Goal: Communication & Community: Answer question/provide support

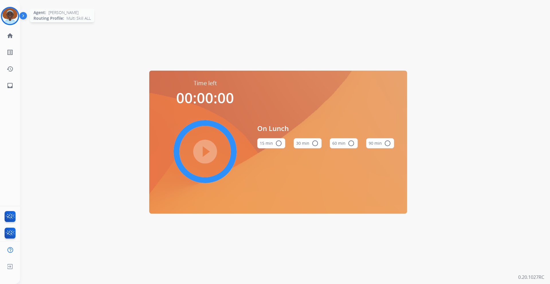
click at [15, 13] on img at bounding box center [10, 16] width 16 height 16
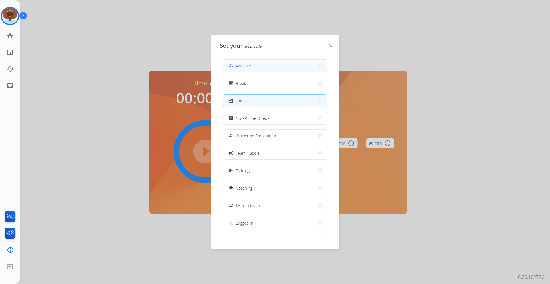
click at [265, 64] on button "how_to_reg Available" at bounding box center [275, 66] width 104 height 12
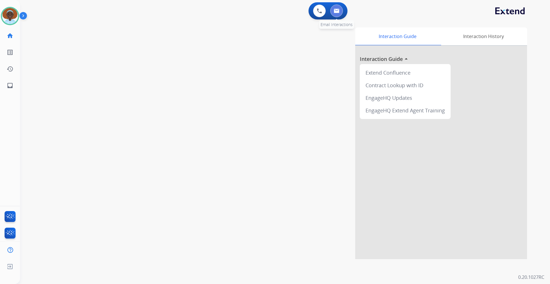
click at [339, 11] on img at bounding box center [336, 11] width 6 height 5
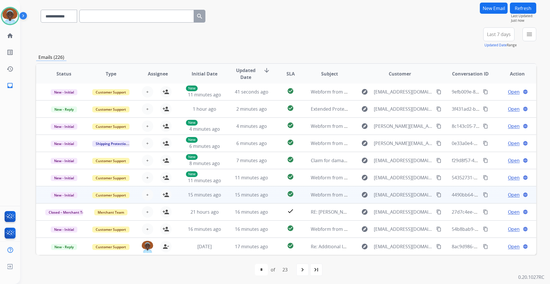
scroll to position [42, 0]
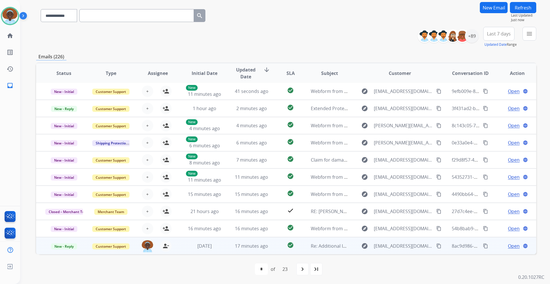
click at [508, 246] on span "Open" at bounding box center [514, 246] width 12 height 7
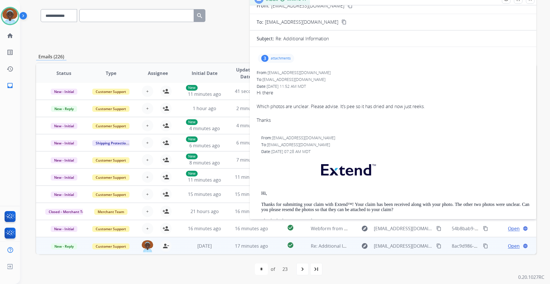
scroll to position [0, 0]
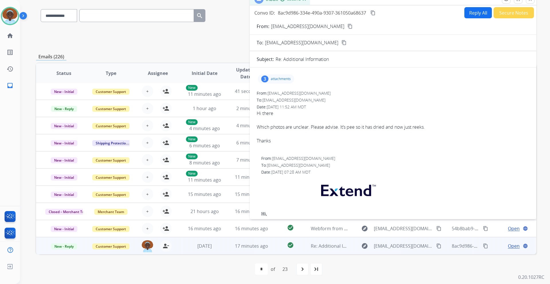
click at [266, 78] on div "3" at bounding box center [264, 79] width 7 height 7
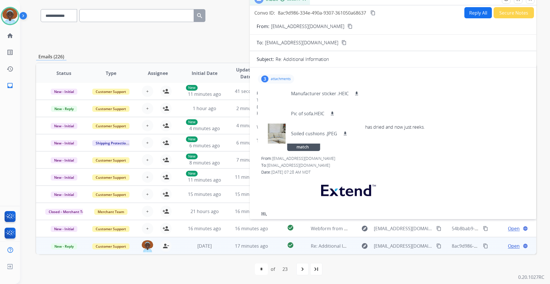
click at [390, 160] on div "From: [EMAIL_ADDRESS][DOMAIN_NAME] No specific user match" at bounding box center [395, 159] width 268 height 6
click at [386, 147] on div at bounding box center [392, 147] width 273 height 7
click at [273, 80] on p "attachments" at bounding box center [281, 79] width 20 height 5
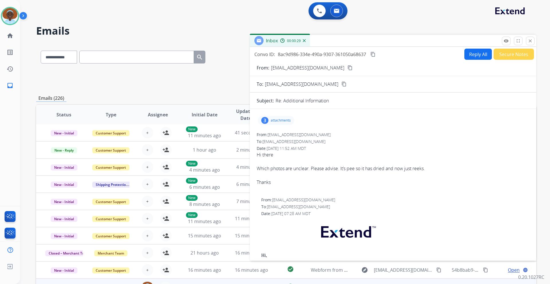
click at [263, 121] on div "3" at bounding box center [264, 120] width 7 height 7
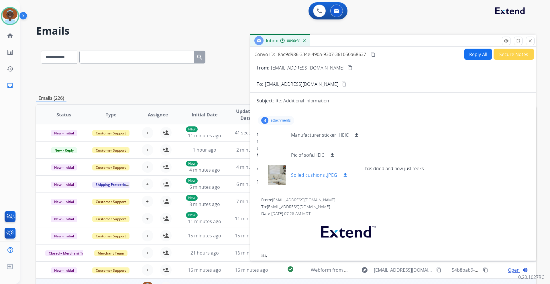
click at [278, 175] on div at bounding box center [276, 175] width 29 height 20
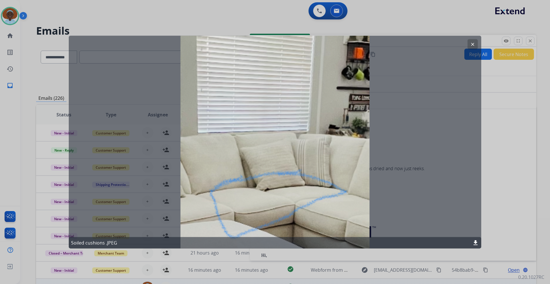
click at [469, 44] on button "clear" at bounding box center [472, 44] width 10 height 10
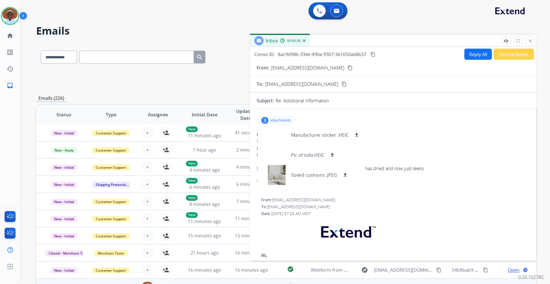
click at [267, 120] on div "3" at bounding box center [264, 120] width 7 height 7
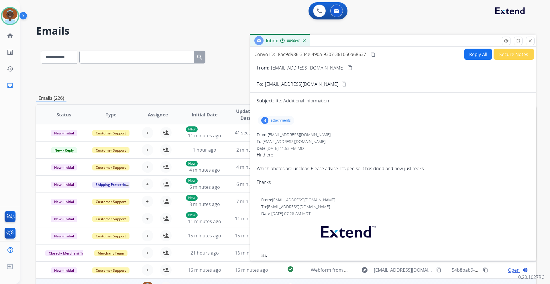
click at [472, 54] on button "Reply All" at bounding box center [477, 54] width 27 height 11
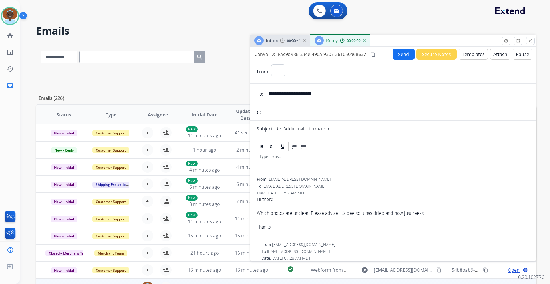
select select "**********"
click at [470, 57] on button "Templates" at bounding box center [473, 54] width 29 height 11
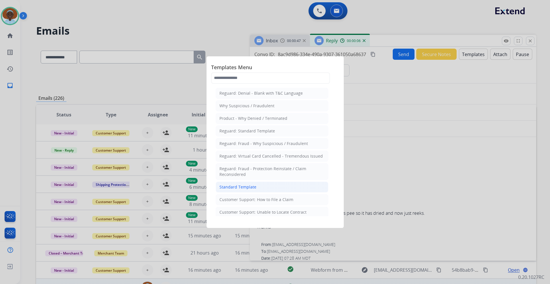
click at [248, 188] on div "Standard Template" at bounding box center [237, 187] width 37 height 6
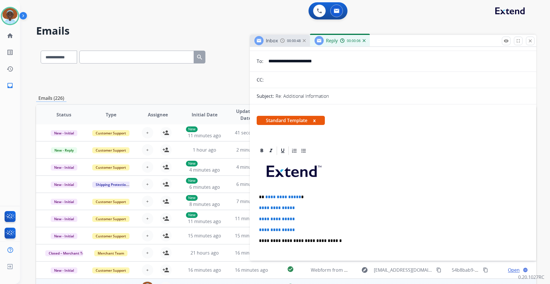
scroll to position [86, 0]
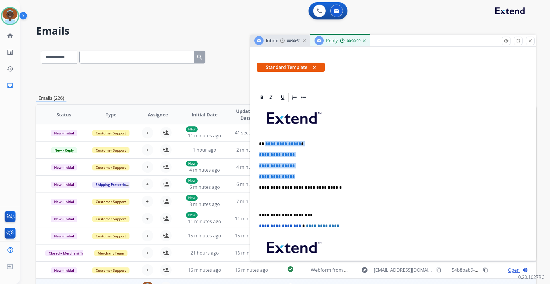
drag, startPoint x: 297, startPoint y: 177, endPoint x: 265, endPoint y: 143, distance: 47.6
click at [265, 143] on div "**********" at bounding box center [392, 201] width 273 height 197
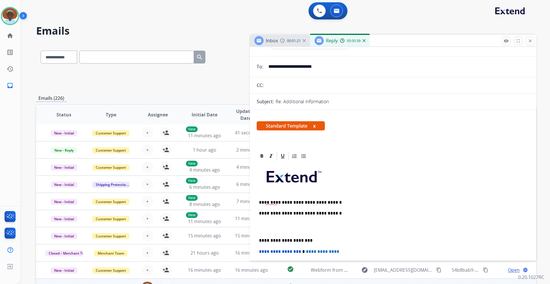
scroll to position [57, 0]
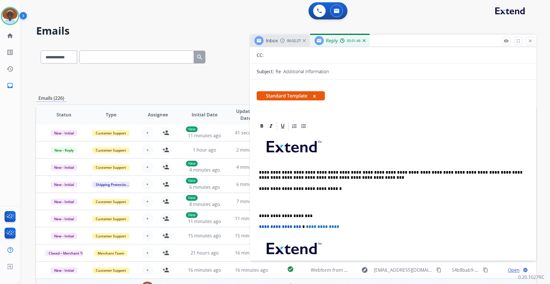
click at [267, 171] on p "**********" at bounding box center [390, 175] width 263 height 11
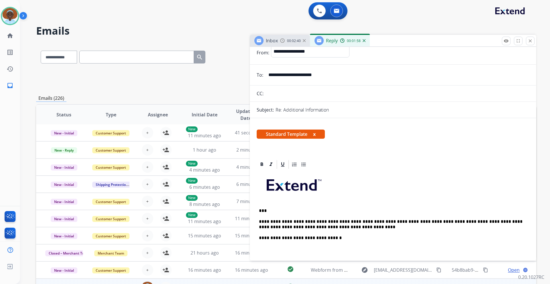
scroll to position [0, 0]
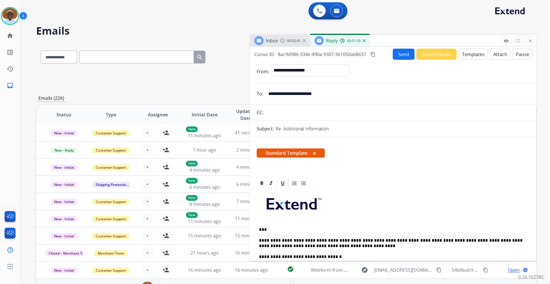
click at [401, 55] on button "Send" at bounding box center [403, 54] width 22 height 11
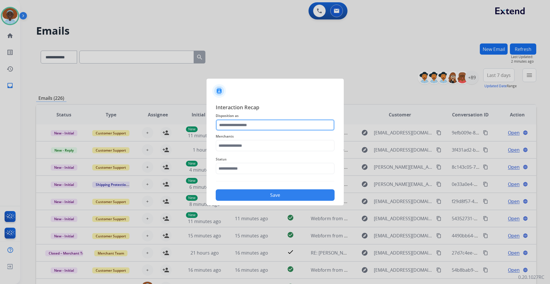
click at [252, 124] on input "text" at bounding box center [275, 124] width 119 height 11
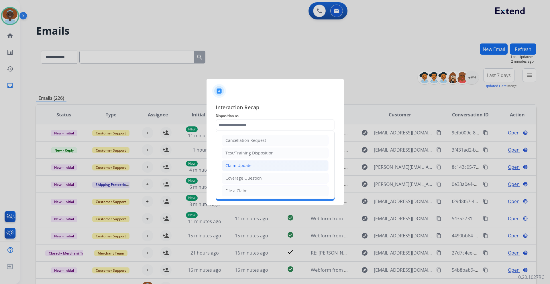
click at [251, 163] on li "Claim Update" at bounding box center [275, 165] width 107 height 11
type input "**********"
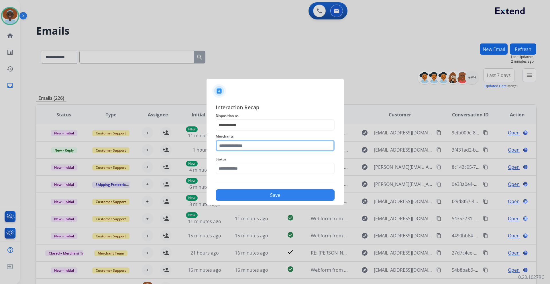
click at [251, 145] on input "text" at bounding box center [275, 145] width 119 height 11
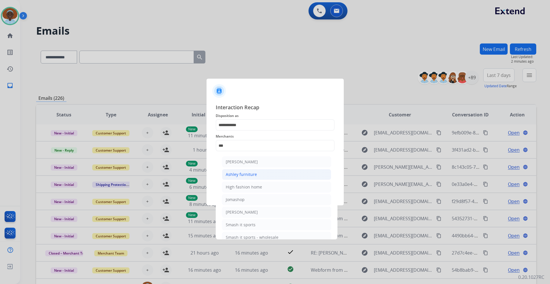
click at [253, 173] on div "Ashley furniture" at bounding box center [241, 175] width 31 height 6
type input "**********"
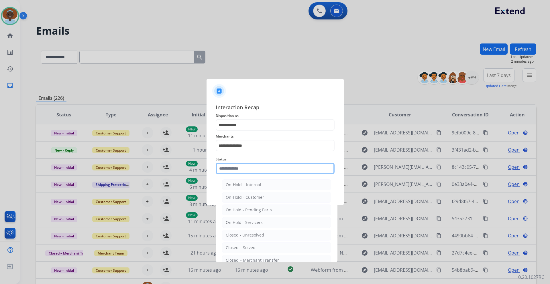
click at [252, 167] on input "text" at bounding box center [275, 168] width 119 height 11
click at [259, 246] on li "Closed – Solved" at bounding box center [276, 247] width 109 height 11
type input "**********"
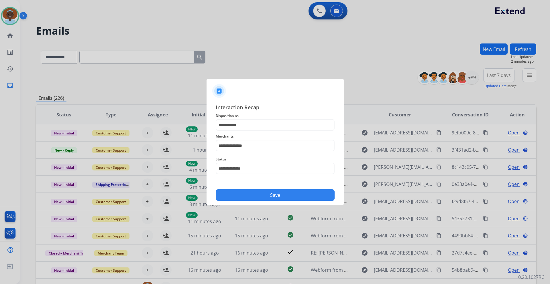
click at [276, 195] on button "Save" at bounding box center [275, 195] width 119 height 11
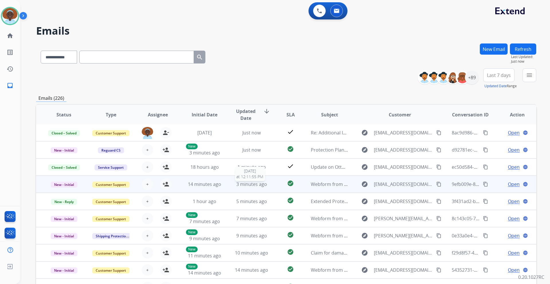
scroll to position [42, 0]
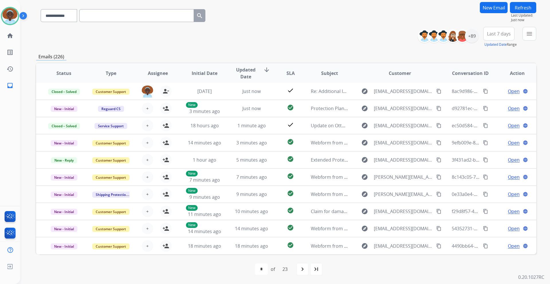
click at [498, 35] on span "Last 7 days" at bounding box center [499, 34] width 24 height 2
click at [489, 105] on div "Last 90 days" at bounding box center [496, 103] width 31 height 9
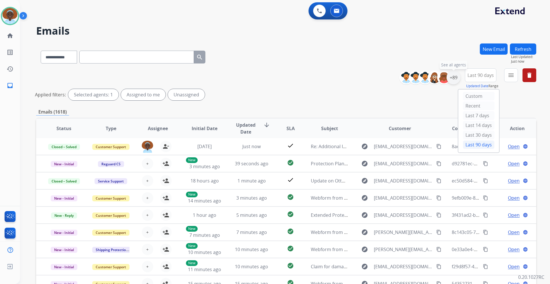
click at [455, 78] on div "+89" at bounding box center [453, 78] width 14 height 14
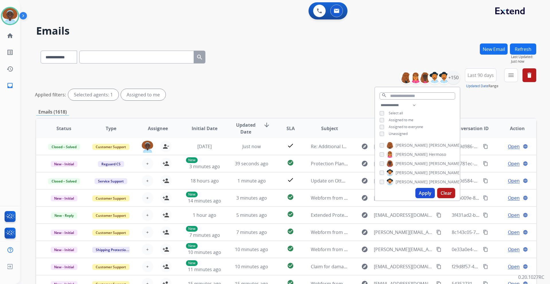
click at [426, 194] on button "Apply" at bounding box center [424, 193] width 19 height 10
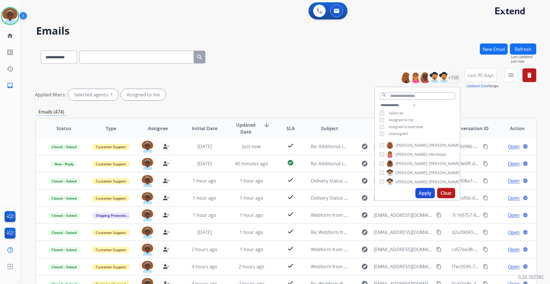
click at [339, 94] on div "Applied filters: Selected agents: 1 Assigned to me" at bounding box center [285, 94] width 500 height 11
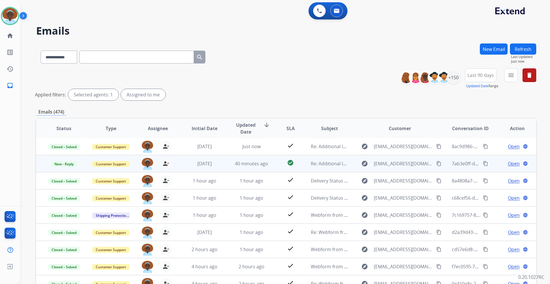
click at [508, 165] on span "Open" at bounding box center [514, 163] width 12 height 7
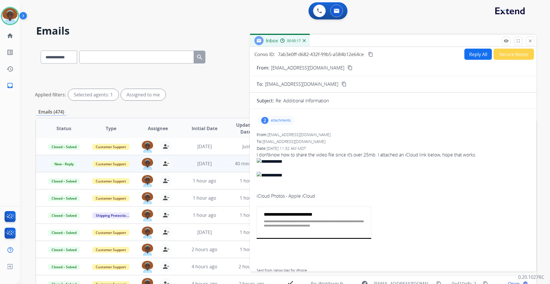
click at [266, 119] on div "2" at bounding box center [264, 120] width 7 height 7
click at [279, 132] on div at bounding box center [276, 135] width 29 height 20
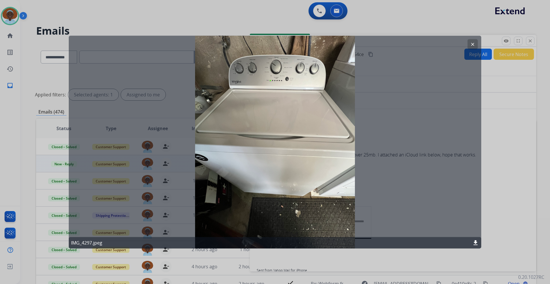
click at [471, 46] on mat-icon "clear" at bounding box center [472, 44] width 5 height 5
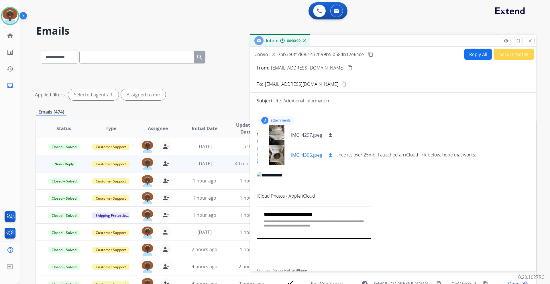
click at [275, 157] on div at bounding box center [276, 155] width 29 height 20
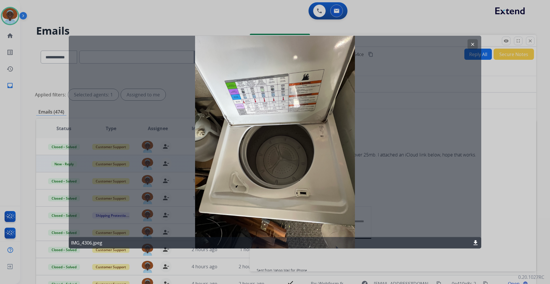
click at [472, 43] on mat-icon "clear" at bounding box center [472, 44] width 5 height 5
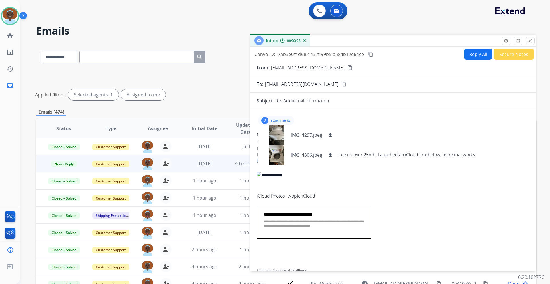
click at [293, 217] on h2 "**********" at bounding box center [314, 214] width 100 height 7
click at [330, 135] on mat-icon "download" at bounding box center [329, 135] width 5 height 5
click at [330, 153] on mat-icon "download" at bounding box center [329, 155] width 5 height 5
click at [278, 120] on p "attachments" at bounding box center [281, 120] width 20 height 5
click at [347, 69] on mat-icon "content_copy" at bounding box center [349, 67] width 5 height 5
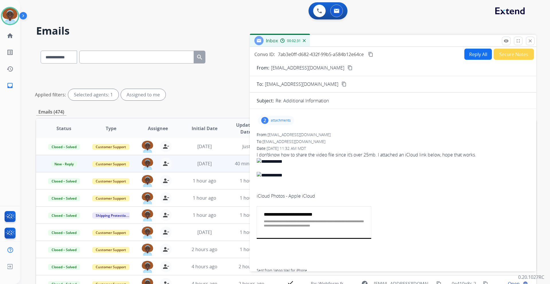
click at [471, 56] on button "Reply All" at bounding box center [477, 54] width 27 height 11
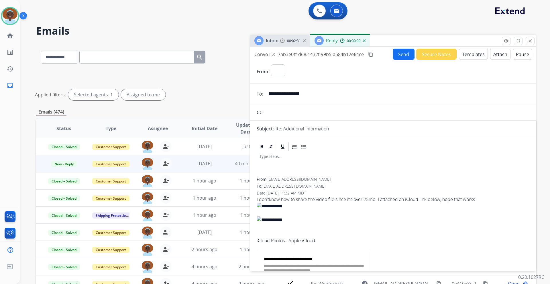
select select "**********"
click at [472, 52] on button "Templates" at bounding box center [473, 54] width 29 height 11
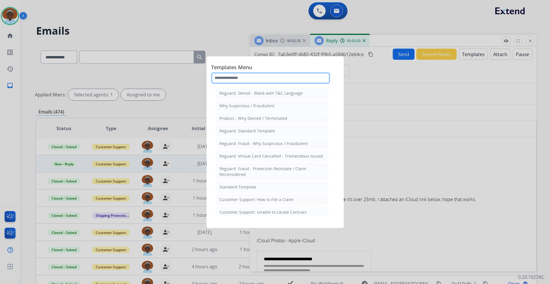
click at [256, 78] on input "text" at bounding box center [270, 77] width 119 height 11
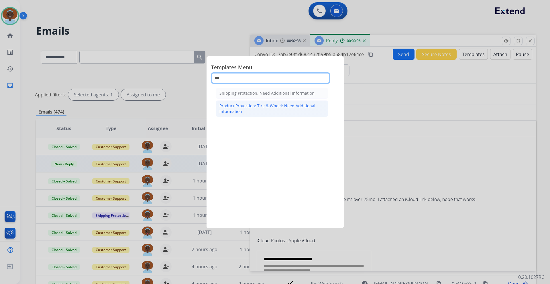
type input "***"
click at [261, 103] on div "Product Protection: Tire & Wheel: Need Additional Information" at bounding box center [271, 108] width 105 height 11
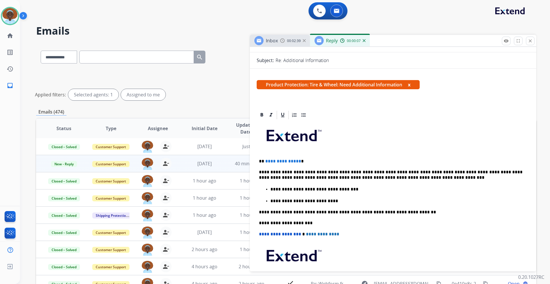
scroll to position [86, 0]
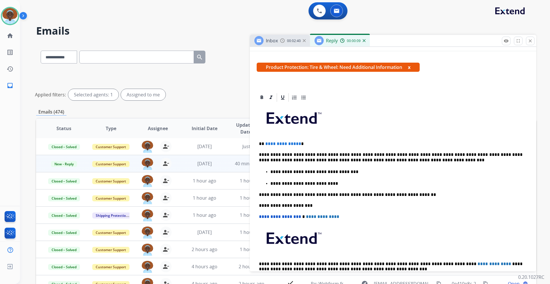
click at [297, 143] on p "**********" at bounding box center [390, 143] width 263 height 5
click at [369, 152] on p "**********" at bounding box center [390, 157] width 263 height 11
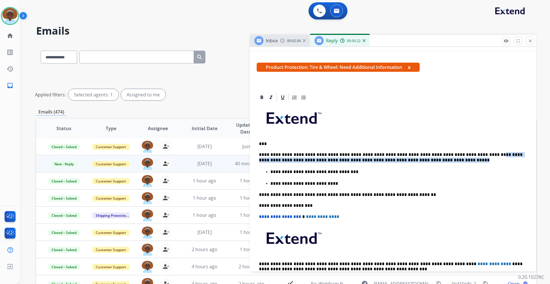
drag, startPoint x: 466, startPoint y: 154, endPoint x: 524, endPoint y: 161, distance: 58.2
click at [524, 161] on div "**********" at bounding box center [392, 197] width 273 height 188
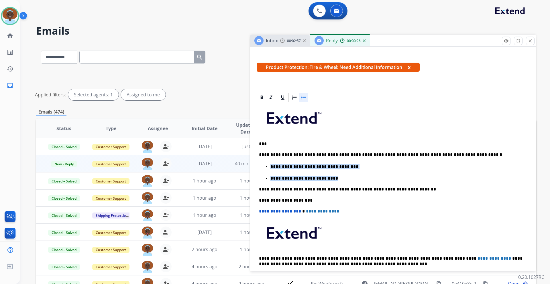
drag, startPoint x: 319, startPoint y: 179, endPoint x: 263, endPoint y: 167, distance: 57.1
click at [263, 167] on ul "**********" at bounding box center [393, 172] width 268 height 18
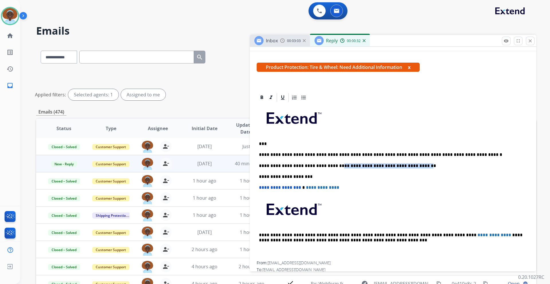
drag, startPoint x: 334, startPoint y: 165, endPoint x: 409, endPoint y: 166, distance: 74.7
click at [409, 166] on p "**********" at bounding box center [390, 165] width 263 height 5
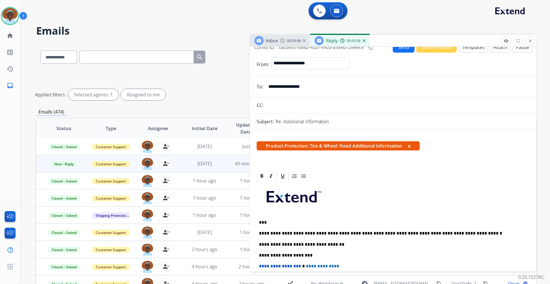
scroll to position [0, 0]
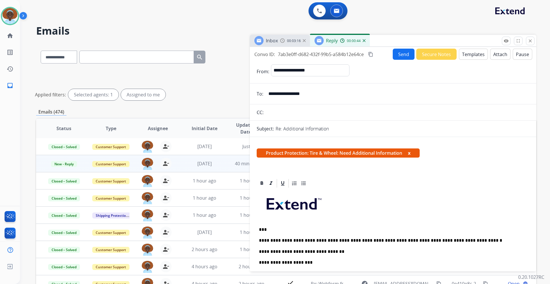
click at [400, 54] on button "Send" at bounding box center [403, 54] width 22 height 11
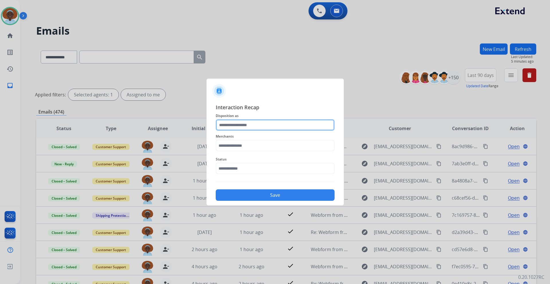
click at [259, 124] on input "text" at bounding box center [275, 124] width 119 height 11
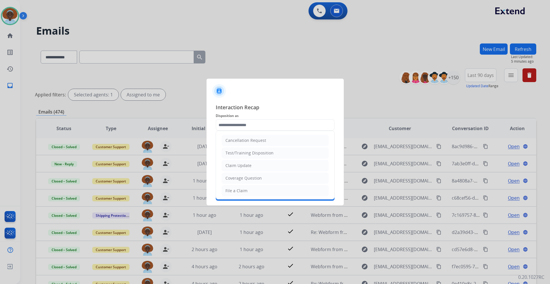
click at [263, 168] on li "Claim Update" at bounding box center [275, 165] width 107 height 11
type input "**********"
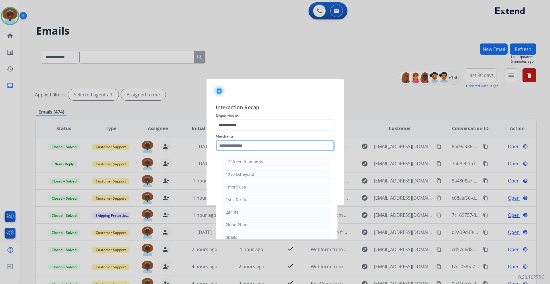
click at [261, 145] on input "text" at bounding box center [275, 145] width 119 height 11
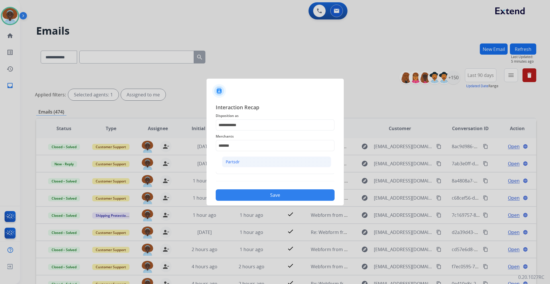
click at [263, 161] on li "Partsdr" at bounding box center [276, 162] width 109 height 11
type input "*******"
click at [263, 168] on input "text" at bounding box center [275, 168] width 119 height 11
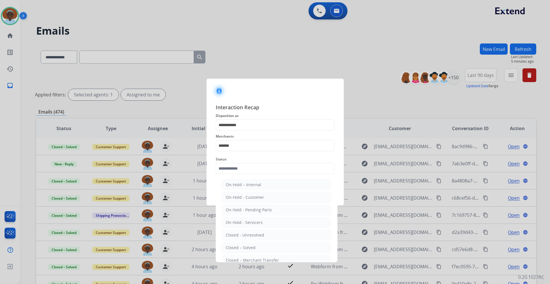
drag, startPoint x: 257, startPoint y: 248, endPoint x: 260, endPoint y: 232, distance: 15.7
click at [257, 248] on li "Closed – Solved" at bounding box center [276, 247] width 109 height 11
type input "**********"
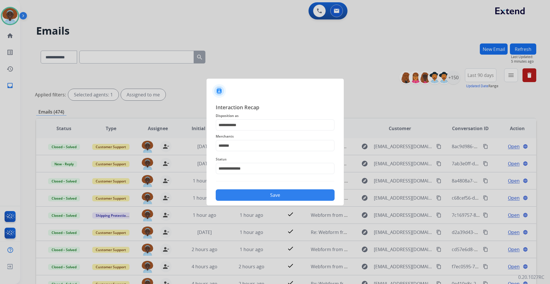
click at [275, 194] on button "Save" at bounding box center [275, 195] width 119 height 11
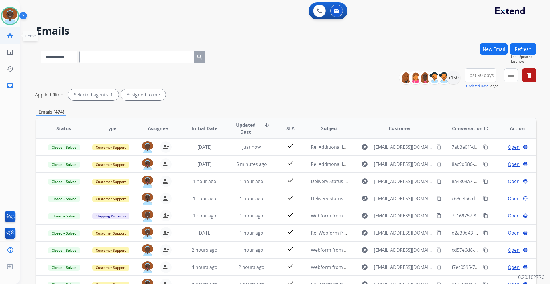
click at [9, 35] on mat-icon "home" at bounding box center [10, 35] width 7 height 7
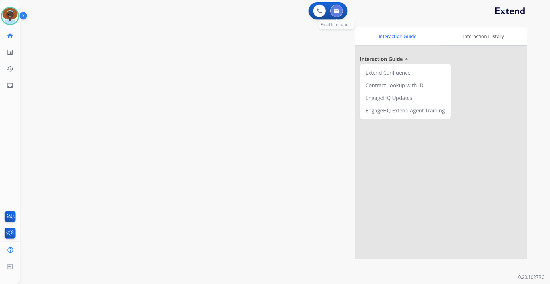
click at [336, 13] on img at bounding box center [336, 11] width 6 height 5
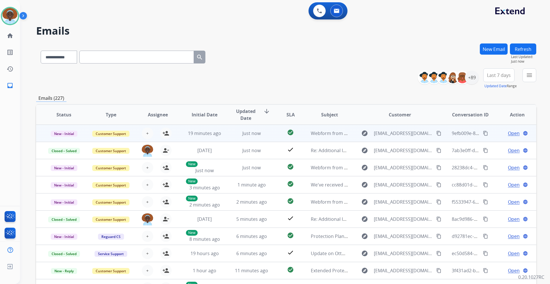
click at [509, 133] on span "Open" at bounding box center [514, 133] width 12 height 7
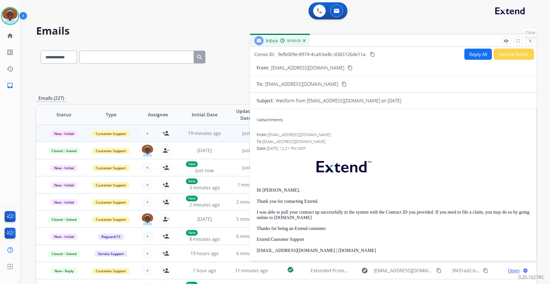
click at [528, 40] on mat-icon "close" at bounding box center [529, 40] width 5 height 5
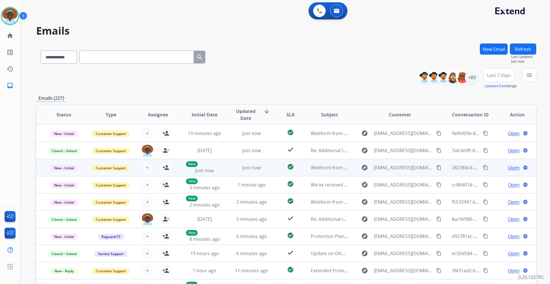
click at [510, 169] on span "Open" at bounding box center [514, 167] width 12 height 7
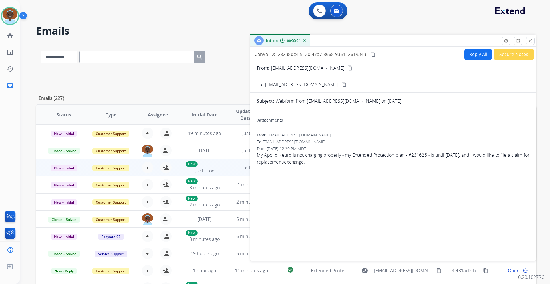
click at [472, 56] on button "Reply All" at bounding box center [477, 54] width 27 height 11
select select "**********"
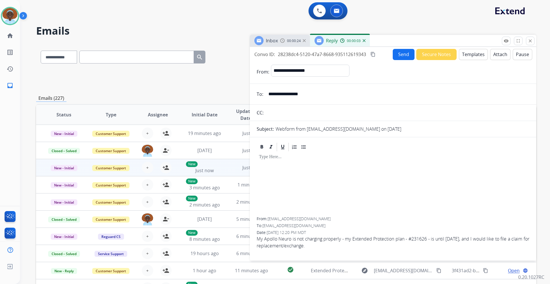
click at [473, 56] on button "Templates" at bounding box center [473, 54] width 29 height 11
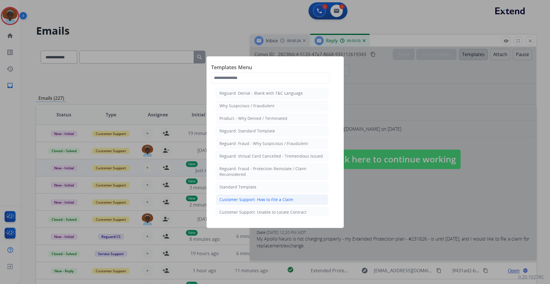
click at [289, 201] on div "Customer Support: How to File a Claim" at bounding box center [256, 200] width 74 height 6
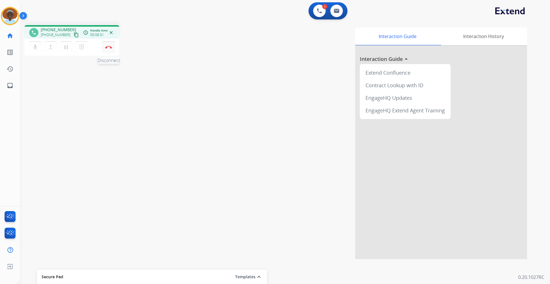
click at [108, 48] on img at bounding box center [108, 47] width 7 height 3
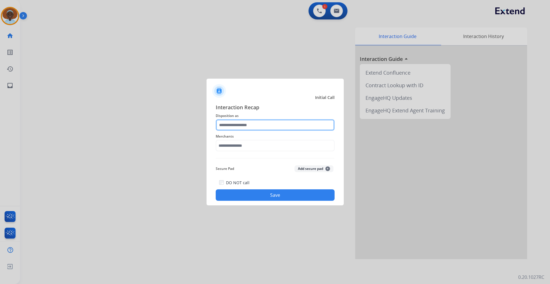
click at [261, 122] on input "text" at bounding box center [275, 124] width 119 height 11
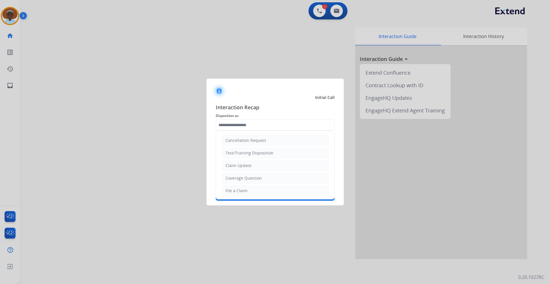
drag, startPoint x: 252, startPoint y: 167, endPoint x: 251, endPoint y: 162, distance: 4.7
click at [252, 167] on li "Claim Update" at bounding box center [275, 165] width 107 height 11
type input "**********"
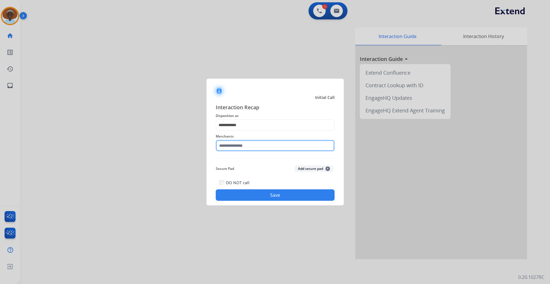
click at [248, 146] on input "text" at bounding box center [275, 145] width 119 height 11
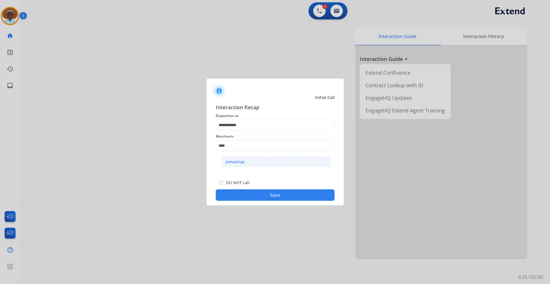
click at [246, 162] on li "Jomashop" at bounding box center [276, 162] width 109 height 11
type input "********"
click at [267, 195] on button "Save" at bounding box center [275, 195] width 119 height 11
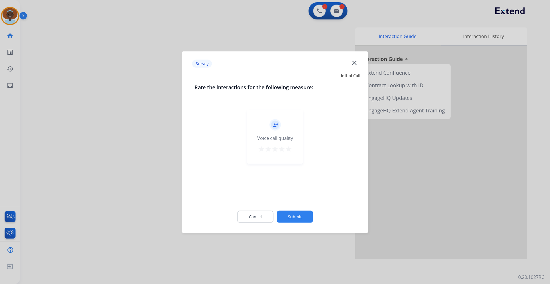
click at [288, 149] on mat-icon "star" at bounding box center [288, 148] width 7 height 7
click at [292, 218] on button "Submit" at bounding box center [295, 217] width 36 height 12
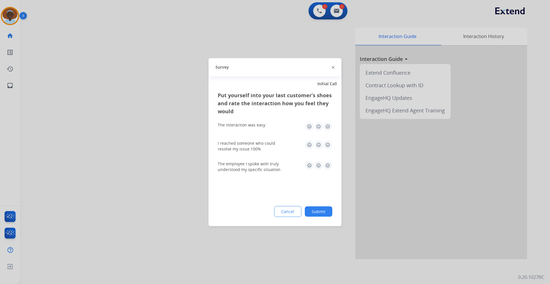
click at [328, 165] on img at bounding box center [327, 165] width 9 height 9
click at [327, 144] on img at bounding box center [327, 144] width 9 height 9
click at [327, 128] on img at bounding box center [327, 126] width 9 height 9
click at [321, 210] on button "Submit" at bounding box center [318, 211] width 27 height 10
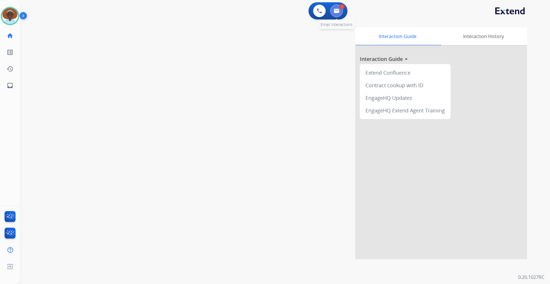
click at [335, 12] on img at bounding box center [336, 11] width 6 height 5
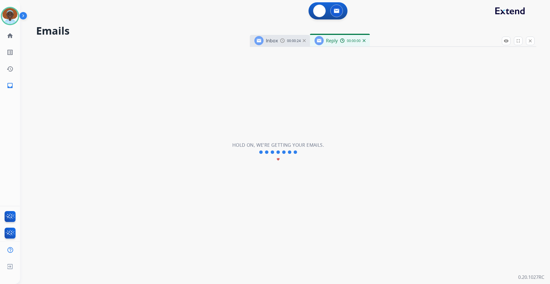
select select "**********"
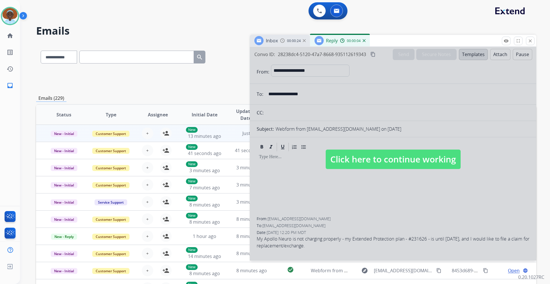
click at [371, 162] on span "Click here to continue working" at bounding box center [392, 159] width 135 height 19
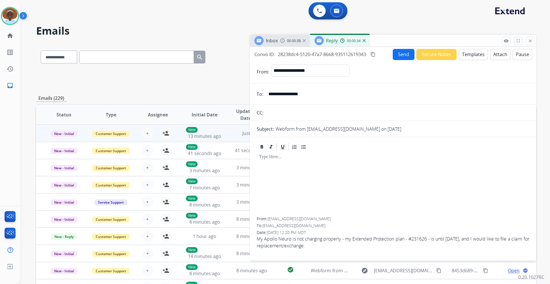
drag, startPoint x: 315, startPoint y: 96, endPoint x: 265, endPoint y: 94, distance: 49.3
click at [265, 94] on input "**********" at bounding box center [397, 93] width 264 height 11
click at [364, 40] on img at bounding box center [363, 40] width 3 height 3
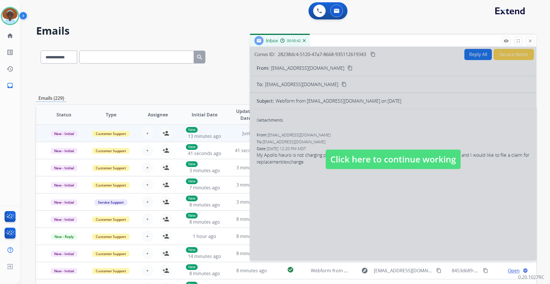
click at [357, 158] on span "Click here to continue working" at bounding box center [392, 159] width 135 height 19
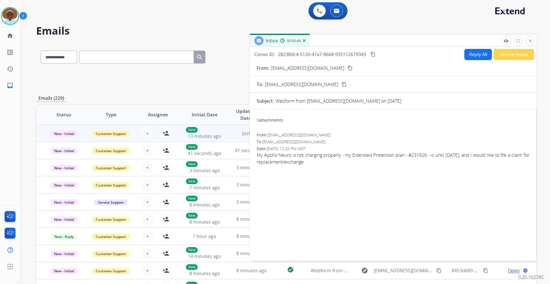
click at [347, 68] on mat-icon "content_copy" at bounding box center [349, 68] width 5 height 5
click at [471, 57] on button "Reply All" at bounding box center [477, 54] width 27 height 11
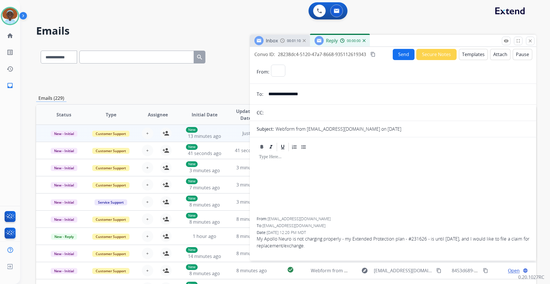
select select "**********"
click at [468, 57] on button "Templates" at bounding box center [473, 54] width 29 height 11
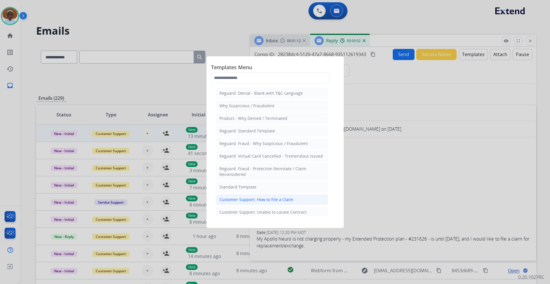
click at [276, 201] on div "Customer Support: How to File a Claim" at bounding box center [256, 200] width 74 height 6
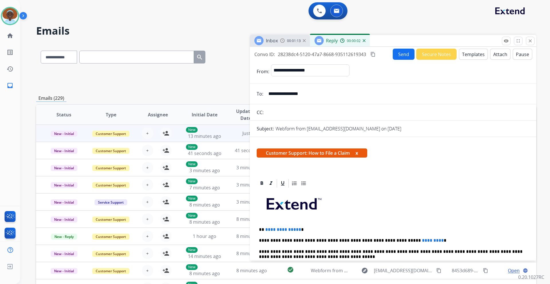
scroll to position [57, 0]
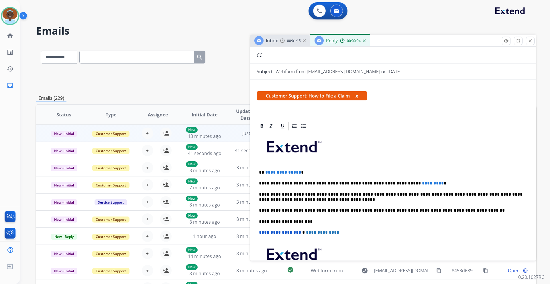
click at [297, 172] on span "**********" at bounding box center [283, 172] width 36 height 4
click at [422, 181] on span "*********" at bounding box center [433, 183] width 22 height 4
click at [415, 182] on p "**********" at bounding box center [390, 183] width 263 height 5
click at [390, 183] on p "**********" at bounding box center [390, 183] width 263 height 5
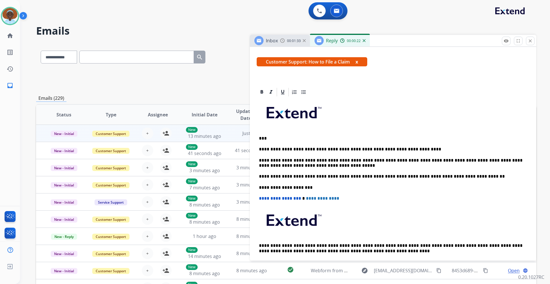
scroll to position [0, 0]
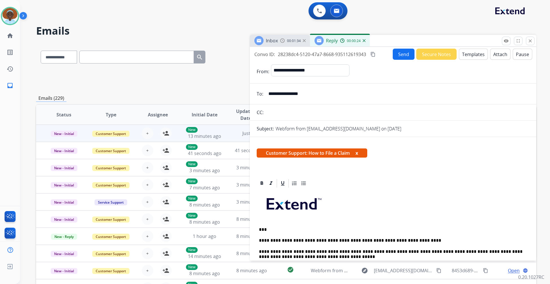
click at [398, 56] on button "Send" at bounding box center [403, 54] width 22 height 11
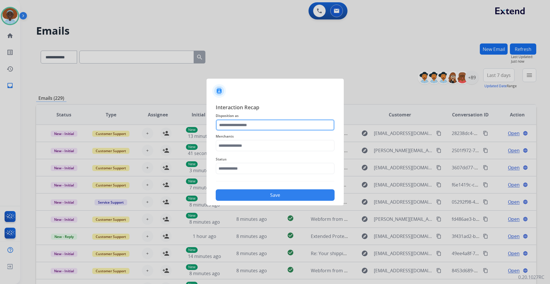
click at [244, 125] on input "text" at bounding box center [275, 124] width 119 height 11
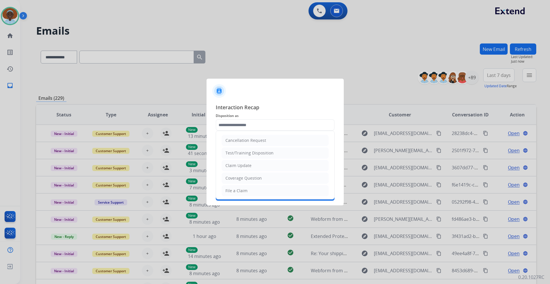
drag, startPoint x: 243, startPoint y: 189, endPoint x: 244, endPoint y: 184, distance: 5.4
click at [243, 189] on div "File a Claim" at bounding box center [236, 191] width 22 height 6
type input "**********"
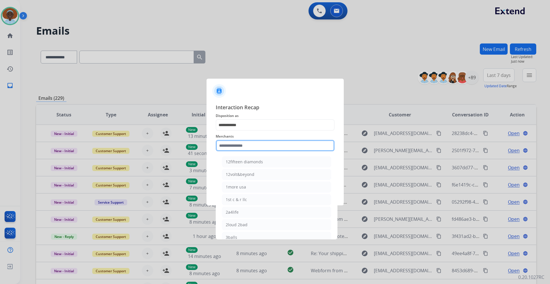
click at [260, 142] on input "text" at bounding box center [275, 145] width 119 height 11
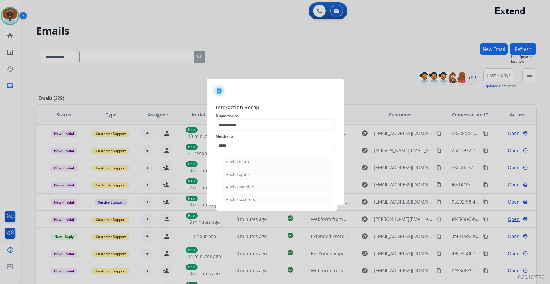
click at [255, 160] on li "Apollo neuro" at bounding box center [276, 162] width 109 height 11
type input "**********"
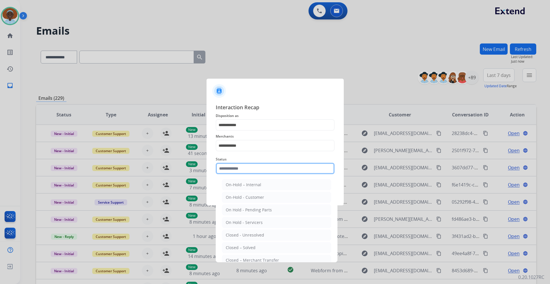
click at [254, 167] on input "text" at bounding box center [275, 168] width 119 height 11
click at [248, 248] on div "Closed – Solved" at bounding box center [241, 248] width 30 height 6
type input "**********"
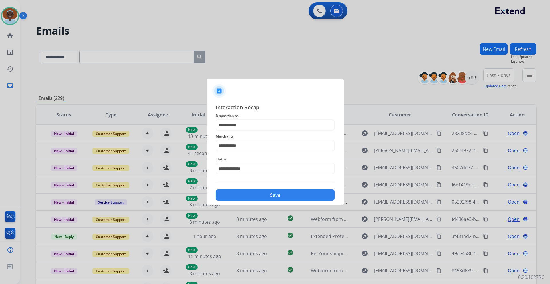
click at [262, 196] on button "Save" at bounding box center [275, 195] width 119 height 11
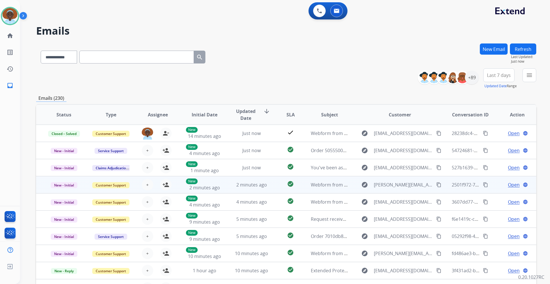
click at [508, 185] on span "Open" at bounding box center [514, 184] width 12 height 7
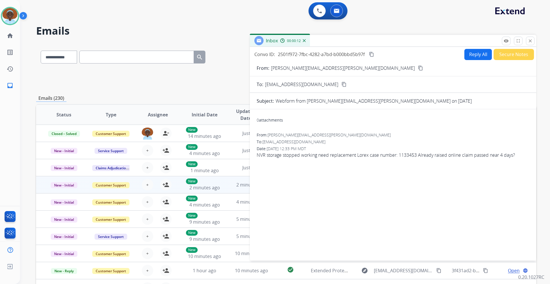
click at [418, 69] on mat-icon "content_copy" at bounding box center [420, 68] width 5 height 5
click at [473, 55] on button "Reply All" at bounding box center [477, 54] width 27 height 11
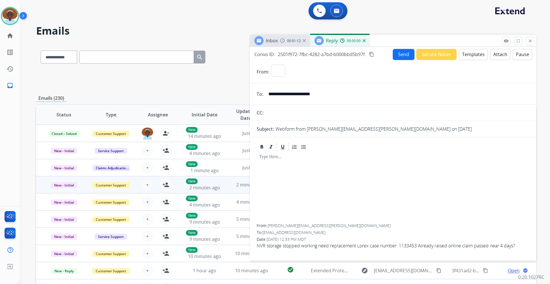
select select "**********"
click at [470, 54] on button "Templates" at bounding box center [473, 54] width 29 height 11
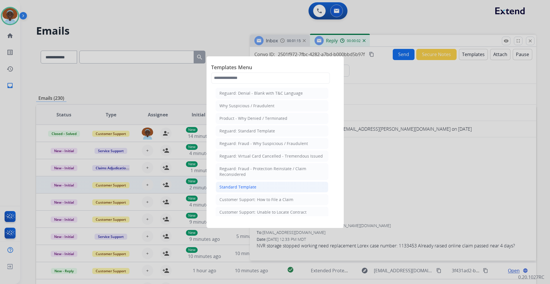
click at [238, 183] on li "Standard Template" at bounding box center [272, 187] width 113 height 11
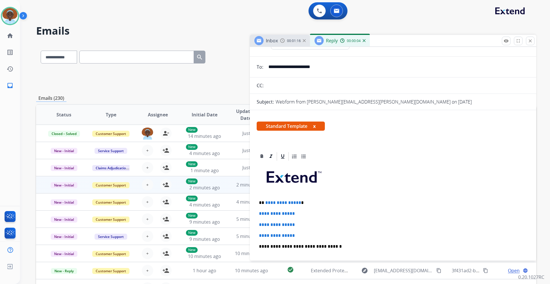
scroll to position [57, 0]
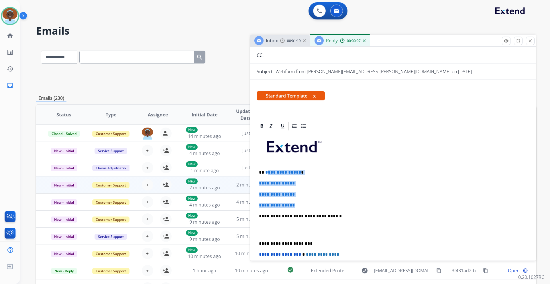
drag, startPoint x: 297, startPoint y: 205, endPoint x: 266, endPoint y: 171, distance: 46.2
click at [266, 171] on div "**********" at bounding box center [392, 229] width 273 height 197
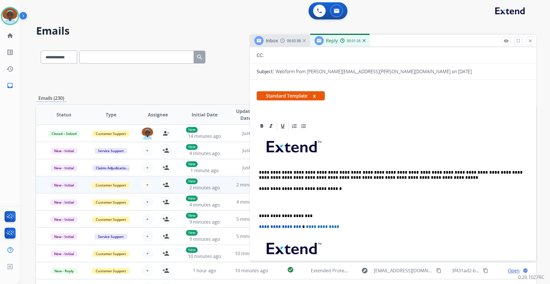
click at [267, 171] on p "**********" at bounding box center [390, 175] width 263 height 11
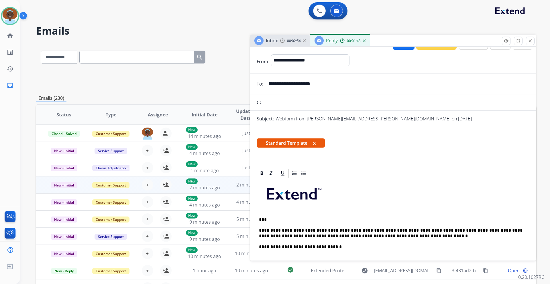
scroll to position [0, 0]
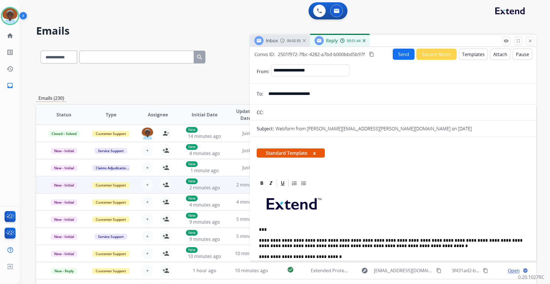
click at [401, 57] on button "Send" at bounding box center [403, 54] width 22 height 11
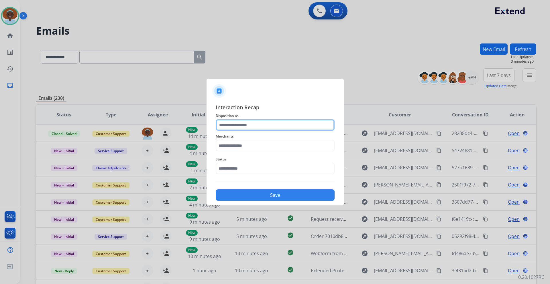
click at [243, 123] on input "text" at bounding box center [275, 124] width 119 height 11
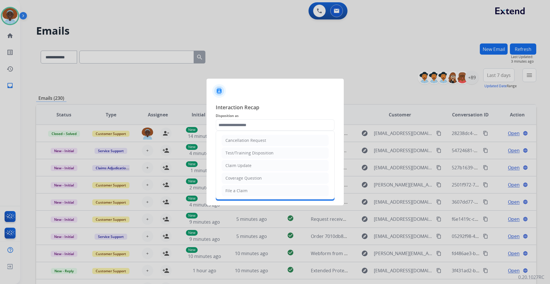
click at [251, 167] on li "Claim Update" at bounding box center [275, 165] width 107 height 11
type input "**********"
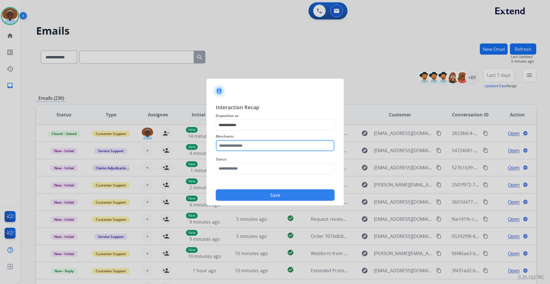
click at [248, 143] on input "text" at bounding box center [275, 145] width 119 height 11
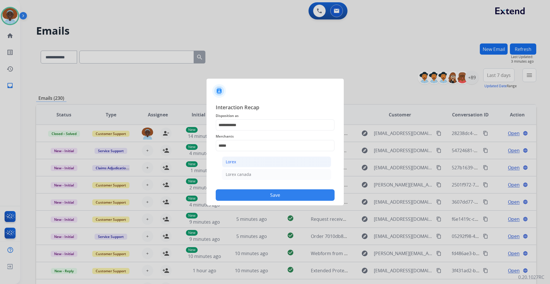
click at [245, 167] on li "Lorex" at bounding box center [276, 162] width 109 height 11
type input "*****"
click at [245, 167] on input "text" at bounding box center [275, 168] width 119 height 11
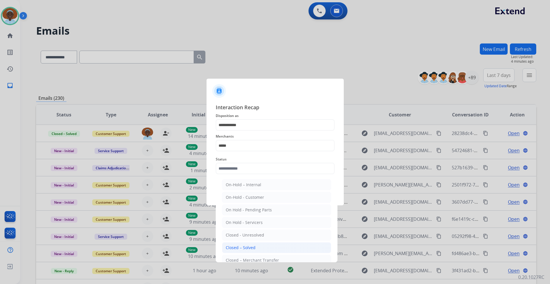
click at [250, 246] on div "Closed – Solved" at bounding box center [241, 248] width 30 height 6
type input "**********"
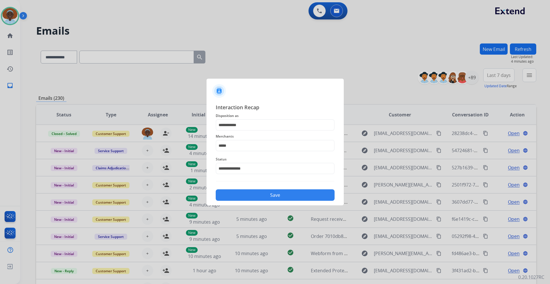
click at [268, 197] on button "Save" at bounding box center [275, 195] width 119 height 11
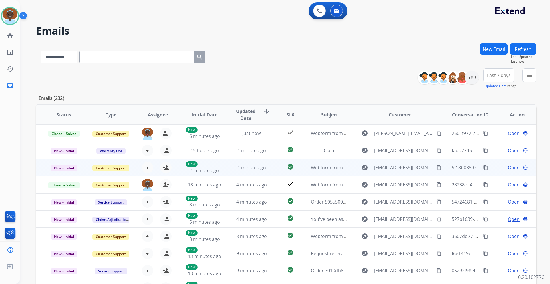
click at [510, 166] on span "Open" at bounding box center [514, 167] width 12 height 7
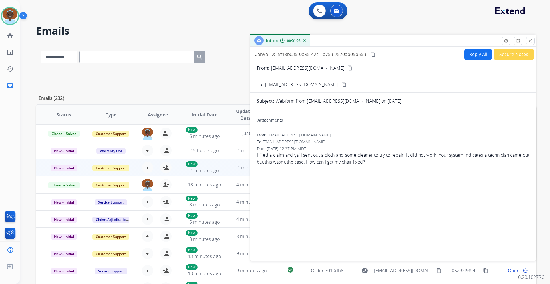
click at [469, 58] on button "Reply All" at bounding box center [477, 54] width 27 height 11
select select "**********"
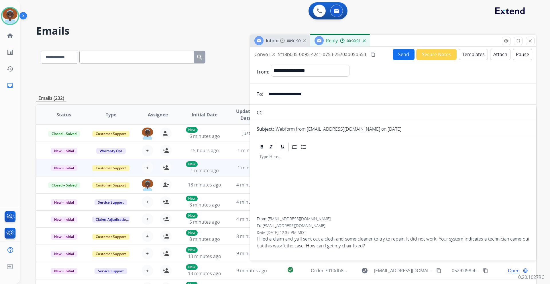
click at [463, 57] on button "Templates" at bounding box center [473, 54] width 29 height 11
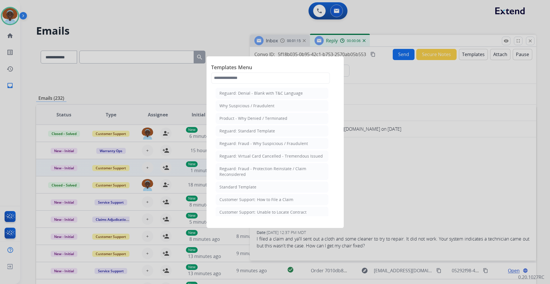
click at [255, 187] on li "Standard Template" at bounding box center [272, 187] width 113 height 11
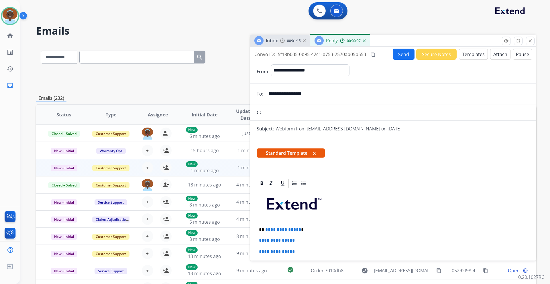
scroll to position [57, 0]
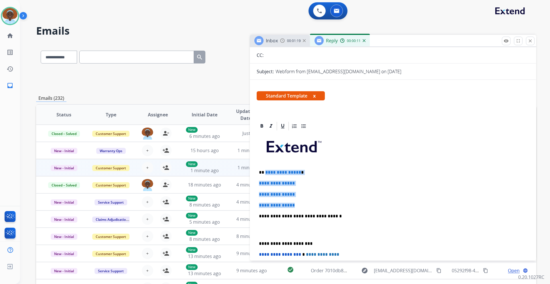
drag, startPoint x: 297, startPoint y: 204, endPoint x: 265, endPoint y: 174, distance: 44.8
click at [265, 174] on div "**********" at bounding box center [392, 229] width 273 height 197
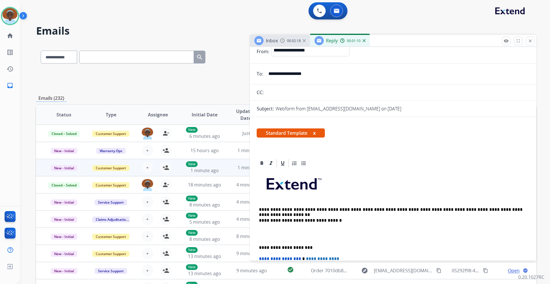
scroll to position [29, 0]
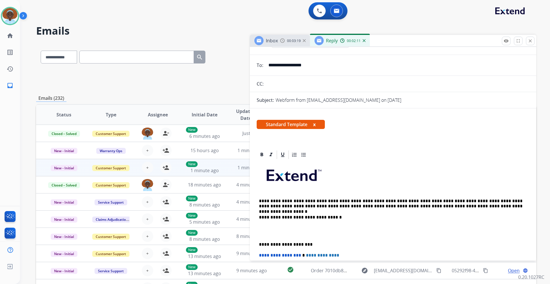
click at [267, 199] on p "**********" at bounding box center [390, 204] width 263 height 11
click at [266, 201] on p "**********" at bounding box center [390, 204] width 263 height 11
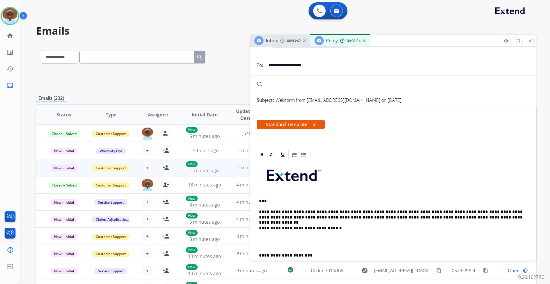
scroll to position [0, 0]
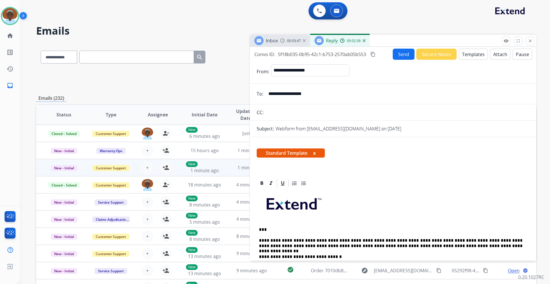
drag, startPoint x: 318, startPoint y: 93, endPoint x: 267, endPoint y: 93, distance: 51.0
click at [267, 93] on input "**********" at bounding box center [397, 93] width 264 height 11
click at [400, 56] on button "Send" at bounding box center [403, 54] width 22 height 11
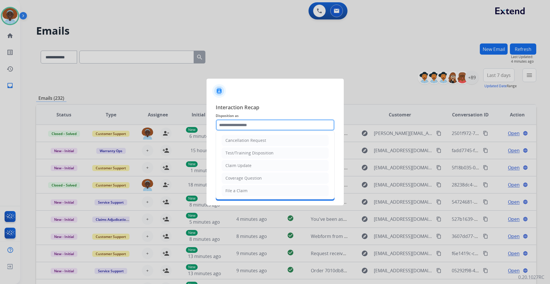
click at [242, 127] on input "text" at bounding box center [275, 124] width 119 height 11
click at [242, 167] on div "Claim Update" at bounding box center [238, 166] width 26 height 6
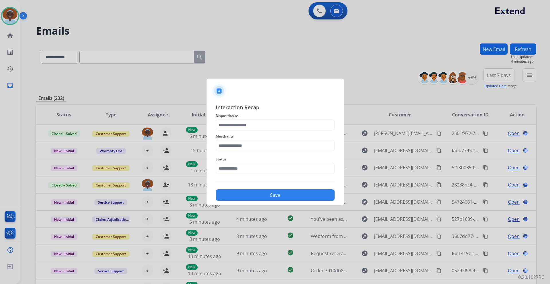
type input "**********"
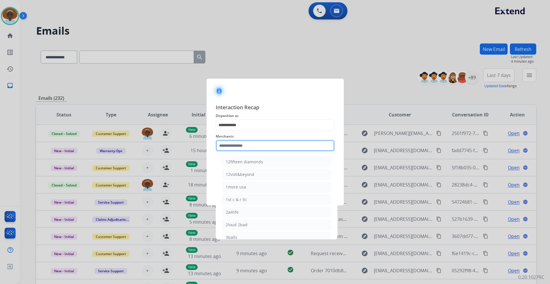
click at [241, 147] on input "text" at bounding box center [275, 145] width 119 height 11
click at [246, 176] on div "Ashley furniture" at bounding box center [241, 175] width 31 height 6
type input "**********"
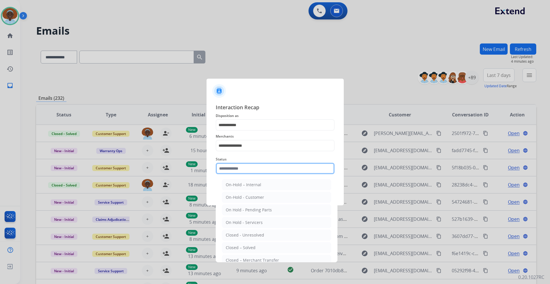
click at [252, 168] on input "text" at bounding box center [275, 168] width 119 height 11
click at [258, 247] on li "Closed – Solved" at bounding box center [276, 247] width 109 height 11
type input "**********"
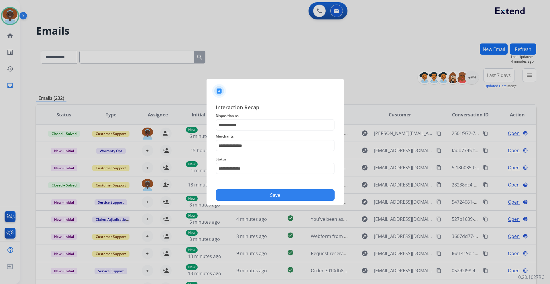
click at [272, 196] on button "Save" at bounding box center [275, 195] width 119 height 11
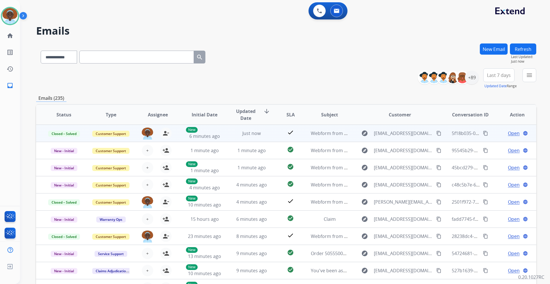
click at [509, 133] on span "Open" at bounding box center [514, 133] width 12 height 7
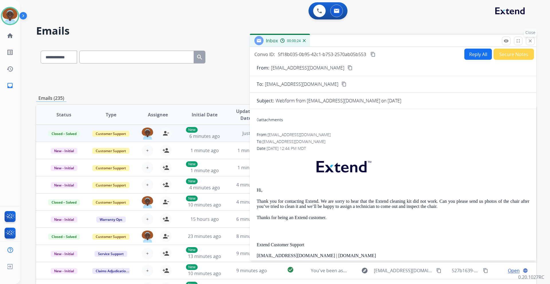
click at [531, 42] on mat-icon "close" at bounding box center [529, 40] width 5 height 5
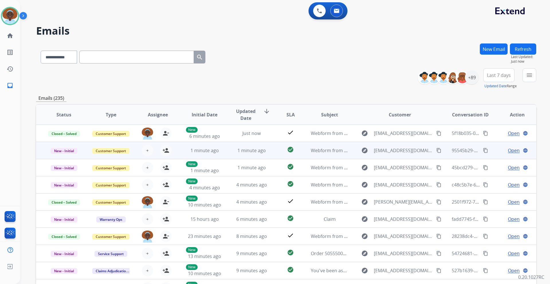
click at [508, 150] on span "Open" at bounding box center [514, 150] width 12 height 7
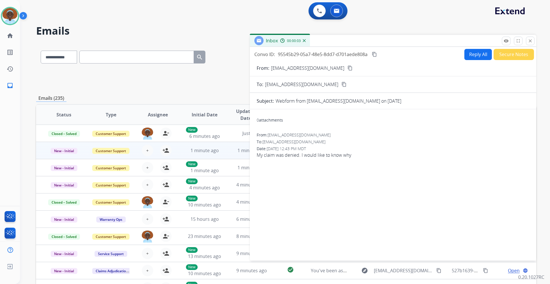
click at [347, 67] on mat-icon "content_copy" at bounding box center [349, 68] width 5 height 5
click at [476, 56] on button "Reply All" at bounding box center [477, 54] width 27 height 11
select select "**********"
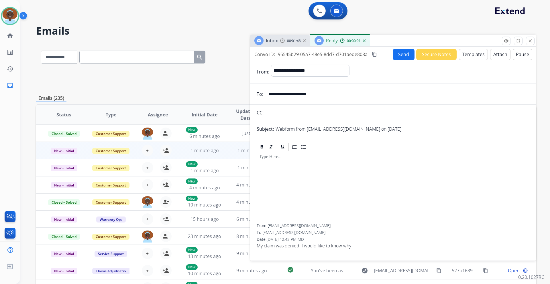
click at [467, 54] on button "Templates" at bounding box center [473, 54] width 29 height 11
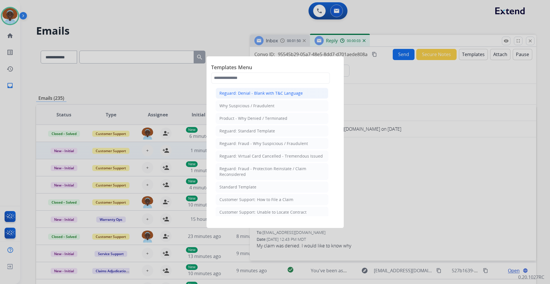
click at [272, 94] on div "Reguard: Denial - Blank with T&C Language" at bounding box center [260, 93] width 83 height 6
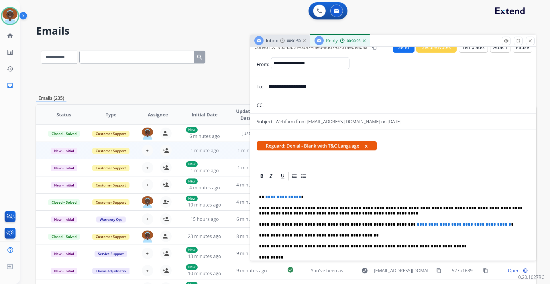
scroll to position [29, 0]
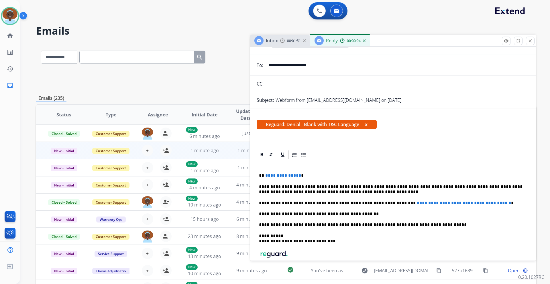
click at [297, 175] on p "**********" at bounding box center [390, 175] width 263 height 5
drag, startPoint x: 347, startPoint y: 186, endPoint x: 332, endPoint y: 184, distance: 15.0
click at [332, 184] on p "**********" at bounding box center [390, 189] width 263 height 11
drag, startPoint x: 345, startPoint y: 188, endPoint x: 332, endPoint y: 188, distance: 12.9
click at [332, 188] on p "**********" at bounding box center [390, 189] width 263 height 11
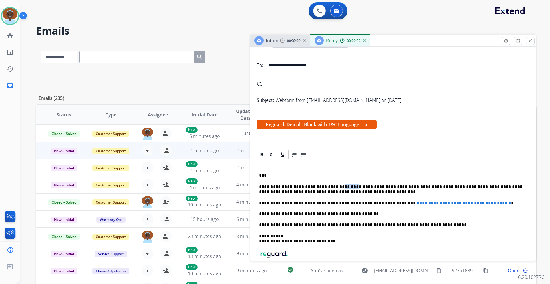
copy p "******"
drag, startPoint x: 274, startPoint y: 192, endPoint x: 259, endPoint y: 192, distance: 15.2
click at [259, 192] on p "**********" at bounding box center [390, 189] width 263 height 11
drag, startPoint x: 282, startPoint y: 241, endPoint x: 267, endPoint y: 239, distance: 15.2
click at [267, 239] on p "**********" at bounding box center [390, 239] width 263 height 11
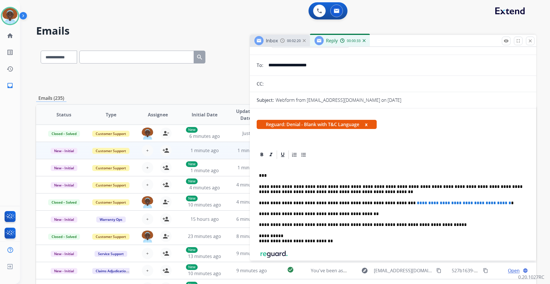
click at [274, 253] on img at bounding box center [273, 254] width 29 height 8
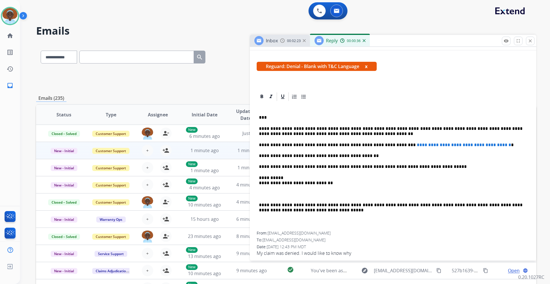
scroll to position [92, 0]
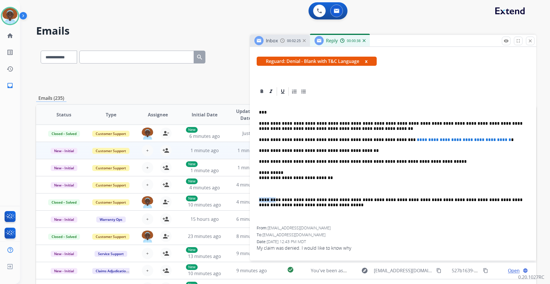
drag, startPoint x: 274, startPoint y: 200, endPoint x: 258, endPoint y: 199, distance: 15.5
click at [258, 199] on div "**********" at bounding box center [392, 162] width 273 height 130
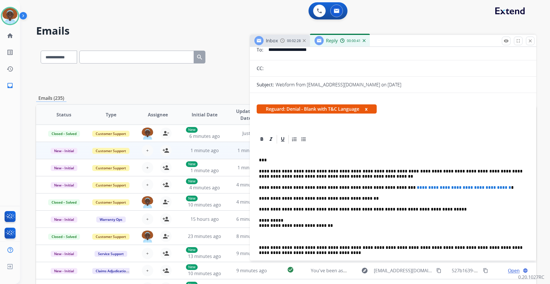
scroll to position [35, 0]
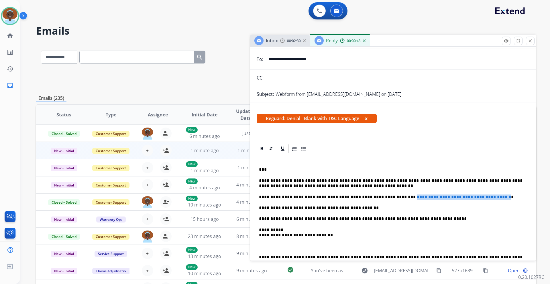
drag, startPoint x: 385, startPoint y: 196, endPoint x: 496, endPoint y: 192, distance: 111.7
click at [496, 192] on div "**********" at bounding box center [392, 219] width 273 height 130
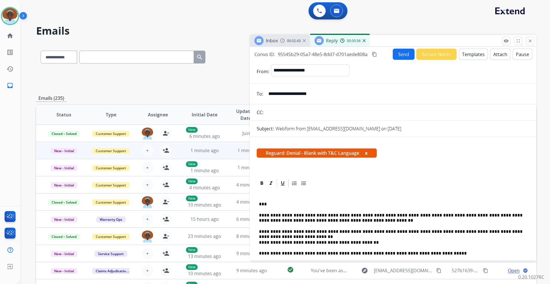
click at [496, 55] on button "Attach" at bounding box center [500, 54] width 20 height 11
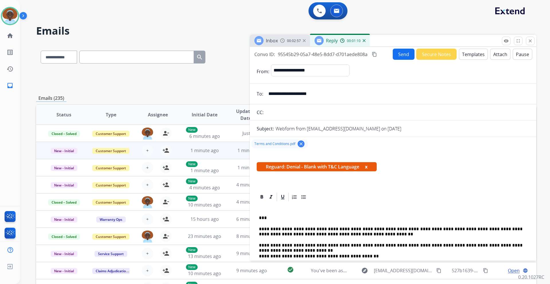
click at [400, 57] on button "Send" at bounding box center [403, 54] width 22 height 11
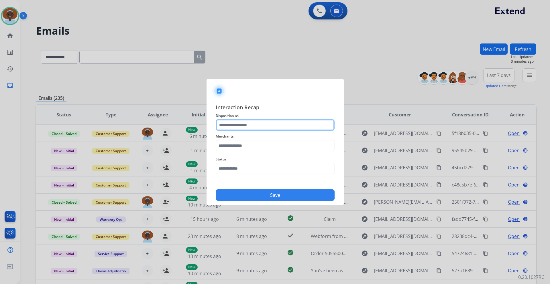
click at [231, 126] on input "text" at bounding box center [275, 124] width 119 height 11
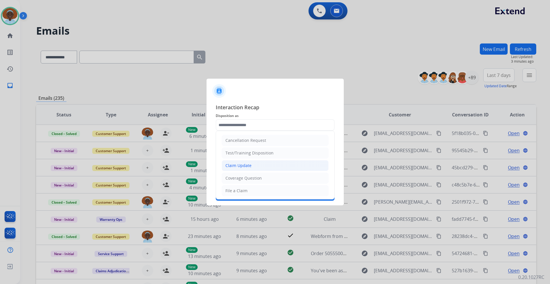
click at [236, 166] on div "Claim Update" at bounding box center [238, 166] width 26 height 6
type input "**********"
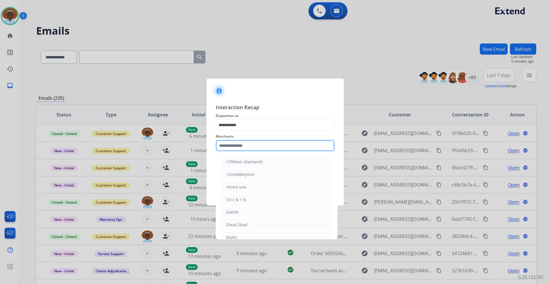
click at [238, 145] on input "text" at bounding box center [275, 145] width 119 height 11
click at [240, 175] on div "Ashley furniture" at bounding box center [241, 175] width 31 height 6
type input "**********"
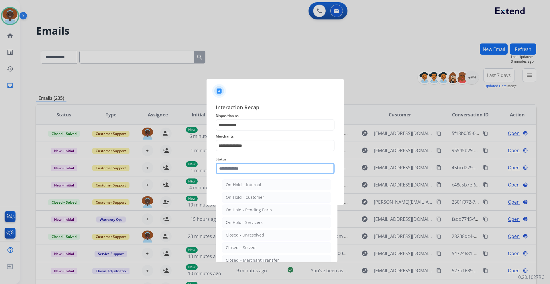
click at [242, 168] on input "text" at bounding box center [275, 168] width 119 height 11
click at [248, 249] on div "Closed – Solved" at bounding box center [241, 248] width 30 height 6
type input "**********"
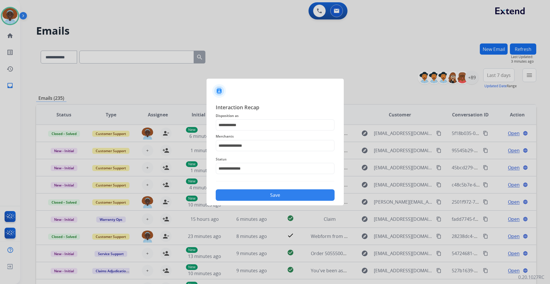
click at [267, 199] on button "Save" at bounding box center [275, 195] width 119 height 11
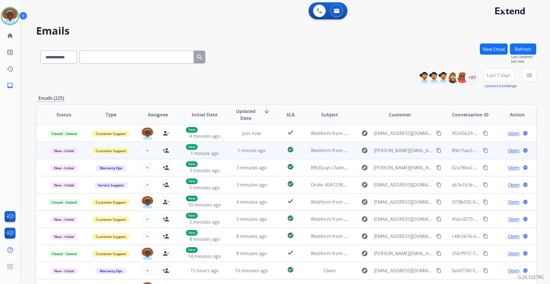
click at [510, 151] on span "Open" at bounding box center [514, 150] width 12 height 7
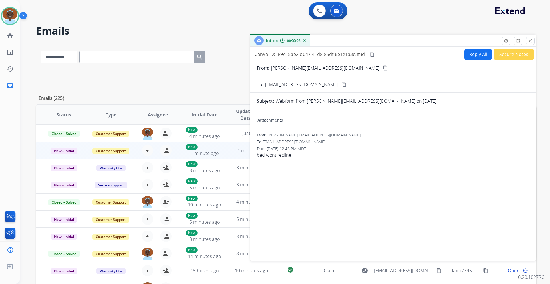
click at [382, 68] on mat-icon "content_copy" at bounding box center [384, 68] width 5 height 5
click at [469, 56] on button "Reply All" at bounding box center [477, 54] width 27 height 11
select select "**********"
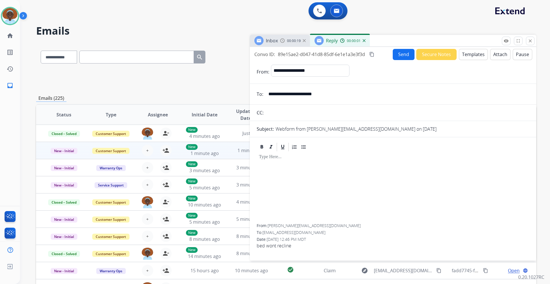
click at [466, 56] on button "Templates" at bounding box center [473, 54] width 29 height 11
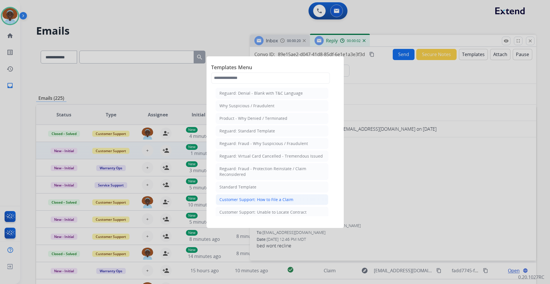
click at [264, 201] on div "Customer Support: How to File a Claim" at bounding box center [256, 200] width 74 height 6
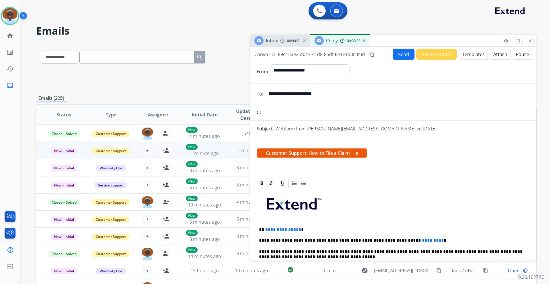
scroll to position [29, 0]
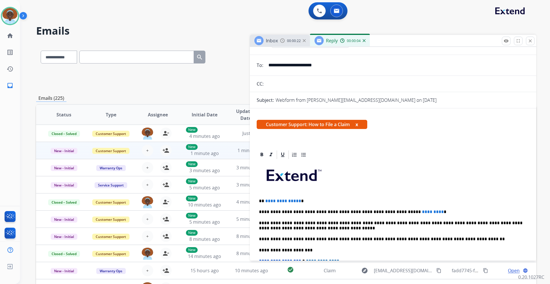
click at [297, 201] on span "**********" at bounding box center [283, 201] width 36 height 4
click at [422, 211] on span "*********" at bounding box center [433, 212] width 22 height 4
click at [390, 214] on p "**********" at bounding box center [390, 212] width 263 height 5
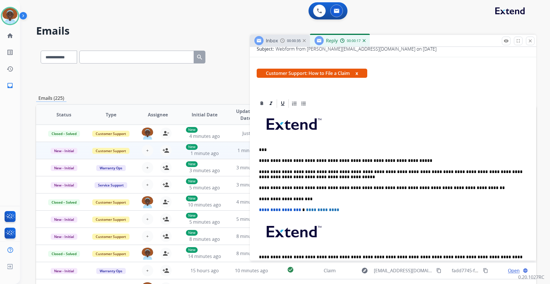
scroll to position [0, 0]
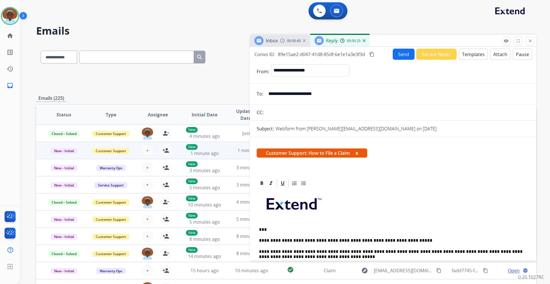
drag, startPoint x: 330, startPoint y: 94, endPoint x: 268, endPoint y: 92, distance: 61.9
click at [268, 92] on input "**********" at bounding box center [397, 93] width 264 height 11
click at [367, 177] on div "**********" at bounding box center [393, 267] width 286 height 261
click at [396, 56] on button "Send" at bounding box center [403, 54] width 22 height 11
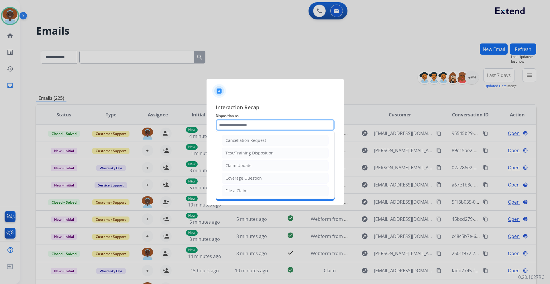
click at [272, 125] on input "text" at bounding box center [275, 124] width 119 height 11
click at [267, 189] on li "File a Claim" at bounding box center [275, 190] width 107 height 11
type input "**********"
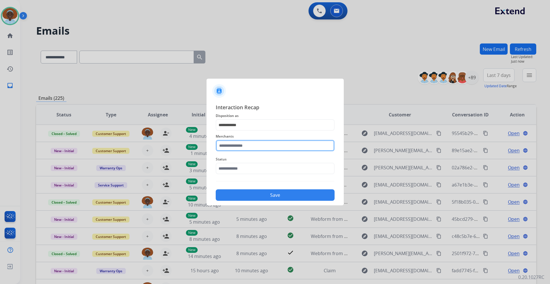
click at [263, 145] on input "text" at bounding box center [275, 145] width 119 height 11
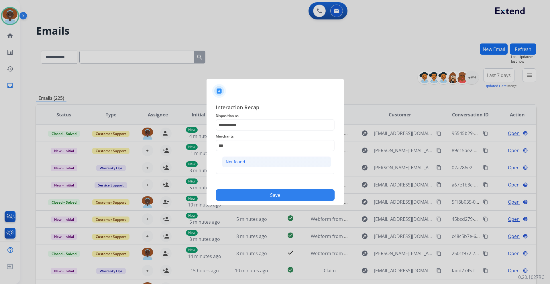
click at [259, 165] on li "Not found" at bounding box center [276, 162] width 109 height 11
type input "*********"
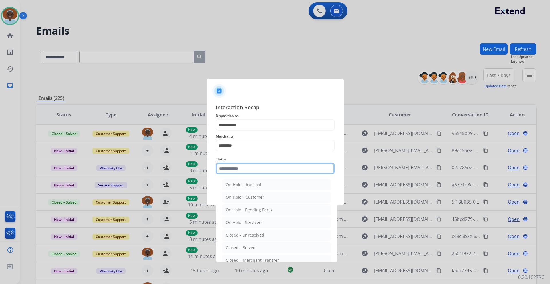
click at [259, 165] on input "text" at bounding box center [275, 168] width 119 height 11
click at [250, 246] on div "Closed – Solved" at bounding box center [241, 248] width 30 height 6
type input "**********"
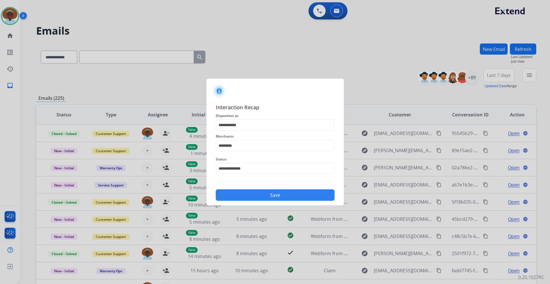
click at [264, 197] on button "Save" at bounding box center [275, 195] width 119 height 11
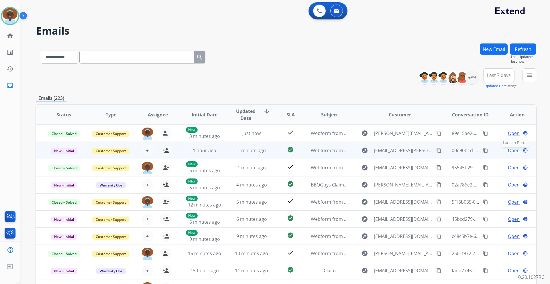
click at [522, 151] on button "language Launch Portal" at bounding box center [525, 150] width 7 height 7
click at [511, 152] on span "Open" at bounding box center [514, 150] width 12 height 7
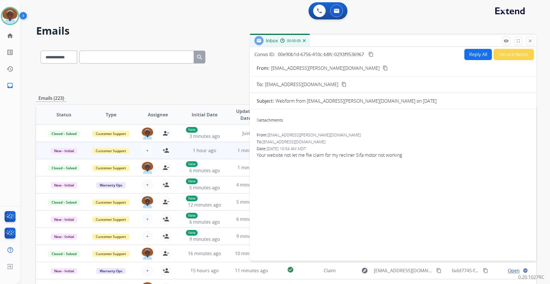
click at [471, 54] on button "Reply All" at bounding box center [477, 54] width 27 height 11
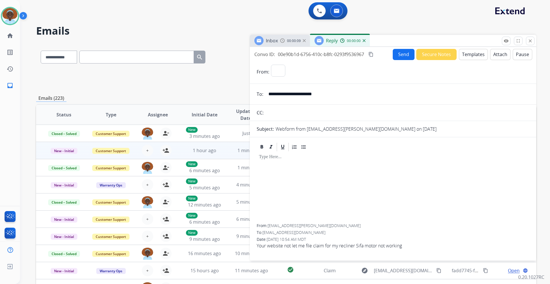
select select "**********"
drag, startPoint x: 331, startPoint y: 94, endPoint x: 268, endPoint y: 96, distance: 63.3
click at [268, 96] on input "**********" at bounding box center [397, 93] width 264 height 11
click at [468, 56] on button "Templates" at bounding box center [473, 54] width 29 height 11
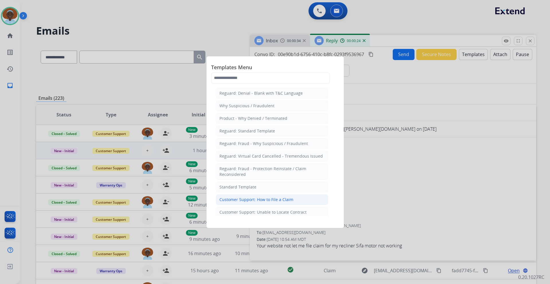
click at [278, 198] on div "Customer Support: How to File a Claim" at bounding box center [256, 200] width 74 height 6
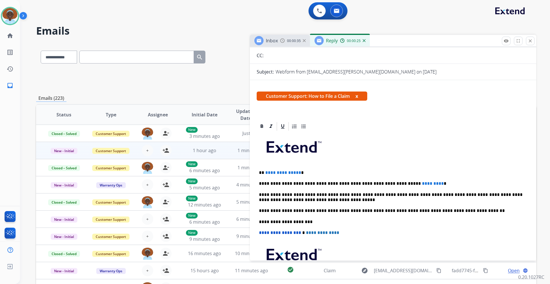
scroll to position [57, 0]
click at [297, 172] on span "**********" at bounding box center [283, 172] width 36 height 4
click at [422, 183] on span "*********" at bounding box center [433, 183] width 22 height 4
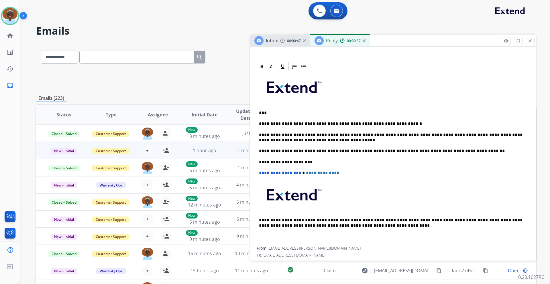
scroll to position [108, 0]
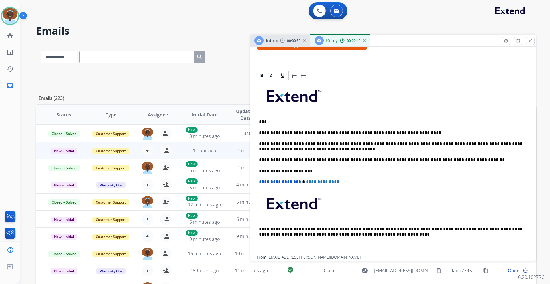
click at [390, 131] on p "**********" at bounding box center [390, 132] width 263 height 5
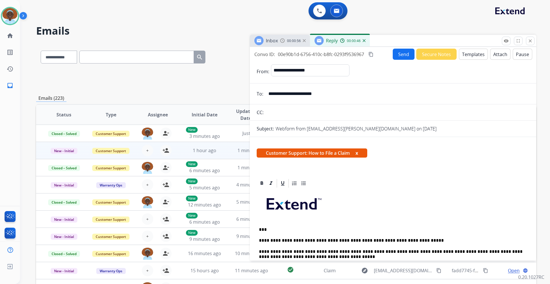
click at [402, 55] on button "Send" at bounding box center [403, 54] width 22 height 11
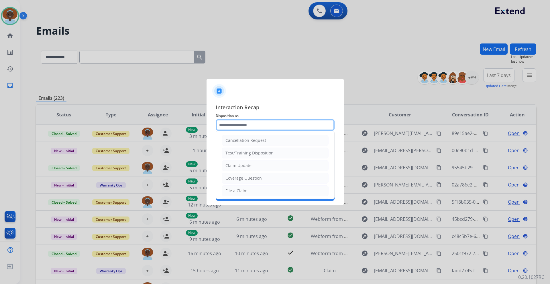
click at [258, 124] on input "text" at bounding box center [275, 124] width 119 height 11
click at [255, 192] on li "File a Claim" at bounding box center [275, 190] width 107 height 11
type input "**********"
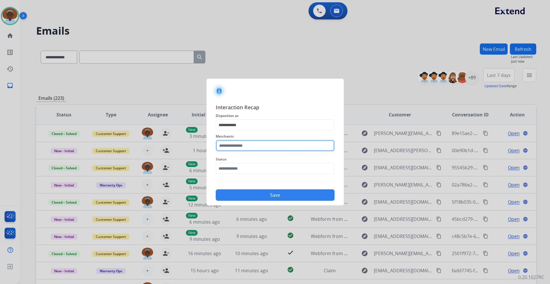
click at [262, 146] on input "text" at bounding box center [275, 145] width 119 height 11
click at [260, 161] on li "Rooms to go" at bounding box center [276, 162] width 109 height 11
type input "**********"
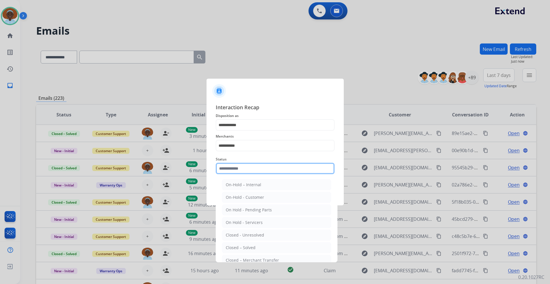
click at [260, 166] on input "text" at bounding box center [275, 168] width 119 height 11
click at [256, 247] on li "Closed – Solved" at bounding box center [276, 247] width 109 height 11
type input "**********"
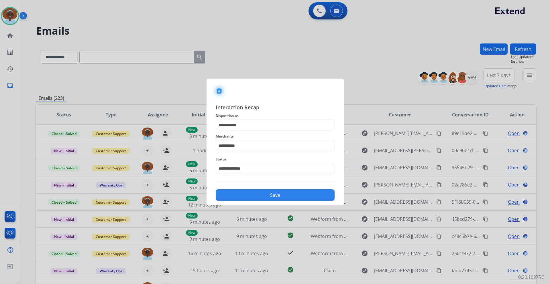
click at [274, 194] on button "Save" at bounding box center [275, 195] width 119 height 11
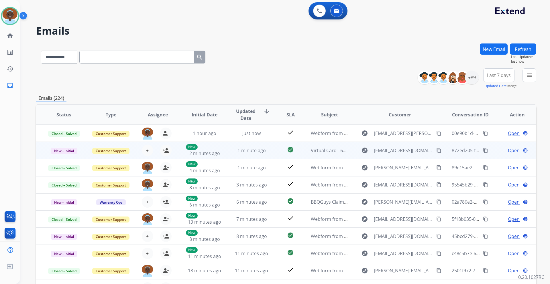
click at [509, 151] on span "Open" at bounding box center [514, 150] width 12 height 7
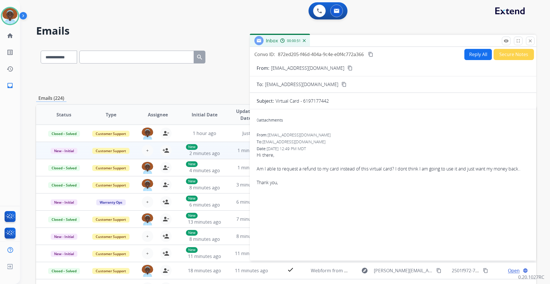
click at [530, 42] on mat-icon "close" at bounding box center [529, 40] width 5 height 5
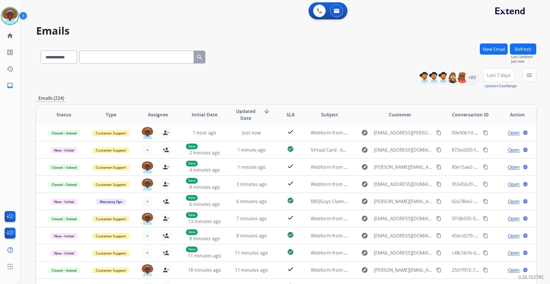
click at [496, 76] on span "Last 7 days" at bounding box center [499, 75] width 24 height 2
click at [491, 145] on div "Last 90 days" at bounding box center [496, 145] width 31 height 9
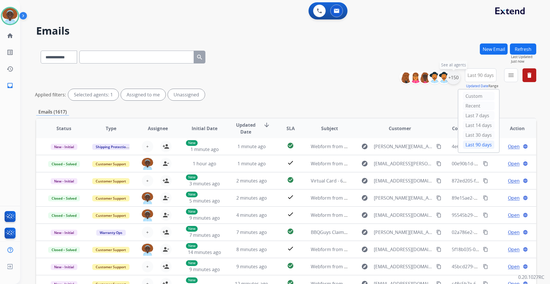
click at [452, 81] on div "+150" at bounding box center [453, 78] width 14 height 14
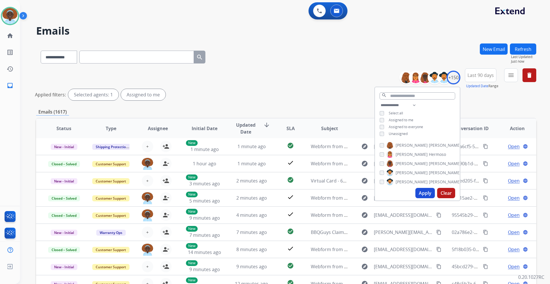
click at [422, 192] on button "Apply" at bounding box center [424, 193] width 19 height 10
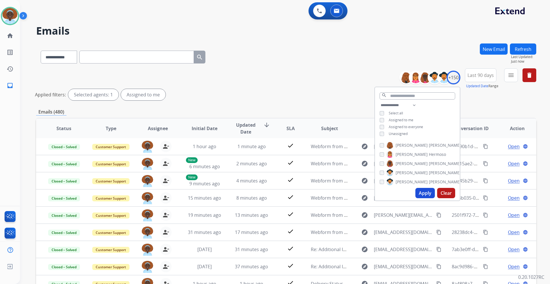
click at [323, 89] on div "Applied filters: Selected agents: 1 Assigned to me" at bounding box center [285, 94] width 500 height 11
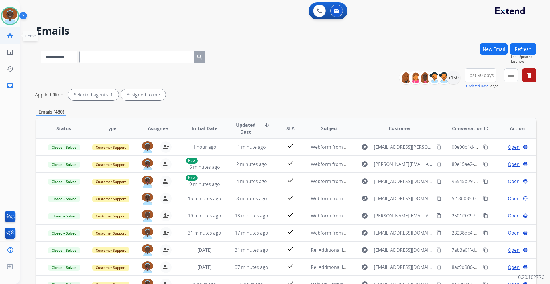
click at [10, 36] on mat-icon "home" at bounding box center [10, 35] width 7 height 7
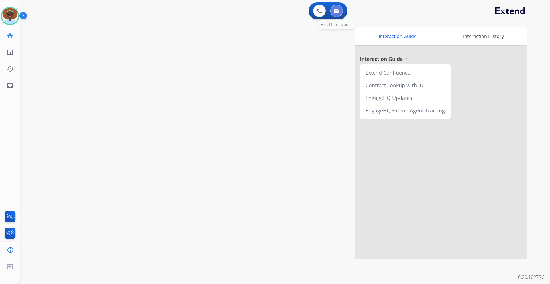
click at [333, 10] on button at bounding box center [336, 11] width 13 height 13
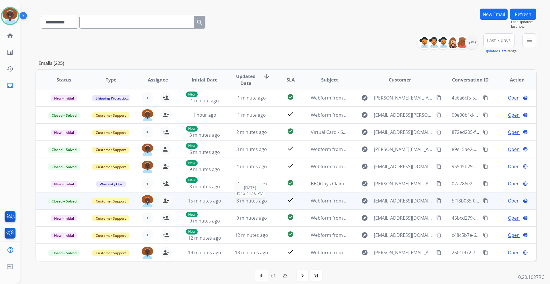
scroll to position [42, 0]
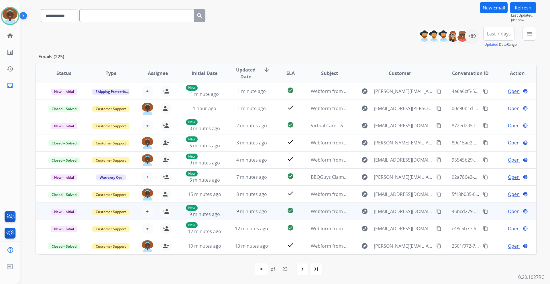
click at [508, 212] on span "Open" at bounding box center [514, 211] width 12 height 7
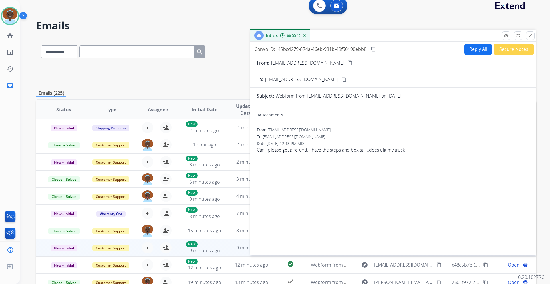
scroll to position [0, 0]
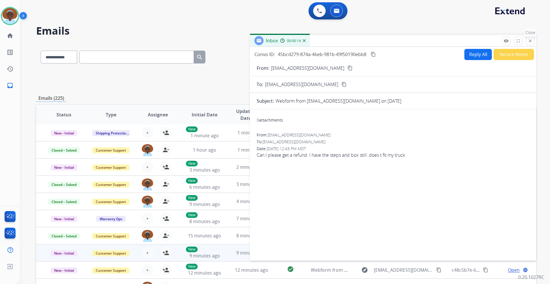
click at [532, 42] on mat-icon "close" at bounding box center [529, 40] width 5 height 5
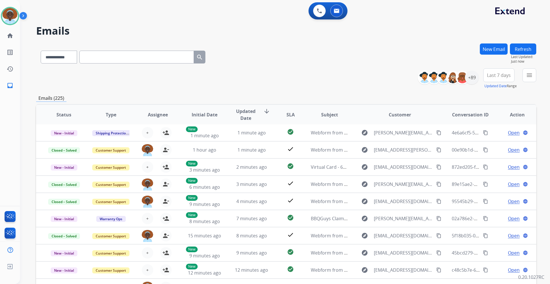
scroll to position [42, 0]
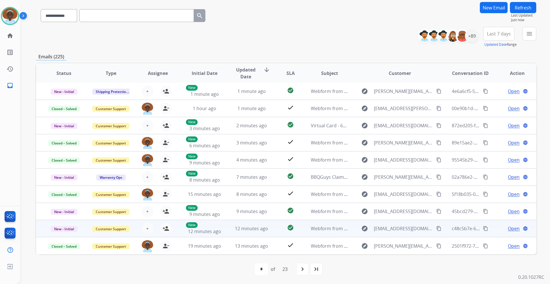
click at [508, 229] on span "Open" at bounding box center [514, 228] width 12 height 7
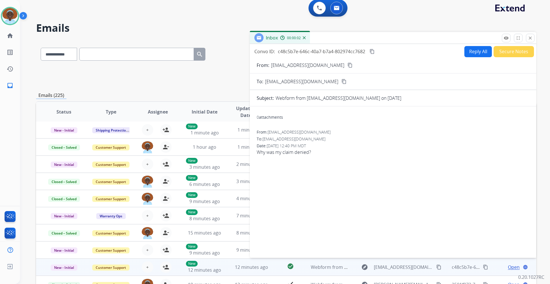
scroll to position [0, 0]
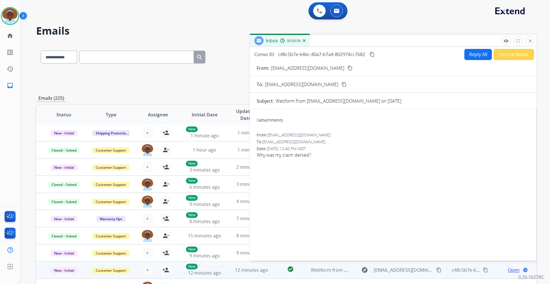
click at [347, 69] on mat-icon "content_copy" at bounding box center [349, 68] width 5 height 5
click at [471, 57] on button "Reply All" at bounding box center [477, 54] width 27 height 11
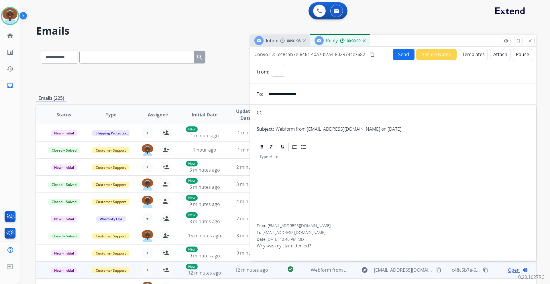
select select "**********"
click at [471, 55] on button "Templates" at bounding box center [473, 54] width 29 height 11
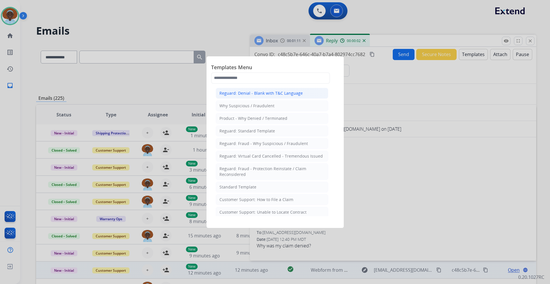
click at [270, 93] on div "Reguard: Denial - Blank with T&C Language" at bounding box center [260, 93] width 83 height 6
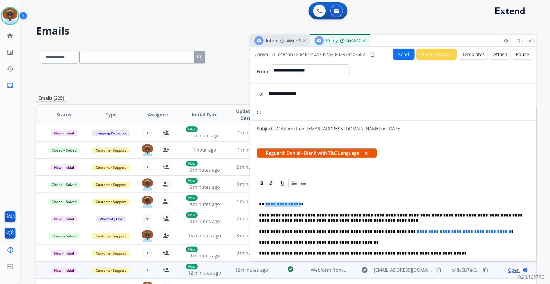
drag, startPoint x: 298, startPoint y: 204, endPoint x: 265, endPoint y: 205, distance: 32.6
click at [265, 205] on p "**********" at bounding box center [390, 204] width 263 height 5
drag, startPoint x: 384, startPoint y: 231, endPoint x: 495, endPoint y: 232, distance: 110.8
click at [495, 232] on span "**********" at bounding box center [464, 232] width 94 height 4
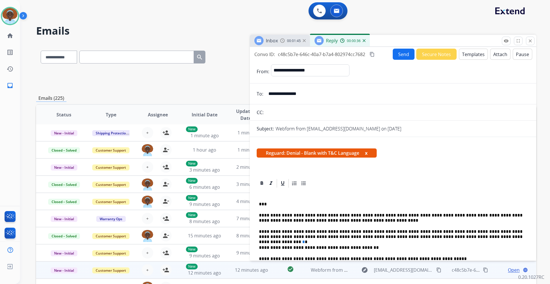
click at [492, 58] on button "Attach" at bounding box center [500, 54] width 20 height 11
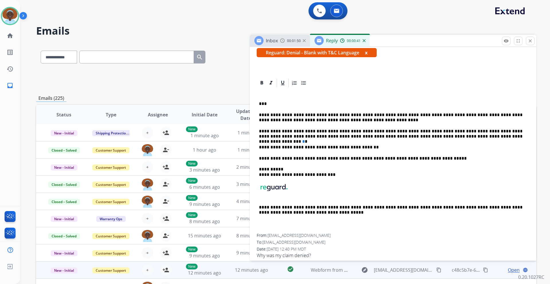
scroll to position [115, 0]
drag, startPoint x: 346, startPoint y: 114, endPoint x: 332, endPoint y: 113, distance: 14.4
click at [332, 113] on p "**********" at bounding box center [390, 117] width 263 height 11
drag, startPoint x: 345, startPoint y: 114, endPoint x: 331, endPoint y: 114, distance: 13.7
click at [331, 114] on p "**********" at bounding box center [390, 117] width 263 height 11
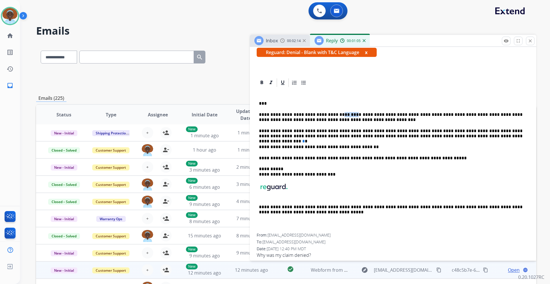
copy p "******"
drag, startPoint x: 274, startPoint y: 121, endPoint x: 259, endPoint y: 121, distance: 14.6
click at [259, 121] on p "**********" at bounding box center [390, 117] width 263 height 11
drag, startPoint x: 282, startPoint y: 175, endPoint x: 267, endPoint y: 174, distance: 14.6
click at [267, 174] on p "**********" at bounding box center [390, 172] width 263 height 11
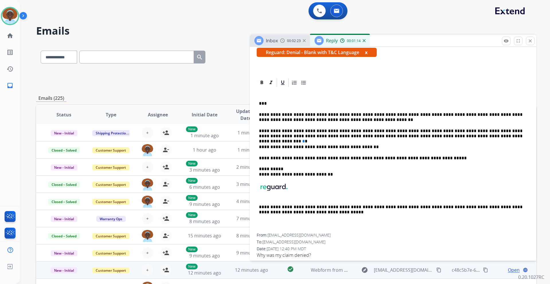
click at [281, 188] on img at bounding box center [273, 187] width 29 height 8
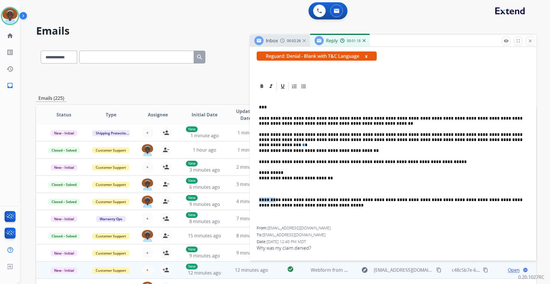
drag, startPoint x: 274, startPoint y: 201, endPoint x: 255, endPoint y: 201, distance: 18.6
click at [255, 201] on div "**********" at bounding box center [393, 168] width 286 height 175
click at [402, 160] on p "**********" at bounding box center [390, 161] width 263 height 5
drag, startPoint x: 418, startPoint y: 162, endPoint x: 418, endPoint y: 171, distance: 8.3
click at [417, 162] on p "**********" at bounding box center [390, 161] width 263 height 5
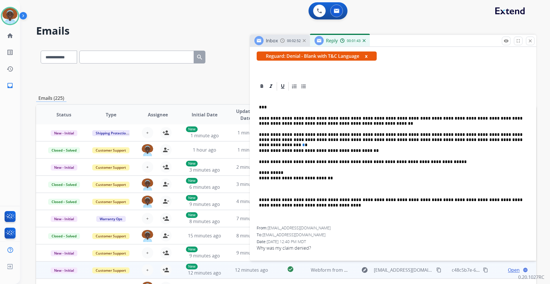
scroll to position [0, 0]
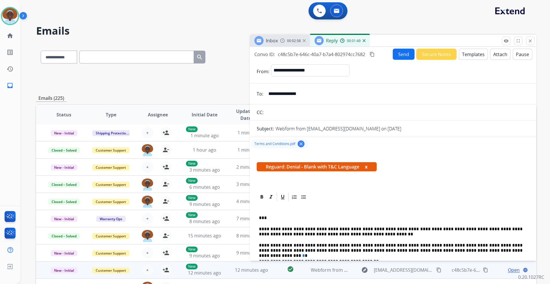
click at [394, 52] on button "Send" at bounding box center [403, 54] width 22 height 11
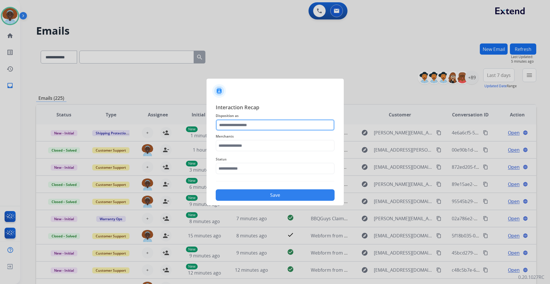
click at [249, 125] on input "text" at bounding box center [275, 124] width 119 height 11
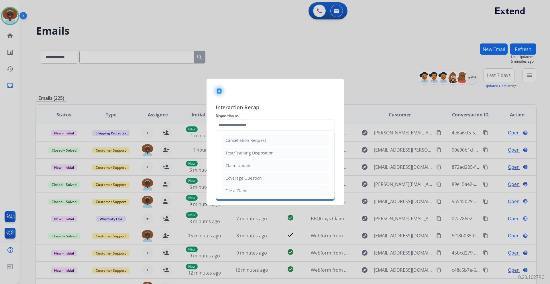
click at [245, 166] on div "Claim Update" at bounding box center [238, 166] width 26 height 6
type input "**********"
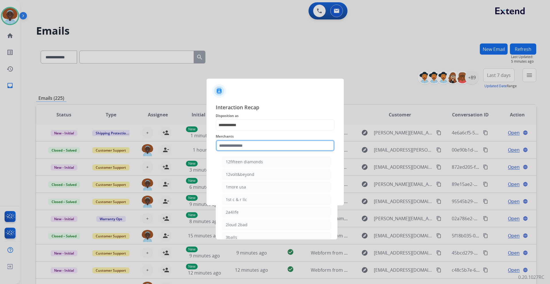
click at [244, 146] on input "text" at bounding box center [275, 145] width 119 height 11
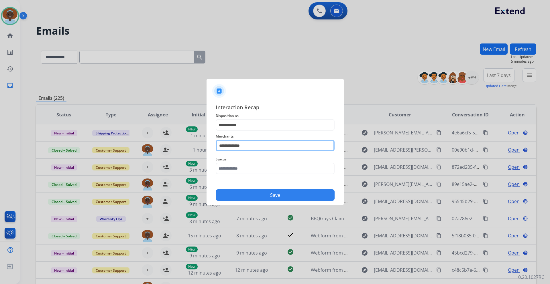
click at [224, 146] on input "**********" at bounding box center [275, 145] width 119 height 11
click at [235, 144] on input "**********" at bounding box center [275, 145] width 119 height 11
click at [236, 145] on input "**********" at bounding box center [275, 145] width 119 height 11
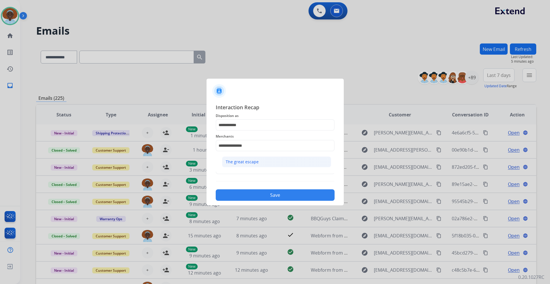
click at [270, 161] on li "The great escape" at bounding box center [276, 162] width 109 height 11
type input "**********"
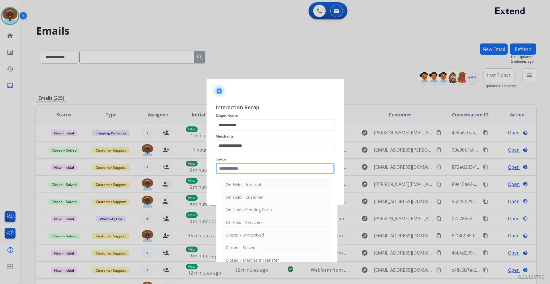
click at [266, 170] on input "text" at bounding box center [275, 168] width 119 height 11
click at [251, 246] on div "Closed – Solved" at bounding box center [241, 248] width 30 height 6
type input "**********"
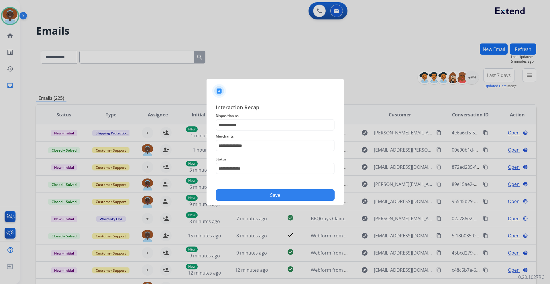
click at [258, 194] on button "Save" at bounding box center [275, 195] width 119 height 11
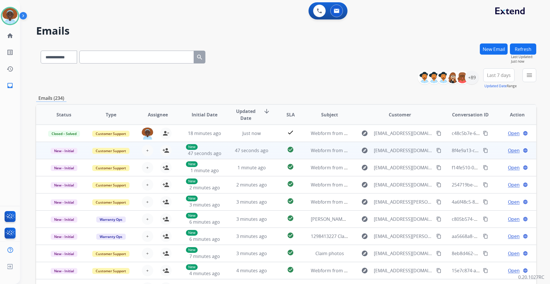
click at [508, 151] on span "Open" at bounding box center [514, 150] width 12 height 7
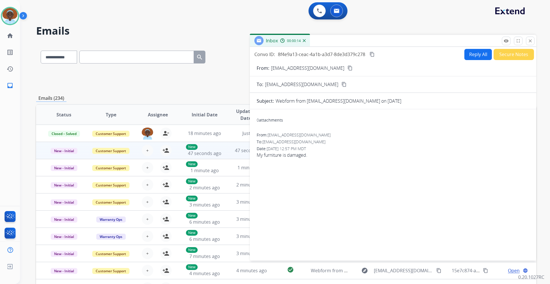
click at [347, 69] on mat-icon "content_copy" at bounding box center [349, 68] width 5 height 5
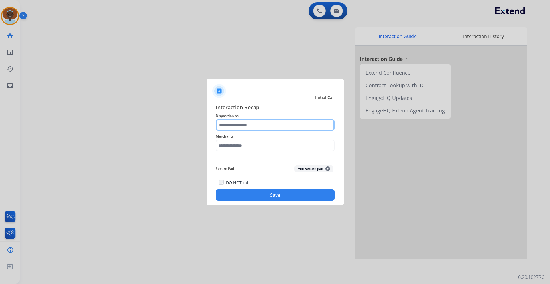
click at [240, 123] on input "text" at bounding box center [275, 124] width 119 height 11
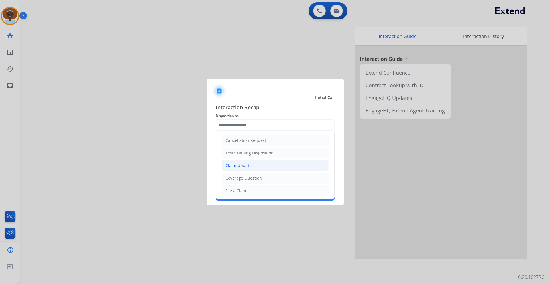
click at [241, 163] on li "Claim Update" at bounding box center [275, 165] width 107 height 11
type input "**********"
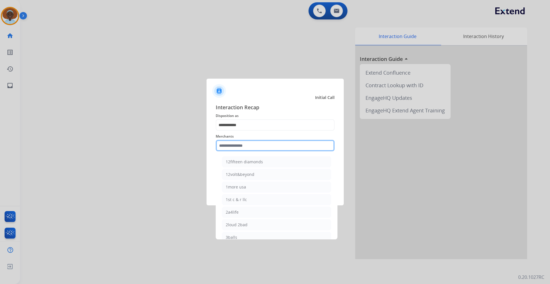
click at [241, 144] on input "text" at bounding box center [275, 145] width 119 height 11
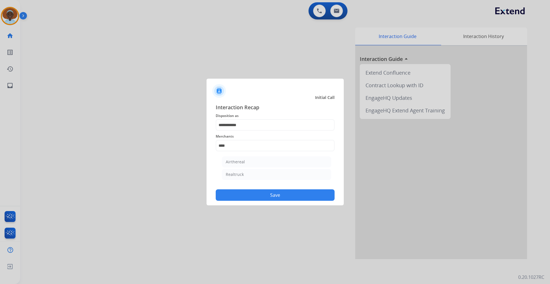
click at [244, 175] on li "Realtruck" at bounding box center [276, 174] width 109 height 11
type input "*********"
click at [261, 194] on button "Save" at bounding box center [275, 195] width 119 height 11
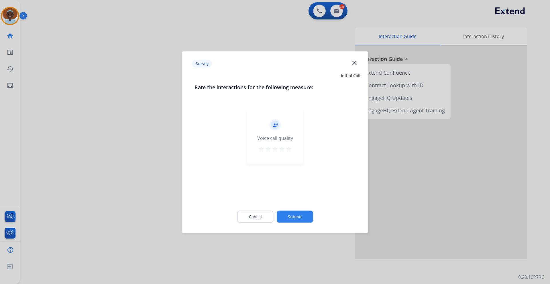
click at [289, 148] on mat-icon "star" at bounding box center [288, 148] width 7 height 7
click at [294, 217] on button "Submit" at bounding box center [295, 217] width 36 height 12
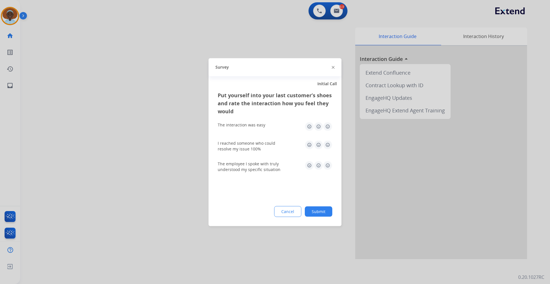
drag, startPoint x: 309, startPoint y: 166, endPoint x: 310, endPoint y: 150, distance: 15.5
click at [309, 165] on img at bounding box center [309, 165] width 9 height 9
click at [310, 145] on img at bounding box center [309, 144] width 9 height 9
click at [308, 128] on img at bounding box center [309, 126] width 9 height 9
click at [314, 210] on button "Submit" at bounding box center [318, 211] width 27 height 10
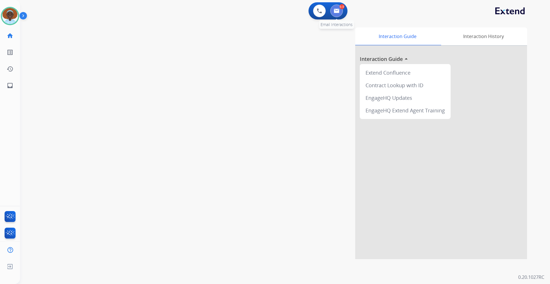
click at [334, 11] on img at bounding box center [336, 11] width 6 height 5
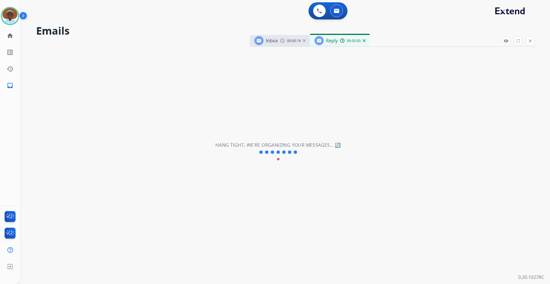
select select "**********"
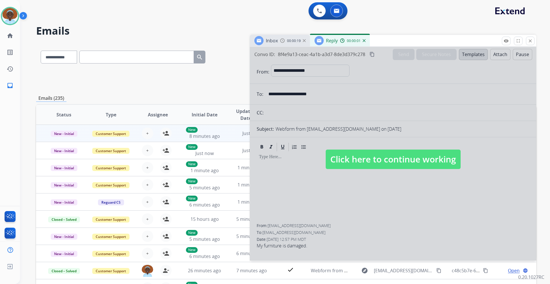
click at [345, 160] on span "Click here to continue working" at bounding box center [392, 159] width 135 height 19
select select
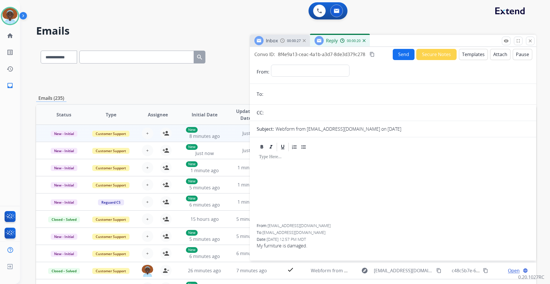
click at [365, 40] on div "Reply 00:00:20" at bounding box center [340, 40] width 60 height 11
click at [364, 42] on img at bounding box center [363, 40] width 3 height 3
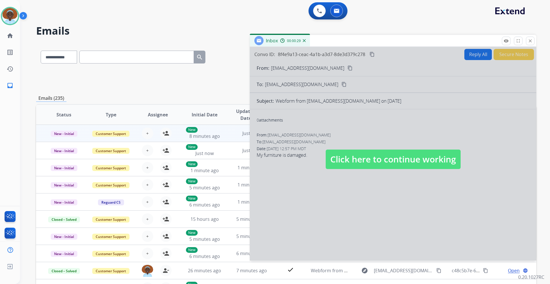
click at [370, 159] on span "Click here to continue working" at bounding box center [392, 159] width 135 height 19
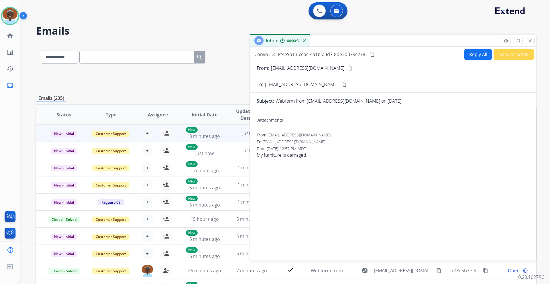
click at [347, 69] on mat-icon "content_copy" at bounding box center [349, 68] width 5 height 5
click at [528, 41] on mat-icon "close" at bounding box center [529, 40] width 5 height 5
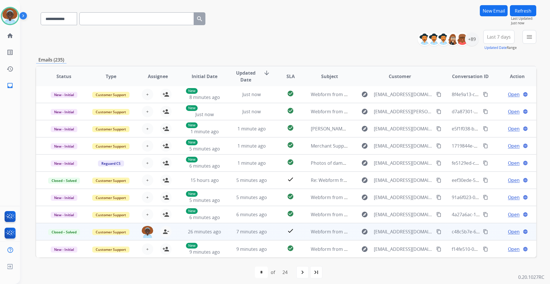
scroll to position [42, 0]
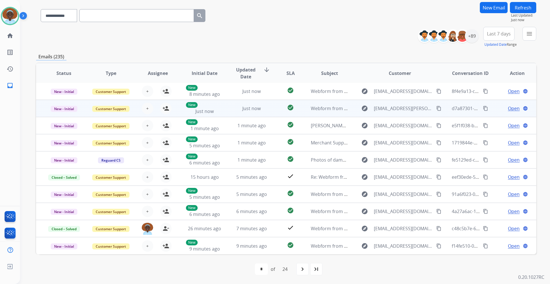
click at [509, 109] on span "Open" at bounding box center [514, 108] width 12 height 7
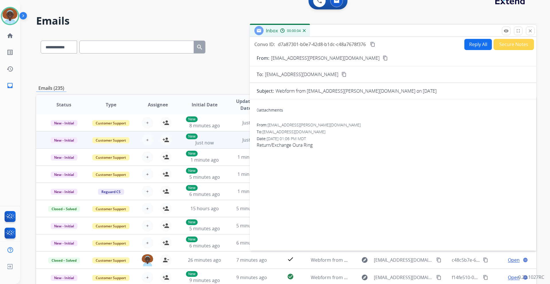
scroll to position [0, 0]
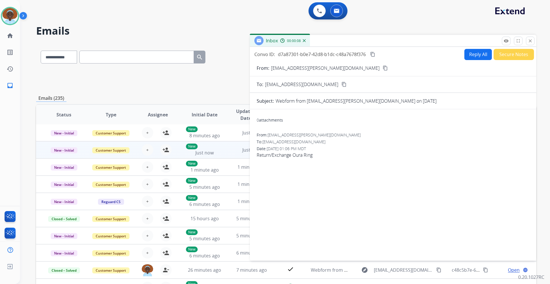
click at [382, 69] on mat-icon "content_copy" at bounding box center [384, 68] width 5 height 5
click at [469, 58] on button "Reply All" at bounding box center [477, 54] width 27 height 11
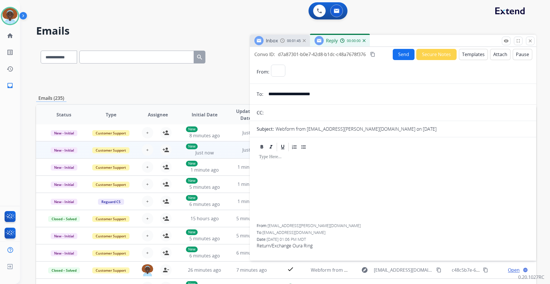
select select "**********"
click at [467, 55] on button "Templates" at bounding box center [473, 54] width 29 height 11
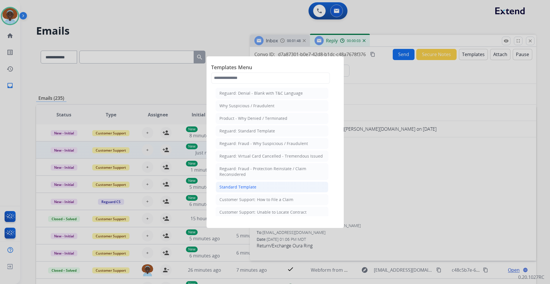
click at [248, 185] on div "Standard Template" at bounding box center [237, 187] width 37 height 6
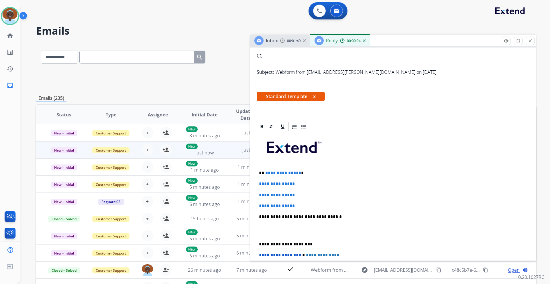
scroll to position [57, 0]
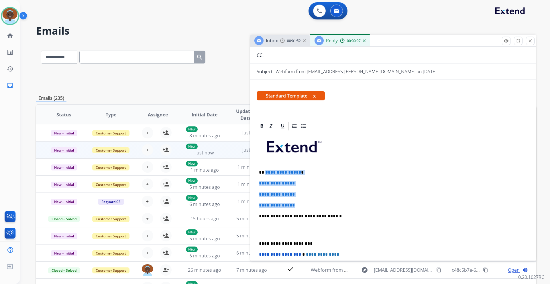
drag, startPoint x: 297, startPoint y: 206, endPoint x: 265, endPoint y: 174, distance: 45.6
click at [265, 174] on div "**********" at bounding box center [392, 229] width 273 height 197
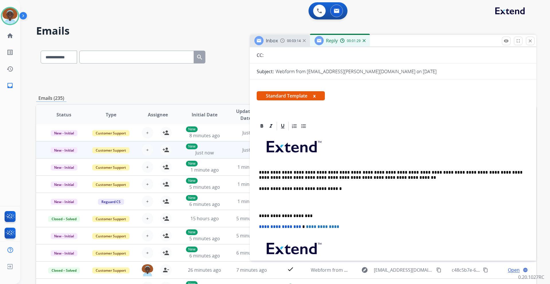
click at [267, 171] on p "**********" at bounding box center [390, 175] width 263 height 11
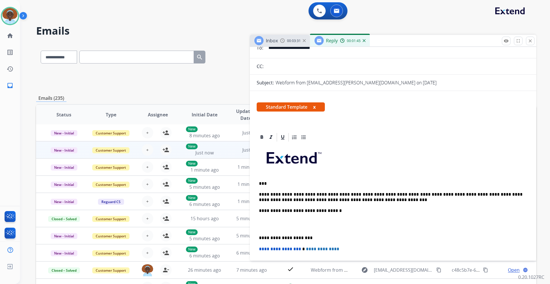
scroll to position [0, 0]
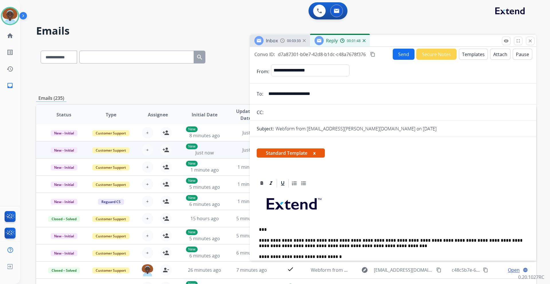
click at [397, 54] on button "Send" at bounding box center [403, 54] width 22 height 11
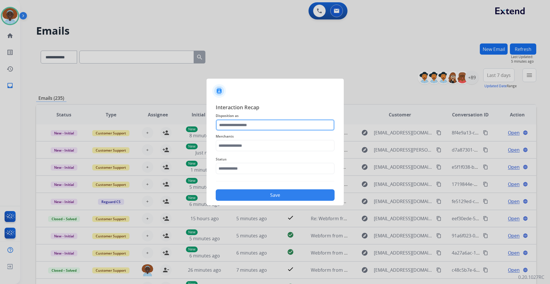
click at [253, 125] on input "text" at bounding box center [275, 124] width 119 height 11
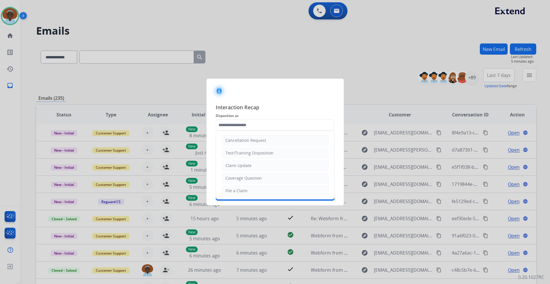
click at [251, 165] on li "Claim Update" at bounding box center [275, 165] width 107 height 11
type input "**********"
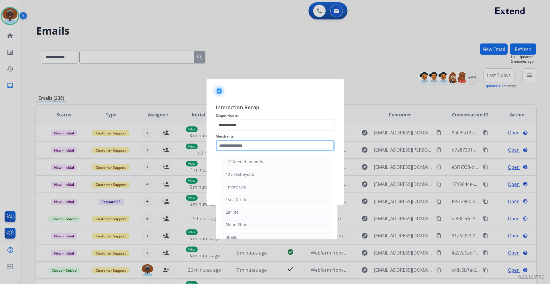
click at [249, 145] on input "text" at bounding box center [275, 145] width 119 height 11
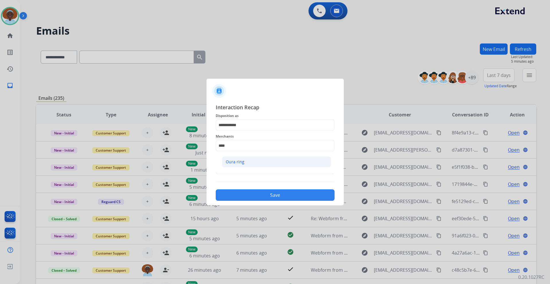
click at [244, 163] on li "Oura ring" at bounding box center [276, 162] width 109 height 11
type input "*********"
click at [244, 165] on input "text" at bounding box center [275, 168] width 119 height 11
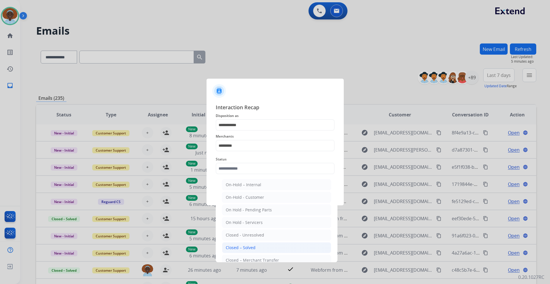
click at [244, 248] on div "Closed – Solved" at bounding box center [241, 248] width 30 height 6
type input "**********"
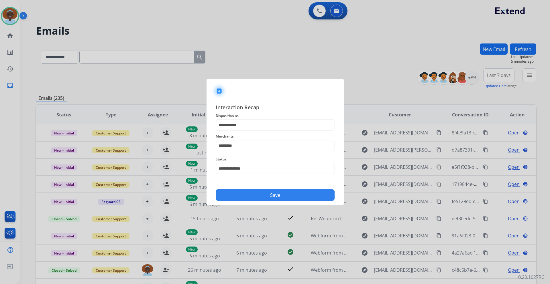
click at [264, 195] on button "Save" at bounding box center [275, 195] width 119 height 11
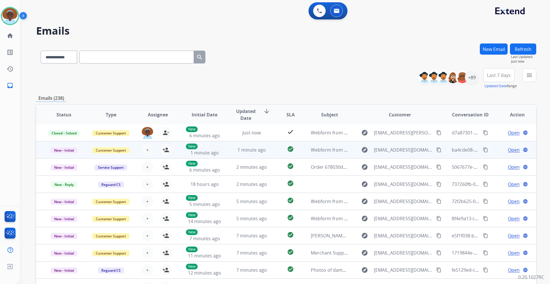
click at [508, 151] on span "Open" at bounding box center [514, 150] width 12 height 7
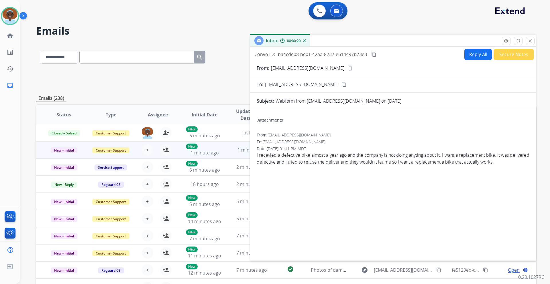
click at [530, 39] on mat-icon "close" at bounding box center [529, 40] width 5 height 5
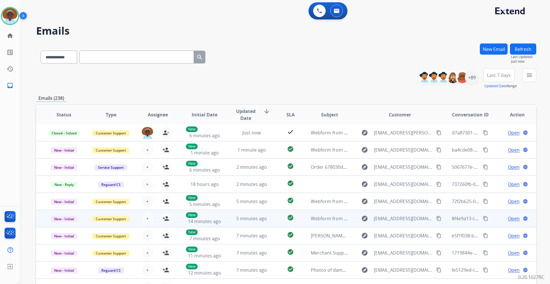
click at [511, 220] on span "Open" at bounding box center [514, 218] width 12 height 7
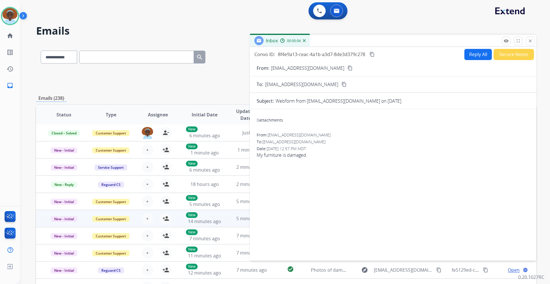
click at [347, 69] on mat-icon "content_copy" at bounding box center [349, 68] width 5 height 5
drag, startPoint x: 530, startPoint y: 40, endPoint x: 532, endPoint y: 49, distance: 9.8
click at [530, 40] on mat-icon "close" at bounding box center [529, 40] width 5 height 5
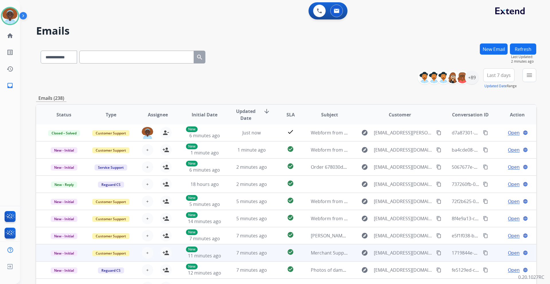
click at [509, 253] on span "Open" at bounding box center [514, 253] width 12 height 7
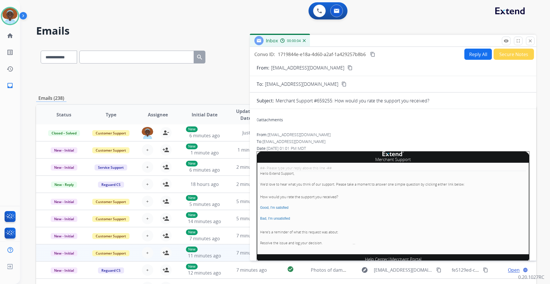
click at [503, 55] on button "Secure Notes" at bounding box center [513, 54] width 40 height 11
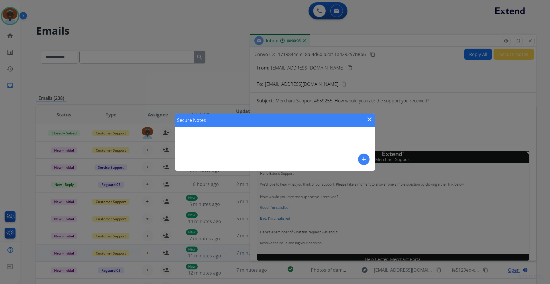
click at [363, 158] on mat-icon "add" at bounding box center [363, 159] width 7 height 7
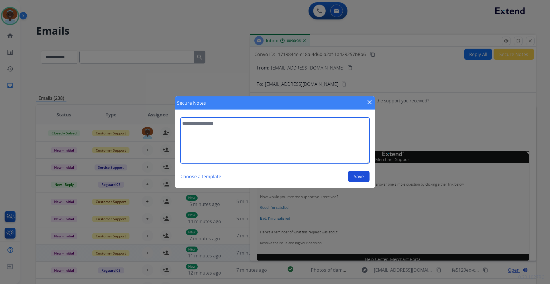
click at [202, 123] on textarea at bounding box center [274, 141] width 189 height 46
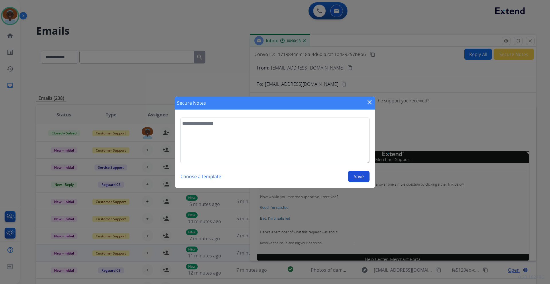
click at [370, 102] on mat-icon "close" at bounding box center [369, 102] width 7 height 7
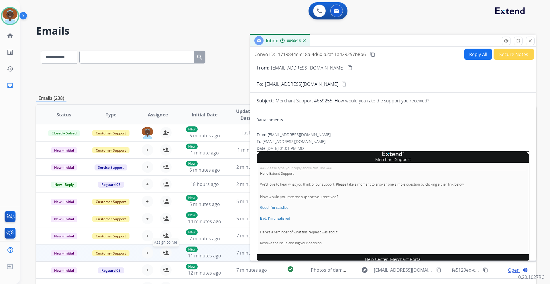
click at [164, 252] on mat-icon "person_add" at bounding box center [165, 253] width 7 height 7
click at [509, 55] on button "Secure Notes" at bounding box center [513, 54] width 40 height 11
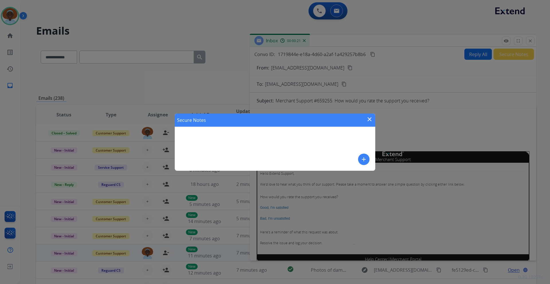
click at [215, 138] on div "Secure Notes close add" at bounding box center [275, 142] width 200 height 57
click at [363, 158] on mat-icon "add" at bounding box center [363, 159] width 7 height 7
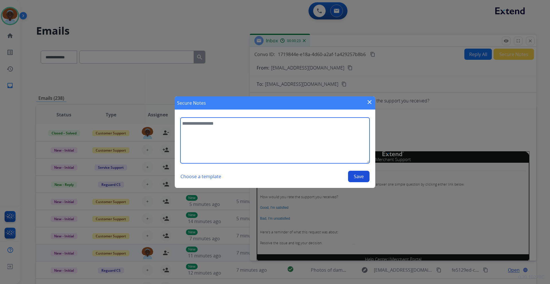
click at [208, 127] on textarea at bounding box center [274, 141] width 189 height 46
type textarea "**********"
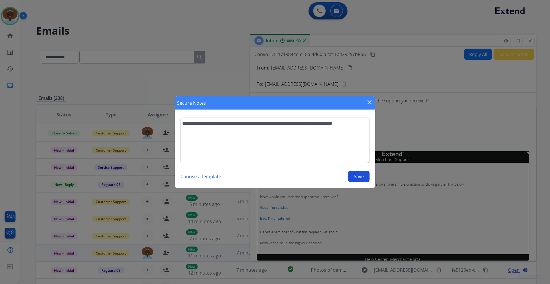
click at [356, 177] on button "Save" at bounding box center [358, 176] width 21 height 11
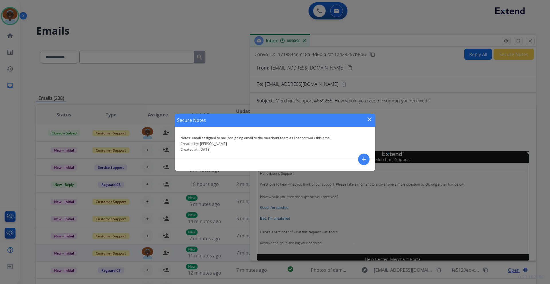
click at [368, 120] on mat-icon "close" at bounding box center [369, 119] width 7 height 7
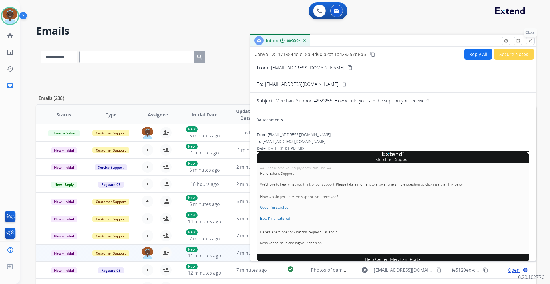
click at [532, 41] on mat-icon "close" at bounding box center [529, 40] width 5 height 5
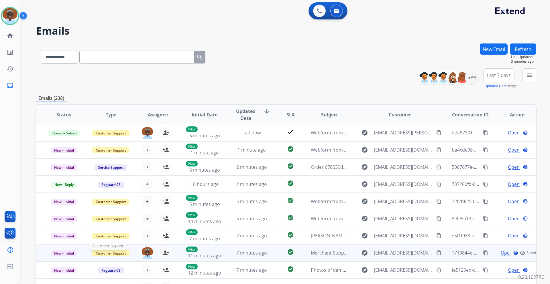
click at [123, 253] on span "Customer Support" at bounding box center [110, 253] width 37 height 6
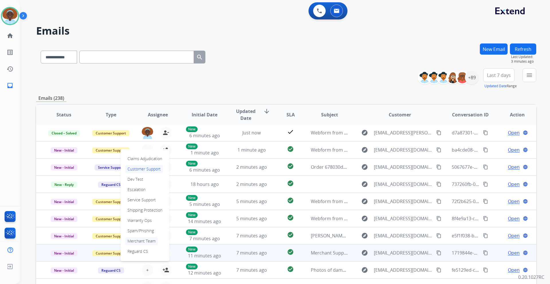
click at [138, 240] on p "Merchant Team" at bounding box center [141, 241] width 33 height 8
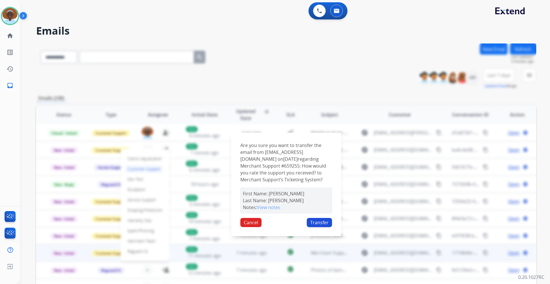
click at [314, 225] on button "Transfer" at bounding box center [319, 222] width 25 height 9
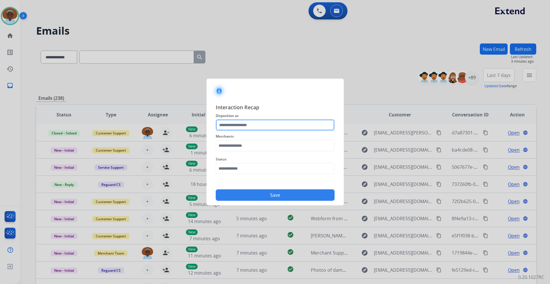
click at [255, 126] on input "text" at bounding box center [275, 124] width 119 height 11
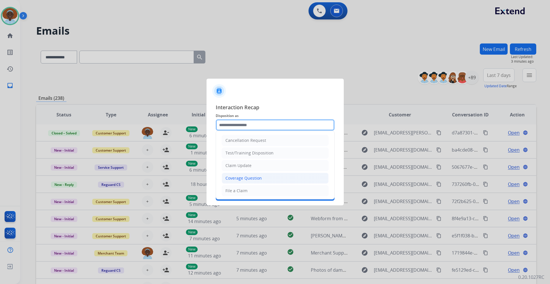
scroll to position [89, 0]
click at [249, 177] on li "Other" at bounding box center [275, 177] width 107 height 11
type input "*****"
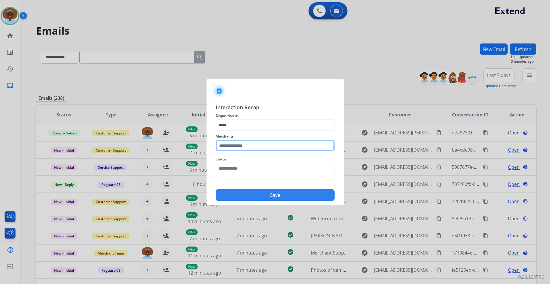
click at [252, 145] on input "text" at bounding box center [275, 145] width 119 height 11
click at [248, 159] on li "Not found" at bounding box center [276, 162] width 109 height 11
type input "*********"
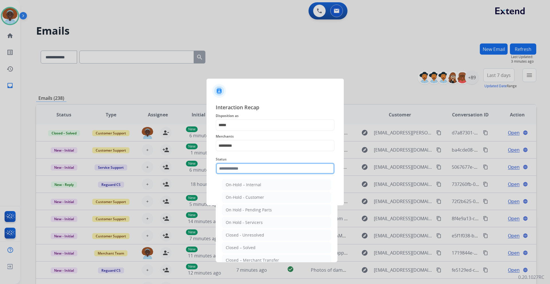
click at [246, 168] on input "text" at bounding box center [275, 168] width 119 height 11
click at [246, 246] on div "Closed – Solved" at bounding box center [241, 248] width 30 height 6
type input "**********"
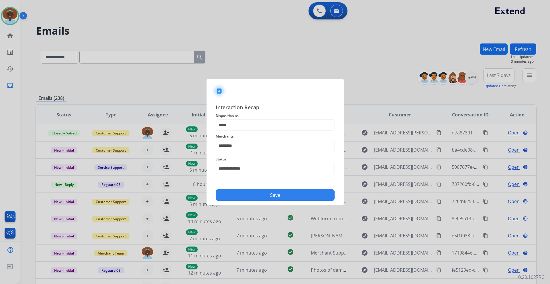
click at [266, 200] on button "Save" at bounding box center [275, 195] width 119 height 11
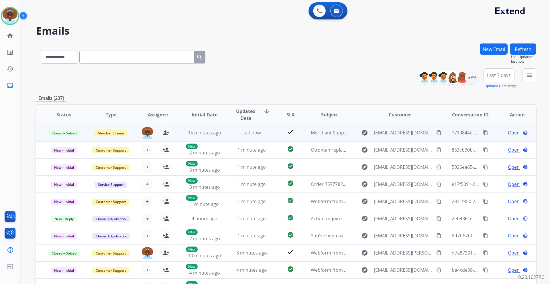
click at [514, 132] on span "Open" at bounding box center [514, 132] width 12 height 7
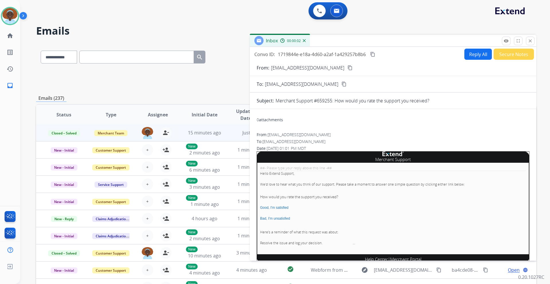
drag, startPoint x: 531, startPoint y: 40, endPoint x: 532, endPoint y: 44, distance: 4.7
click at [531, 40] on mat-icon "close" at bounding box center [529, 40] width 5 height 5
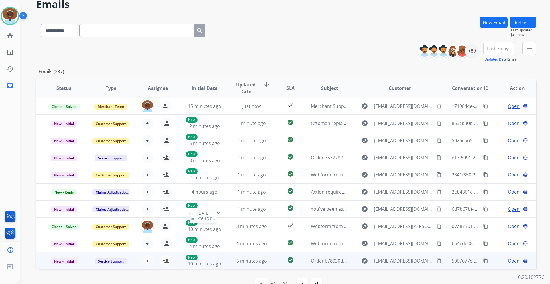
scroll to position [42, 0]
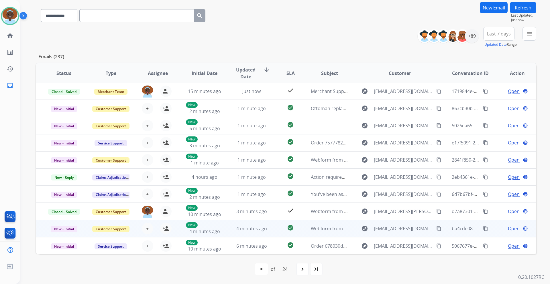
click at [510, 228] on span "Open" at bounding box center [514, 228] width 12 height 7
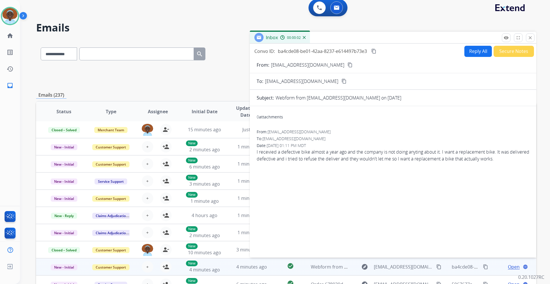
scroll to position [0, 0]
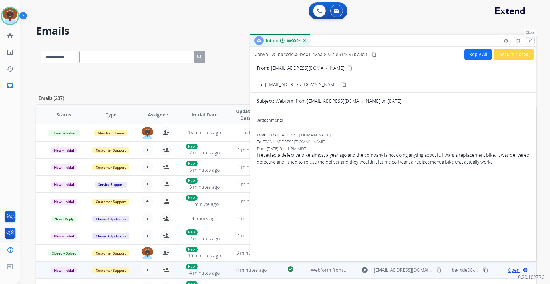
click at [530, 44] on button "close Close" at bounding box center [530, 41] width 9 height 9
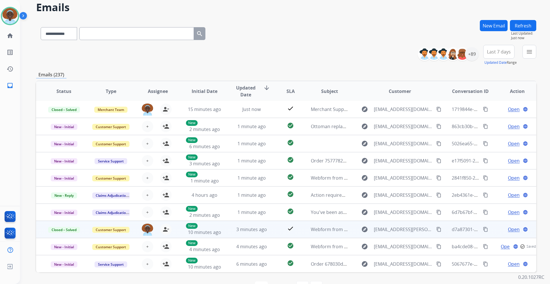
scroll to position [42, 0]
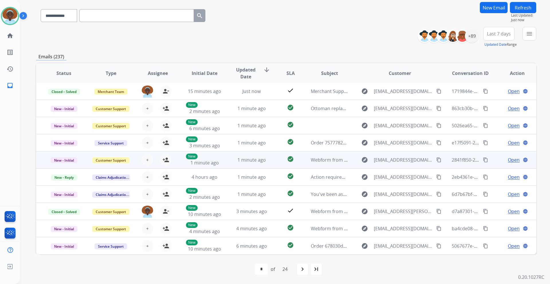
click at [512, 160] on span "Open" at bounding box center [514, 160] width 12 height 7
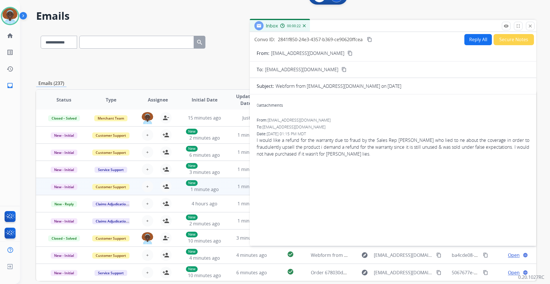
scroll to position [0, 0]
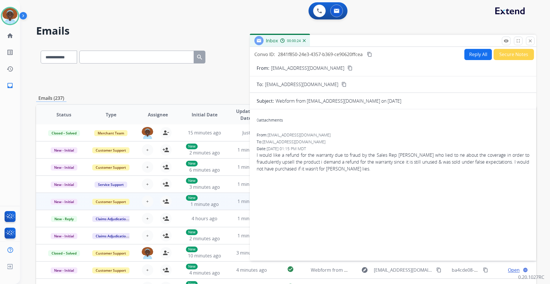
click at [347, 70] on mat-icon "content_copy" at bounding box center [349, 68] width 5 height 5
click at [477, 57] on button "Reply All" at bounding box center [477, 54] width 27 height 11
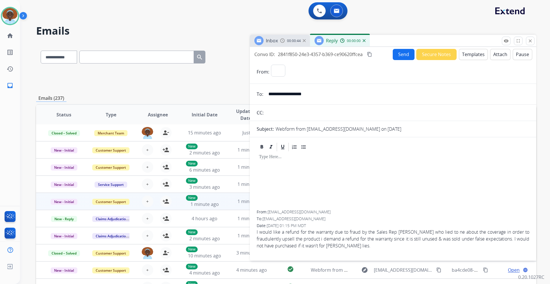
select select "**********"
click at [474, 54] on button "Templates" at bounding box center [473, 54] width 29 height 11
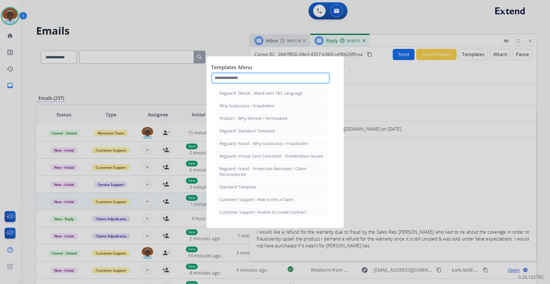
click at [251, 78] on input "text" at bounding box center [270, 77] width 119 height 11
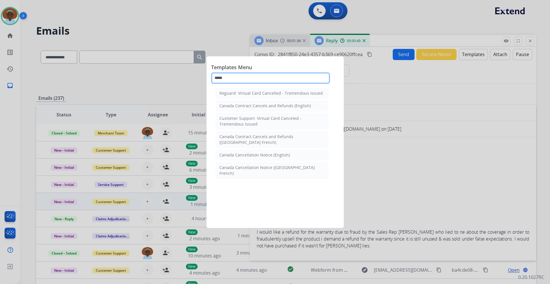
type input "*****"
click at [381, 174] on div at bounding box center [275, 142] width 550 height 284
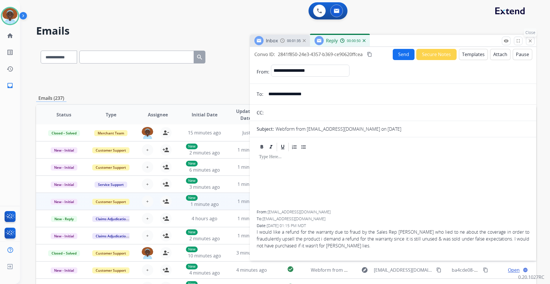
click at [530, 43] on mat-icon "close" at bounding box center [529, 40] width 5 height 5
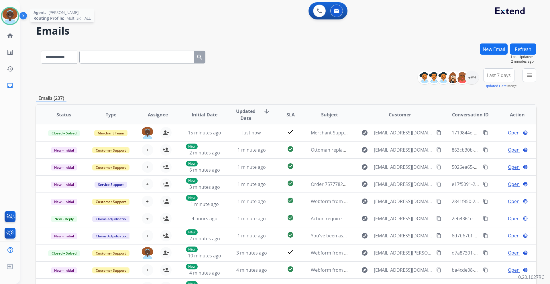
click at [10, 15] on img at bounding box center [10, 16] width 16 height 16
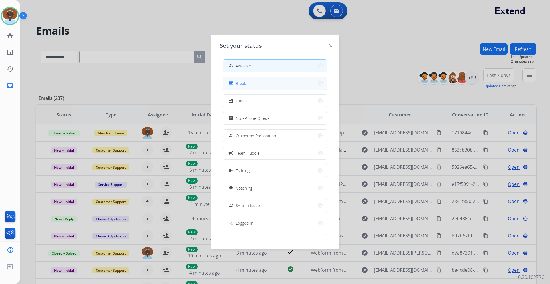
click at [276, 85] on button "free_breakfast Break" at bounding box center [275, 83] width 104 height 12
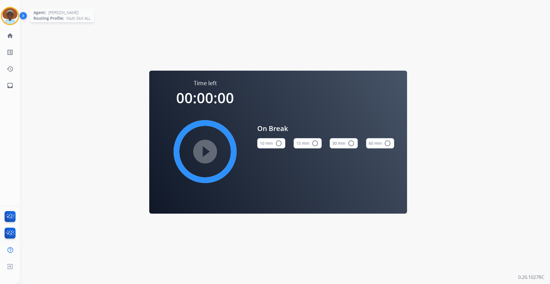
click at [13, 15] on img at bounding box center [10, 16] width 16 height 16
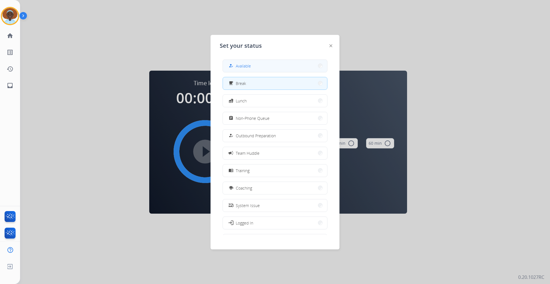
click at [244, 63] on span "Available" at bounding box center [243, 66] width 15 height 6
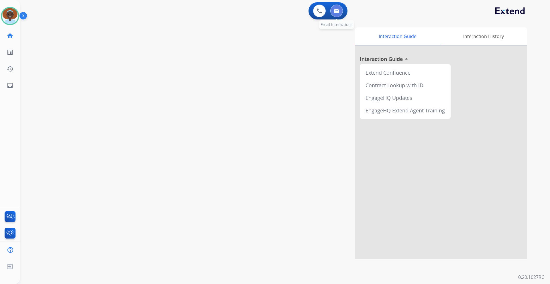
click at [336, 11] on img at bounding box center [336, 11] width 6 height 5
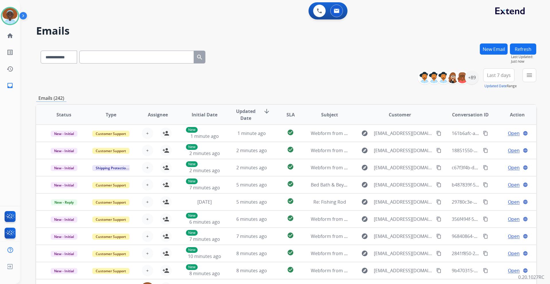
click at [493, 76] on span "Last 7 days" at bounding box center [499, 75] width 24 height 2
click at [495, 144] on div "Last 90 days" at bounding box center [496, 145] width 31 height 9
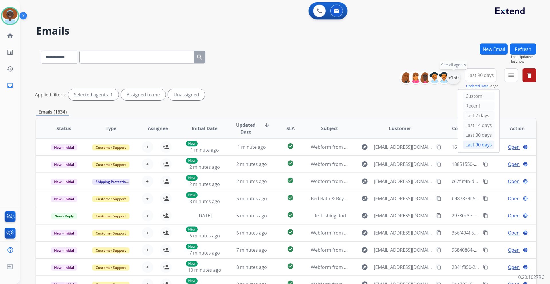
click at [452, 80] on div "+150" at bounding box center [453, 78] width 14 height 14
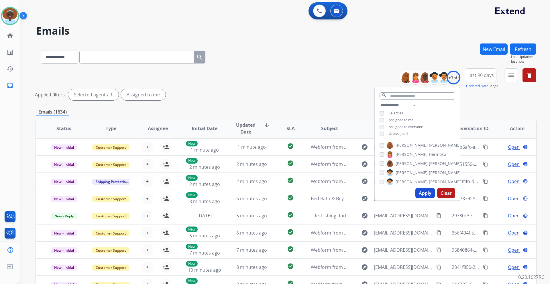
click at [424, 194] on button "Apply" at bounding box center [424, 193] width 19 height 10
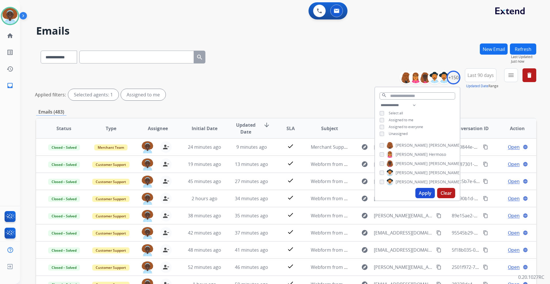
click at [293, 85] on div "**********" at bounding box center [286, 85] width 500 height 34
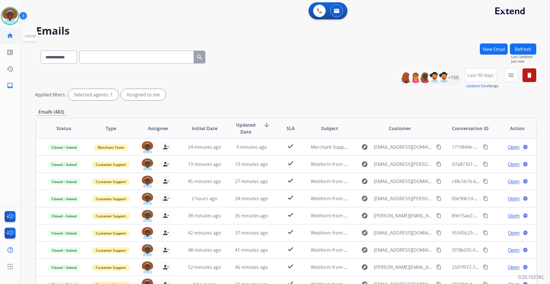
click at [7, 35] on mat-icon "home" at bounding box center [10, 35] width 7 height 7
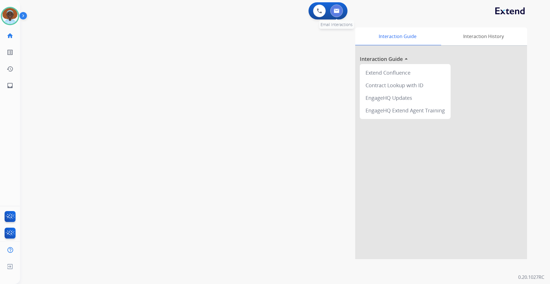
click at [339, 12] on button at bounding box center [336, 11] width 13 height 13
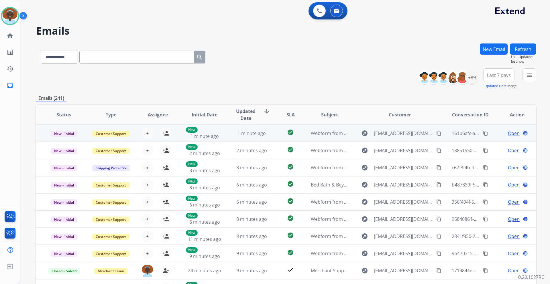
click at [508, 135] on span "Open" at bounding box center [514, 133] width 12 height 7
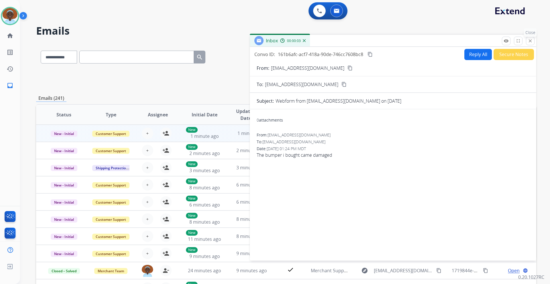
click at [530, 40] on mat-icon "close" at bounding box center [529, 40] width 5 height 5
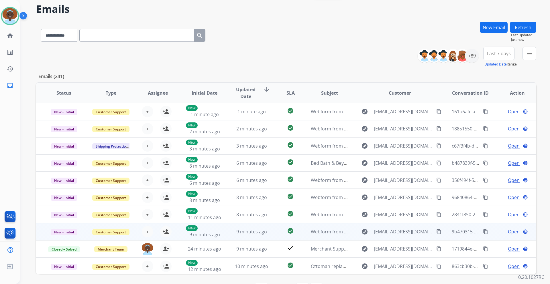
scroll to position [13, 0]
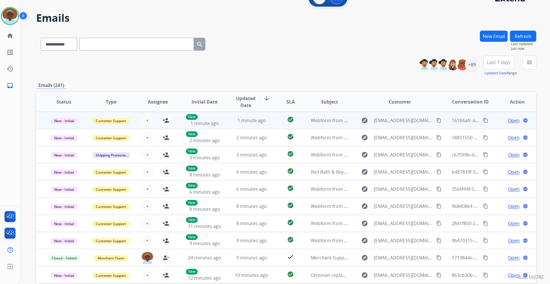
click at [510, 121] on span "Open" at bounding box center [514, 120] width 12 height 7
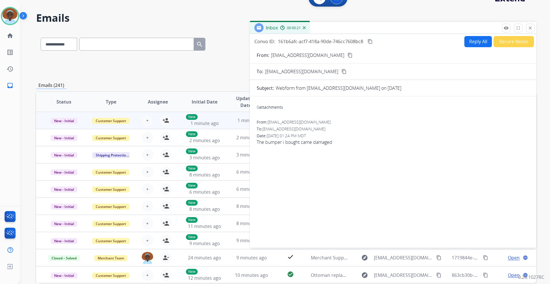
click at [347, 55] on mat-icon "content_copy" at bounding box center [349, 55] width 5 height 5
click at [472, 42] on button "Reply All" at bounding box center [477, 41] width 27 height 11
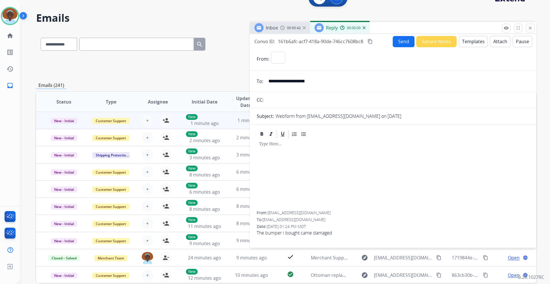
select select "**********"
click at [473, 42] on button "Templates" at bounding box center [473, 41] width 29 height 11
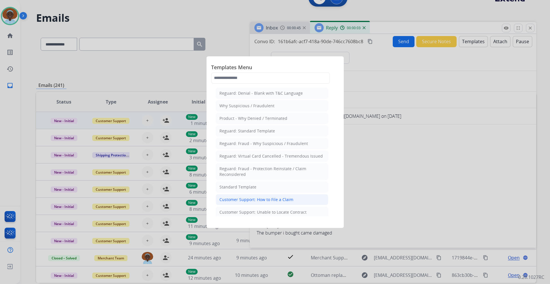
click at [274, 200] on div "Customer Support: How to File a Claim" at bounding box center [256, 200] width 74 height 6
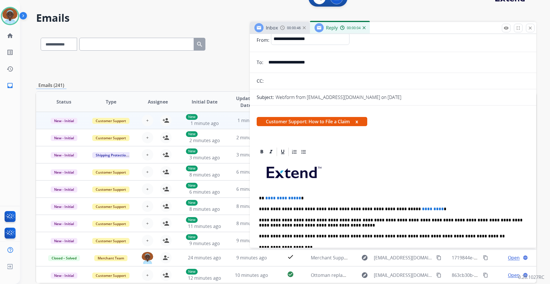
scroll to position [29, 0]
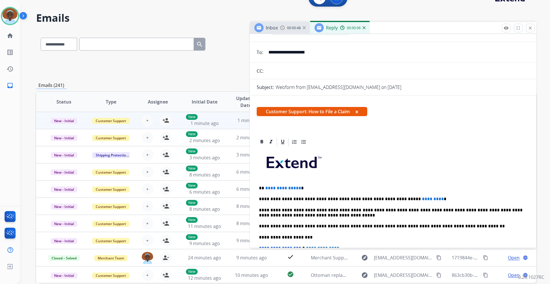
click at [297, 188] on span "**********" at bounding box center [283, 188] width 36 height 4
click at [415, 198] on p "**********" at bounding box center [390, 199] width 263 height 5
click at [390, 198] on p "**********" at bounding box center [390, 199] width 263 height 5
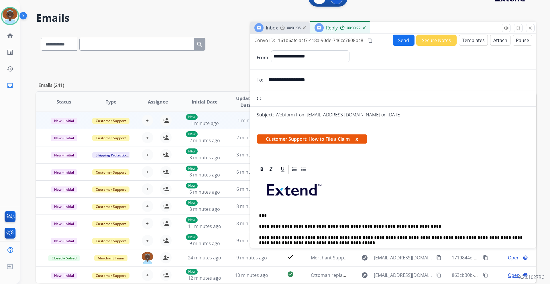
scroll to position [0, 0]
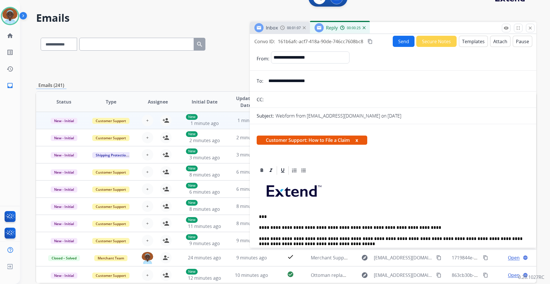
drag, startPoint x: 324, startPoint y: 80, endPoint x: 265, endPoint y: 83, distance: 59.3
click at [265, 83] on input "**********" at bounding box center [397, 80] width 264 height 11
click at [396, 42] on button "Send" at bounding box center [403, 41] width 22 height 11
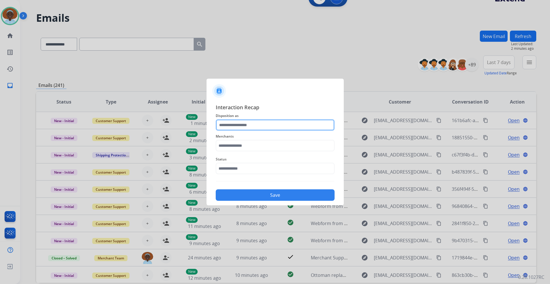
click at [248, 125] on input "text" at bounding box center [275, 124] width 119 height 11
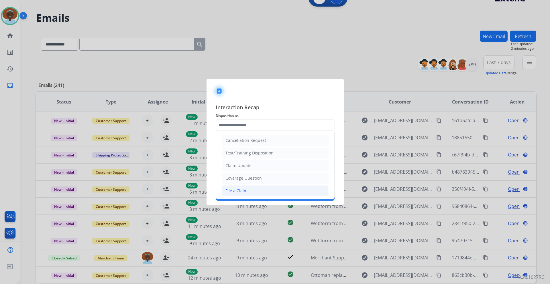
click at [249, 189] on li "File a Claim" at bounding box center [275, 190] width 107 height 11
type input "**********"
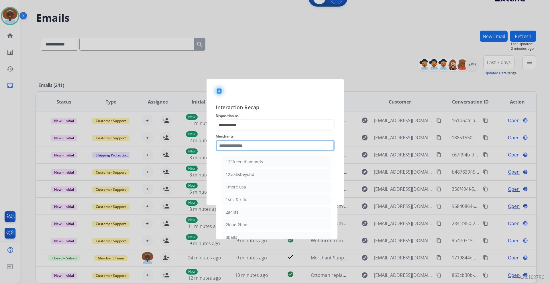
click at [249, 146] on input "text" at bounding box center [275, 145] width 119 height 11
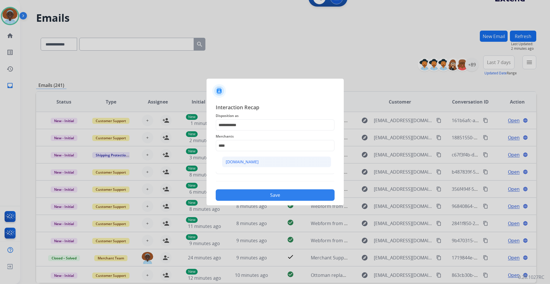
click at [250, 159] on div "[DOMAIN_NAME]" at bounding box center [242, 162] width 33 height 6
type input "**********"
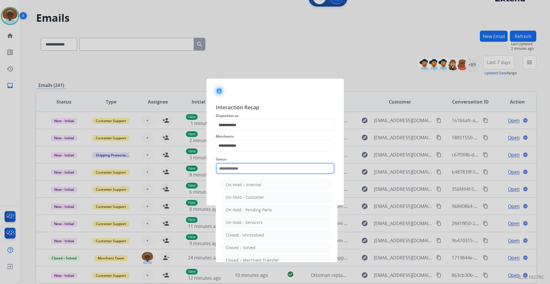
click at [251, 168] on input "text" at bounding box center [275, 168] width 119 height 11
click at [257, 245] on li "Closed – Solved" at bounding box center [276, 247] width 109 height 11
type input "**********"
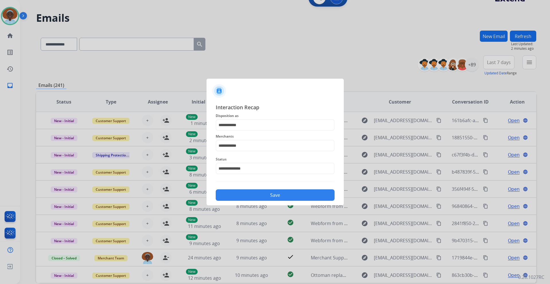
click at [267, 193] on button "Save" at bounding box center [275, 195] width 119 height 11
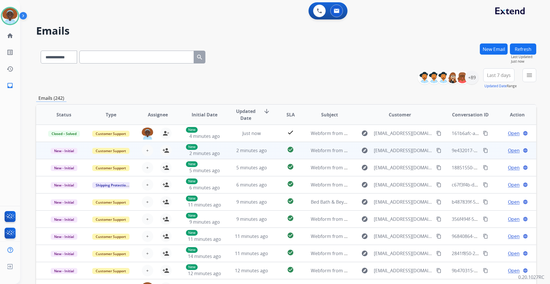
click at [511, 152] on span "Open" at bounding box center [514, 150] width 12 height 7
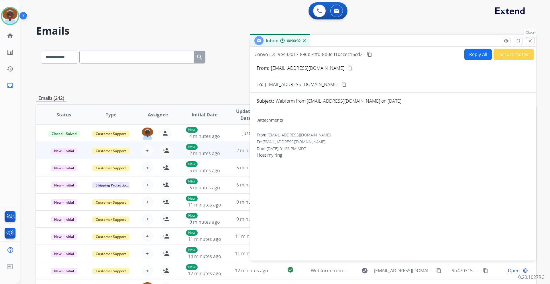
click at [530, 41] on mat-icon "close" at bounding box center [529, 40] width 5 height 5
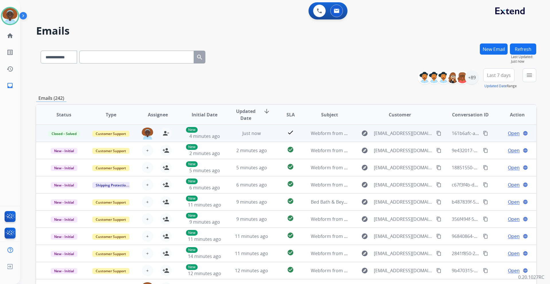
click at [508, 135] on span "Open" at bounding box center [514, 133] width 12 height 7
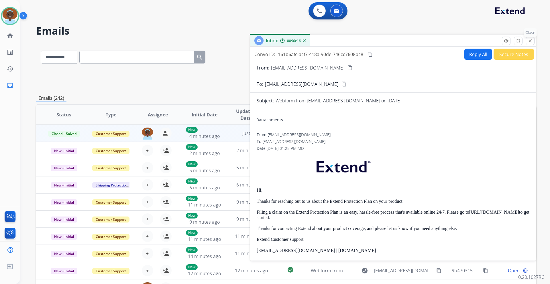
click at [530, 39] on mat-icon "close" at bounding box center [529, 40] width 5 height 5
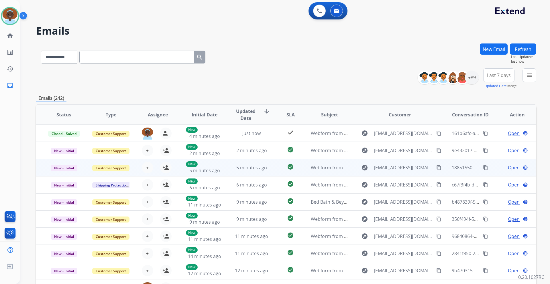
click at [509, 168] on span "Open" at bounding box center [514, 167] width 12 height 7
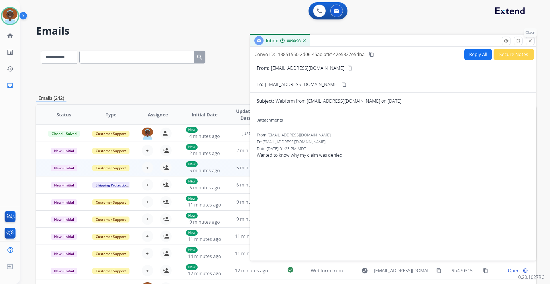
click at [529, 40] on mat-icon "close" at bounding box center [529, 40] width 5 height 5
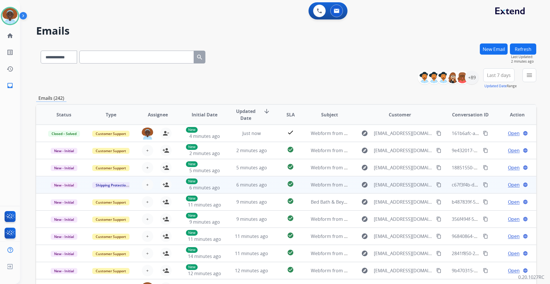
click at [511, 183] on span "Open" at bounding box center [514, 184] width 12 height 7
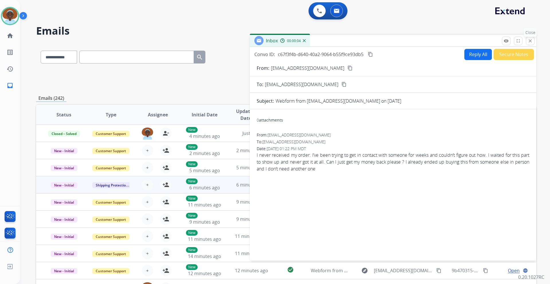
drag, startPoint x: 530, startPoint y: 38, endPoint x: 533, endPoint y: 78, distance: 40.2
click at [530, 39] on mat-icon "close" at bounding box center [529, 40] width 5 height 5
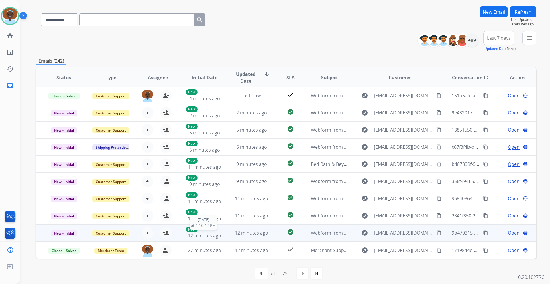
scroll to position [42, 0]
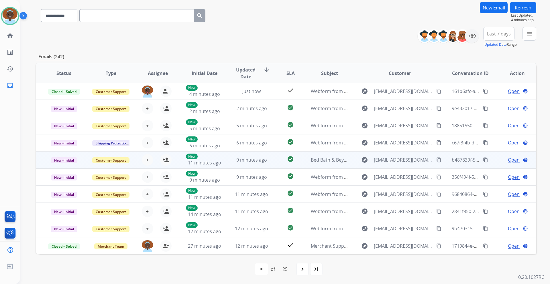
click at [509, 160] on span "Open" at bounding box center [514, 160] width 12 height 7
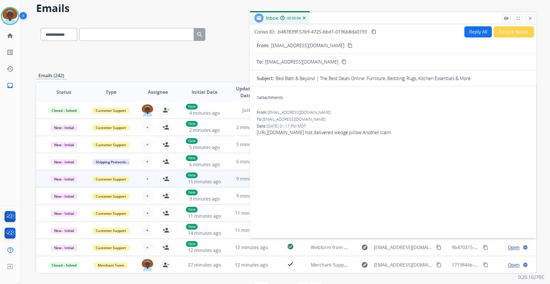
scroll to position [13, 0]
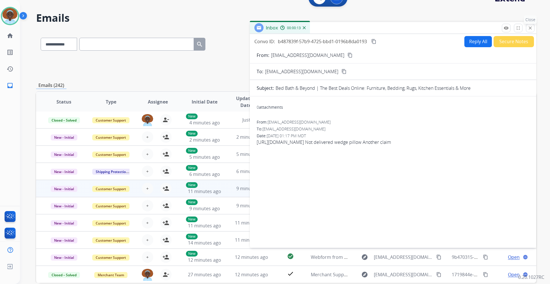
click at [529, 29] on mat-icon "close" at bounding box center [529, 27] width 5 height 5
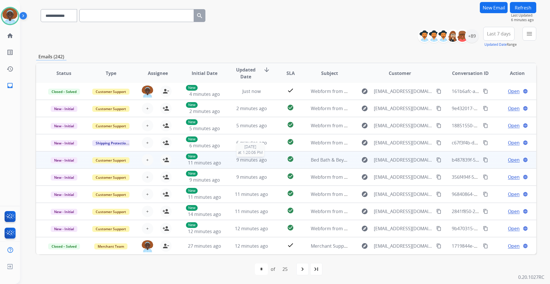
scroll to position [0, 0]
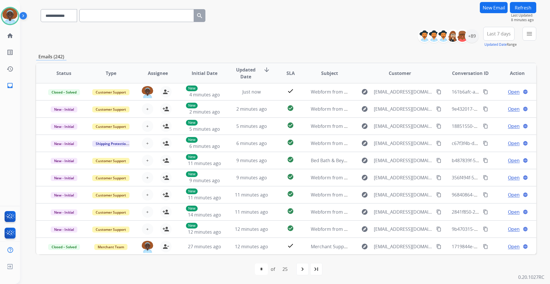
click at [495, 34] on span "Last 7 days" at bounding box center [499, 34] width 24 height 2
click at [498, 103] on div "Last 90 days" at bounding box center [496, 103] width 31 height 9
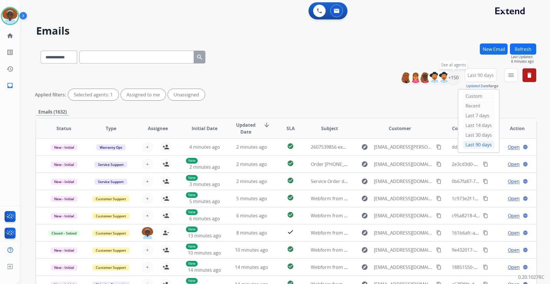
click at [453, 80] on div "+150" at bounding box center [453, 78] width 14 height 14
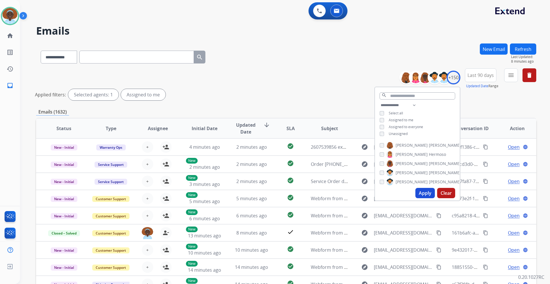
click at [427, 191] on button "Apply" at bounding box center [424, 193] width 19 height 10
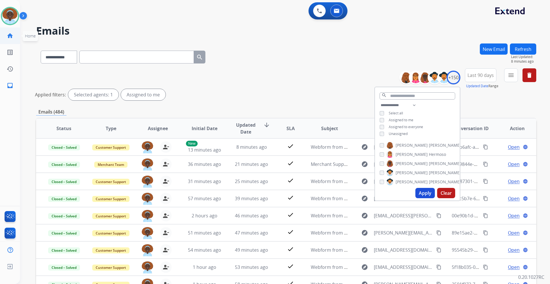
click at [9, 37] on mat-icon "home" at bounding box center [10, 35] width 7 height 7
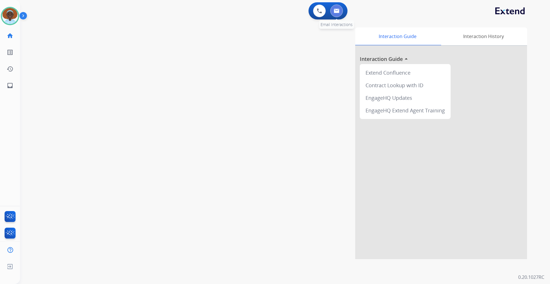
click at [337, 13] on button at bounding box center [336, 11] width 13 height 13
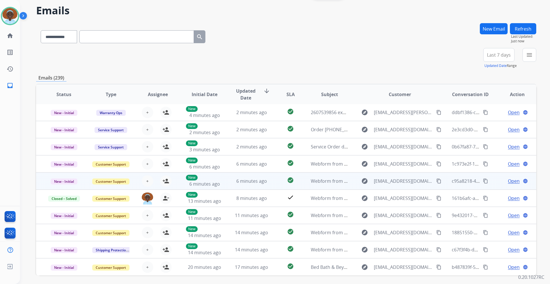
scroll to position [42, 0]
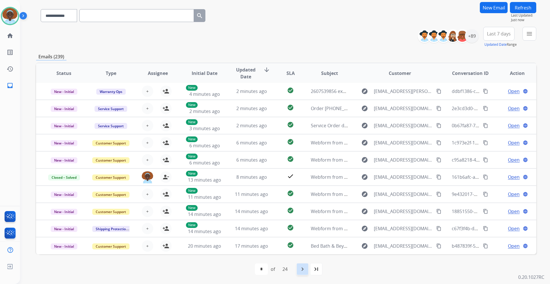
click at [303, 270] on mat-icon "navigate_next" at bounding box center [302, 269] width 7 height 7
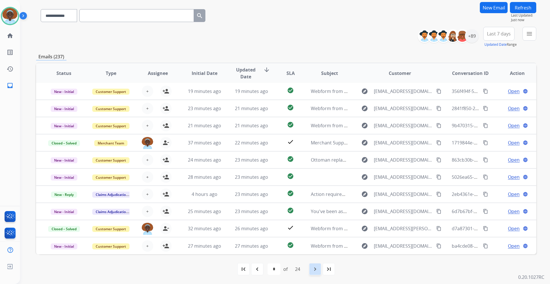
click at [314, 271] on mat-icon "navigate_next" at bounding box center [314, 269] width 7 height 7
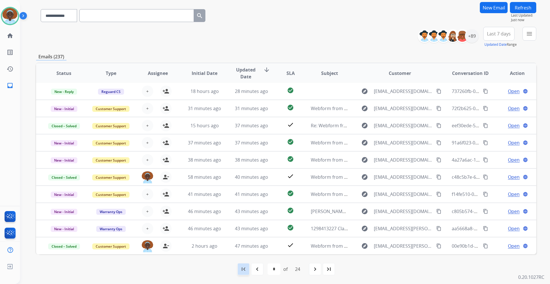
click at [240, 269] on mat-icon "first_page" at bounding box center [243, 269] width 7 height 7
select select "*"
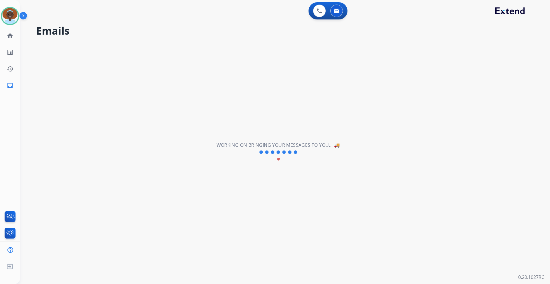
scroll to position [0, 0]
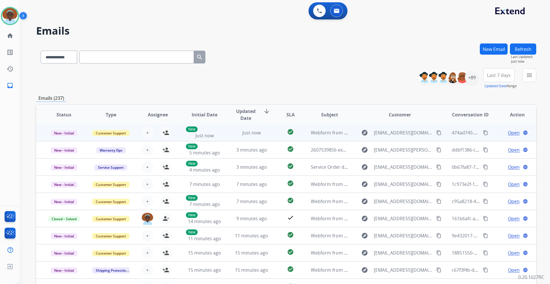
click at [510, 134] on span "Open" at bounding box center [514, 132] width 12 height 7
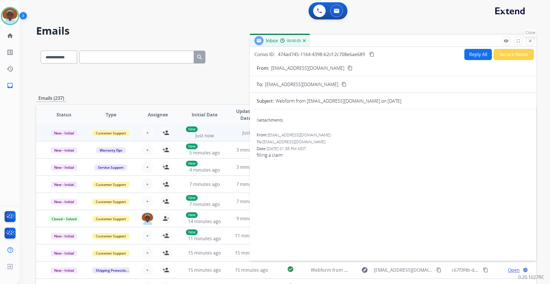
click at [531, 42] on mat-icon "close" at bounding box center [529, 40] width 5 height 5
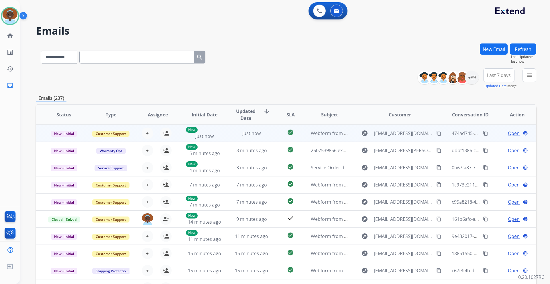
click at [511, 133] on span "Open" at bounding box center [514, 133] width 12 height 7
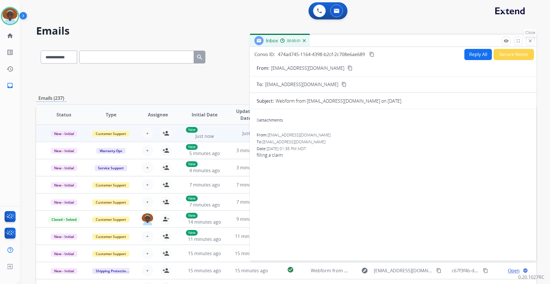
click at [528, 43] on mat-icon "close" at bounding box center [529, 40] width 5 height 5
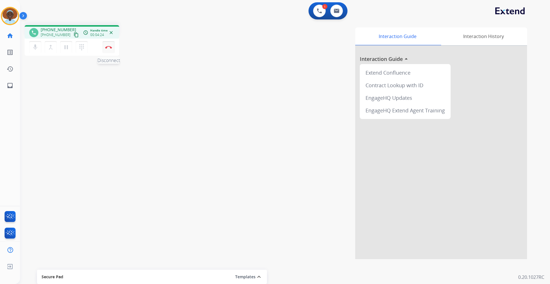
click at [109, 51] on button "Disconnect" at bounding box center [108, 47] width 12 height 12
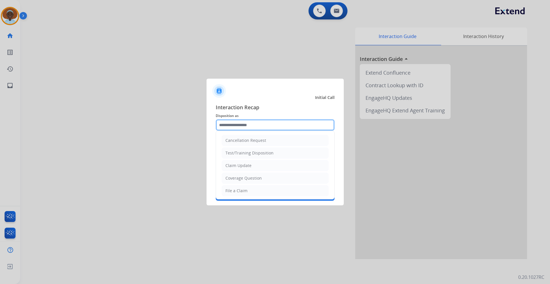
click at [267, 125] on input "text" at bounding box center [275, 124] width 119 height 11
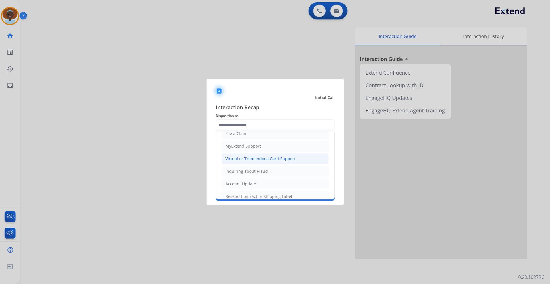
click at [256, 158] on div "Virtual or Tremendous Card Support" at bounding box center [260, 159] width 70 height 6
type input "**********"
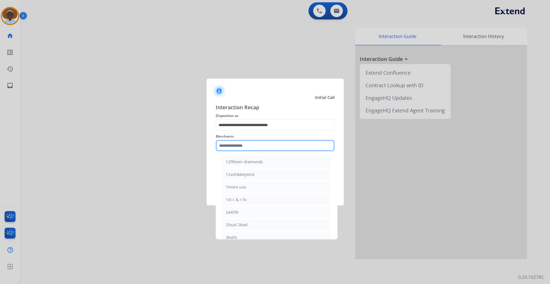
click at [247, 145] on input "text" at bounding box center [275, 145] width 119 height 11
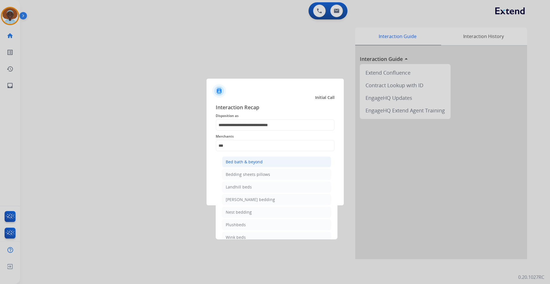
click at [242, 164] on div "Bed bath & beyond" at bounding box center [244, 162] width 37 height 6
type input "**********"
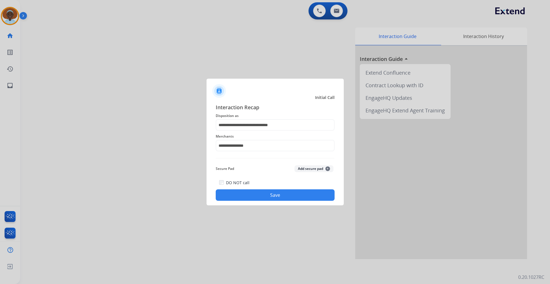
click at [267, 196] on button "Save" at bounding box center [275, 195] width 119 height 11
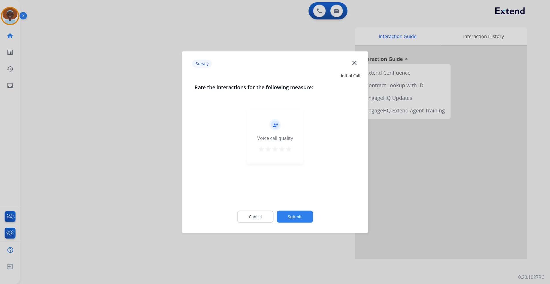
click at [290, 150] on mat-icon "star" at bounding box center [288, 148] width 7 height 7
click at [290, 218] on button "Submit" at bounding box center [295, 217] width 36 height 12
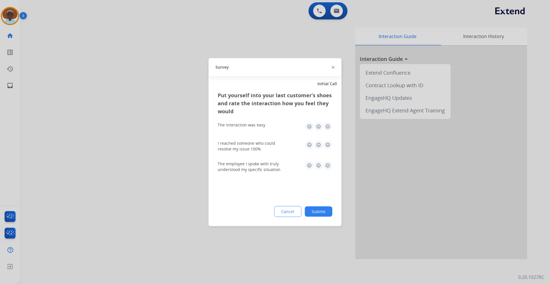
click at [326, 166] on img at bounding box center [327, 165] width 9 height 9
click at [326, 145] on img at bounding box center [327, 144] width 9 height 9
click at [329, 127] on img at bounding box center [327, 126] width 9 height 9
click at [319, 212] on button "Submit" at bounding box center [318, 211] width 27 height 10
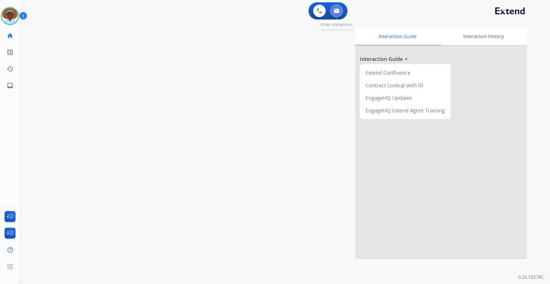
click at [334, 15] on button at bounding box center [336, 11] width 13 height 13
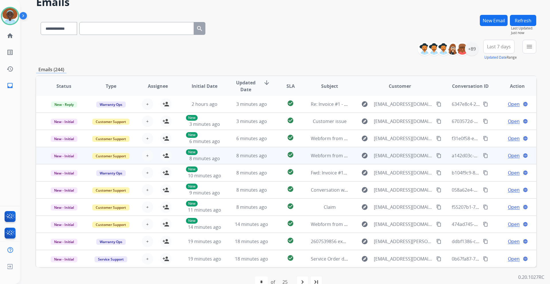
scroll to position [42, 0]
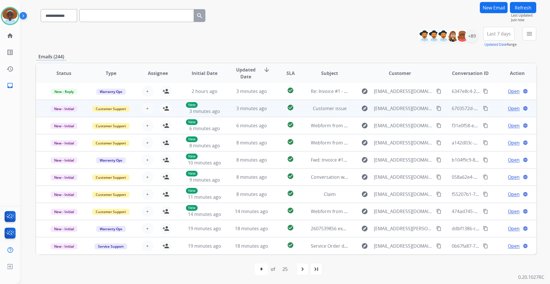
click at [508, 108] on span "Open" at bounding box center [514, 108] width 12 height 7
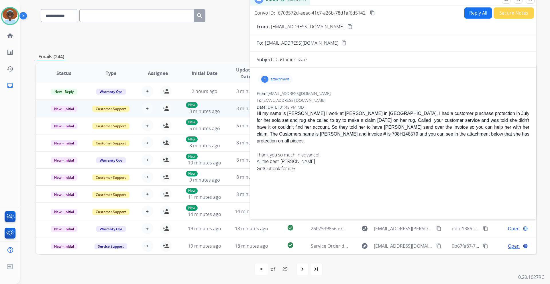
click at [266, 78] on div "1" at bounding box center [264, 79] width 7 height 7
click at [277, 96] on p "Scanned Document [DATE] 3.38.29 PM.pdf" at bounding box center [307, 93] width 90 height 7
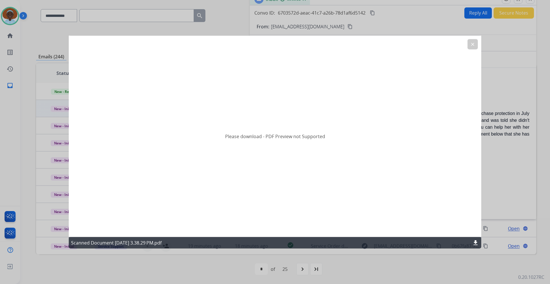
click at [470, 45] on mat-icon "clear" at bounding box center [472, 44] width 5 height 5
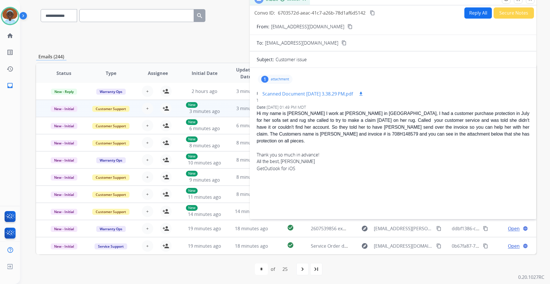
click at [323, 94] on p "Scanned Document [DATE] 3.38.29 PM.pdf" at bounding box center [307, 93] width 90 height 7
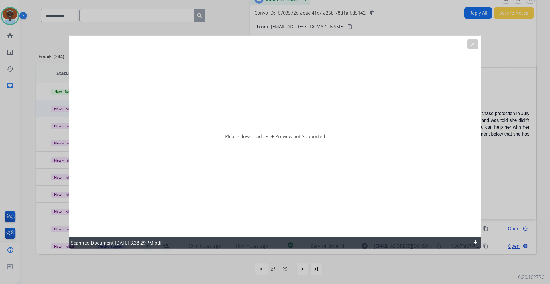
click at [473, 44] on mat-icon "clear" at bounding box center [472, 44] width 5 height 5
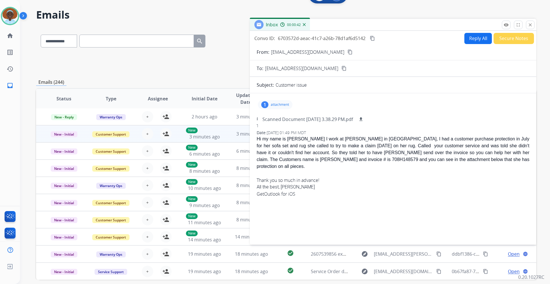
scroll to position [0, 0]
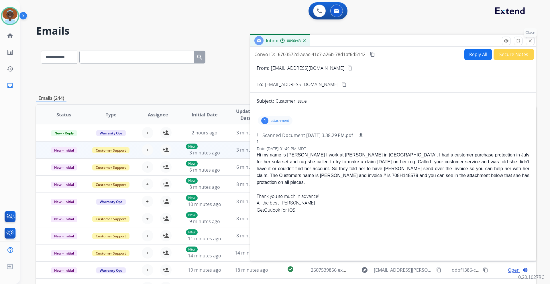
click at [530, 38] on button "close Close" at bounding box center [530, 41] width 9 height 9
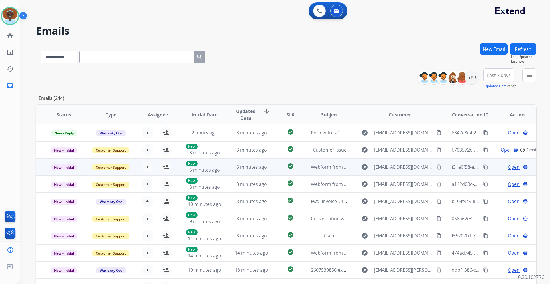
click at [511, 167] on span "Open" at bounding box center [514, 167] width 12 height 7
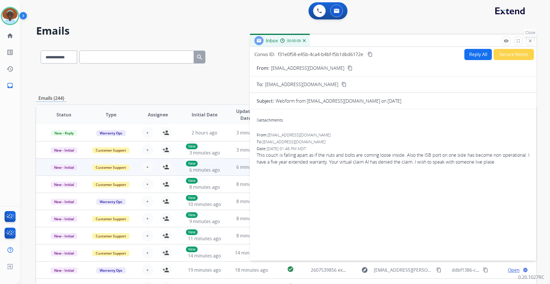
click at [530, 40] on mat-icon "close" at bounding box center [529, 40] width 5 height 5
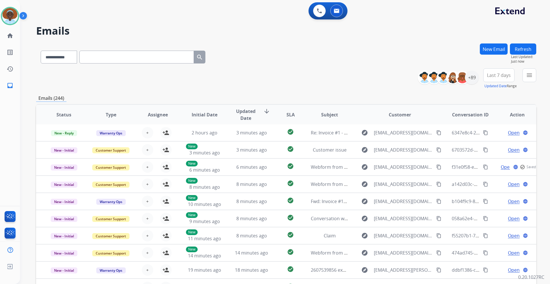
click at [496, 76] on span "Last 7 days" at bounding box center [499, 75] width 24 height 2
drag, startPoint x: 488, startPoint y: 145, endPoint x: 483, endPoint y: 115, distance: 30.1
click at [488, 145] on div "Last 90 days" at bounding box center [496, 145] width 31 height 9
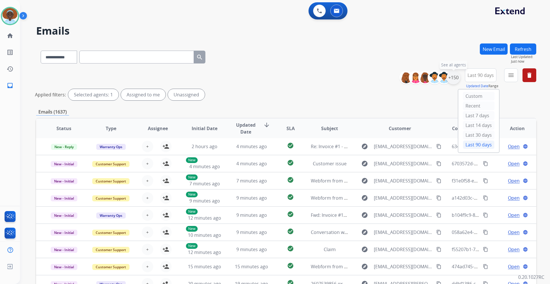
click at [455, 76] on div "+150" at bounding box center [453, 78] width 14 height 14
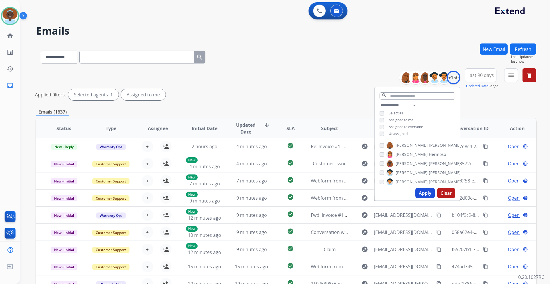
click at [429, 193] on button "Apply" at bounding box center [424, 193] width 19 height 10
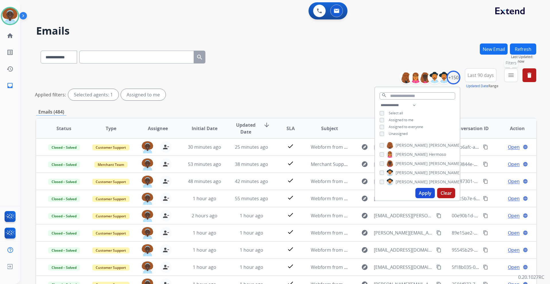
click at [512, 76] on mat-icon "menu" at bounding box center [510, 75] width 7 height 7
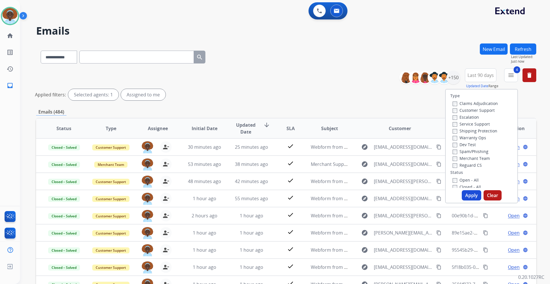
click at [473, 195] on button "Apply" at bounding box center [470, 195] width 19 height 10
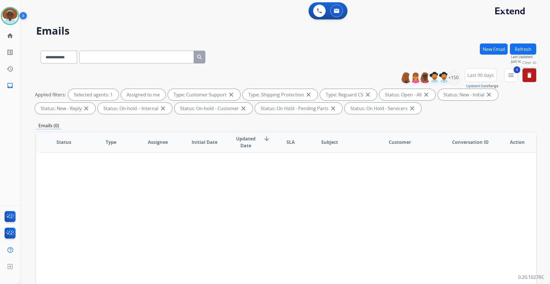
click at [531, 75] on mat-icon "delete" at bounding box center [529, 75] width 7 height 7
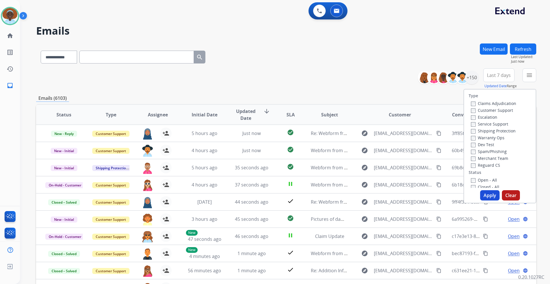
click at [359, 77] on div "**********" at bounding box center [286, 78] width 500 height 21
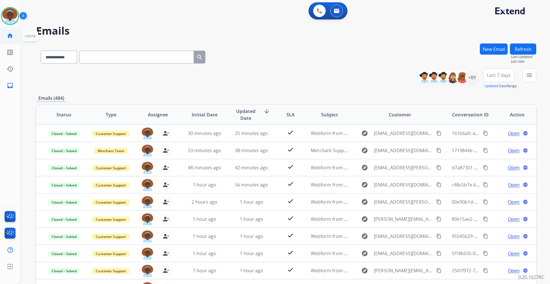
click at [8, 35] on mat-icon "home" at bounding box center [10, 35] width 7 height 7
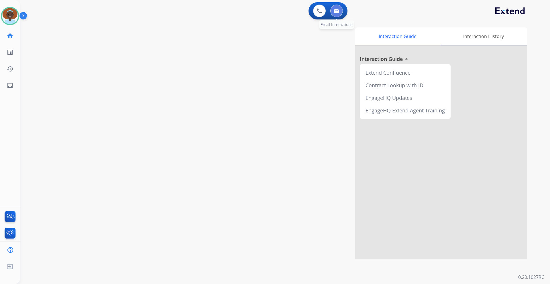
click at [336, 15] on button at bounding box center [336, 11] width 13 height 13
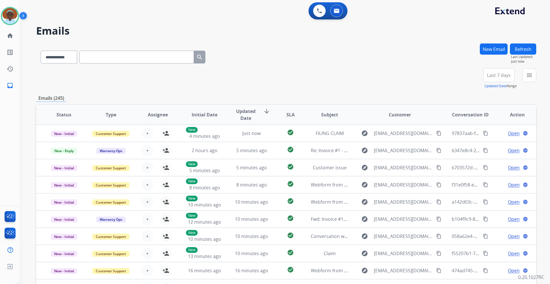
scroll to position [42, 0]
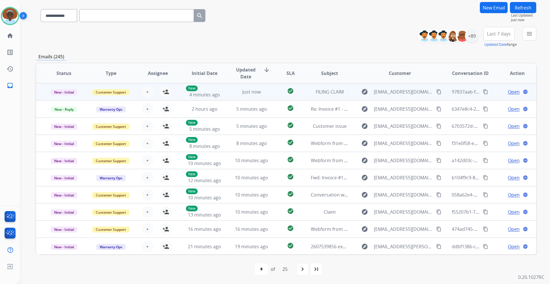
click at [508, 91] on span "Open" at bounding box center [514, 91] width 12 height 7
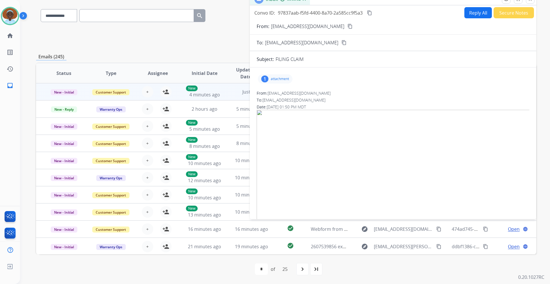
click at [266, 79] on div "1" at bounding box center [264, 79] width 7 height 7
click at [271, 92] on div at bounding box center [276, 94] width 29 height 20
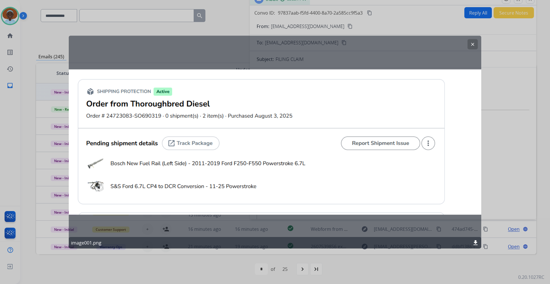
click at [473, 43] on mat-icon "clear" at bounding box center [472, 44] width 5 height 5
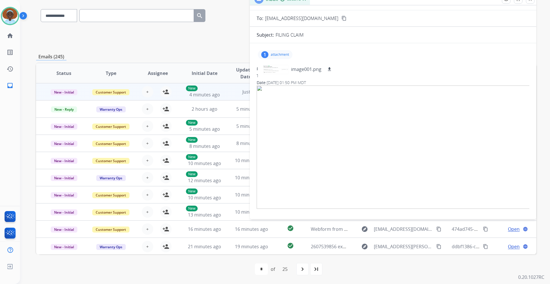
scroll to position [0, 0]
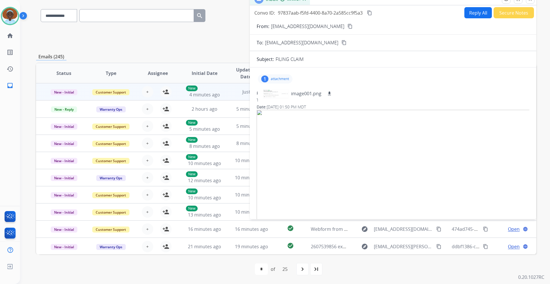
click at [347, 26] on mat-icon "content_copy" at bounding box center [349, 26] width 5 height 5
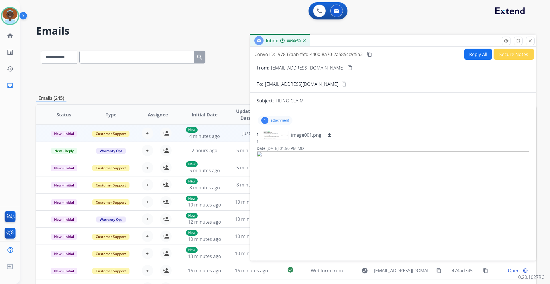
click at [474, 52] on button "Reply All" at bounding box center [477, 54] width 27 height 11
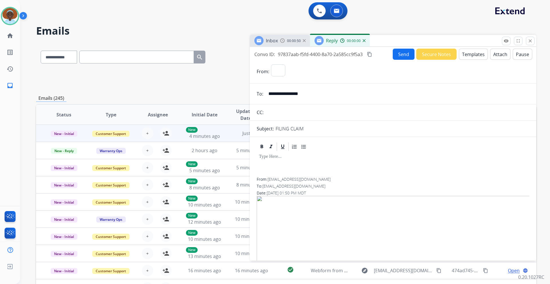
select select "**********"
click at [471, 52] on button "Templates" at bounding box center [473, 54] width 29 height 11
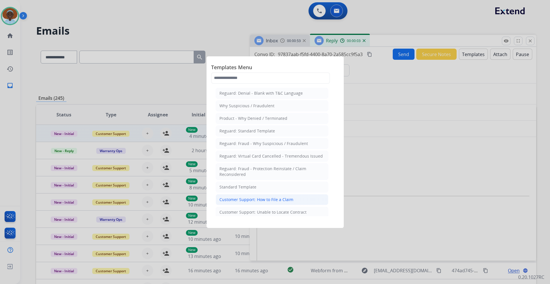
click at [274, 200] on div "Customer Support: How to File a Claim" at bounding box center [256, 200] width 74 height 6
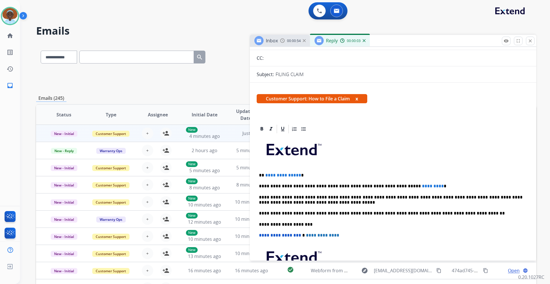
scroll to position [115, 0]
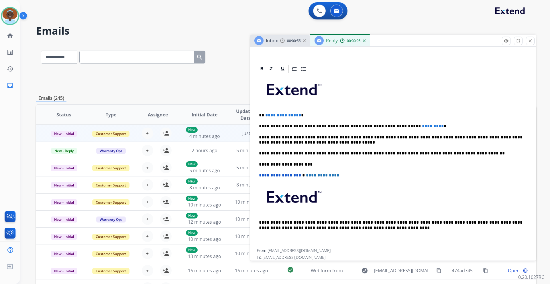
click at [297, 114] on p "**********" at bounding box center [390, 115] width 263 height 5
click at [415, 125] on p "**********" at bounding box center [390, 126] width 263 height 5
click at [390, 126] on p "**********" at bounding box center [390, 126] width 263 height 5
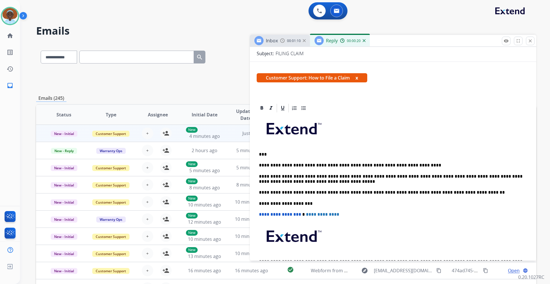
scroll to position [0, 0]
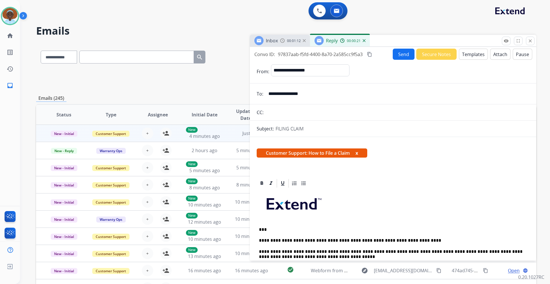
click at [400, 55] on button "Send" at bounding box center [403, 54] width 22 height 11
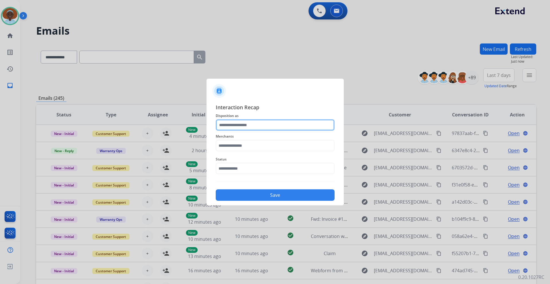
click at [259, 125] on input "text" at bounding box center [275, 124] width 119 height 11
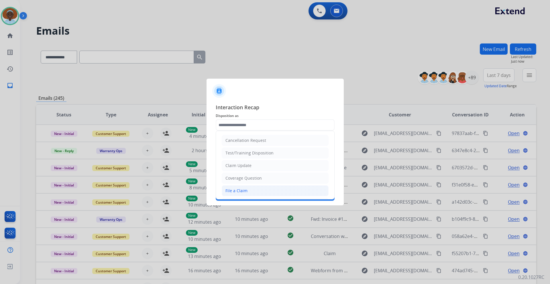
click at [255, 193] on li "File a Claim" at bounding box center [275, 190] width 107 height 11
type input "**********"
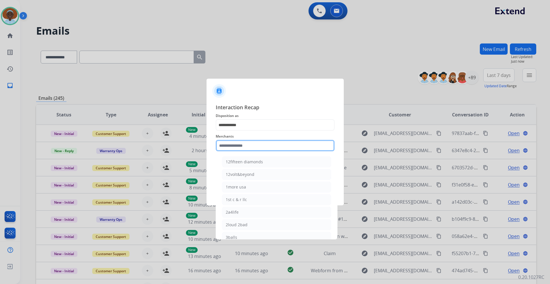
click at [267, 145] on input "text" at bounding box center [275, 145] width 119 height 11
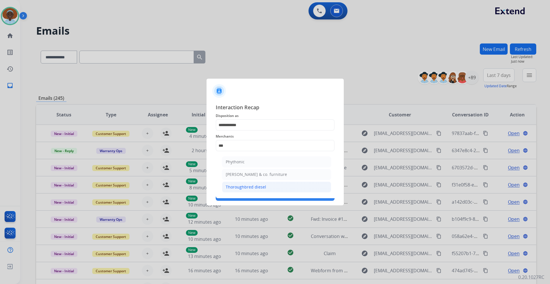
click at [263, 188] on div "Thoroughbred diesel" at bounding box center [246, 187] width 40 height 6
type input "**********"
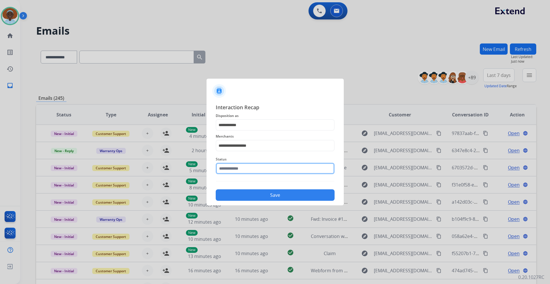
click at [268, 168] on input "text" at bounding box center [275, 168] width 119 height 11
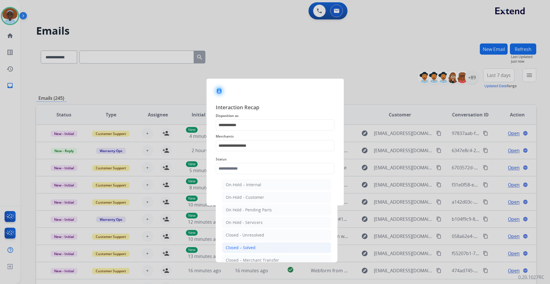
click at [258, 250] on li "Closed – Solved" at bounding box center [276, 247] width 109 height 11
type input "**********"
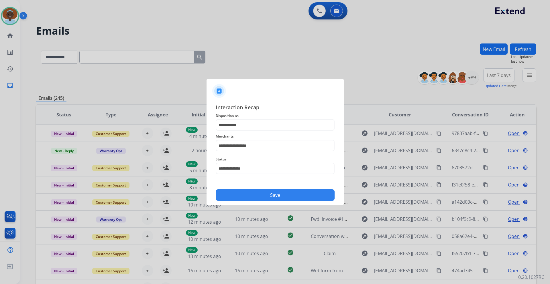
click at [275, 194] on button "Save" at bounding box center [275, 195] width 119 height 11
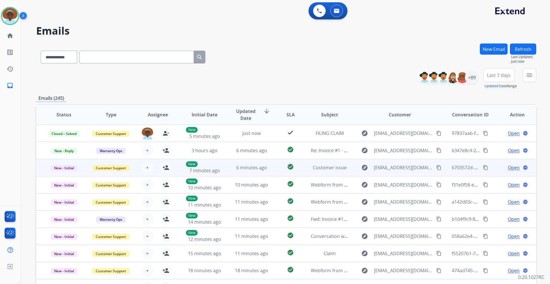
click at [511, 169] on span "Open" at bounding box center [514, 167] width 12 height 7
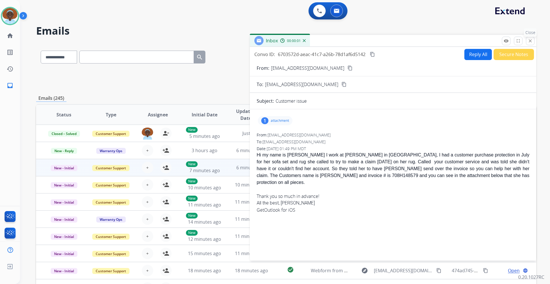
click at [529, 42] on mat-icon "close" at bounding box center [529, 40] width 5 height 5
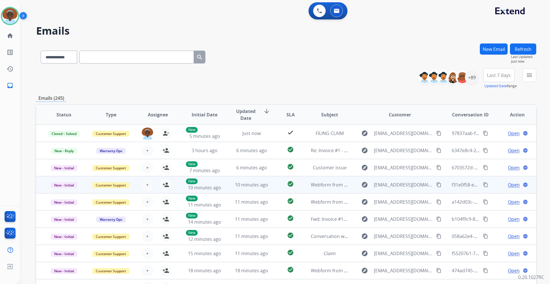
click at [508, 184] on span "Open" at bounding box center [514, 184] width 12 height 7
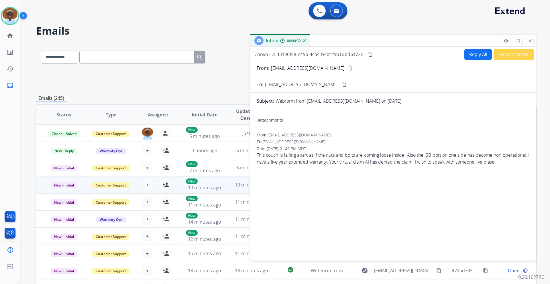
click at [347, 68] on mat-icon "content_copy" at bounding box center [349, 68] width 5 height 5
click at [475, 54] on button "Reply All" at bounding box center [477, 54] width 27 height 11
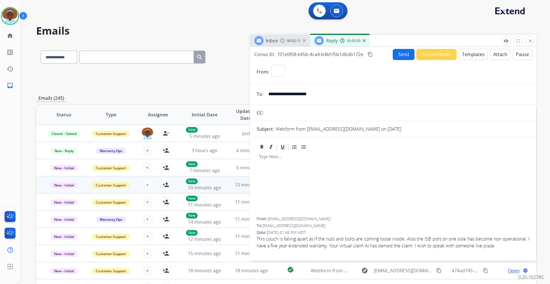
select select "**********"
click at [5, 18] on img at bounding box center [10, 16] width 16 height 16
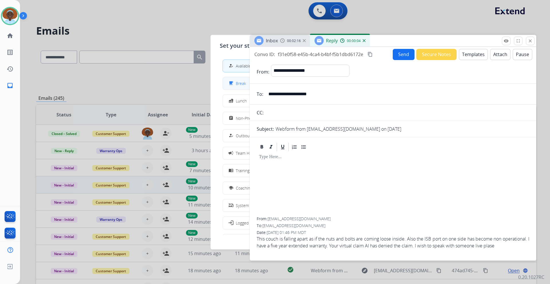
click at [237, 80] on button "free_breakfast Break" at bounding box center [275, 83] width 104 height 12
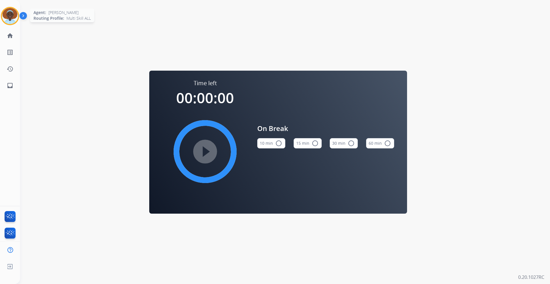
click at [11, 15] on img at bounding box center [10, 16] width 16 height 16
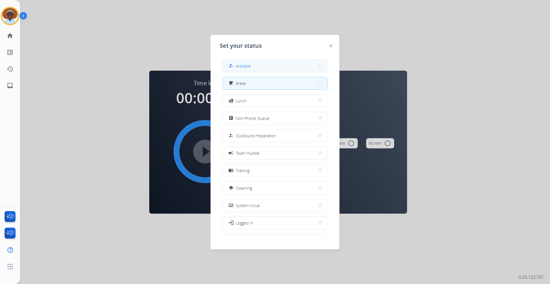
click at [264, 65] on button "how_to_reg Available" at bounding box center [275, 66] width 104 height 12
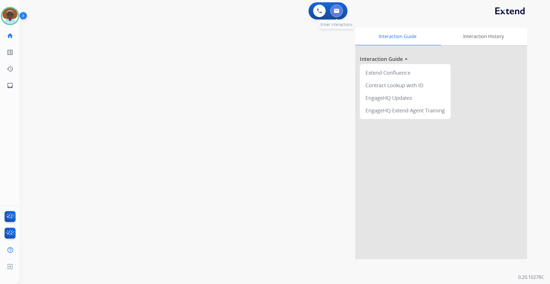
click at [340, 12] on button at bounding box center [336, 11] width 13 height 13
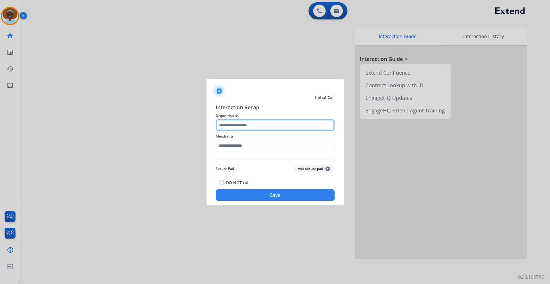
click at [256, 125] on input "text" at bounding box center [275, 124] width 119 height 11
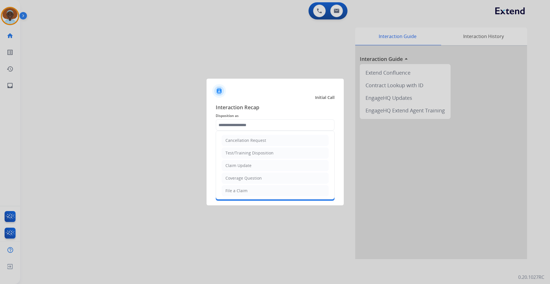
click at [247, 189] on li "File a Claim" at bounding box center [275, 190] width 107 height 11
type input "**********"
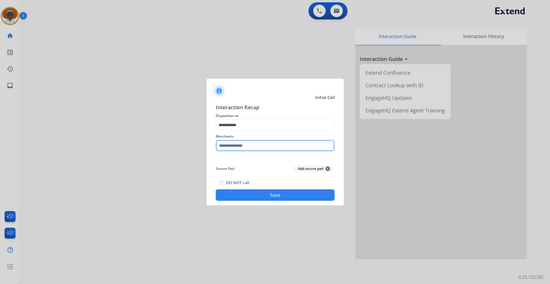
click at [249, 144] on input "text" at bounding box center [275, 145] width 119 height 11
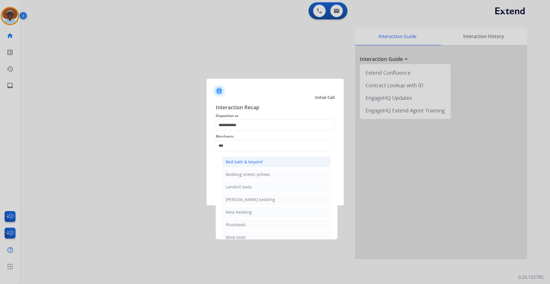
click at [250, 161] on div "Bed bath & beyond" at bounding box center [244, 162] width 37 height 6
type input "**********"
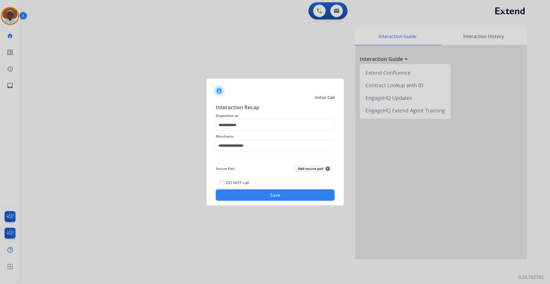
click at [271, 196] on button "Save" at bounding box center [275, 195] width 119 height 11
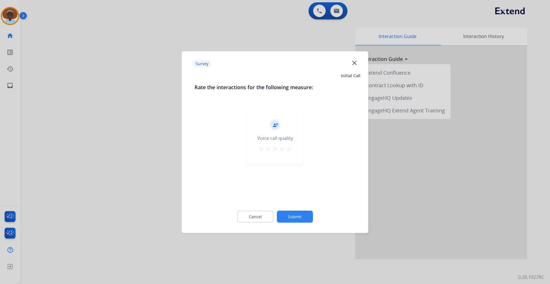
click at [290, 148] on mat-icon "star" at bounding box center [288, 148] width 7 height 7
click at [293, 214] on button "Submit" at bounding box center [295, 217] width 36 height 12
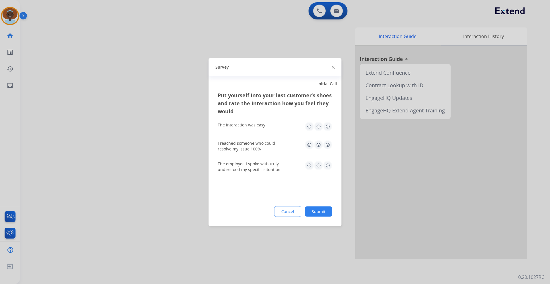
click at [327, 142] on img at bounding box center [327, 144] width 9 height 9
click at [328, 166] on img at bounding box center [327, 165] width 9 height 9
click at [328, 126] on img at bounding box center [327, 126] width 9 height 9
click at [324, 213] on button "Submit" at bounding box center [318, 211] width 27 height 10
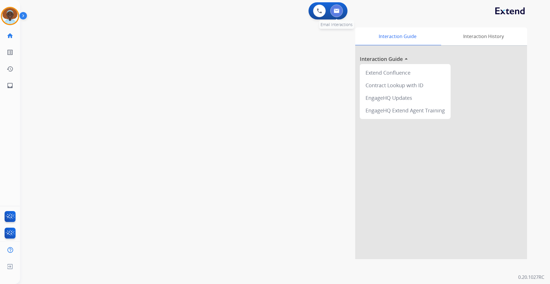
click at [339, 11] on button at bounding box center [336, 11] width 13 height 13
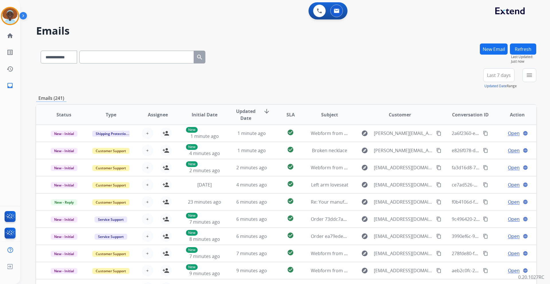
click at [494, 51] on button "New Email" at bounding box center [493, 49] width 28 height 11
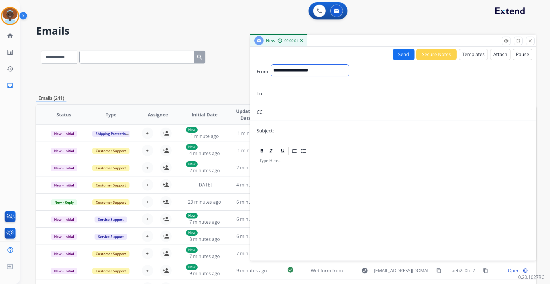
click at [318, 70] on select "**********" at bounding box center [310, 70] width 78 height 11
select select "**********"
click at [271, 65] on select "**********" at bounding box center [310, 70] width 78 height 11
click at [284, 94] on input "email" at bounding box center [397, 93] width 264 height 11
paste input "**********"
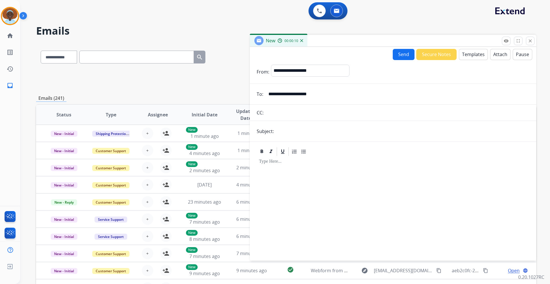
type input "**********"
click at [300, 131] on input "text" at bounding box center [402, 131] width 254 height 11
type input "**********"
click at [471, 54] on button "Templates" at bounding box center [473, 54] width 29 height 11
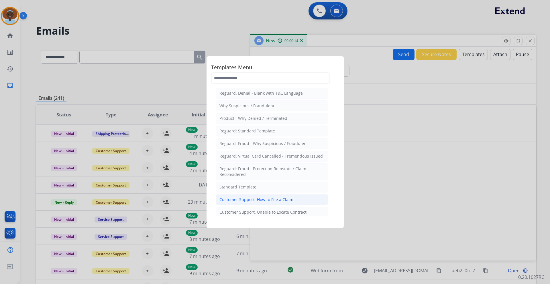
click at [259, 201] on div "Customer Support: How to File a Claim" at bounding box center [256, 200] width 74 height 6
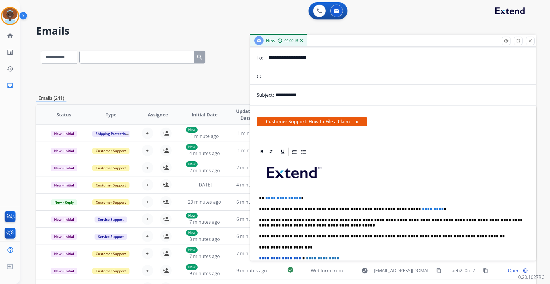
scroll to position [86, 0]
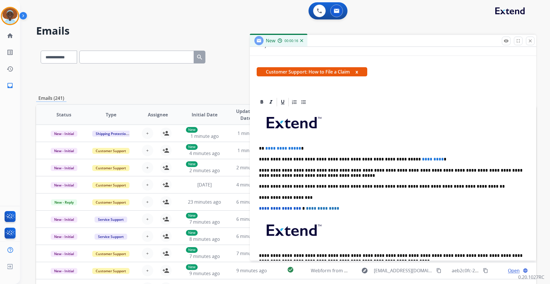
click at [297, 148] on span "**********" at bounding box center [283, 148] width 36 height 4
click at [415, 159] on p "**********" at bounding box center [390, 159] width 263 height 5
click at [389, 159] on p "**********" at bounding box center [390, 159] width 263 height 5
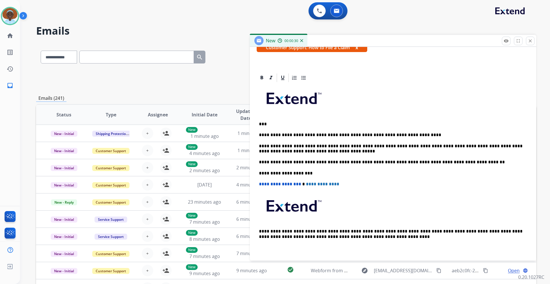
scroll to position [0, 0]
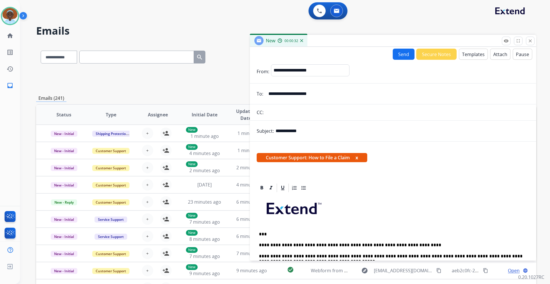
click at [398, 55] on button "Send" at bounding box center [403, 54] width 22 height 11
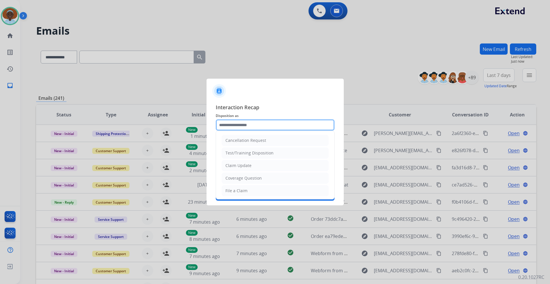
click at [271, 124] on input "text" at bounding box center [275, 124] width 119 height 11
click at [260, 192] on li "File a Claim" at bounding box center [275, 190] width 107 height 11
type input "**********"
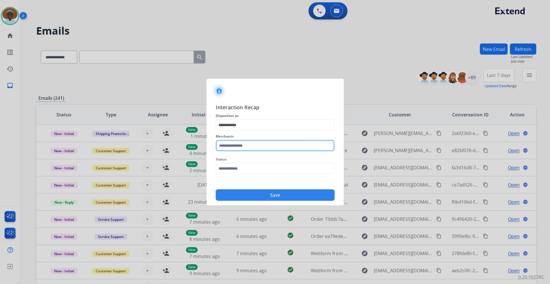
click at [257, 147] on input "text" at bounding box center [275, 145] width 119 height 11
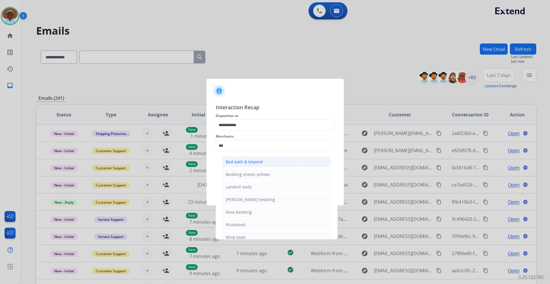
click at [256, 162] on div "Bed bath & beyond" at bounding box center [244, 162] width 37 height 6
type input "**********"
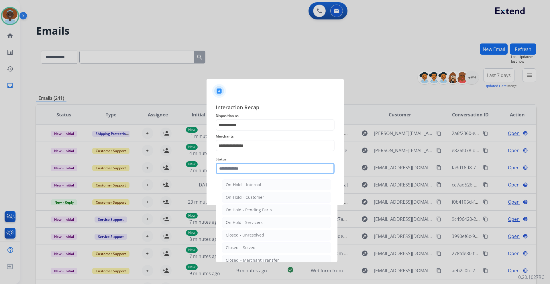
click at [259, 163] on input "text" at bounding box center [275, 168] width 119 height 11
click at [272, 247] on li "Closed – Solved" at bounding box center [276, 247] width 109 height 11
type input "**********"
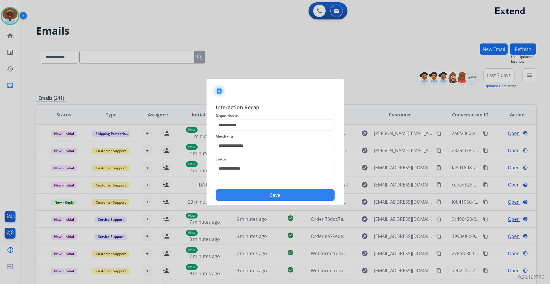
click at [277, 194] on button "Save" at bounding box center [275, 195] width 119 height 11
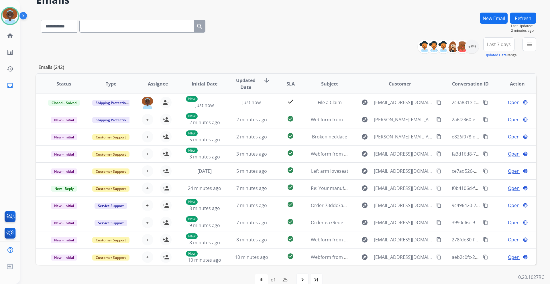
scroll to position [42, 0]
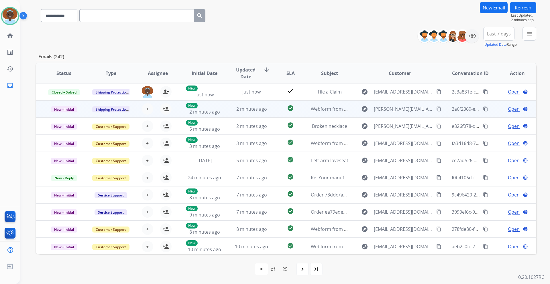
click at [510, 111] on span "Open" at bounding box center [514, 109] width 12 height 7
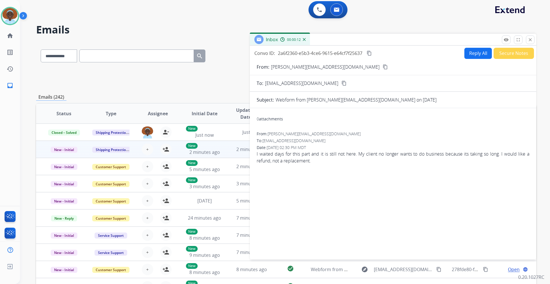
scroll to position [0, 0]
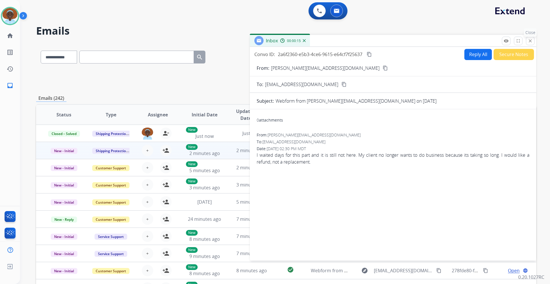
click at [530, 41] on mat-icon "close" at bounding box center [529, 40] width 5 height 5
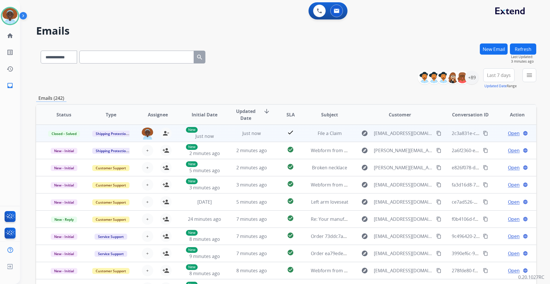
click at [508, 131] on span "Open" at bounding box center [514, 133] width 12 height 7
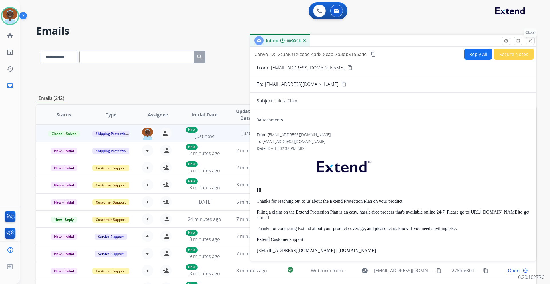
click at [530, 40] on mat-icon "close" at bounding box center [529, 40] width 5 height 5
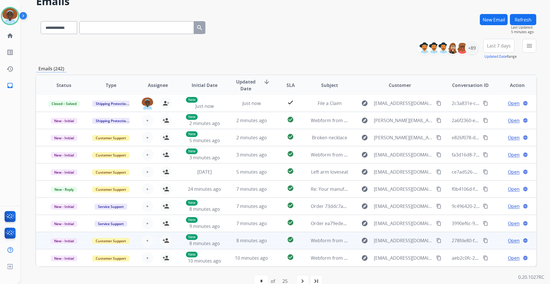
scroll to position [42, 0]
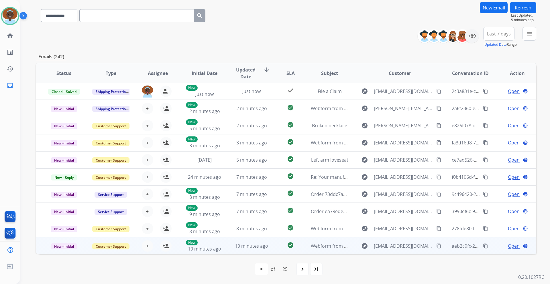
click at [508, 246] on span "Open" at bounding box center [514, 246] width 12 height 7
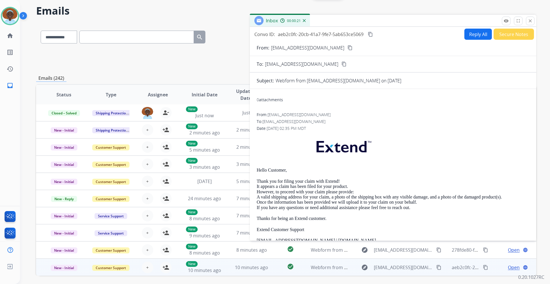
scroll to position [0, 0]
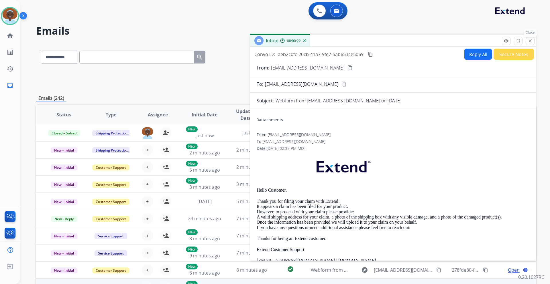
click at [531, 41] on mat-icon "close" at bounding box center [529, 40] width 5 height 5
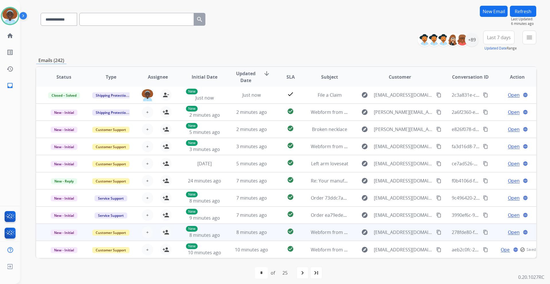
scroll to position [42, 0]
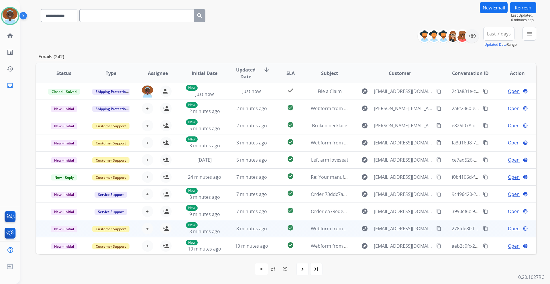
click at [513, 227] on span "Open" at bounding box center [514, 228] width 12 height 7
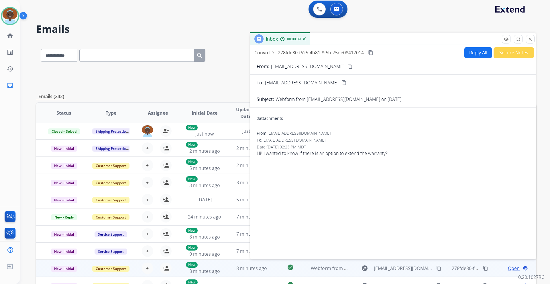
scroll to position [0, 0]
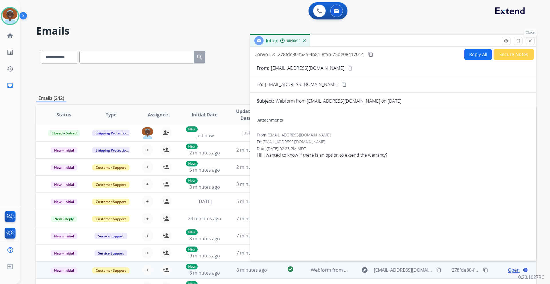
click at [530, 42] on mat-icon "close" at bounding box center [529, 40] width 5 height 5
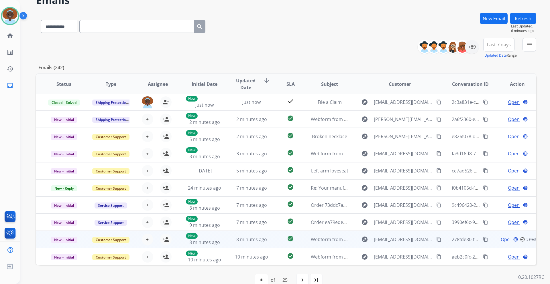
scroll to position [42, 0]
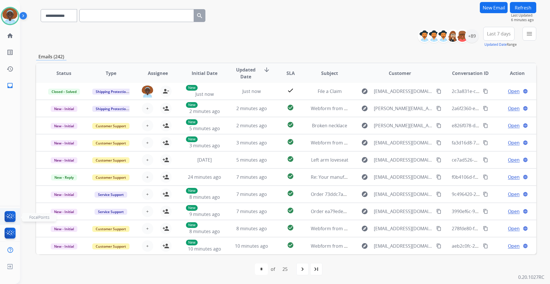
click at [5, 217] on img at bounding box center [9, 217] width 13 height 13
click at [13, 235] on img at bounding box center [9, 234] width 13 height 13
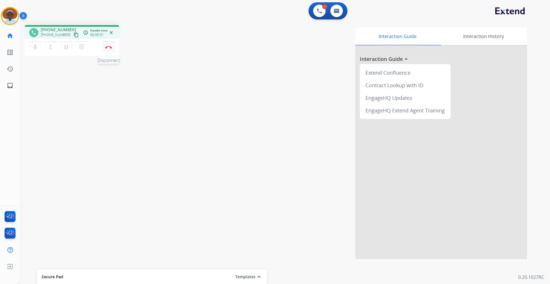
click at [109, 49] on button "Disconnect" at bounding box center [108, 47] width 12 height 12
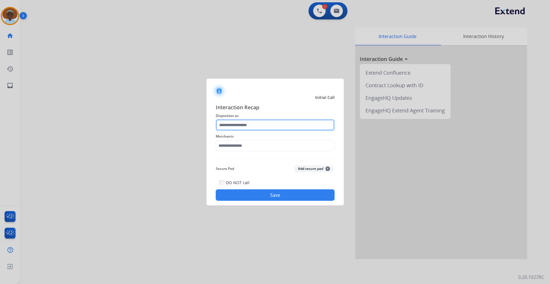
click at [252, 124] on input "text" at bounding box center [275, 124] width 119 height 11
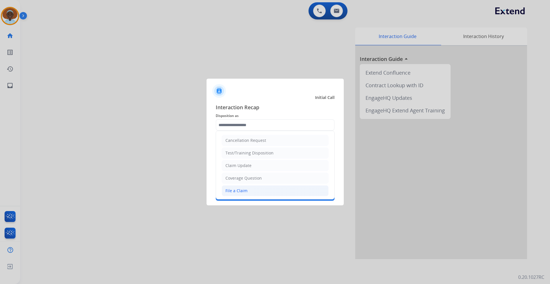
click at [247, 191] on li "File a Claim" at bounding box center [275, 190] width 107 height 11
type input "**********"
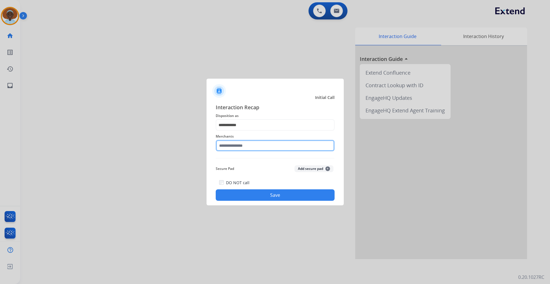
click at [249, 145] on input "text" at bounding box center [275, 145] width 119 height 11
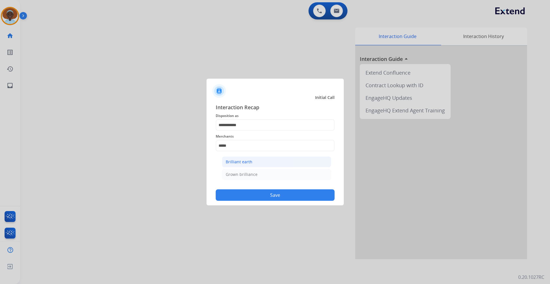
click at [250, 162] on div "Brilliant earth" at bounding box center [239, 162] width 27 height 6
type input "**********"
click at [271, 195] on button "Save" at bounding box center [275, 195] width 119 height 11
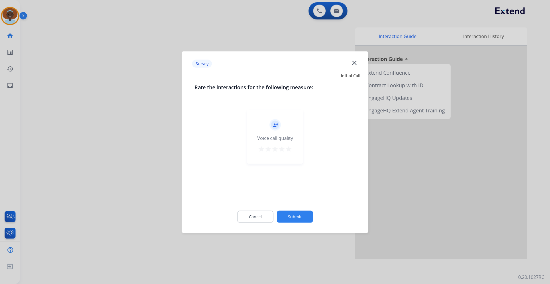
drag, startPoint x: 290, startPoint y: 151, endPoint x: 290, endPoint y: 154, distance: 3.4
click at [290, 151] on mat-icon "star" at bounding box center [288, 148] width 7 height 7
click at [301, 217] on button "Submit" at bounding box center [295, 217] width 36 height 12
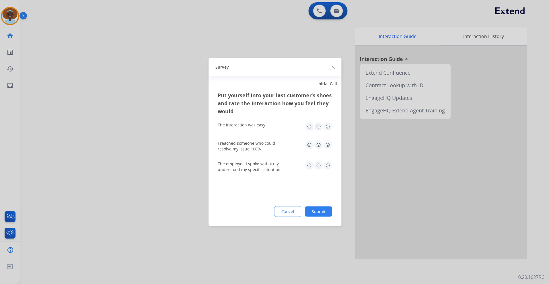
click at [327, 163] on img at bounding box center [327, 165] width 9 height 9
drag, startPoint x: 328, startPoint y: 143, endPoint x: 327, endPoint y: 139, distance: 3.4
click at [327, 143] on img at bounding box center [327, 144] width 9 height 9
click at [327, 128] on img at bounding box center [327, 126] width 9 height 9
click at [316, 214] on button "Submit" at bounding box center [318, 211] width 27 height 10
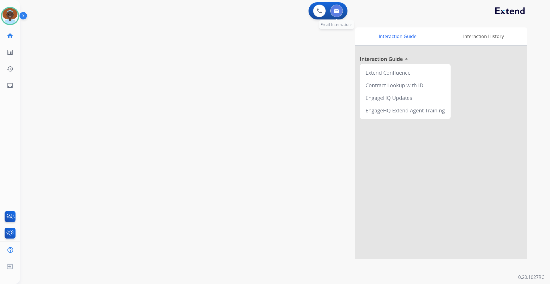
click at [337, 15] on button at bounding box center [336, 11] width 13 height 13
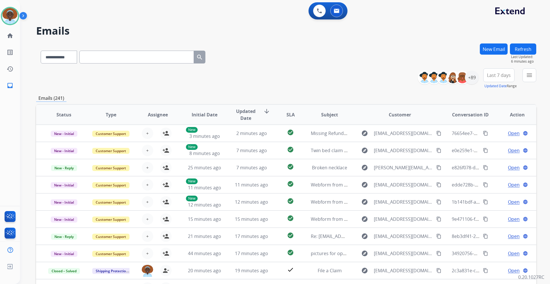
click at [499, 74] on span "Last 7 days" at bounding box center [499, 75] width 24 height 2
click at [494, 146] on div "Last 90 days" at bounding box center [496, 145] width 31 height 9
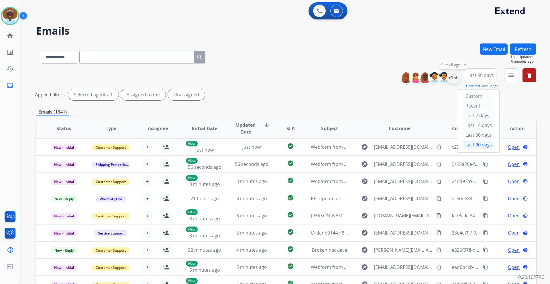
click at [454, 79] on div "+150" at bounding box center [453, 78] width 14 height 14
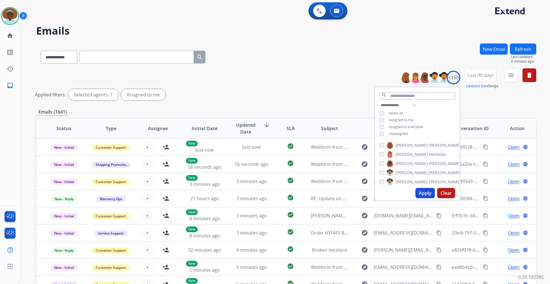
click at [423, 192] on button "Apply" at bounding box center [424, 193] width 19 height 10
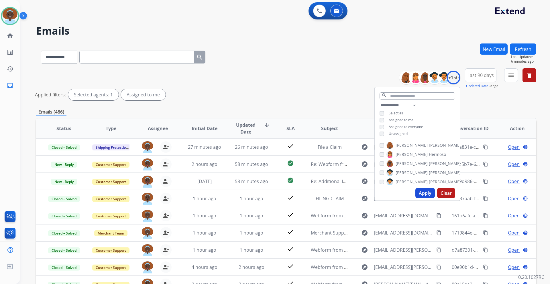
click at [333, 86] on div "**********" at bounding box center [286, 85] width 500 height 34
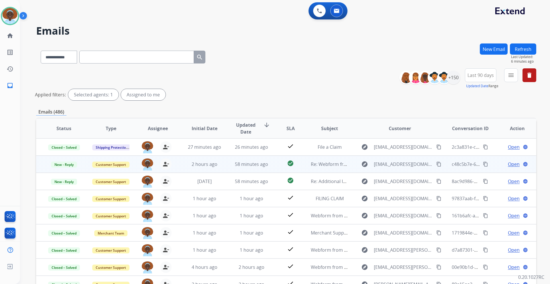
click at [508, 165] on span "Open" at bounding box center [514, 164] width 12 height 7
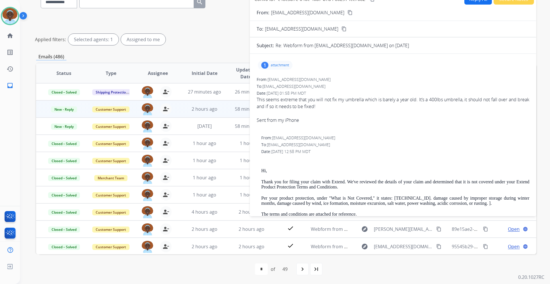
click at [265, 65] on div "1" at bounding box center [264, 65] width 7 height 7
click at [266, 65] on div "1" at bounding box center [264, 65] width 7 height 7
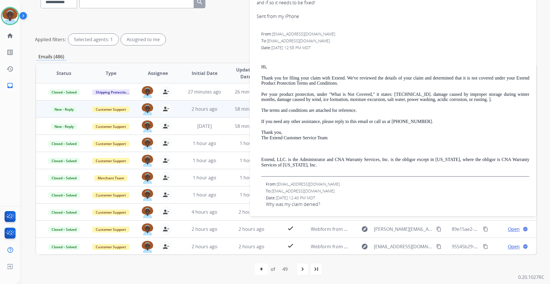
scroll to position [104, 0]
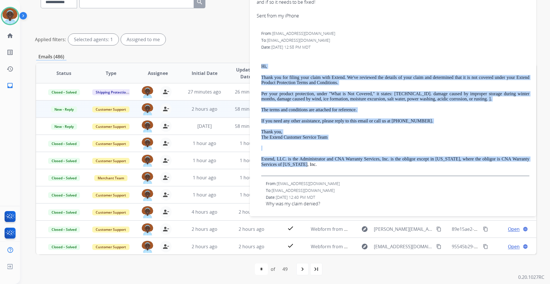
drag, startPoint x: 307, startPoint y: 165, endPoint x: 262, endPoint y: 64, distance: 110.5
click at [262, 64] on div "Hi, Thank you for filing your claim with Extend. We've reviewed the details of …" at bounding box center [395, 114] width 268 height 123
copy div "Hi, Thank you for filing your claim with Extend. We've reviewed the details of …"
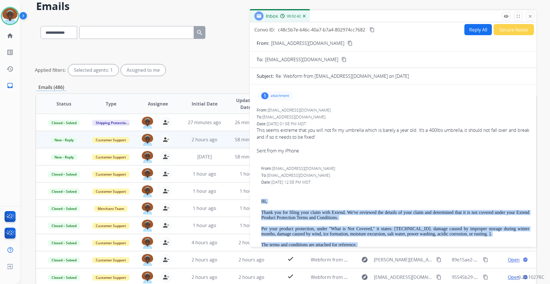
scroll to position [0, 0]
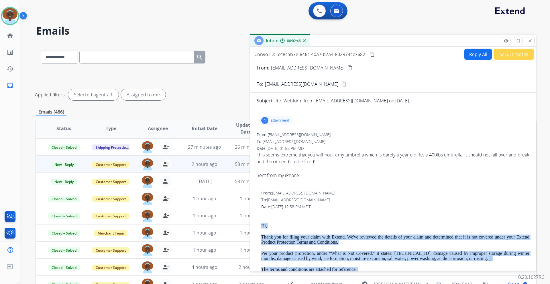
click at [474, 54] on button "Reply All" at bounding box center [477, 54] width 27 height 11
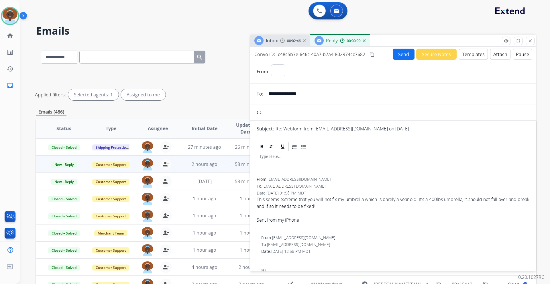
select select "**********"
click at [274, 155] on p at bounding box center [393, 156] width 268 height 5
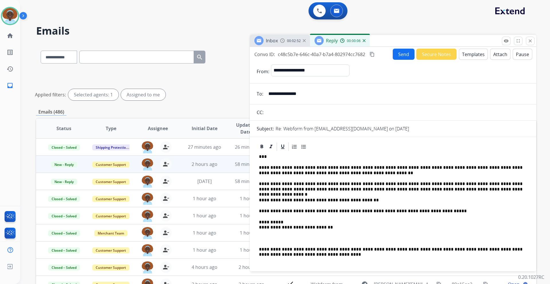
click at [399, 55] on button "Send" at bounding box center [403, 54] width 22 height 11
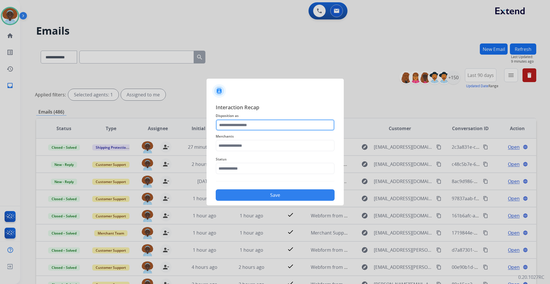
click at [228, 125] on input "text" at bounding box center [275, 124] width 119 height 11
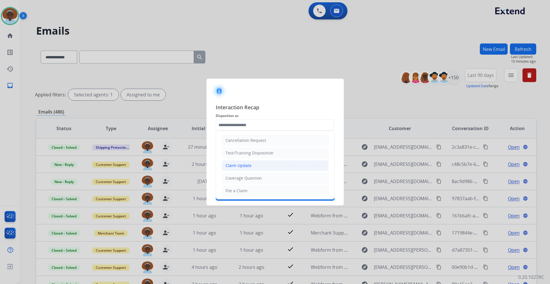
click at [250, 166] on div "Claim Update" at bounding box center [238, 166] width 26 height 6
type input "**********"
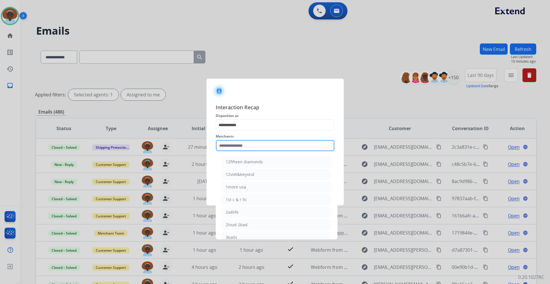
click at [252, 146] on input "text" at bounding box center [275, 145] width 119 height 11
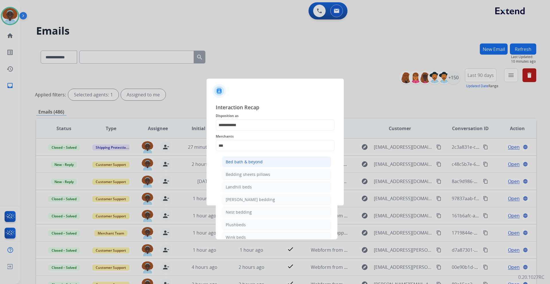
click at [248, 163] on div "Bed bath & beyond" at bounding box center [244, 162] width 37 height 6
type input "**********"
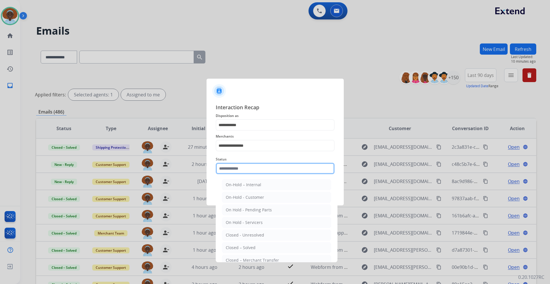
click at [254, 167] on input "text" at bounding box center [275, 168] width 119 height 11
click at [249, 247] on div "Closed – Solved" at bounding box center [241, 248] width 30 height 6
type input "**********"
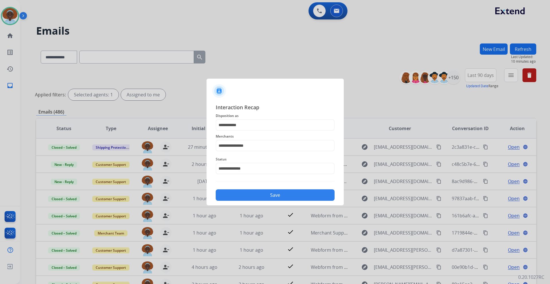
click at [268, 200] on button "Save" at bounding box center [275, 195] width 119 height 11
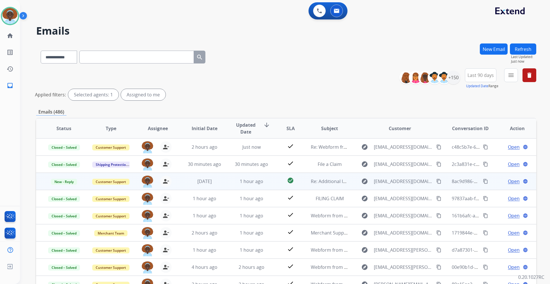
click at [508, 180] on span "Open" at bounding box center [514, 181] width 12 height 7
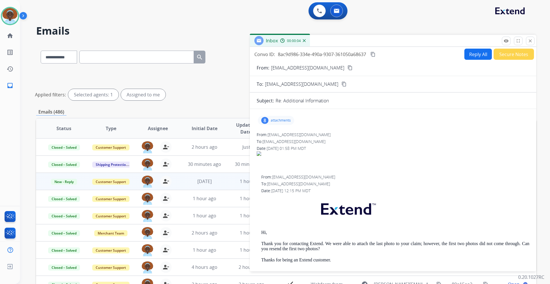
click at [265, 121] on div "8" at bounding box center [264, 120] width 7 height 7
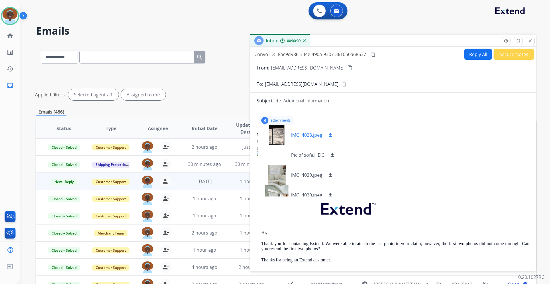
click at [278, 135] on div at bounding box center [276, 135] width 29 height 20
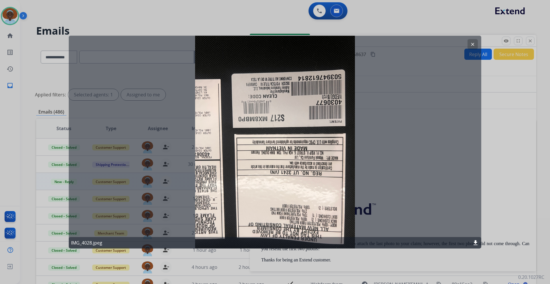
click at [471, 44] on mat-icon "clear" at bounding box center [472, 44] width 5 height 5
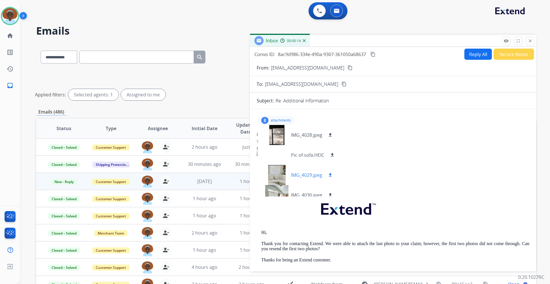
click at [279, 170] on div at bounding box center [276, 175] width 29 height 20
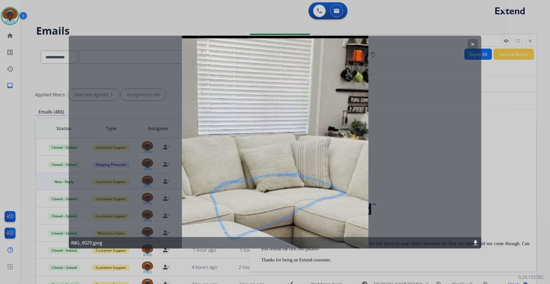
click at [473, 43] on mat-icon "clear" at bounding box center [472, 44] width 5 height 5
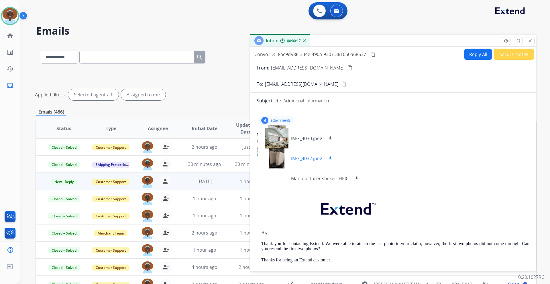
scroll to position [57, 0]
click at [280, 135] on div at bounding box center [276, 138] width 29 height 20
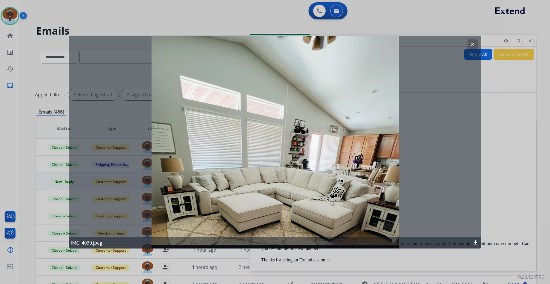
click at [471, 46] on mat-icon "clear" at bounding box center [472, 44] width 5 height 5
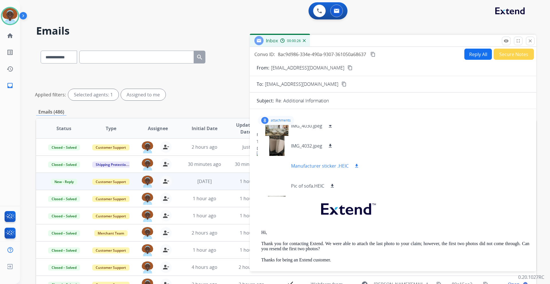
scroll to position [60, 0]
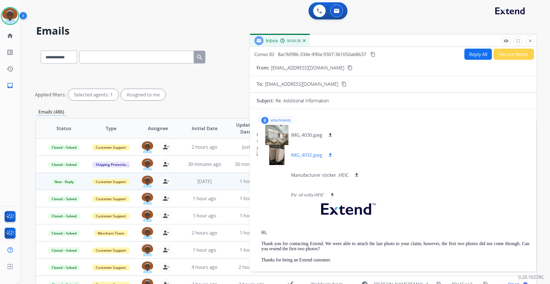
click at [277, 154] on div at bounding box center [276, 155] width 29 height 20
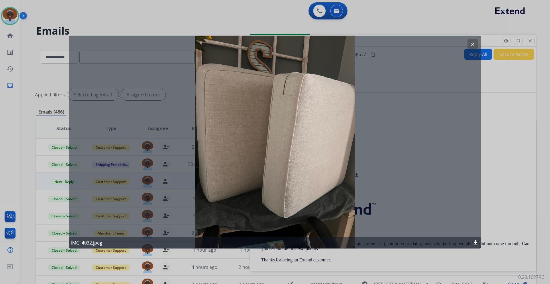
click at [472, 44] on mat-icon "clear" at bounding box center [472, 44] width 5 height 5
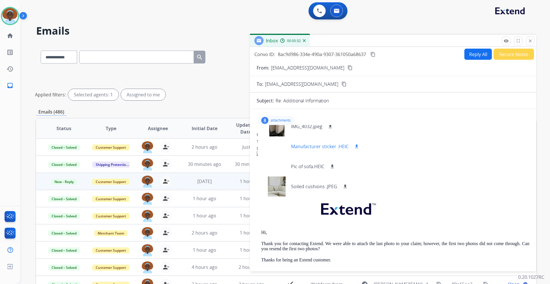
scroll to position [29, 0]
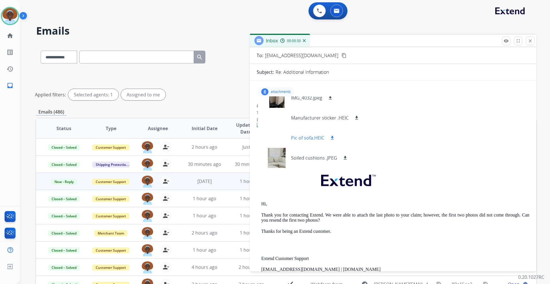
click at [280, 136] on div at bounding box center [276, 138] width 29 height 20
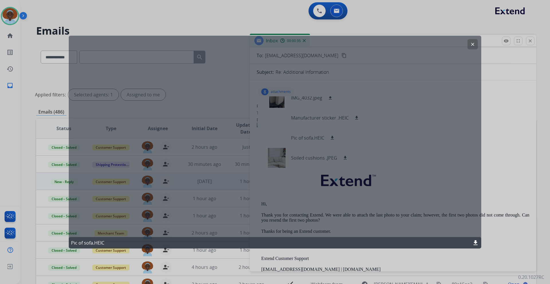
click at [473, 45] on mat-icon "clear" at bounding box center [472, 44] width 5 height 5
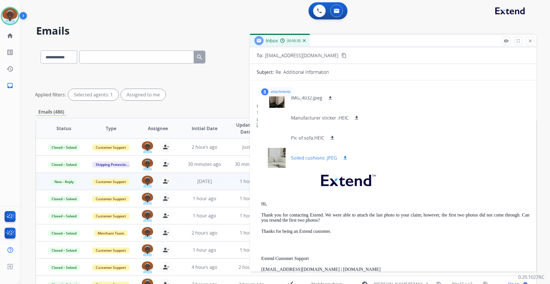
click at [274, 158] on div at bounding box center [276, 158] width 29 height 20
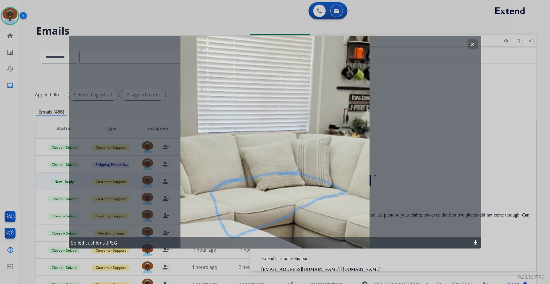
click at [473, 43] on mat-icon "clear" at bounding box center [472, 44] width 5 height 5
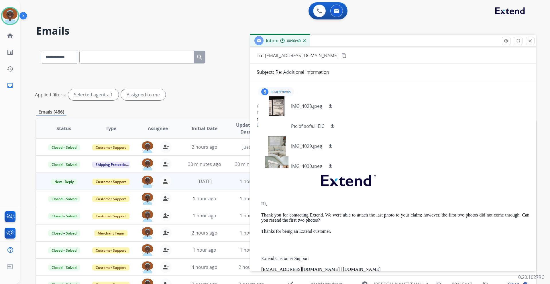
scroll to position [0, 0]
click at [278, 109] on div at bounding box center [276, 106] width 29 height 20
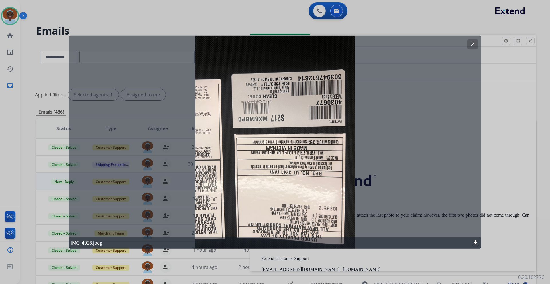
click at [473, 42] on mat-icon "clear" at bounding box center [472, 44] width 5 height 5
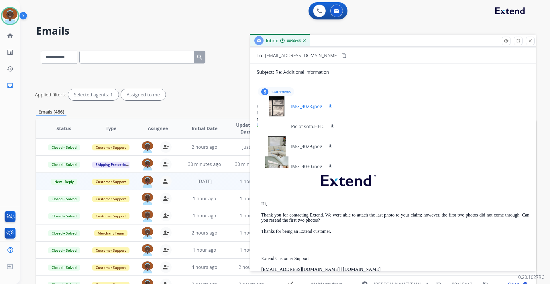
click at [329, 106] on mat-icon "download" at bounding box center [329, 106] width 5 height 5
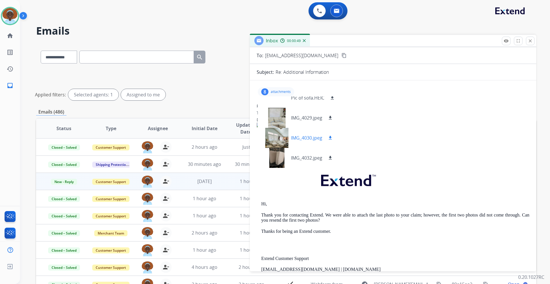
click at [279, 139] on div at bounding box center [276, 138] width 29 height 20
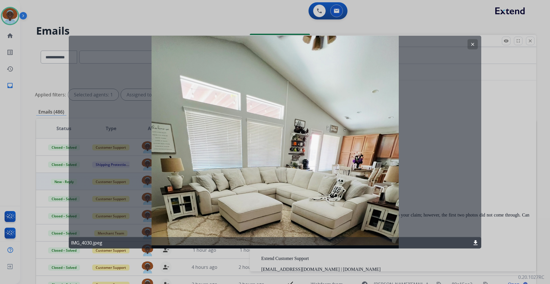
drag, startPoint x: 471, startPoint y: 45, endPoint x: 471, endPoint y: 64, distance: 19.2
click at [471, 45] on mat-icon "clear" at bounding box center [472, 44] width 5 height 5
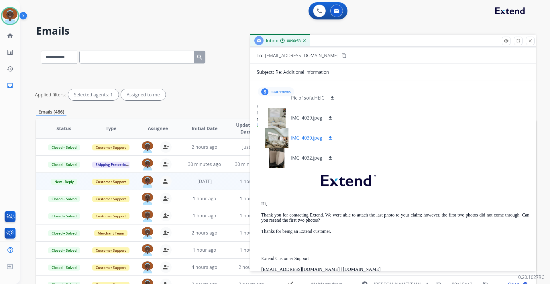
click at [330, 139] on mat-icon "download" at bounding box center [329, 137] width 5 height 5
click at [331, 157] on mat-icon "download" at bounding box center [329, 157] width 5 height 5
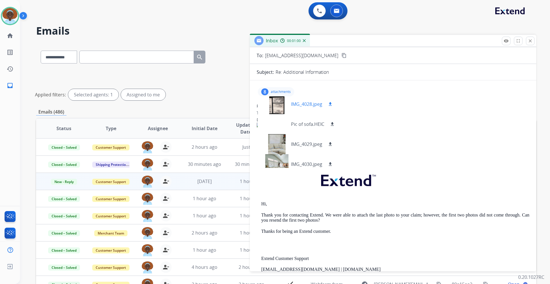
scroll to position [0, 0]
click at [281, 92] on p "attachments" at bounding box center [281, 92] width 20 height 5
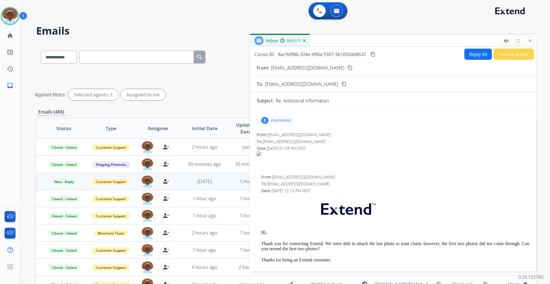
click at [347, 67] on mat-icon "content_copy" at bounding box center [349, 67] width 5 height 5
click at [265, 121] on div "8" at bounding box center [264, 120] width 7 height 7
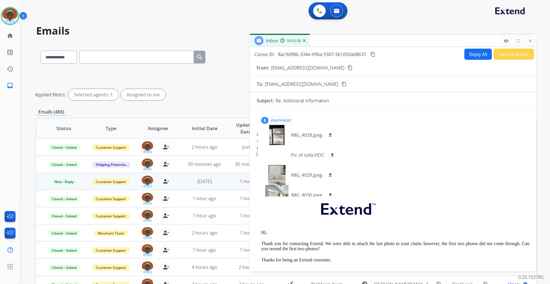
click at [281, 119] on p "attachments" at bounding box center [281, 120] width 20 height 5
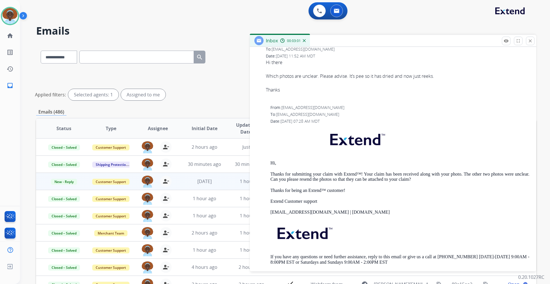
scroll to position [344, 0]
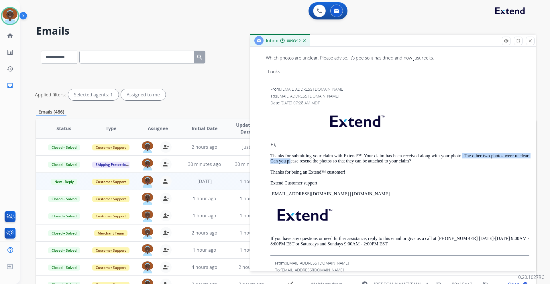
drag, startPoint x: 471, startPoint y: 157, endPoint x: 306, endPoint y: 159, distance: 164.6
click at [306, 159] on p "Thanks for submitting your claim with Extend™! Your claim has been received alo…" at bounding box center [399, 158] width 259 height 11
click at [433, 165] on div "Hi, Thanks for submitting your claim with Extend™! Your claim has been received…" at bounding box center [399, 182] width 259 height 147
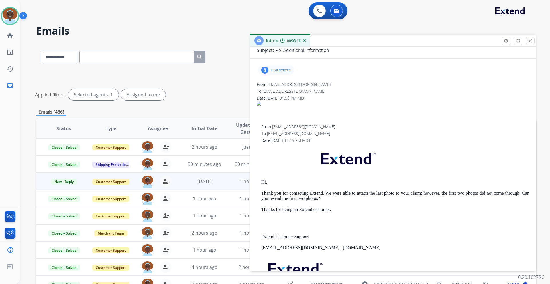
scroll to position [0, 0]
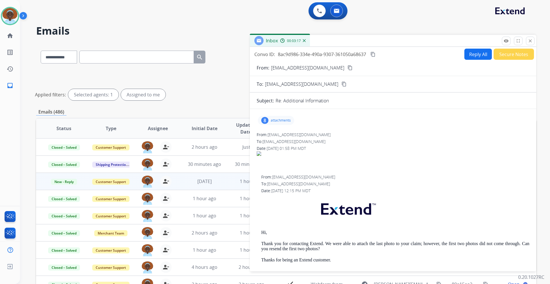
click at [469, 54] on button "Reply All" at bounding box center [477, 54] width 27 height 11
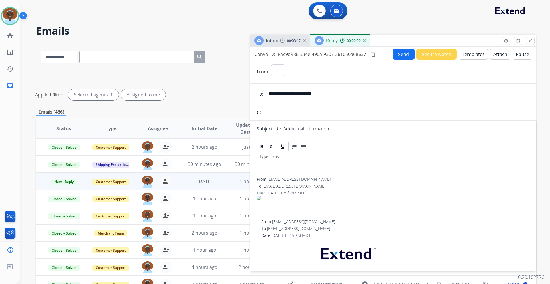
select select "**********"
click at [471, 55] on button "Templates" at bounding box center [473, 54] width 29 height 11
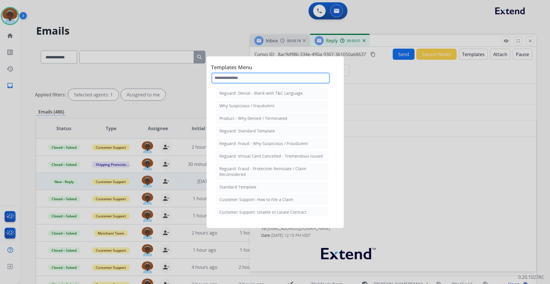
click at [276, 78] on input "text" at bounding box center [270, 77] width 119 height 11
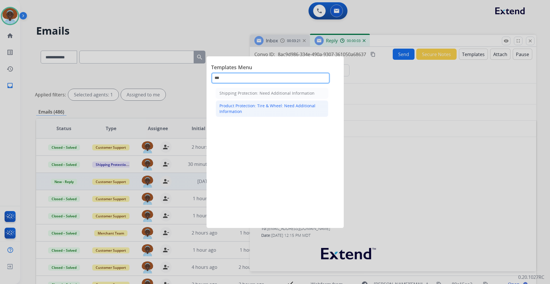
type input "***"
click at [275, 108] on div "Product Protection: Tire & Wheel: Need Additional Information" at bounding box center [271, 108] width 105 height 11
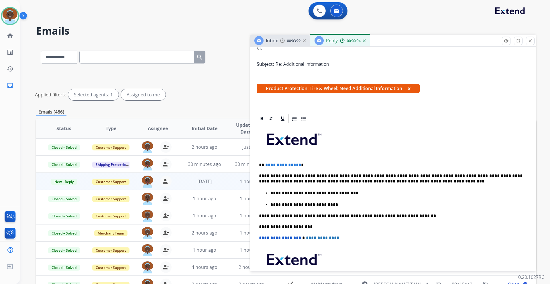
scroll to position [115, 0]
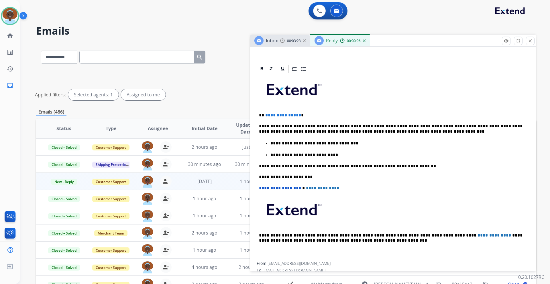
click at [297, 114] on p "**********" at bounding box center [390, 115] width 263 height 5
click at [369, 126] on p "**********" at bounding box center [390, 129] width 263 height 11
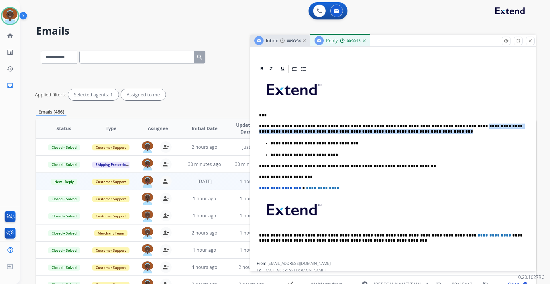
drag, startPoint x: 454, startPoint y: 126, endPoint x: 521, endPoint y: 133, distance: 67.6
click at [521, 133] on p "**********" at bounding box center [390, 129] width 263 height 11
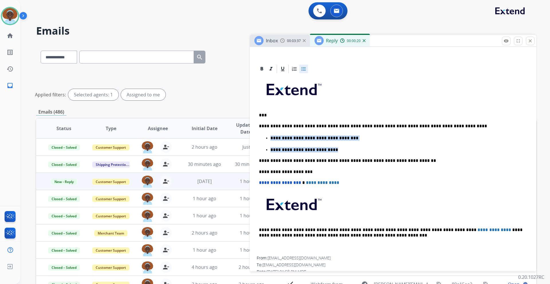
drag, startPoint x: 312, startPoint y: 149, endPoint x: 272, endPoint y: 138, distance: 41.5
click at [272, 138] on ul "**********" at bounding box center [393, 144] width 268 height 18
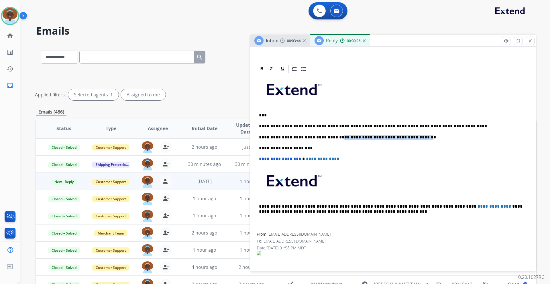
drag, startPoint x: 333, startPoint y: 136, endPoint x: 408, endPoint y: 136, distance: 75.0
click at [408, 136] on p "**********" at bounding box center [390, 137] width 263 height 5
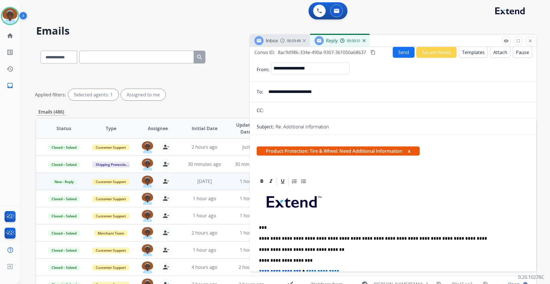
scroll to position [0, 0]
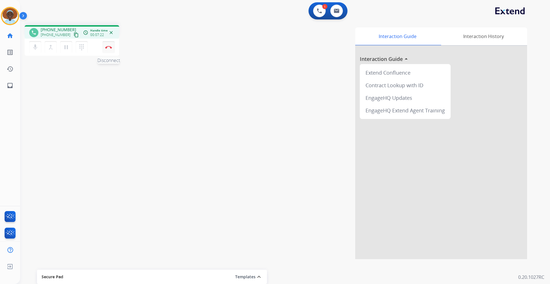
click at [109, 51] on button "Disconnect" at bounding box center [108, 47] width 12 height 12
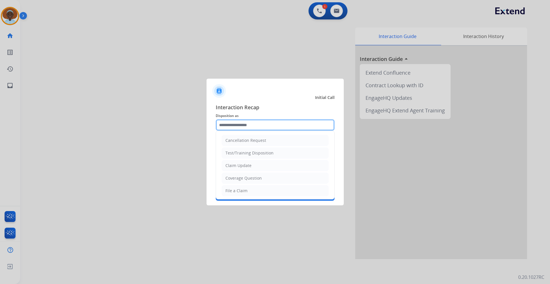
click at [244, 122] on input "text" at bounding box center [275, 124] width 119 height 11
click at [243, 191] on div "File a Claim" at bounding box center [236, 191] width 22 height 6
type input "**********"
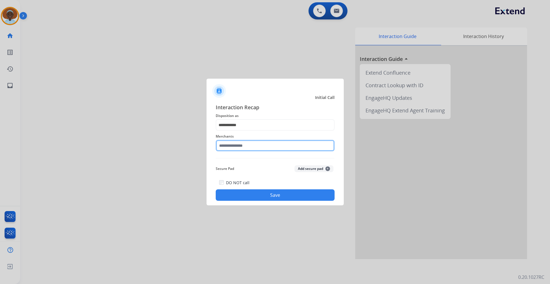
click at [256, 145] on input "text" at bounding box center [275, 145] width 119 height 11
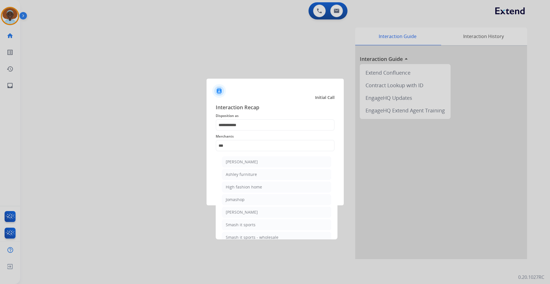
click at [252, 163] on div "[PERSON_NAME]" at bounding box center [242, 162] width 32 height 6
type input "**********"
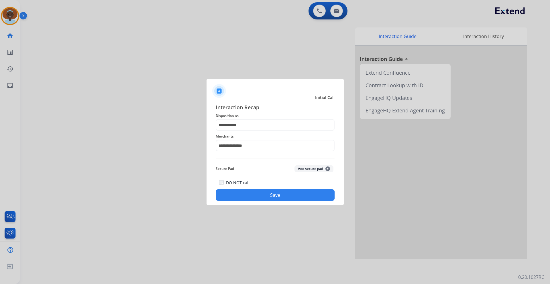
click at [267, 197] on button "Save" at bounding box center [275, 195] width 119 height 11
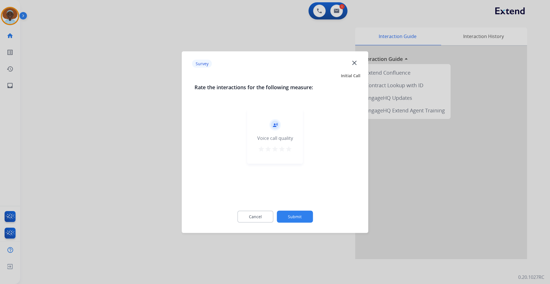
drag, startPoint x: 290, startPoint y: 149, endPoint x: 295, endPoint y: 167, distance: 18.7
click at [290, 149] on mat-icon "star" at bounding box center [288, 148] width 7 height 7
click at [296, 217] on button "Submit" at bounding box center [295, 217] width 36 height 12
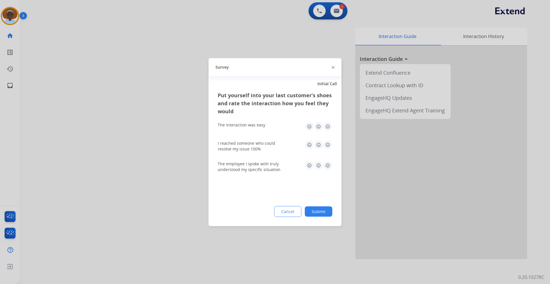
click at [329, 165] on img at bounding box center [327, 165] width 9 height 9
click at [326, 144] on img at bounding box center [327, 144] width 9 height 9
click at [327, 126] on img at bounding box center [327, 126] width 9 height 9
click at [319, 214] on button "Submit" at bounding box center [318, 211] width 27 height 10
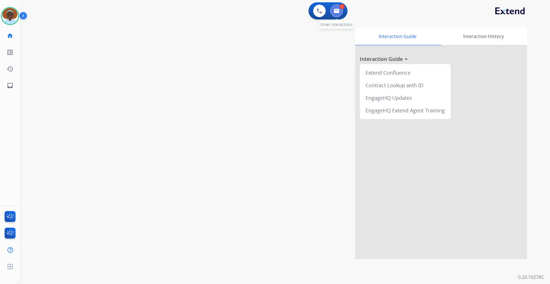
click at [336, 12] on img at bounding box center [336, 11] width 6 height 5
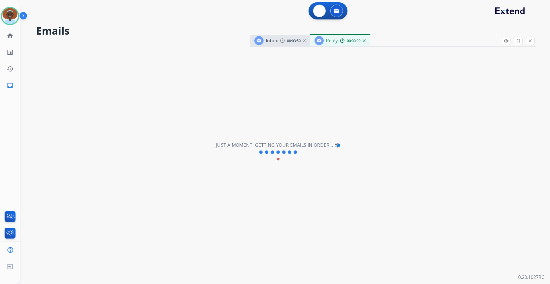
select select "**********"
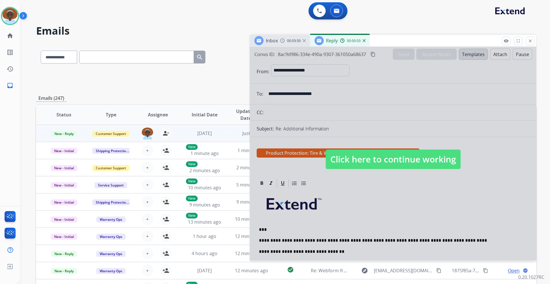
click at [384, 157] on span "Click here to continue working" at bounding box center [392, 159] width 135 height 19
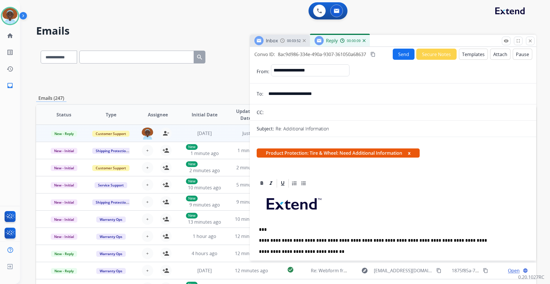
click at [403, 54] on button "Send" at bounding box center [403, 54] width 22 height 11
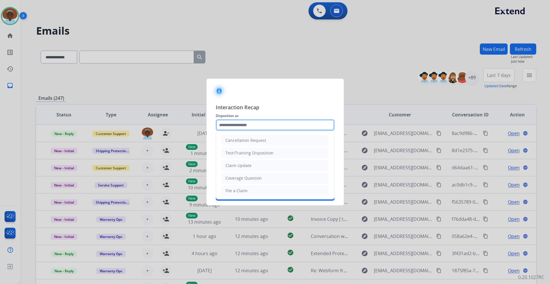
click at [242, 125] on input "text" at bounding box center [275, 124] width 119 height 11
click at [246, 168] on div "Claim Update" at bounding box center [238, 166] width 26 height 6
type input "**********"
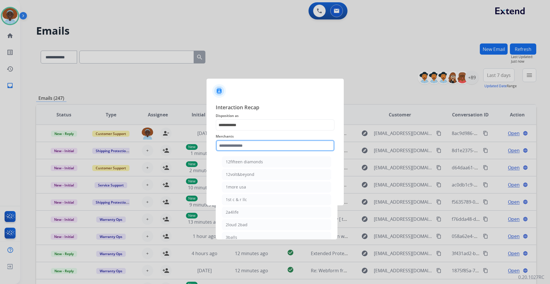
click at [244, 145] on input "text" at bounding box center [275, 145] width 119 height 11
click at [244, 175] on div "Ashley furniture" at bounding box center [241, 175] width 31 height 6
type input "**********"
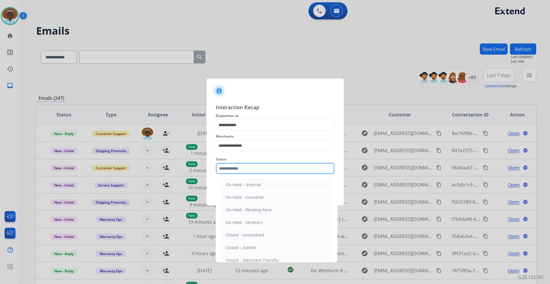
click at [244, 168] on input "text" at bounding box center [275, 168] width 119 height 11
click at [248, 247] on div "Closed – Solved" at bounding box center [241, 248] width 30 height 6
type input "**********"
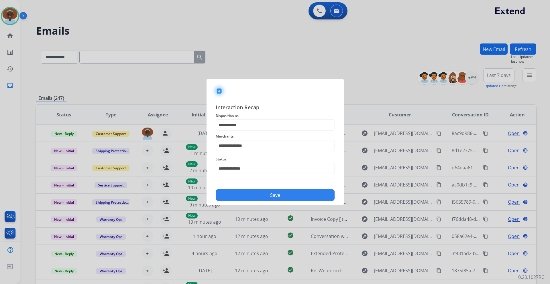
click at [262, 192] on button "Save" at bounding box center [275, 195] width 119 height 11
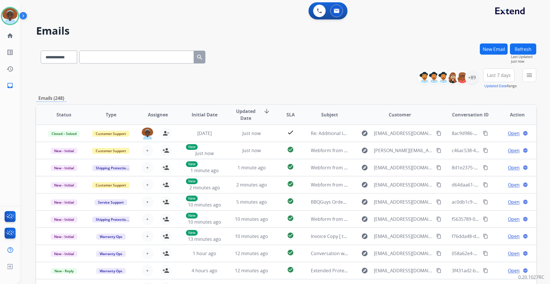
click at [485, 47] on button "New Email" at bounding box center [493, 49] width 28 height 11
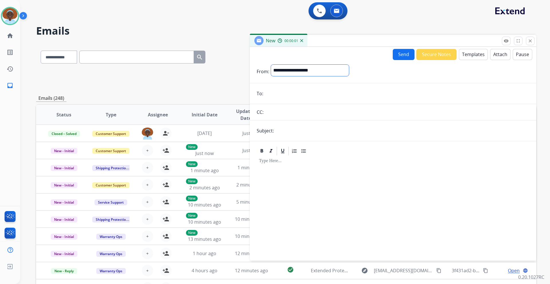
click at [317, 71] on select "**********" at bounding box center [310, 70] width 78 height 11
select select "**********"
click at [271, 65] on select "**********" at bounding box center [310, 70] width 78 height 11
click at [276, 94] on input "email" at bounding box center [397, 93] width 264 height 11
paste input "**********"
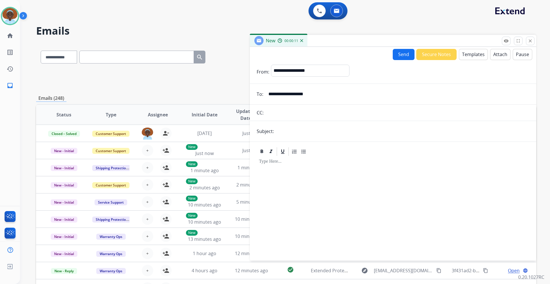
type input "**********"
click at [293, 133] on input "text" at bounding box center [402, 131] width 254 height 11
type input "**********"
click at [466, 55] on button "Templates" at bounding box center [473, 54] width 29 height 11
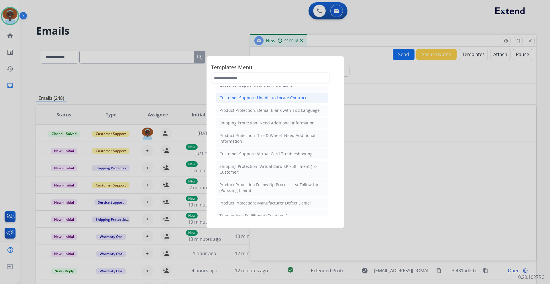
scroll to position [143, 0]
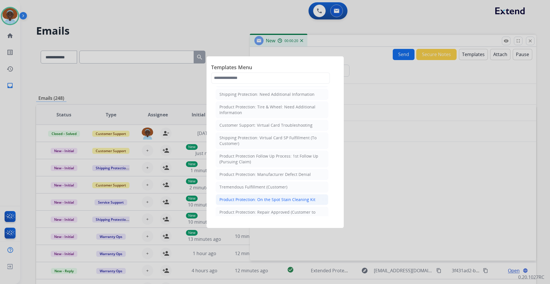
click at [292, 202] on div "Product Protection: On the Spot Stain Cleaning Kit" at bounding box center [267, 200] width 96 height 6
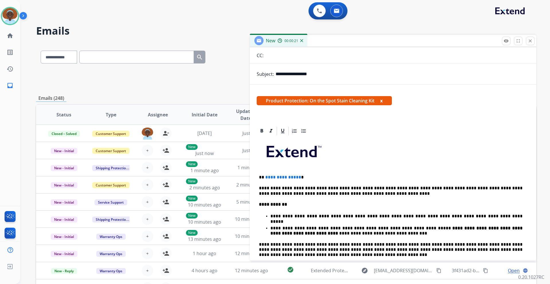
scroll to position [57, 0]
click at [297, 177] on span "**********" at bounding box center [283, 177] width 36 height 4
click at [264, 176] on p "*********" at bounding box center [390, 177] width 263 height 5
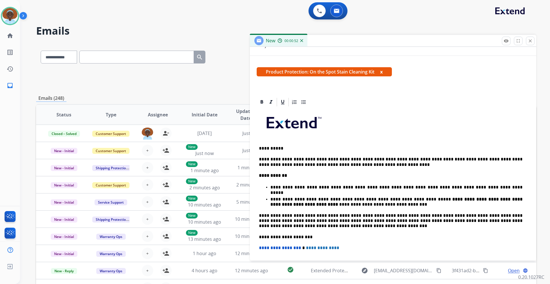
scroll to position [0, 0]
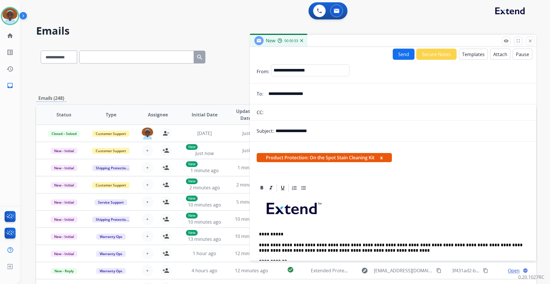
click at [400, 58] on button "Send" at bounding box center [403, 54] width 22 height 11
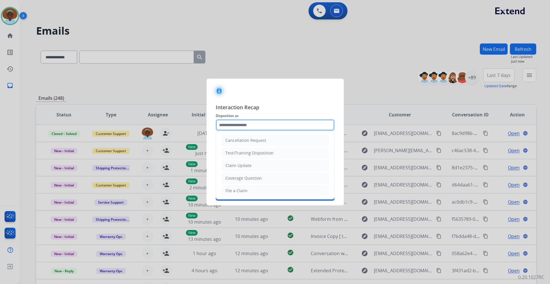
click at [261, 125] on input "text" at bounding box center [275, 124] width 119 height 11
click at [251, 164] on li "Claim Update" at bounding box center [275, 165] width 107 height 11
type input "**********"
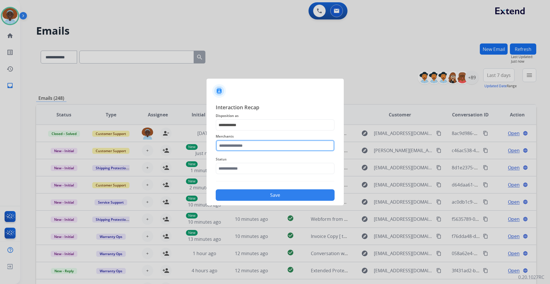
click at [248, 146] on input "text" at bounding box center [275, 145] width 119 height 11
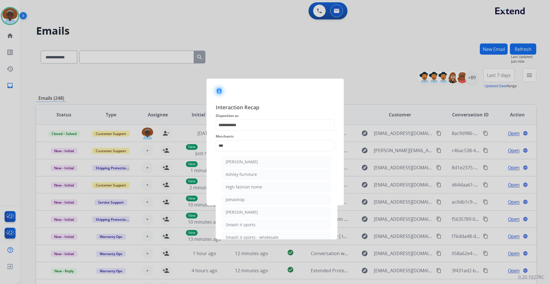
click at [249, 168] on ul "Ashley - Reguard Ashley furniture High fashion home Jomashop Sam ash Smash it s…" at bounding box center [276, 201] width 113 height 95
click at [249, 162] on div "[PERSON_NAME]" at bounding box center [242, 162] width 32 height 6
type input "**********"
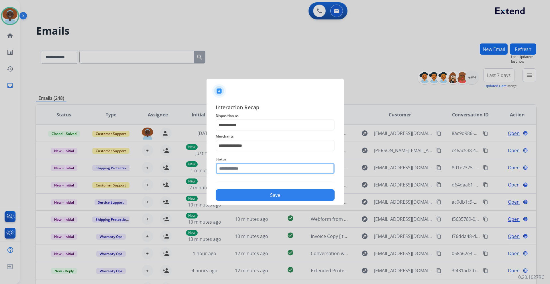
click at [250, 167] on input "text" at bounding box center [275, 168] width 119 height 11
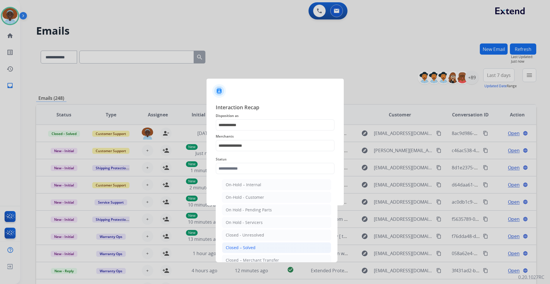
click at [260, 246] on li "Closed – Solved" at bounding box center [276, 247] width 109 height 11
type input "**********"
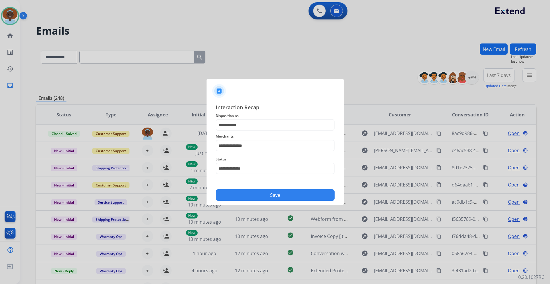
click at [268, 195] on button "Save" at bounding box center [275, 195] width 119 height 11
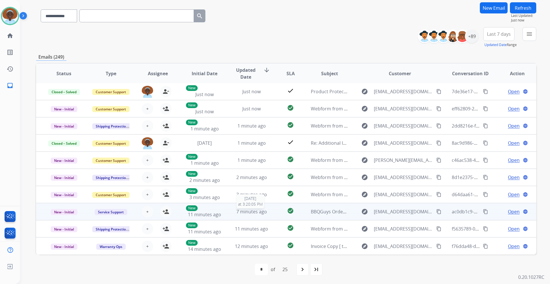
scroll to position [42, 0]
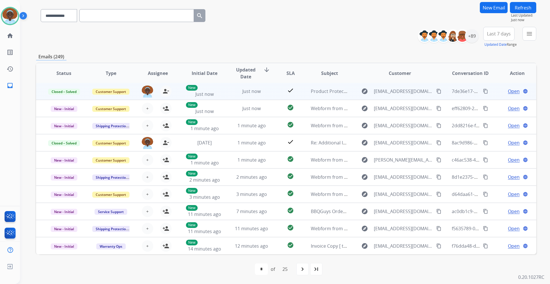
click at [508, 92] on span "Open" at bounding box center [514, 91] width 12 height 7
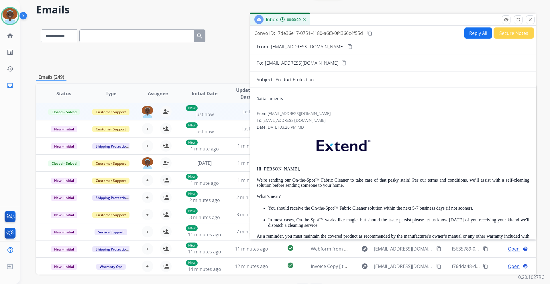
scroll to position [0, 0]
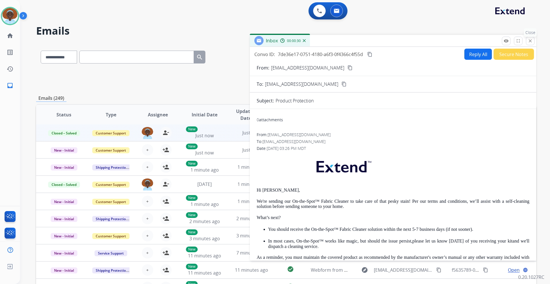
click at [531, 42] on mat-icon "close" at bounding box center [529, 40] width 5 height 5
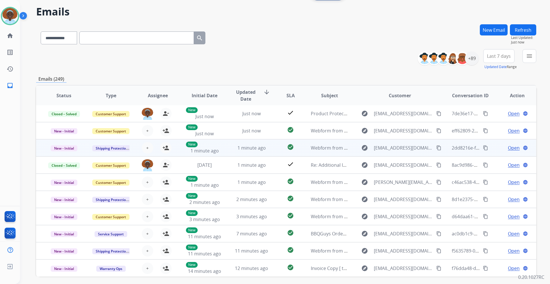
scroll to position [42, 0]
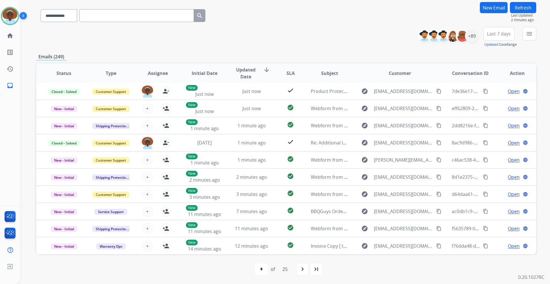
click at [492, 35] on span "Last 7 days" at bounding box center [499, 34] width 24 height 2
click at [490, 102] on div "Last 90 days" at bounding box center [496, 103] width 31 height 9
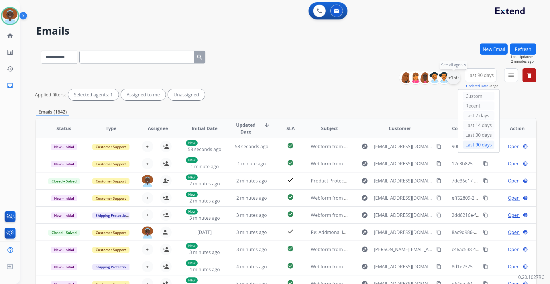
click at [451, 79] on div "+150" at bounding box center [453, 78] width 14 height 14
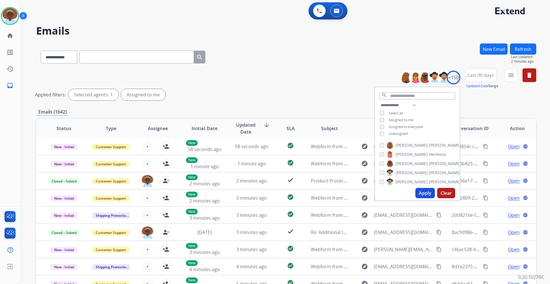
click at [419, 193] on button "Apply" at bounding box center [424, 193] width 19 height 10
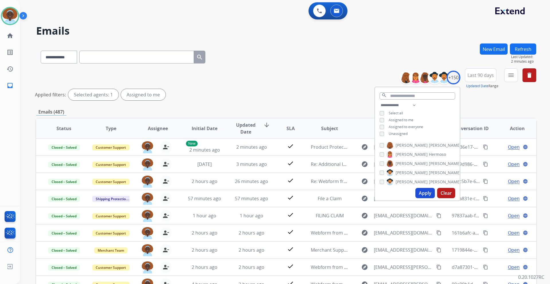
click at [325, 83] on div "**********" at bounding box center [286, 85] width 500 height 34
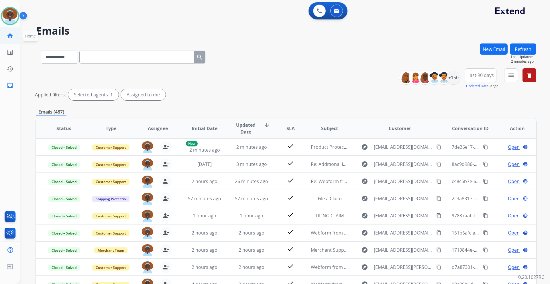
click at [10, 35] on mat-icon "home" at bounding box center [10, 35] width 7 height 7
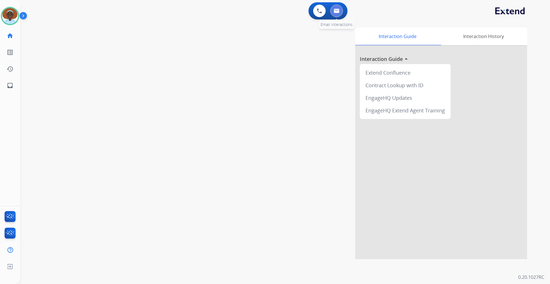
click at [336, 13] on button at bounding box center [336, 11] width 13 height 13
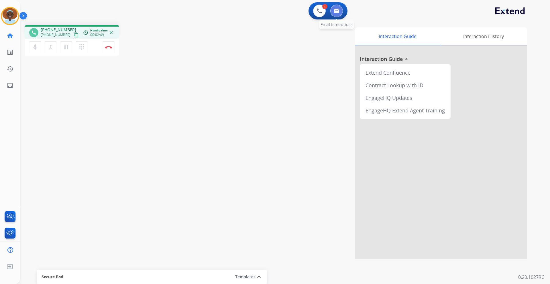
click at [334, 11] on img at bounding box center [336, 11] width 6 height 5
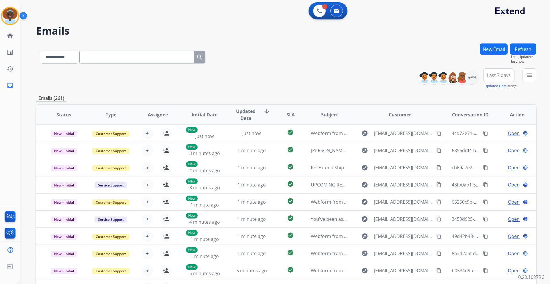
click at [491, 51] on button "New Email" at bounding box center [493, 49] width 28 height 11
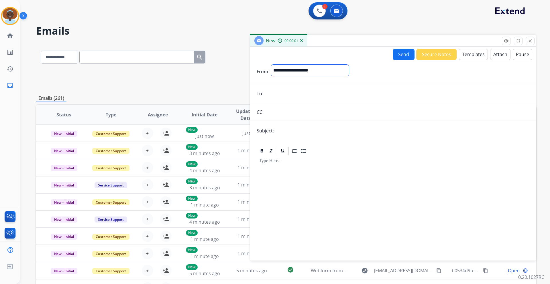
click at [307, 72] on select "**********" at bounding box center [310, 70] width 78 height 11
select select "**********"
click at [271, 65] on select "**********" at bounding box center [310, 70] width 78 height 11
click at [291, 94] on input "email" at bounding box center [397, 93] width 264 height 11
paste input "**********"
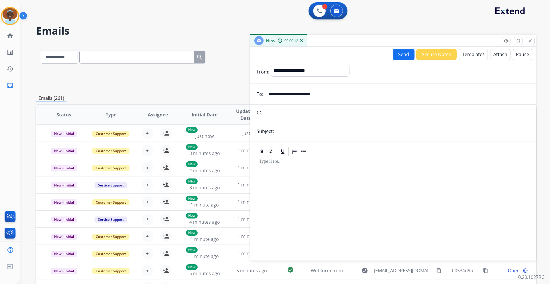
type input "**********"
click at [297, 132] on input "text" at bounding box center [402, 131] width 254 height 11
type input "**********"
click at [471, 54] on button "Templates" at bounding box center [473, 54] width 29 height 11
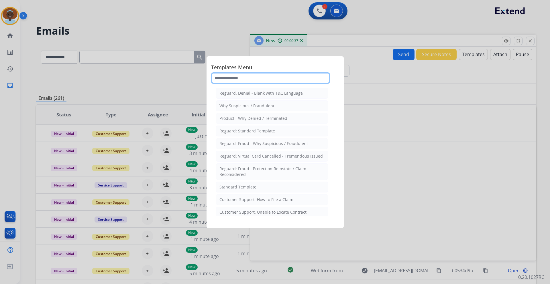
click at [250, 76] on input "text" at bounding box center [270, 77] width 119 height 11
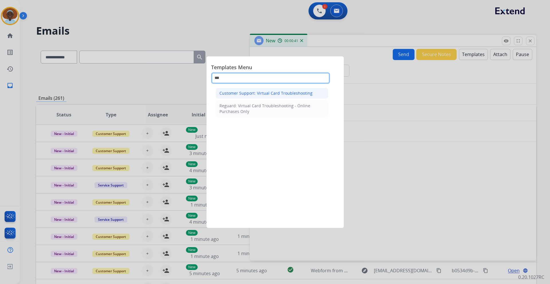
type input "***"
click at [261, 95] on div "Customer Support: Virtual Card Troubleshooting" at bounding box center [265, 93] width 93 height 6
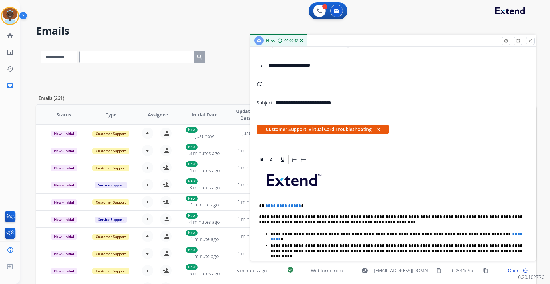
scroll to position [115, 0]
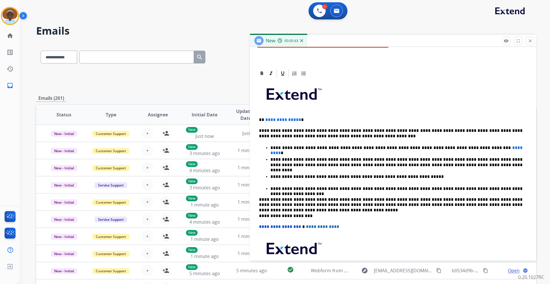
click at [298, 121] on p "**********" at bounding box center [390, 119] width 263 height 5
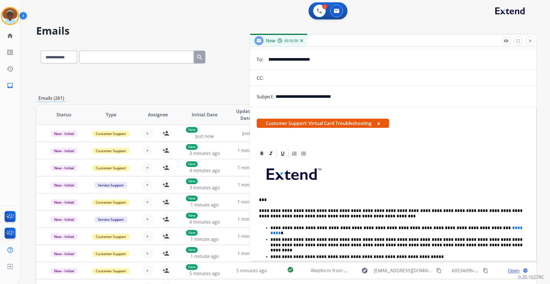
scroll to position [0, 0]
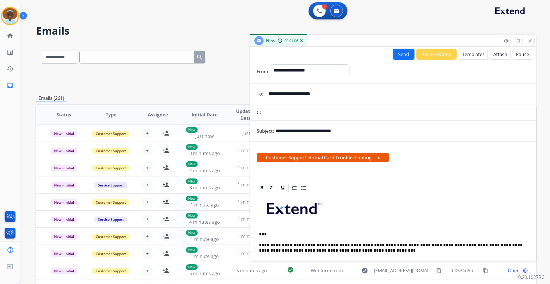
click at [402, 56] on button "Send" at bounding box center [403, 54] width 22 height 11
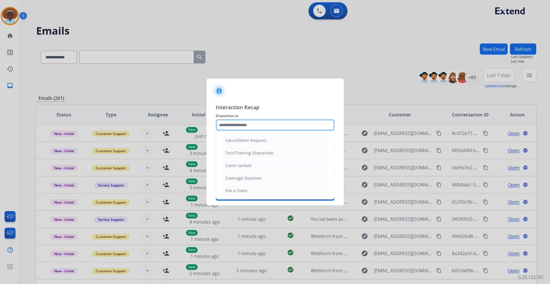
click at [251, 124] on input "text" at bounding box center [275, 124] width 119 height 11
click at [248, 165] on div "Claim Update" at bounding box center [238, 166] width 26 height 6
type input "**********"
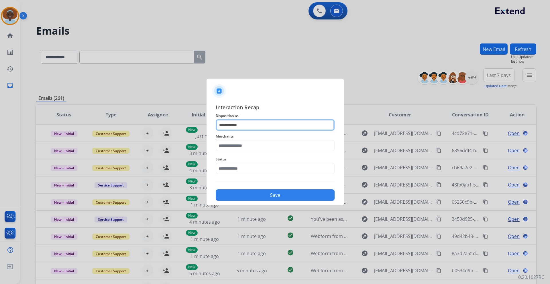
click at [245, 125] on input "**********" at bounding box center [275, 124] width 119 height 11
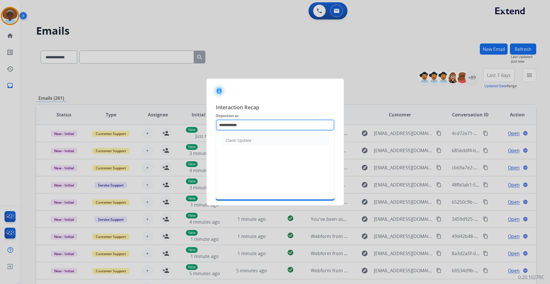
drag, startPoint x: 245, startPoint y: 125, endPoint x: 167, endPoint y: 129, distance: 77.7
click at [0, 129] on app-contact-recap-modal "**********" at bounding box center [0, 142] width 0 height 284
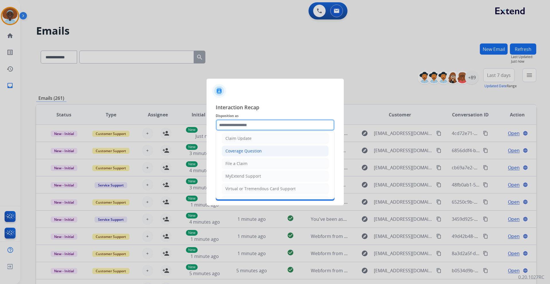
scroll to position [57, 0]
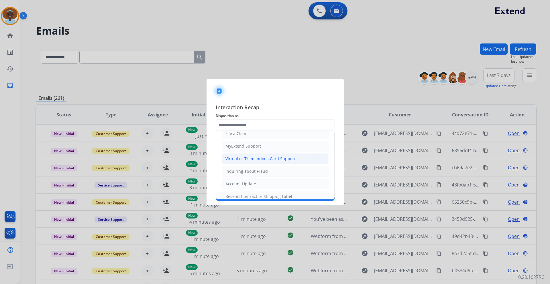
click at [257, 159] on div "Virtual or Tremendous Card Support" at bounding box center [260, 159] width 70 height 6
type input "**********"
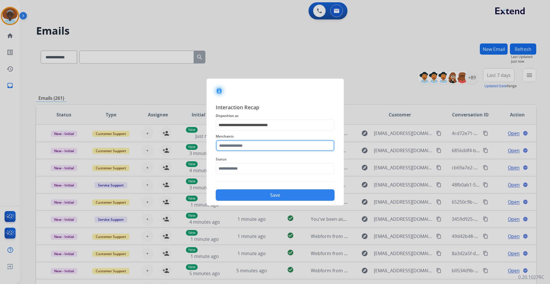
click at [249, 148] on input "text" at bounding box center [275, 145] width 119 height 11
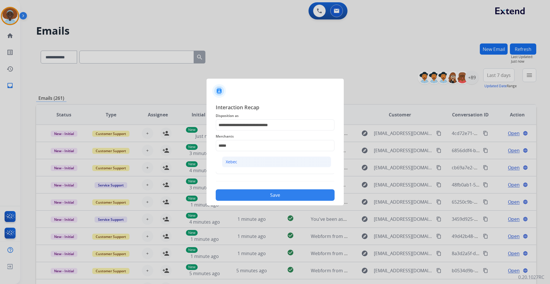
click at [246, 161] on li "Xebec" at bounding box center [276, 162] width 109 height 11
type input "*****"
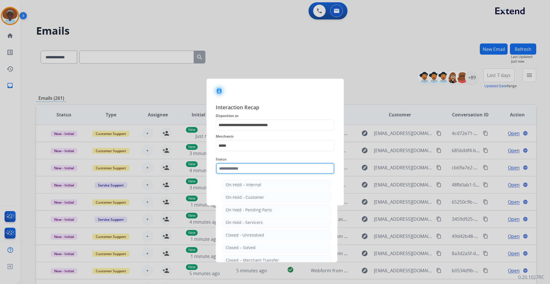
click at [246, 169] on input "text" at bounding box center [275, 168] width 119 height 11
click at [246, 250] on div "Closed – Solved" at bounding box center [241, 248] width 30 height 6
type input "**********"
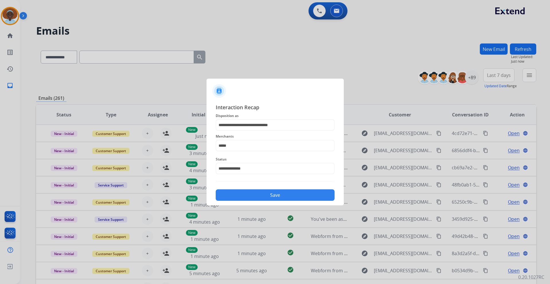
click at [262, 196] on button "Save" at bounding box center [275, 195] width 119 height 11
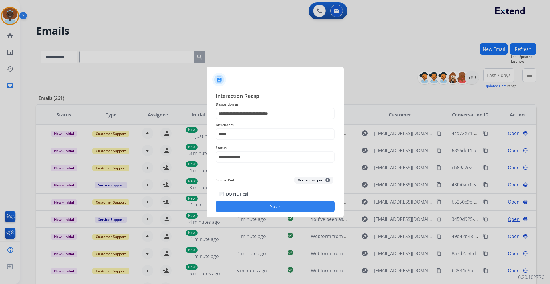
click at [271, 205] on button "Save" at bounding box center [275, 206] width 119 height 11
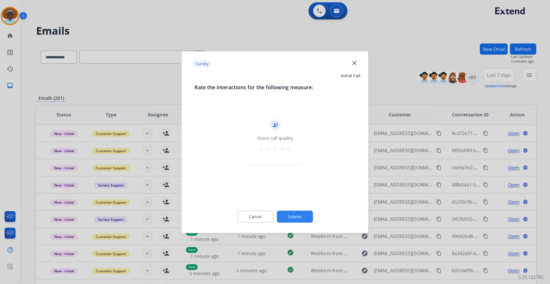
click at [290, 150] on mat-icon "star" at bounding box center [288, 148] width 7 height 7
click at [299, 217] on button "Submit" at bounding box center [295, 217] width 36 height 12
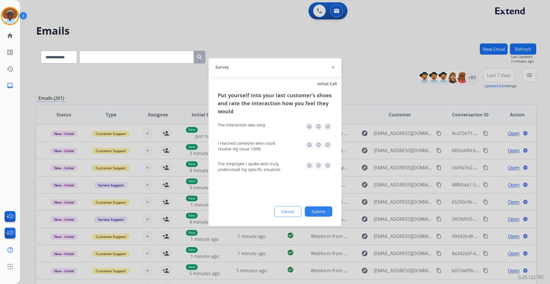
click at [327, 164] on img at bounding box center [327, 165] width 9 height 9
click at [327, 145] on img at bounding box center [327, 144] width 9 height 9
click at [327, 127] on img at bounding box center [327, 126] width 9 height 9
click at [317, 213] on button "Submit" at bounding box center [318, 211] width 27 height 10
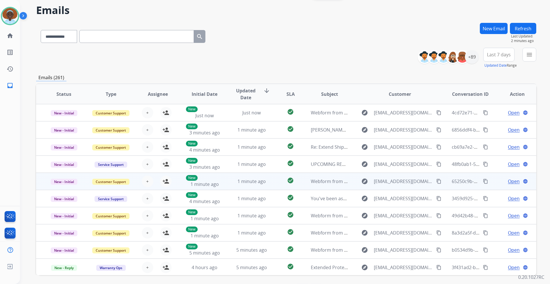
scroll to position [0, 0]
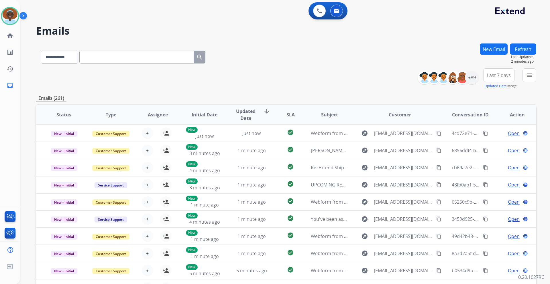
click at [520, 52] on button "Refresh" at bounding box center [523, 49] width 26 height 11
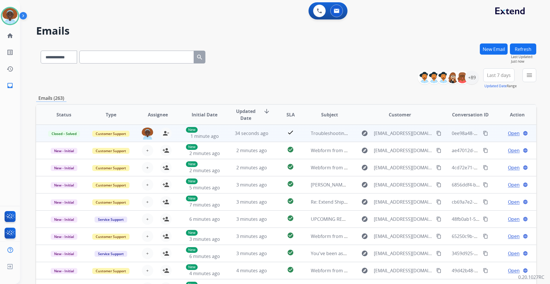
click at [510, 135] on span "Open" at bounding box center [514, 133] width 12 height 7
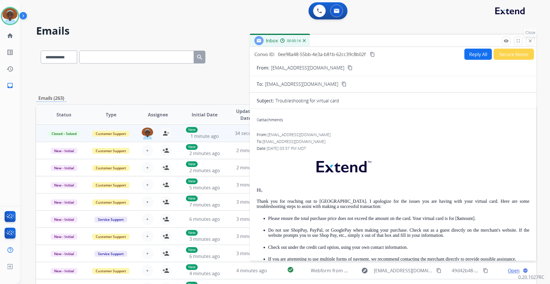
click at [530, 40] on mat-icon "close" at bounding box center [529, 40] width 5 height 5
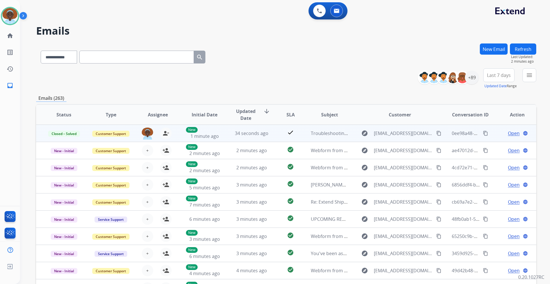
click at [508, 135] on span "Open" at bounding box center [514, 133] width 12 height 7
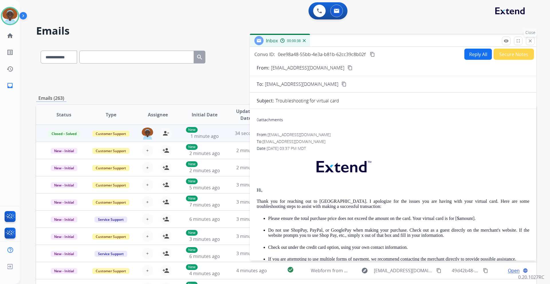
click at [528, 41] on mat-icon "close" at bounding box center [529, 40] width 5 height 5
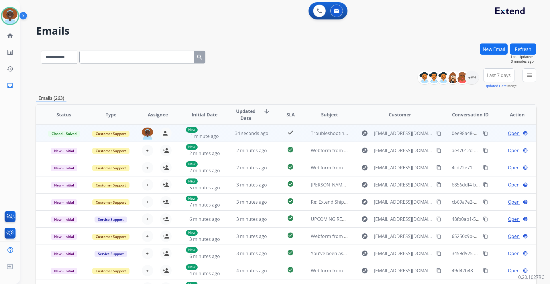
click at [510, 133] on span "Open" at bounding box center [514, 133] width 12 height 7
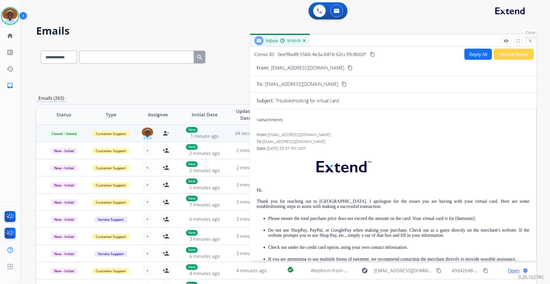
click at [529, 42] on mat-icon "close" at bounding box center [529, 40] width 5 height 5
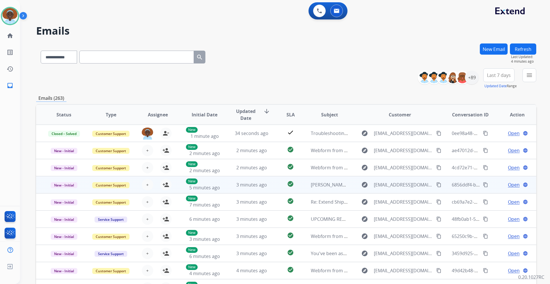
scroll to position [1, 0]
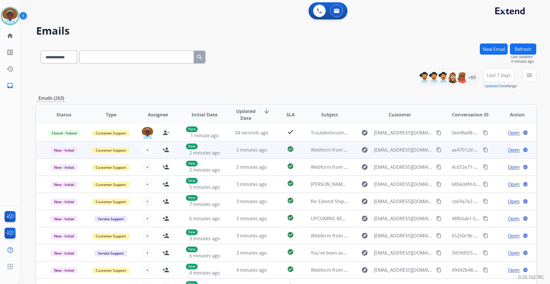
click at [508, 149] on span "Open" at bounding box center [514, 150] width 12 height 7
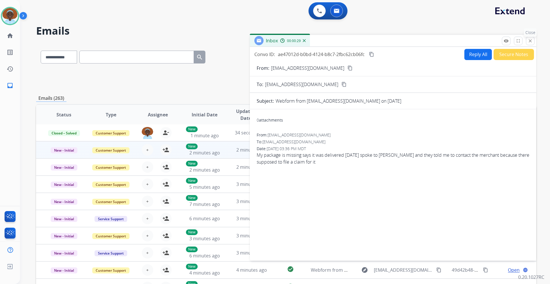
click at [530, 42] on mat-icon "close" at bounding box center [529, 40] width 5 height 5
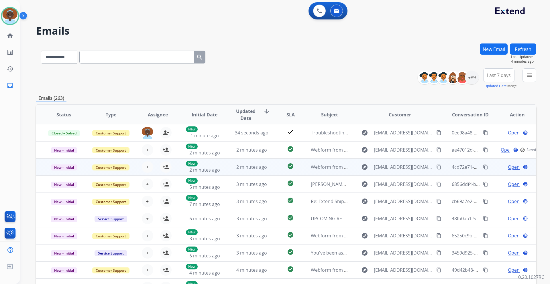
click at [508, 168] on span "Open" at bounding box center [514, 167] width 12 height 7
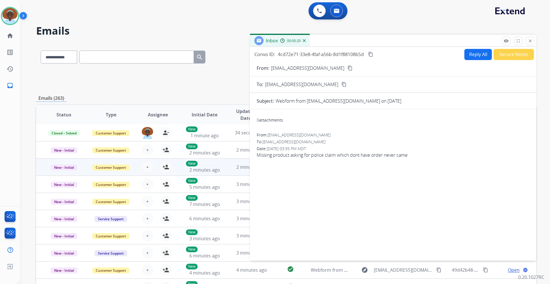
click at [347, 67] on mat-icon "content_copy" at bounding box center [349, 68] width 5 height 5
click at [530, 41] on mat-icon "close" at bounding box center [529, 40] width 5 height 5
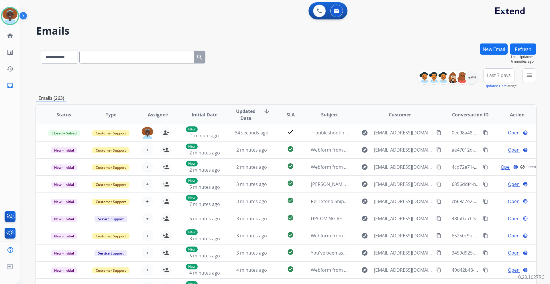
click at [115, 56] on input "text" at bounding box center [136, 57] width 115 height 13
paste input "**********"
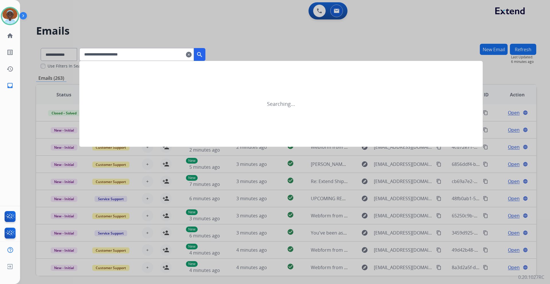
type input "**********"
click at [203, 55] on mat-icon "search" at bounding box center [199, 54] width 7 height 7
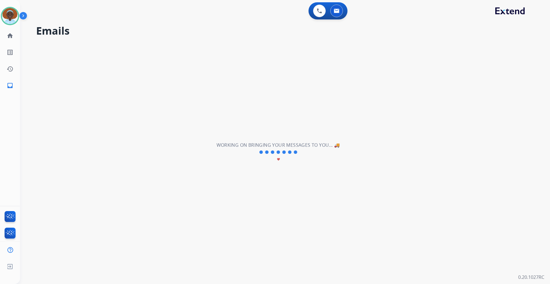
scroll to position [0, 0]
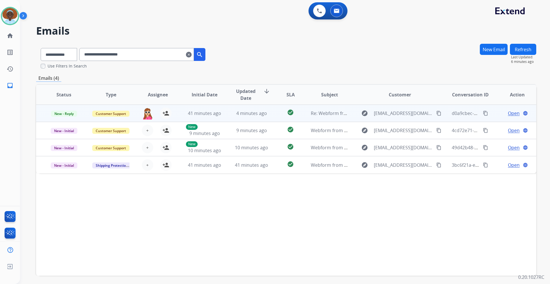
click at [508, 114] on span "Open" at bounding box center [514, 113] width 12 height 7
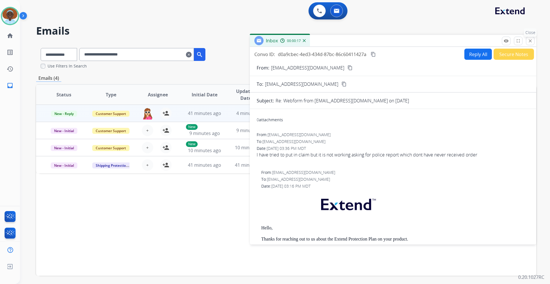
click at [528, 42] on mat-icon "close" at bounding box center [529, 40] width 5 height 5
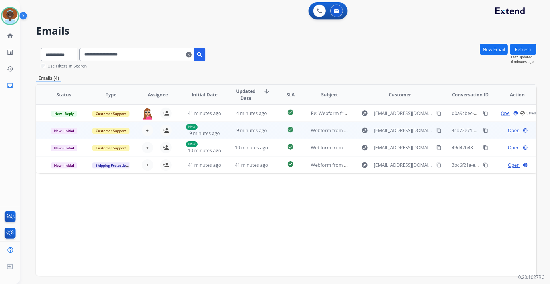
click at [508, 131] on span "Open" at bounding box center [514, 130] width 12 height 7
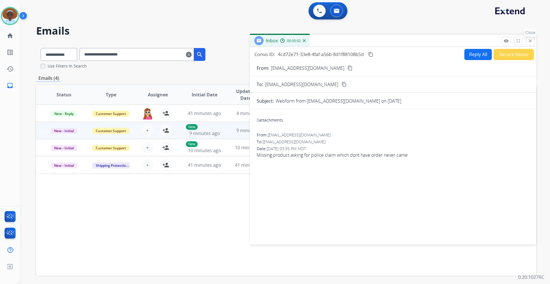
click at [532, 41] on mat-icon "close" at bounding box center [529, 40] width 5 height 5
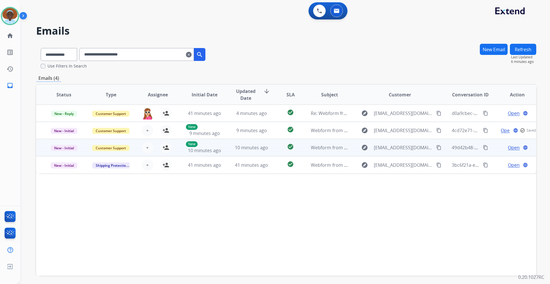
click at [508, 149] on span "Open" at bounding box center [514, 147] width 12 height 7
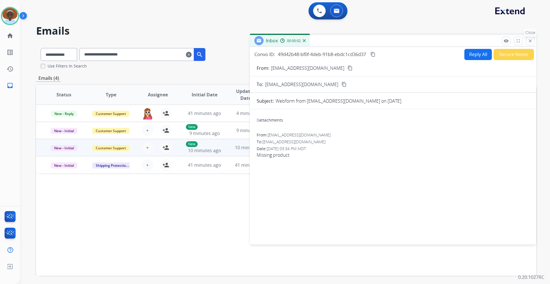
click at [530, 41] on mat-icon "close" at bounding box center [529, 40] width 5 height 5
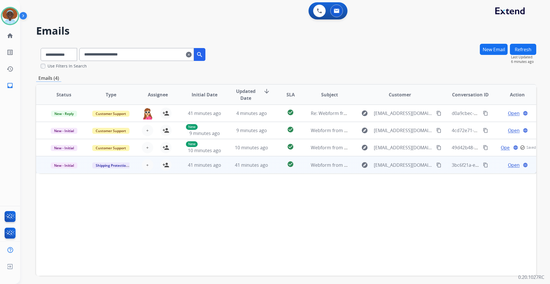
click at [508, 166] on span "Open" at bounding box center [514, 165] width 12 height 7
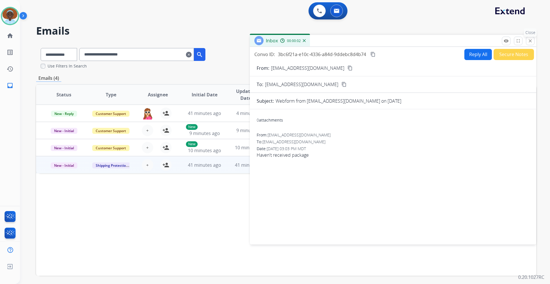
click at [528, 42] on mat-icon "close" at bounding box center [529, 40] width 5 height 5
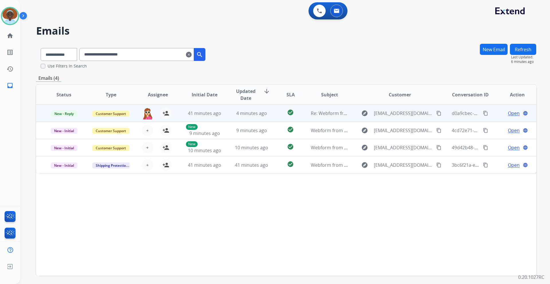
click at [509, 115] on span "Open" at bounding box center [514, 113] width 12 height 7
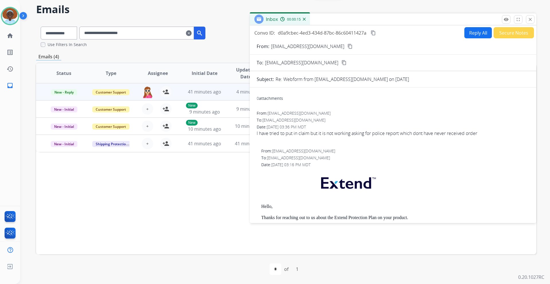
click at [528, 18] on mat-icon "close" at bounding box center [529, 19] width 5 height 5
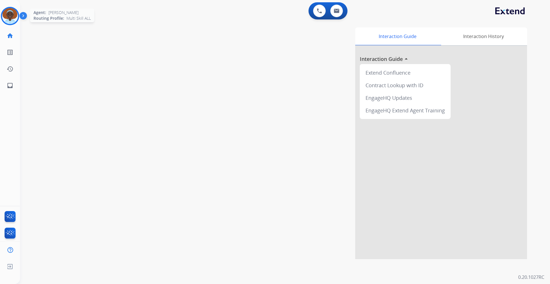
click at [10, 18] on img at bounding box center [10, 16] width 16 height 16
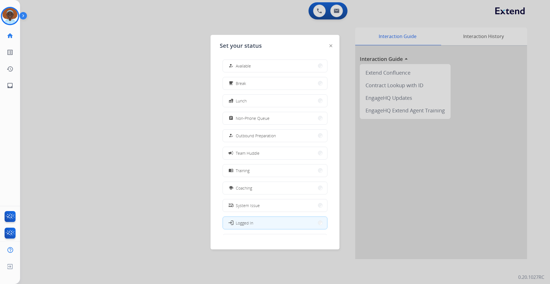
click at [239, 68] on span "Available" at bounding box center [243, 66] width 15 height 6
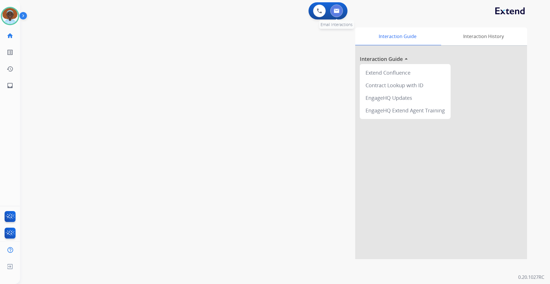
click at [334, 13] on img at bounding box center [336, 11] width 6 height 5
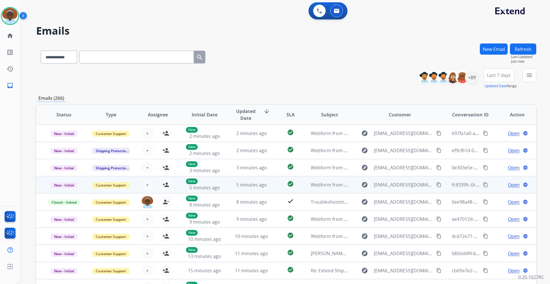
click at [509, 186] on span "Open" at bounding box center [514, 184] width 12 height 7
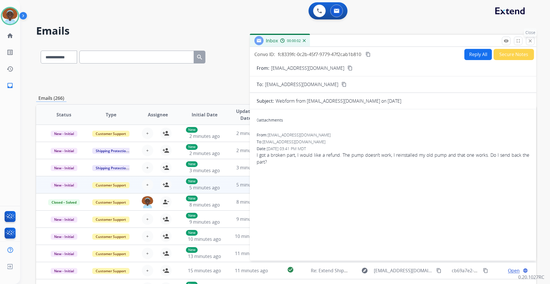
click at [529, 44] on button "close Close" at bounding box center [530, 41] width 9 height 9
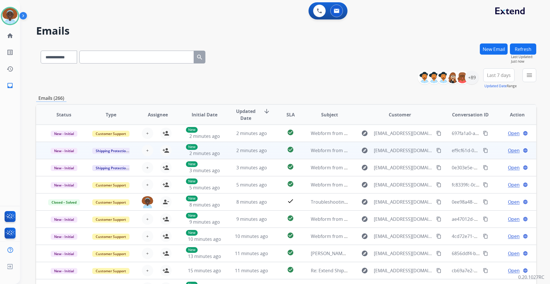
click at [509, 151] on span "Open" at bounding box center [514, 150] width 12 height 7
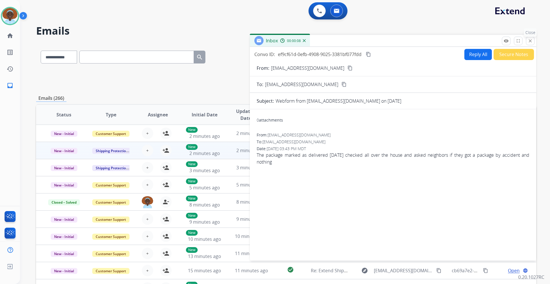
click at [532, 40] on mat-icon "close" at bounding box center [529, 40] width 5 height 5
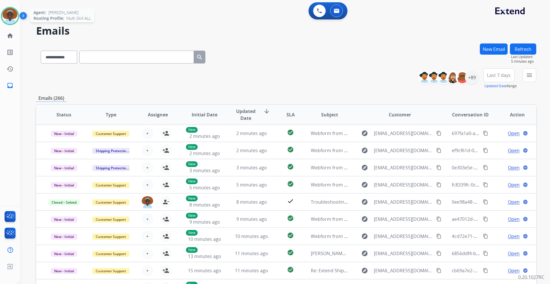
click at [11, 11] on img at bounding box center [10, 16] width 16 height 16
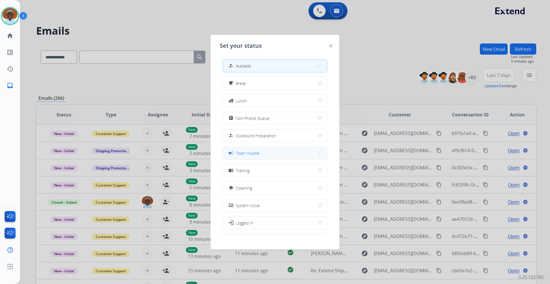
click at [256, 154] on span "Team Huddle" at bounding box center [248, 153] width 24 height 6
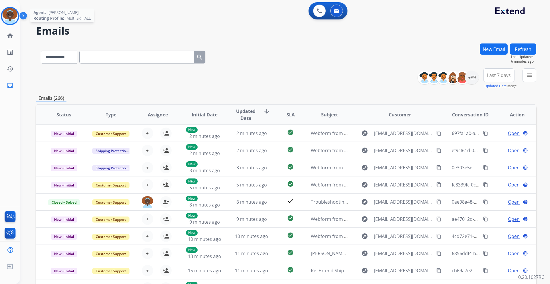
drag, startPoint x: 7, startPoint y: 15, endPoint x: 10, endPoint y: 14, distance: 3.5
click at [7, 14] on img at bounding box center [10, 16] width 16 height 16
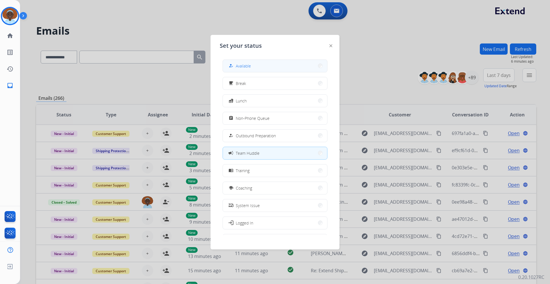
click at [252, 63] on button "how_to_reg Available" at bounding box center [275, 66] width 104 height 12
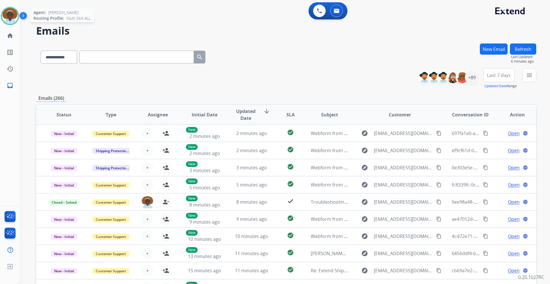
click at [15, 20] on img at bounding box center [10, 16] width 16 height 16
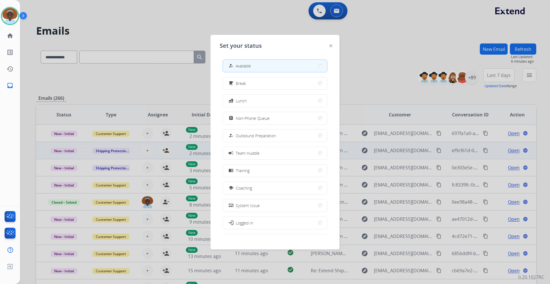
drag, startPoint x: 236, startPoint y: 151, endPoint x: 236, endPoint y: 148, distance: 3.4
click at [236, 148] on button "campaign Team Huddle" at bounding box center [275, 153] width 104 height 12
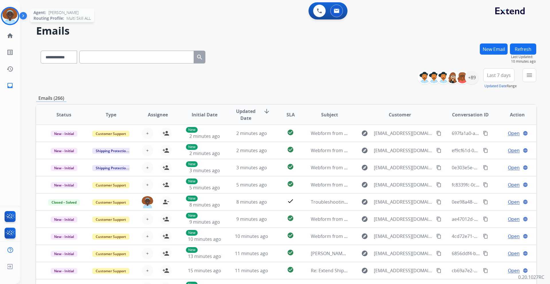
click at [13, 17] on img at bounding box center [10, 16] width 16 height 16
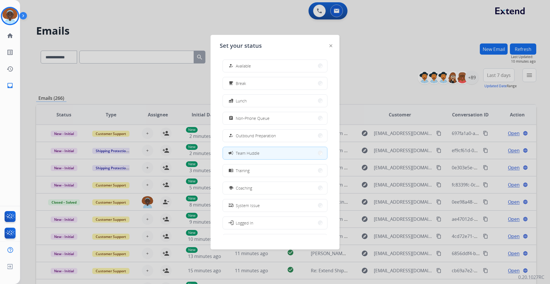
click at [253, 62] on button "how_to_reg Available" at bounding box center [275, 66] width 104 height 12
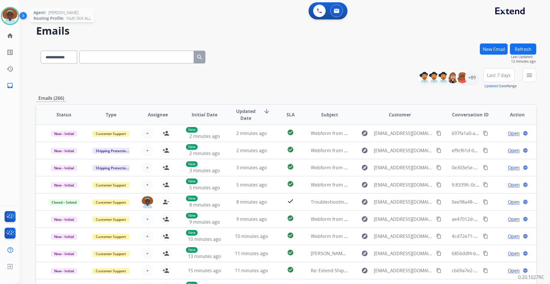
click at [13, 20] on img at bounding box center [10, 16] width 16 height 16
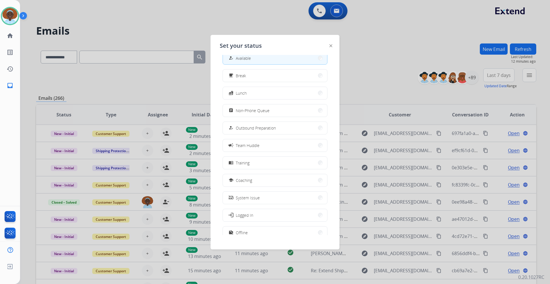
scroll to position [19, 0]
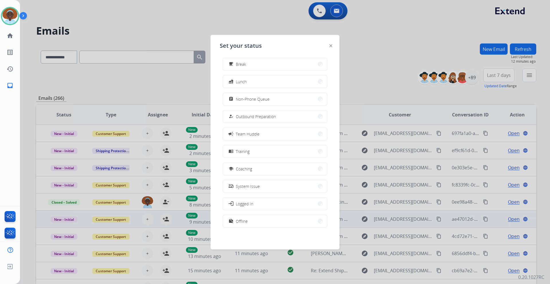
drag, startPoint x: 240, startPoint y: 222, endPoint x: 239, endPoint y: 219, distance: 3.2
click at [239, 219] on span "Offline" at bounding box center [242, 221] width 12 height 6
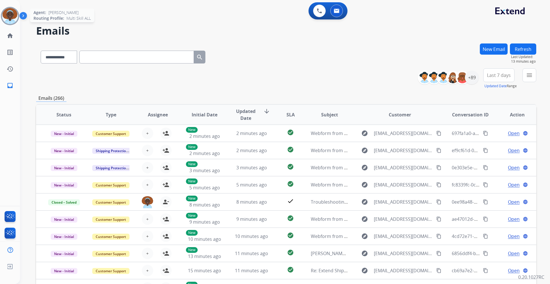
click at [6, 19] on img at bounding box center [10, 16] width 16 height 16
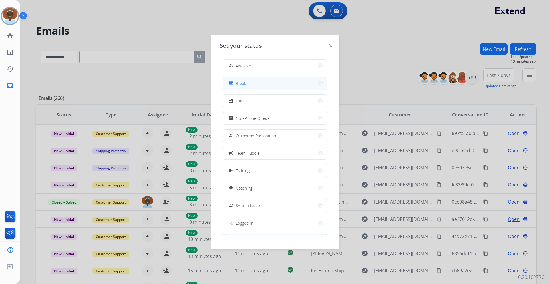
click at [283, 81] on button "free_breakfast Break" at bounding box center [275, 83] width 104 height 12
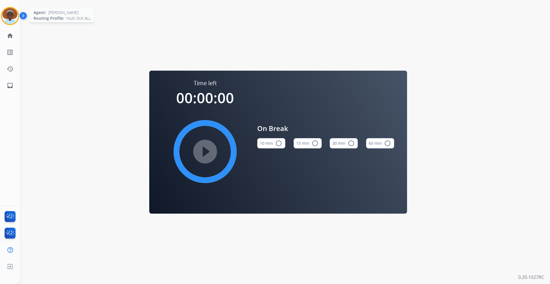
click at [13, 17] on img at bounding box center [10, 16] width 16 height 16
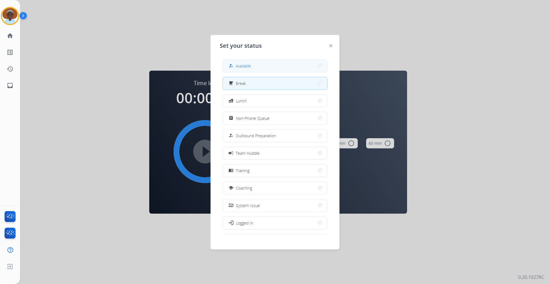
click at [236, 67] on div "how_to_reg Available" at bounding box center [238, 65] width 23 height 7
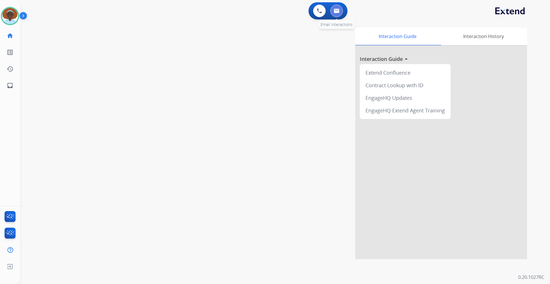
click at [338, 9] on img at bounding box center [336, 11] width 6 height 5
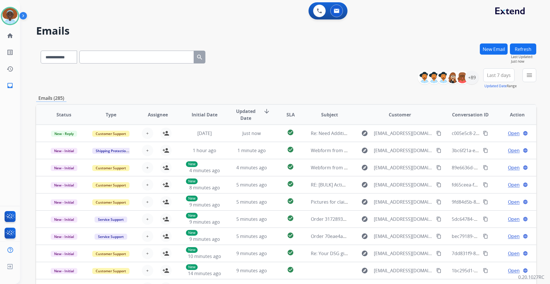
click at [495, 76] on span "Last 7 days" at bounding box center [499, 75] width 24 height 2
click at [485, 144] on div "Last 90 days" at bounding box center [496, 145] width 31 height 9
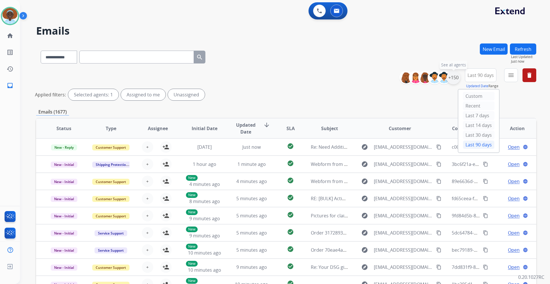
click at [452, 80] on div "+150" at bounding box center [453, 78] width 14 height 14
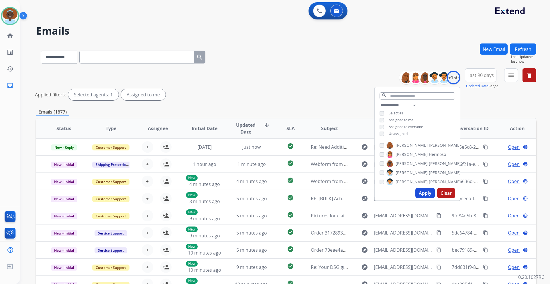
click at [422, 191] on button "Apply" at bounding box center [424, 193] width 19 height 10
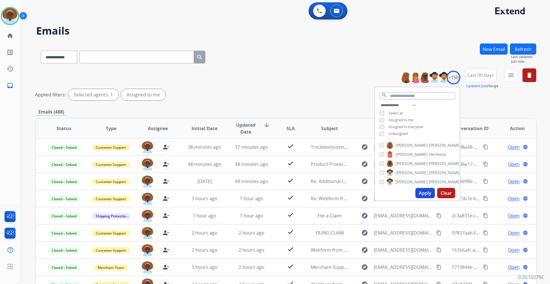
click at [291, 82] on div "**********" at bounding box center [286, 85] width 500 height 34
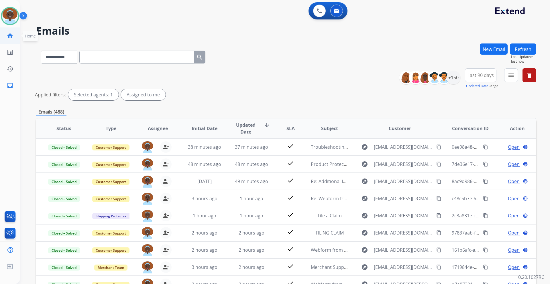
click at [10, 35] on mat-icon "home" at bounding box center [10, 35] width 7 height 7
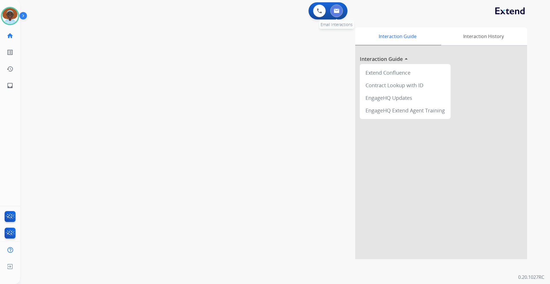
click at [336, 13] on button at bounding box center [336, 11] width 13 height 13
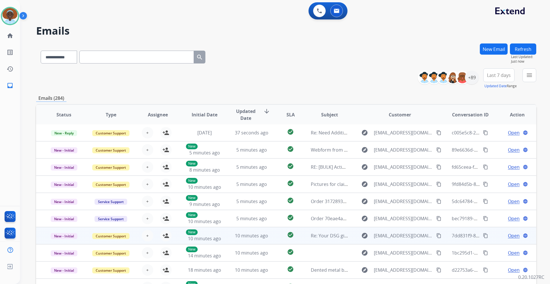
scroll to position [42, 0]
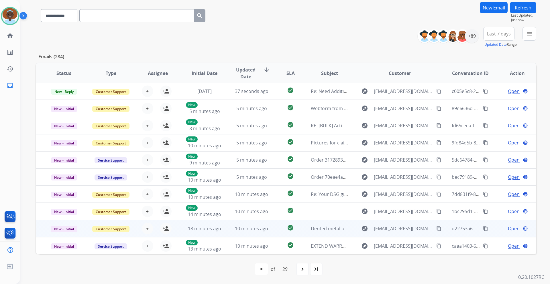
click at [513, 228] on span "Open" at bounding box center [514, 228] width 12 height 7
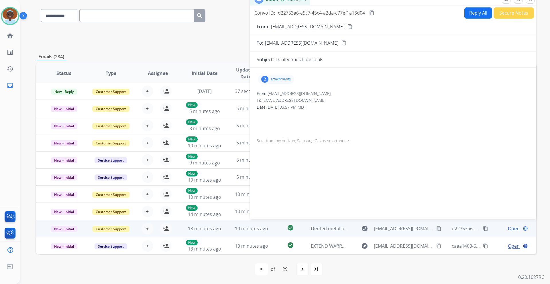
click at [263, 79] on div "2" at bounding box center [264, 79] width 7 height 7
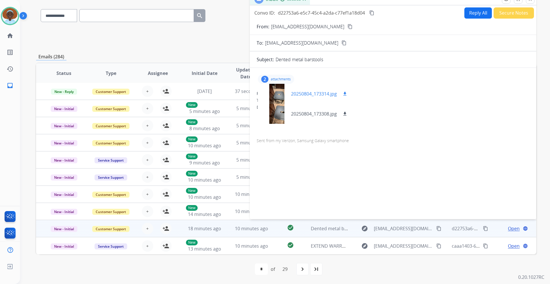
click at [280, 94] on div at bounding box center [276, 94] width 29 height 20
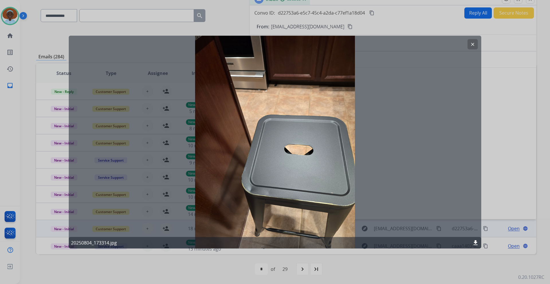
click at [473, 47] on mat-icon "clear" at bounding box center [472, 44] width 5 height 5
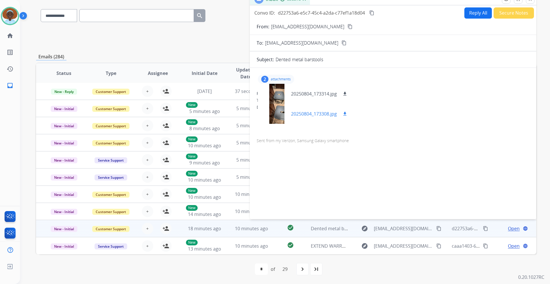
click at [277, 111] on div at bounding box center [276, 114] width 29 height 20
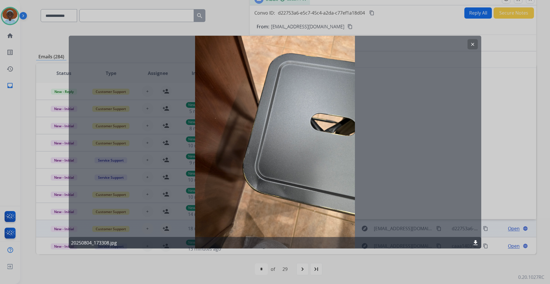
click at [470, 46] on mat-icon "clear" at bounding box center [472, 44] width 5 height 5
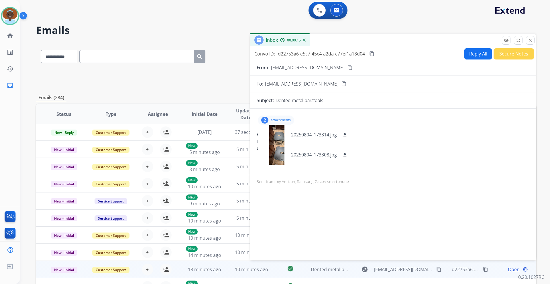
scroll to position [0, 0]
click at [531, 42] on mat-icon "close" at bounding box center [529, 40] width 5 height 5
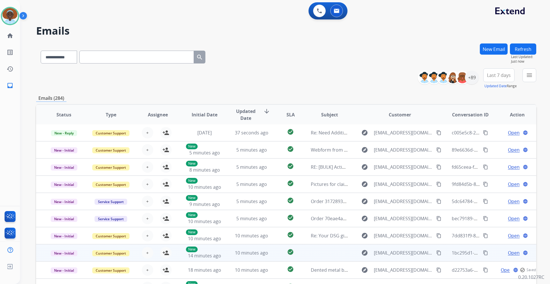
scroll to position [42, 0]
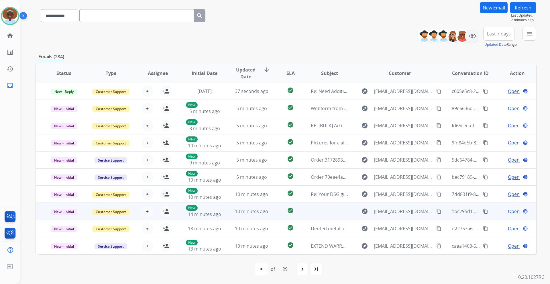
click at [508, 212] on span "Open" at bounding box center [514, 211] width 12 height 7
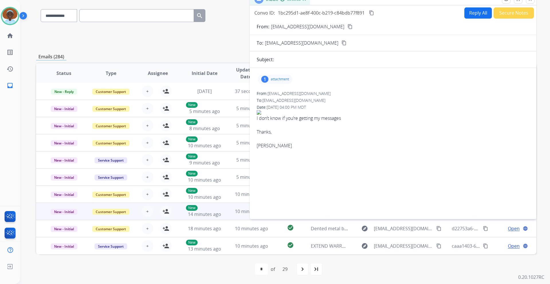
click at [265, 80] on div "1" at bounding box center [264, 79] width 7 height 7
click at [276, 95] on div at bounding box center [276, 94] width 29 height 20
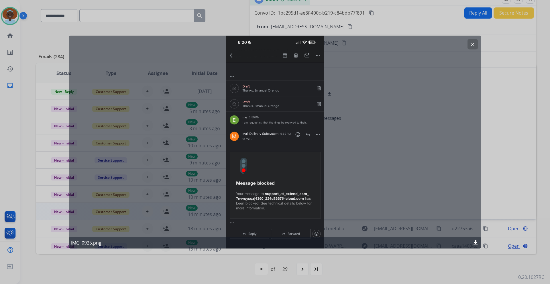
click at [472, 44] on mat-icon "clear" at bounding box center [472, 44] width 5 height 5
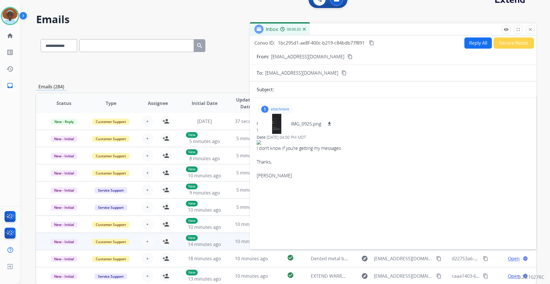
scroll to position [0, 0]
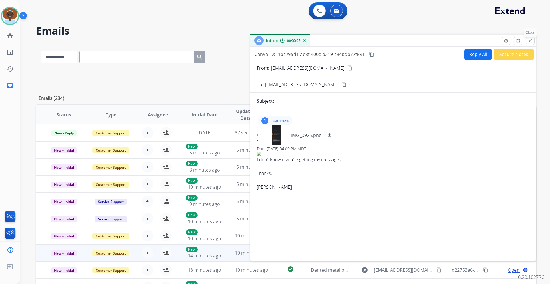
click at [528, 41] on mat-icon "close" at bounding box center [529, 40] width 5 height 5
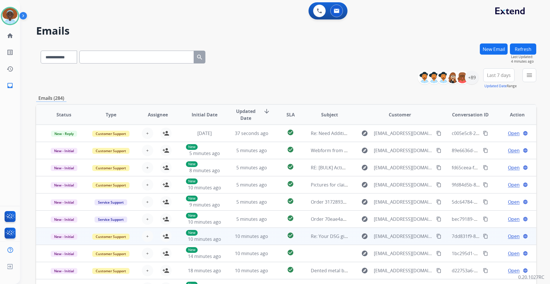
click at [502, 238] on div "Open language" at bounding box center [517, 236] width 38 height 7
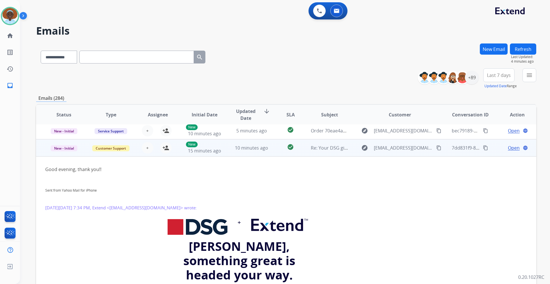
scroll to position [103, 0]
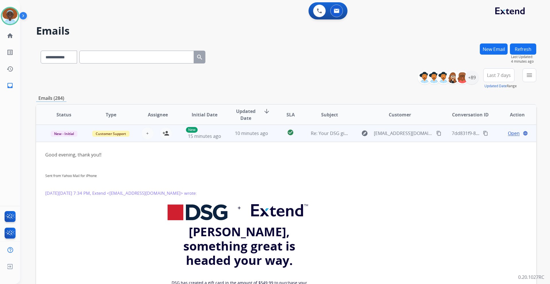
click at [490, 135] on td "Open language" at bounding box center [512, 133] width 47 height 17
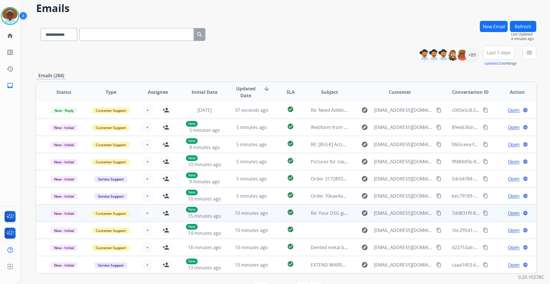
scroll to position [42, 0]
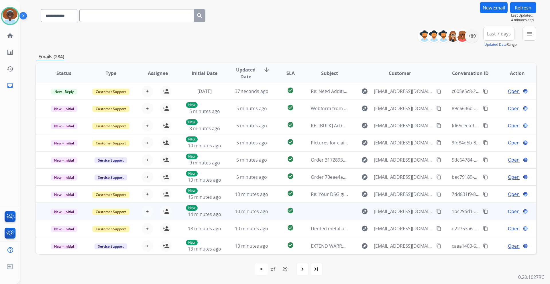
click at [509, 211] on span "Open" at bounding box center [514, 211] width 12 height 7
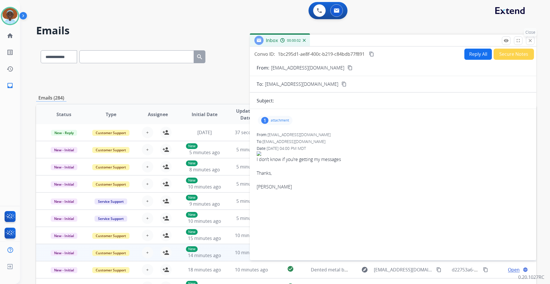
scroll to position [0, 0]
click at [532, 40] on button "close Close" at bounding box center [530, 41] width 9 height 9
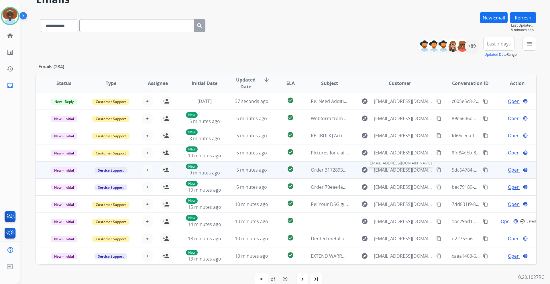
scroll to position [42, 0]
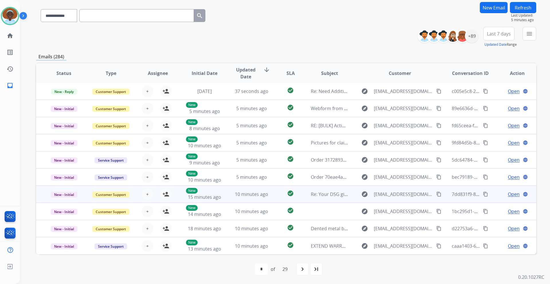
click at [510, 196] on span "Open" at bounding box center [514, 194] width 12 height 7
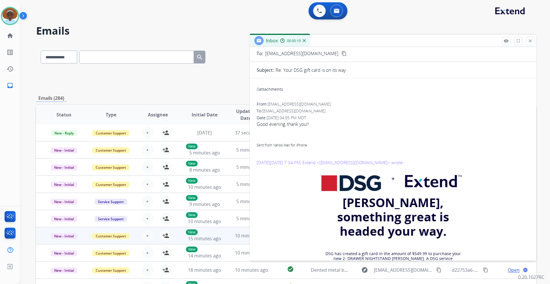
scroll to position [0, 0]
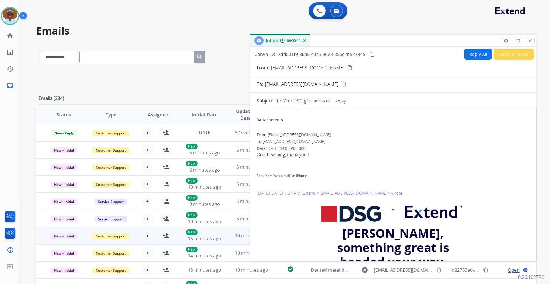
click at [506, 58] on button "Secure Notes" at bounding box center [513, 54] width 40 height 11
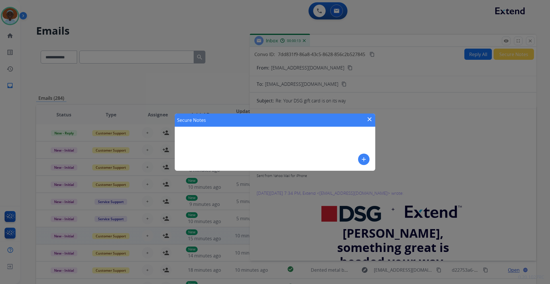
click at [361, 160] on mat-icon "add" at bounding box center [363, 159] width 7 height 7
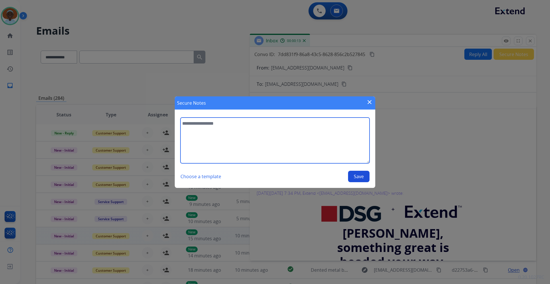
click at [220, 126] on textarea at bounding box center [274, 141] width 189 height 46
type textarea "**********"
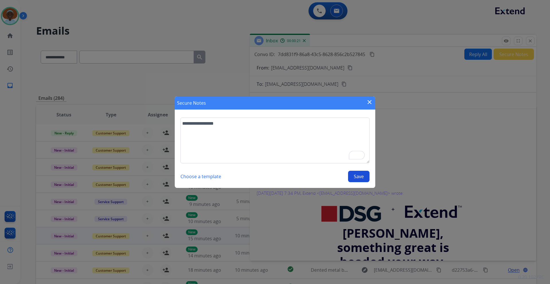
click at [356, 175] on button "Save" at bounding box center [358, 176] width 21 height 11
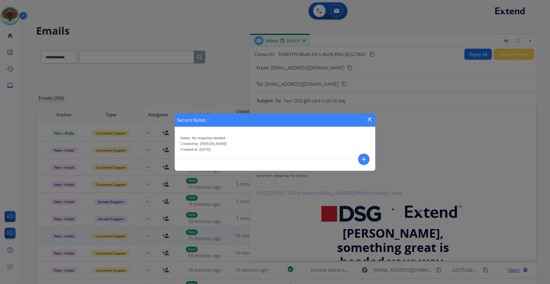
click at [370, 119] on mat-icon "close" at bounding box center [369, 119] width 7 height 7
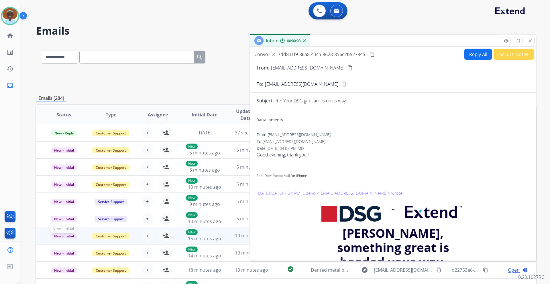
click at [68, 235] on span "New - Initial" at bounding box center [64, 236] width 27 height 6
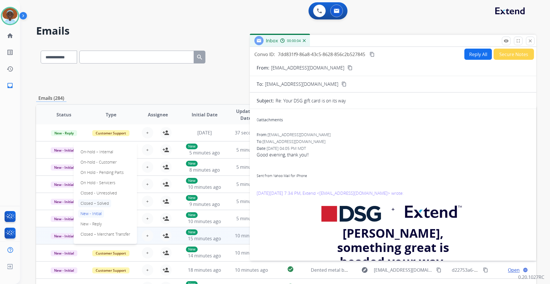
click at [89, 204] on p "Closed – Solved" at bounding box center [94, 204] width 33 height 8
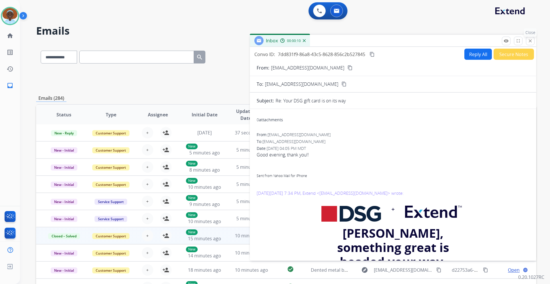
click at [530, 43] on mat-icon "close" at bounding box center [529, 40] width 5 height 5
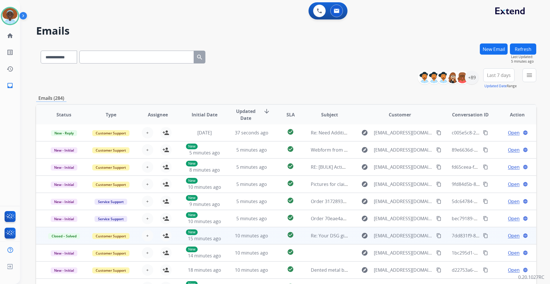
click at [524, 51] on button "Refresh" at bounding box center [523, 49] width 26 height 11
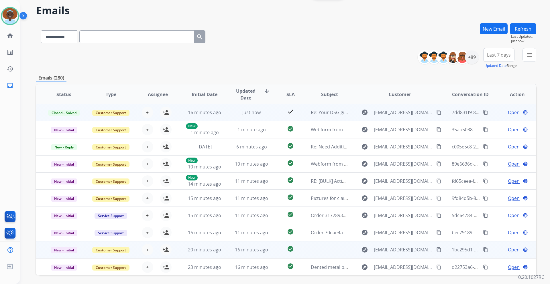
scroll to position [42, 0]
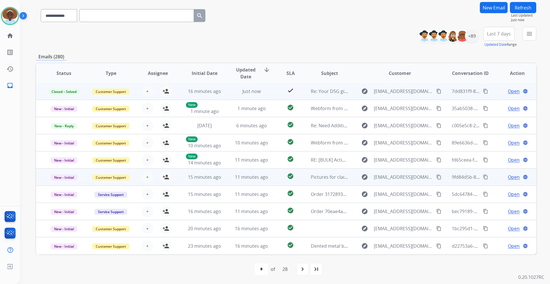
click at [511, 179] on span "Open" at bounding box center [514, 177] width 12 height 7
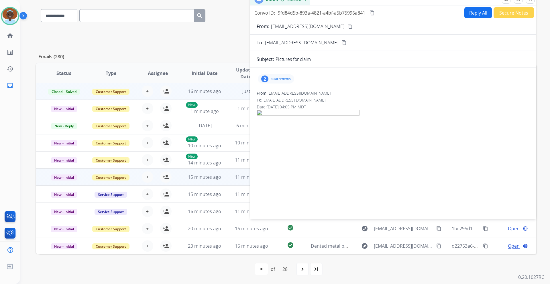
click at [267, 77] on div "2" at bounding box center [264, 79] width 7 height 7
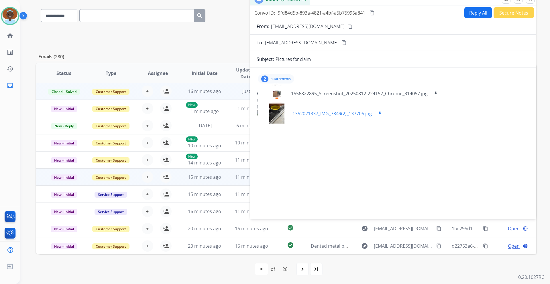
click at [277, 117] on div at bounding box center [276, 114] width 29 height 20
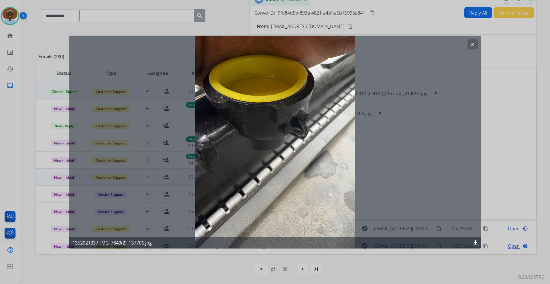
click at [471, 44] on mat-icon "clear" at bounding box center [472, 44] width 5 height 5
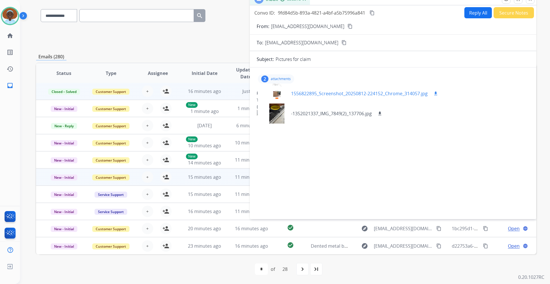
click at [276, 93] on div at bounding box center [276, 94] width 29 height 20
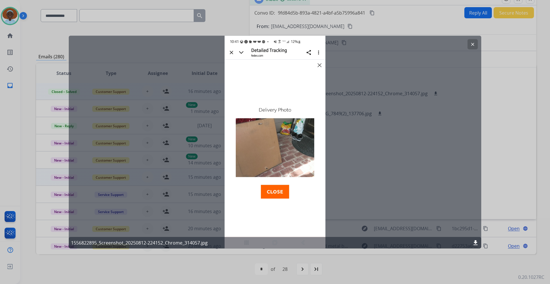
click at [474, 45] on mat-icon "clear" at bounding box center [472, 44] width 5 height 5
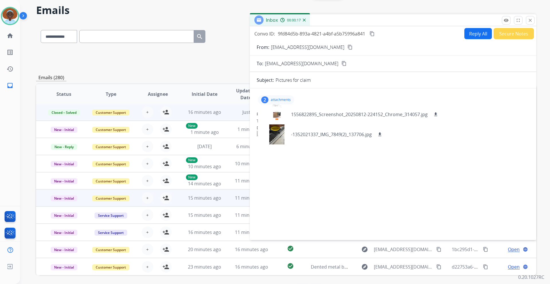
scroll to position [0, 0]
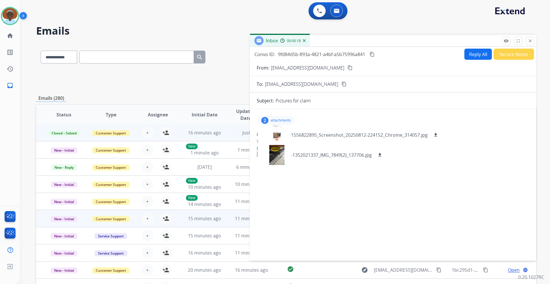
drag, startPoint x: 530, startPoint y: 40, endPoint x: 530, endPoint y: 63, distance: 22.6
click at [530, 41] on mat-icon "close" at bounding box center [529, 40] width 5 height 5
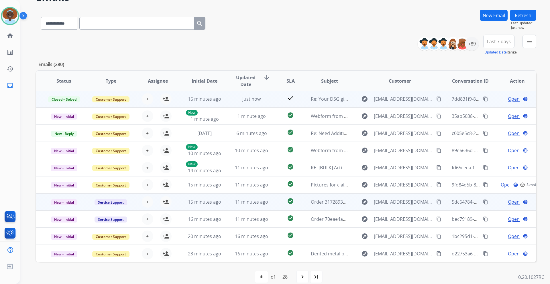
scroll to position [42, 0]
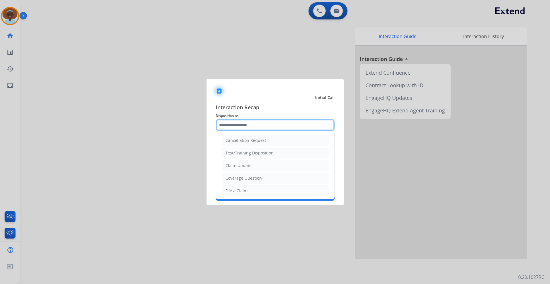
click at [282, 123] on input "text" at bounding box center [275, 124] width 119 height 11
click at [261, 179] on li "Coverage Question" at bounding box center [275, 178] width 107 height 11
type input "**********"
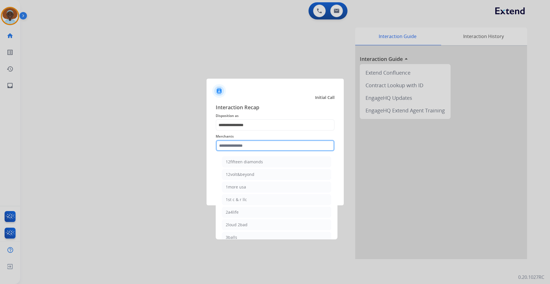
click at [254, 145] on input "text" at bounding box center [275, 145] width 119 height 11
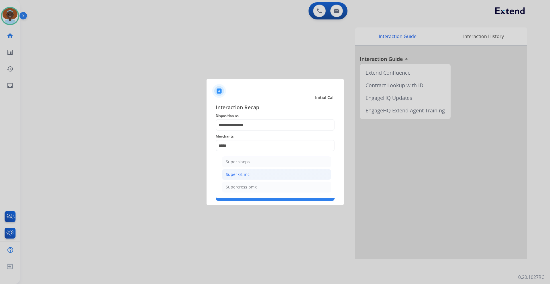
click at [248, 174] on div "Super73, inc." at bounding box center [238, 175] width 25 height 6
type input "**********"
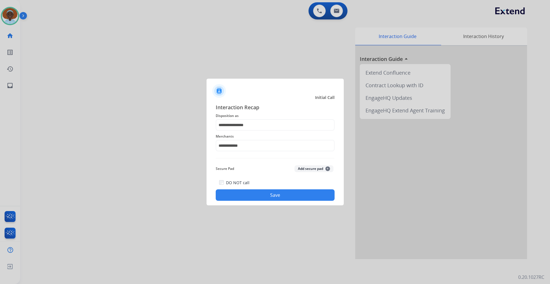
click at [251, 198] on button "Save" at bounding box center [275, 195] width 119 height 11
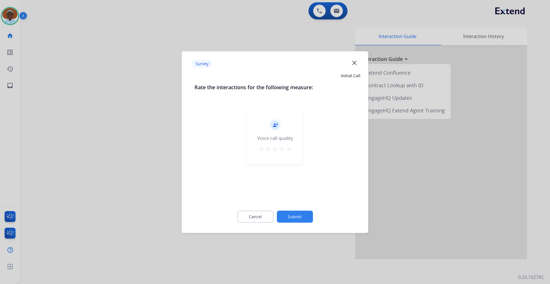
click at [288, 149] on mat-icon "star" at bounding box center [288, 148] width 7 height 7
click at [290, 218] on button "Submit" at bounding box center [295, 217] width 36 height 12
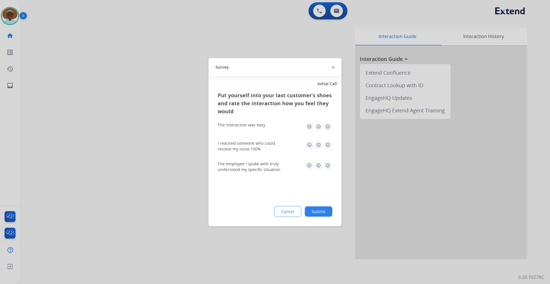
click at [326, 142] on img at bounding box center [327, 144] width 9 height 9
click at [328, 163] on img at bounding box center [327, 165] width 9 height 9
click at [326, 128] on img at bounding box center [327, 126] width 9 height 9
click at [319, 211] on button "Submit" at bounding box center [318, 211] width 27 height 10
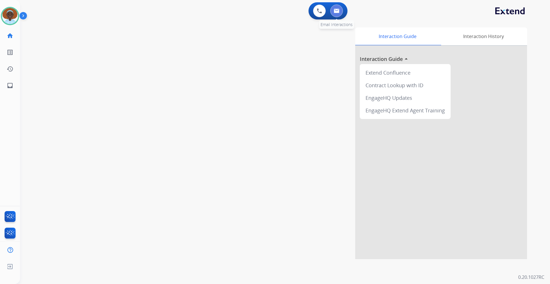
click at [336, 9] on img at bounding box center [336, 11] width 6 height 5
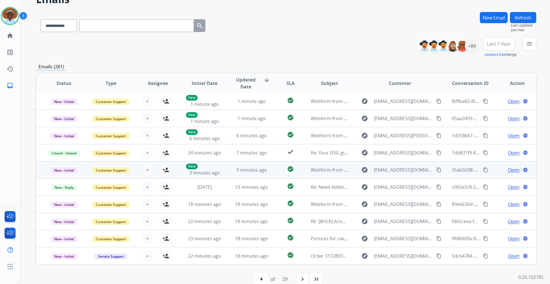
scroll to position [42, 0]
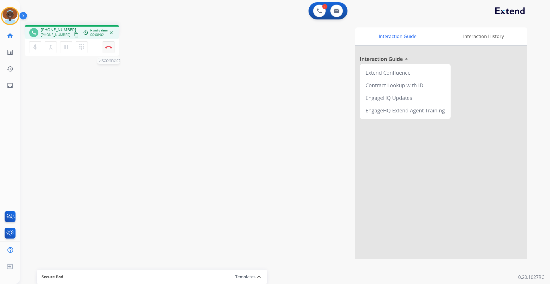
click at [109, 46] on img at bounding box center [108, 47] width 7 height 3
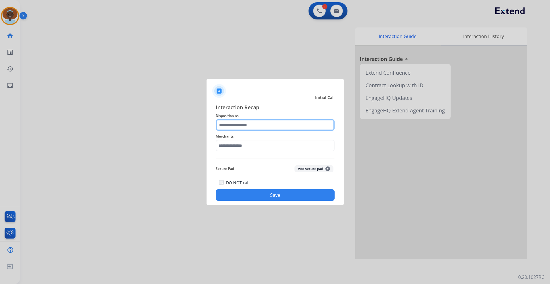
click at [260, 125] on input "text" at bounding box center [275, 124] width 119 height 11
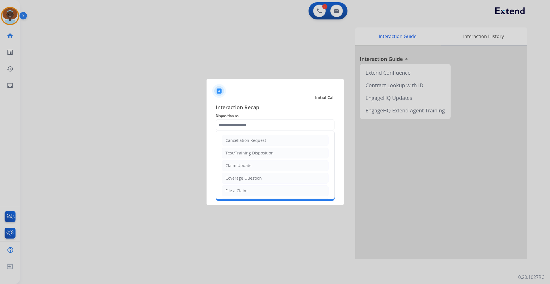
drag, startPoint x: 247, startPoint y: 188, endPoint x: 246, endPoint y: 181, distance: 6.7
click at [247, 188] on li "File a Claim" at bounding box center [275, 190] width 107 height 11
type input "**********"
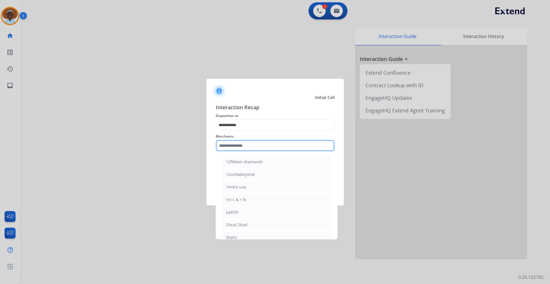
click at [252, 144] on input "text" at bounding box center [275, 145] width 119 height 11
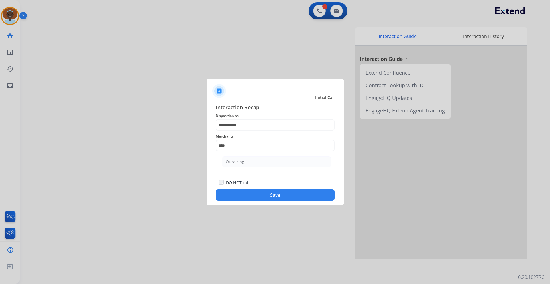
click at [250, 161] on li "Oura ring" at bounding box center [276, 162] width 109 height 11
type input "*********"
click at [271, 196] on button "Save" at bounding box center [275, 195] width 119 height 11
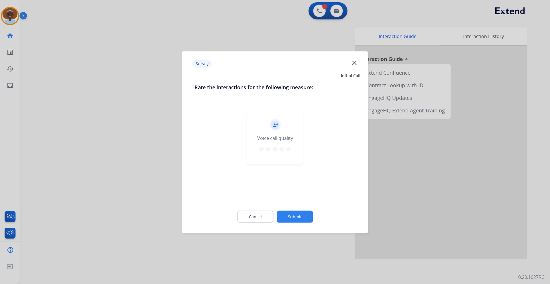
click at [288, 151] on mat-icon "star" at bounding box center [288, 148] width 7 height 7
click at [296, 219] on button "Submit" at bounding box center [295, 217] width 36 height 12
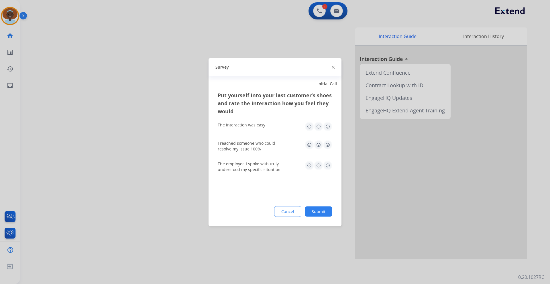
drag, startPoint x: 326, startPoint y: 164, endPoint x: 324, endPoint y: 151, distance: 13.0
click at [326, 163] on img at bounding box center [327, 165] width 9 height 9
click at [327, 143] on img at bounding box center [327, 144] width 9 height 9
click at [327, 126] on img at bounding box center [327, 126] width 9 height 9
click at [317, 213] on button "Submit" at bounding box center [318, 211] width 27 height 10
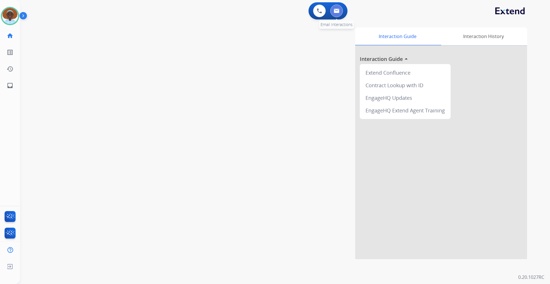
click at [338, 15] on button at bounding box center [336, 11] width 13 height 13
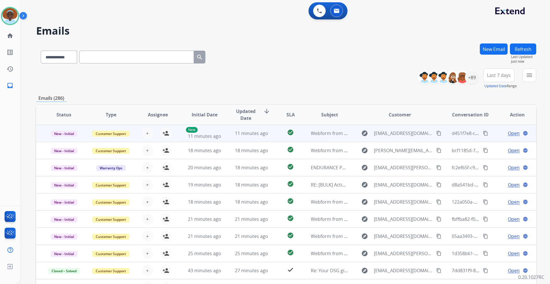
click at [508, 135] on span "Open" at bounding box center [514, 133] width 12 height 7
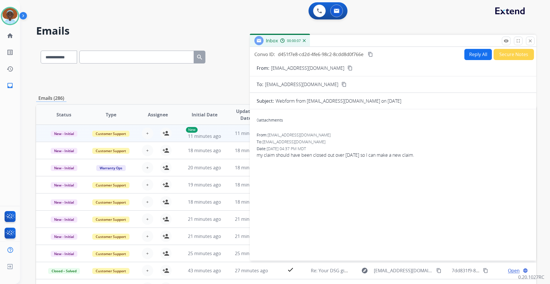
click at [507, 54] on button "Secure Notes" at bounding box center [513, 54] width 40 height 11
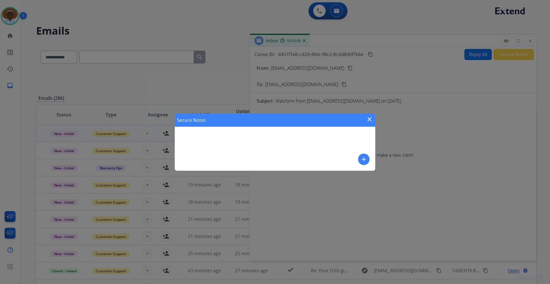
click at [360, 160] on button "add" at bounding box center [363, 159] width 11 height 11
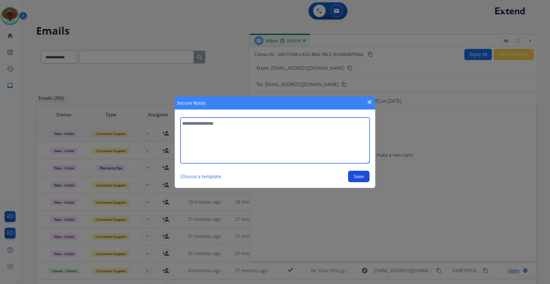
click at [199, 126] on textarea at bounding box center [274, 141] width 189 height 46
type textarea "**********"
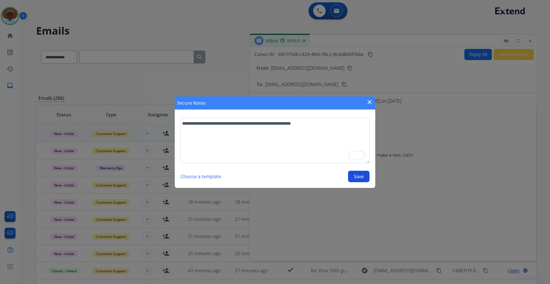
click at [360, 177] on button "Save" at bounding box center [358, 176] width 21 height 11
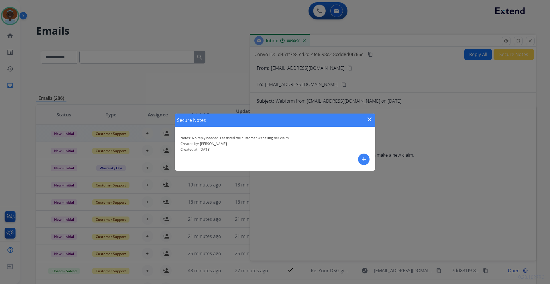
click at [371, 119] on mat-icon "close" at bounding box center [369, 119] width 7 height 7
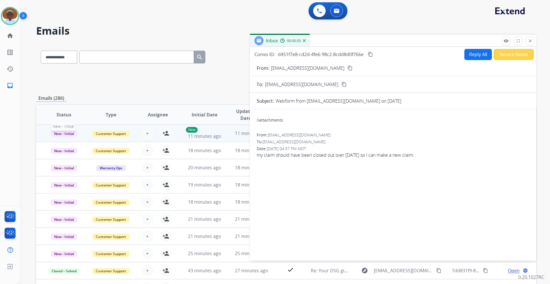
click at [71, 134] on span "New - Initial" at bounding box center [64, 134] width 27 height 6
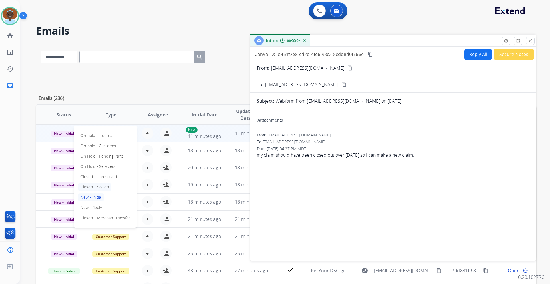
click at [96, 188] on p "Closed – Solved" at bounding box center [94, 187] width 33 height 8
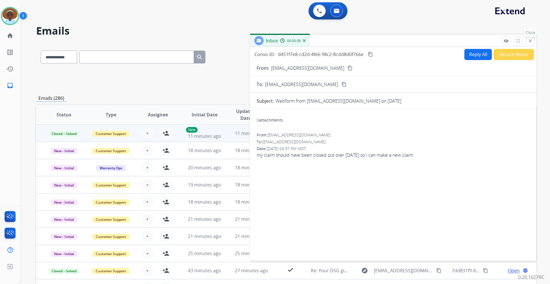
click at [530, 42] on mat-icon "close" at bounding box center [529, 40] width 5 height 5
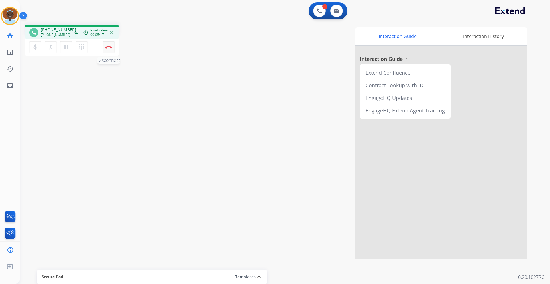
click at [108, 48] on img at bounding box center [108, 47] width 7 height 3
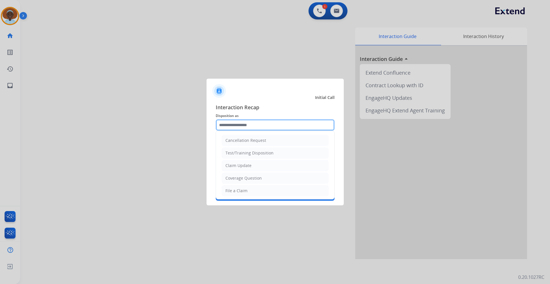
click at [240, 125] on input "text" at bounding box center [275, 124] width 119 height 11
click at [242, 191] on div "File a Claim" at bounding box center [236, 191] width 22 height 6
type input "**********"
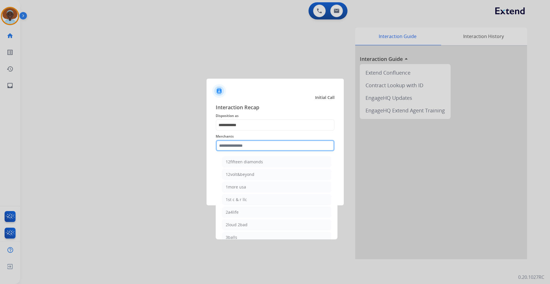
click at [252, 146] on input "text" at bounding box center [275, 145] width 119 height 11
click at [254, 164] on div "[PERSON_NAME]" at bounding box center [242, 162] width 32 height 6
type input "**********"
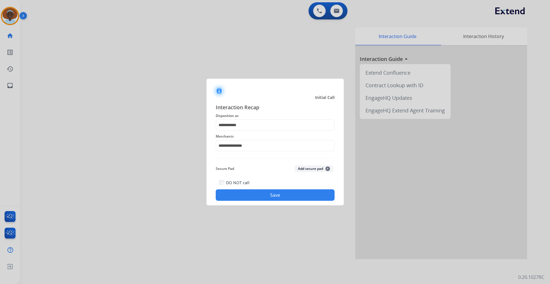
click at [271, 196] on button "Save" at bounding box center [275, 195] width 119 height 11
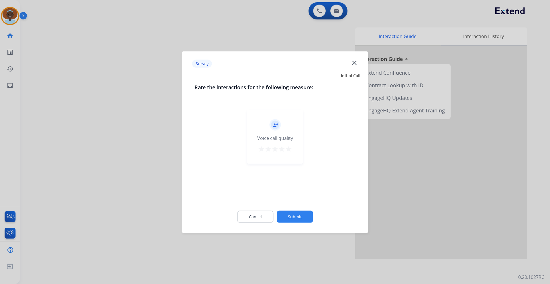
click at [289, 149] on mat-icon "star" at bounding box center [288, 148] width 7 height 7
click at [301, 219] on button "Submit" at bounding box center [295, 217] width 36 height 12
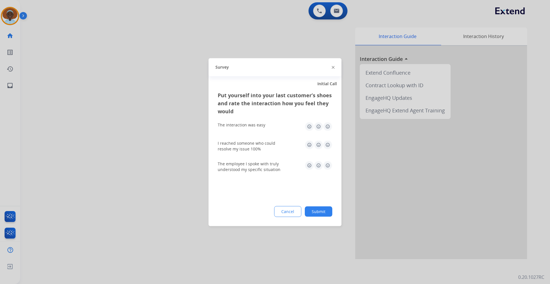
click at [328, 165] on img at bounding box center [327, 165] width 9 height 9
click at [326, 145] on img at bounding box center [327, 144] width 9 height 9
click at [329, 123] on img at bounding box center [327, 126] width 9 height 9
click at [320, 212] on button "Submit" at bounding box center [318, 211] width 27 height 10
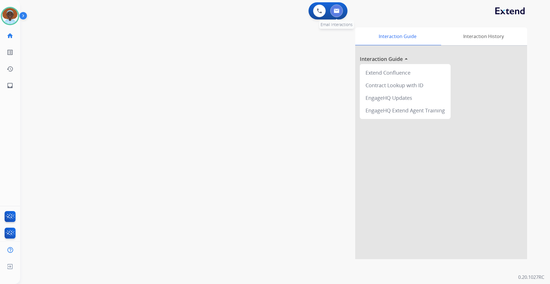
click at [335, 12] on img at bounding box center [336, 11] width 6 height 5
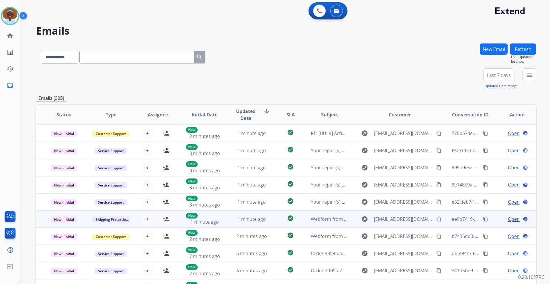
scroll to position [1, 0]
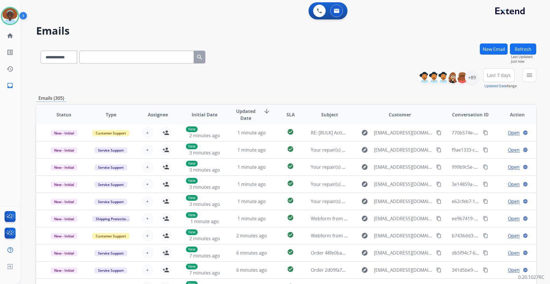
click at [490, 76] on span "Last 7 days" at bounding box center [499, 75] width 24 height 2
click at [494, 143] on div "Last 90 days" at bounding box center [496, 145] width 31 height 9
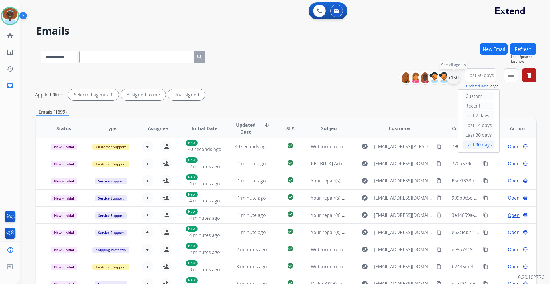
click at [450, 78] on div "+150" at bounding box center [453, 78] width 14 height 14
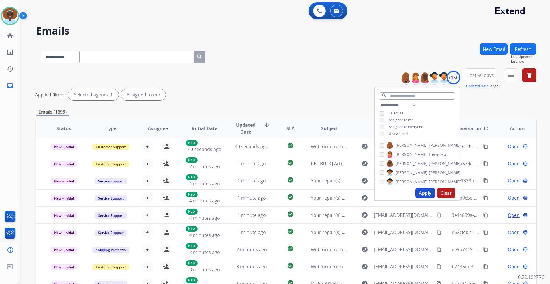
click at [422, 193] on button "Apply" at bounding box center [424, 193] width 19 height 10
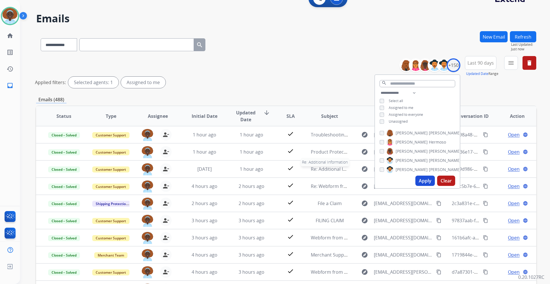
scroll to position [0, 0]
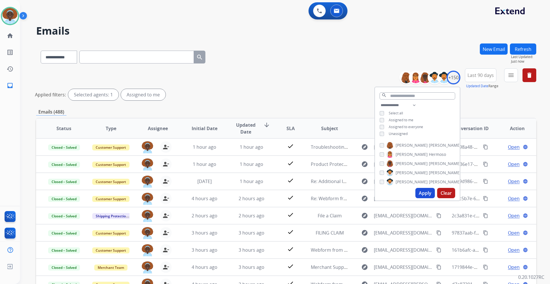
click at [330, 92] on div "Applied filters: Selected agents: 1 Assigned to me" at bounding box center [285, 94] width 500 height 11
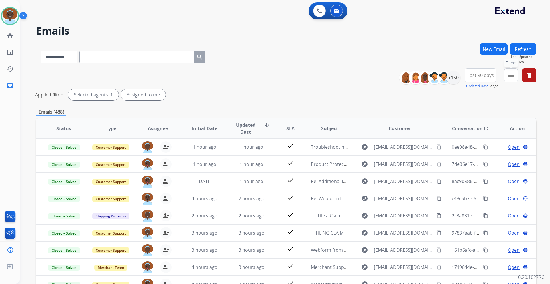
click at [512, 74] on mat-icon "menu" at bounding box center [510, 75] width 7 height 7
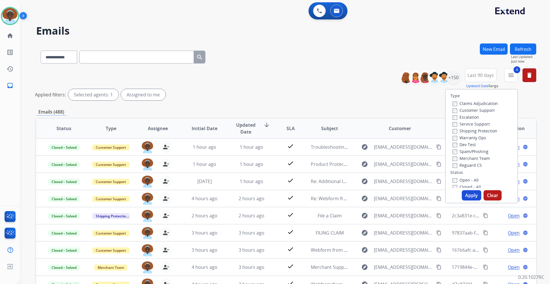
click at [463, 196] on button "Apply" at bounding box center [470, 195] width 19 height 10
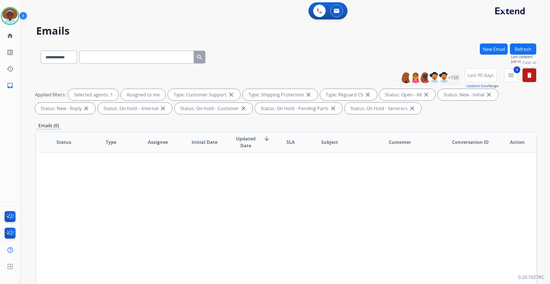
click at [528, 74] on mat-icon "delete" at bounding box center [529, 75] width 7 height 7
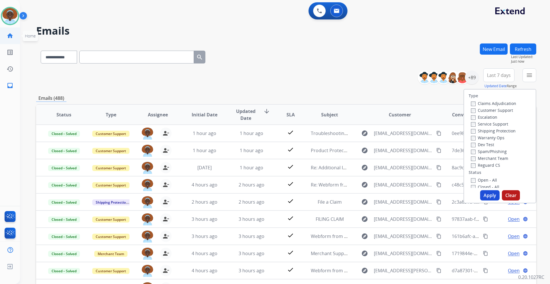
click at [10, 35] on mat-icon "home" at bounding box center [10, 35] width 7 height 7
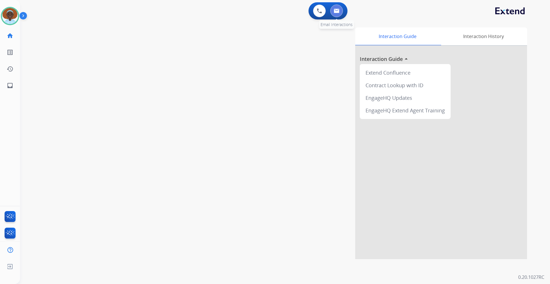
click at [334, 11] on img at bounding box center [336, 11] width 6 height 5
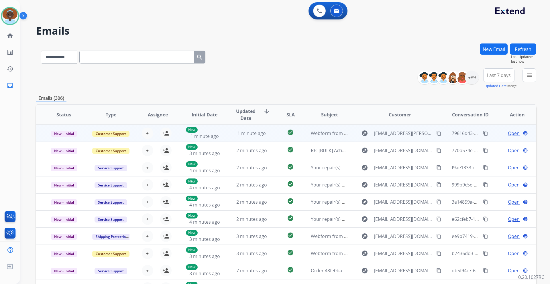
click at [508, 134] on span "Open" at bounding box center [514, 133] width 12 height 7
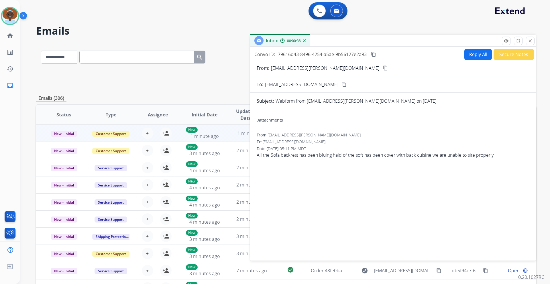
click at [530, 42] on mat-icon "close" at bounding box center [529, 40] width 5 height 5
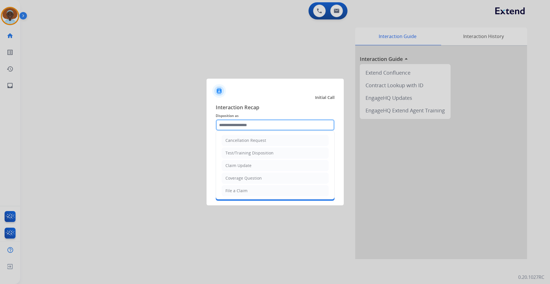
click at [245, 123] on input "text" at bounding box center [275, 124] width 119 height 11
click at [253, 189] on li "File a Claim" at bounding box center [275, 190] width 107 height 11
type input "**********"
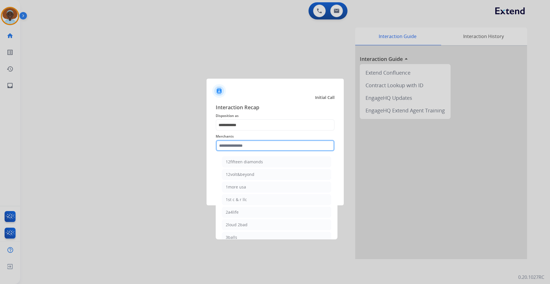
click at [254, 144] on input "text" at bounding box center [275, 145] width 119 height 11
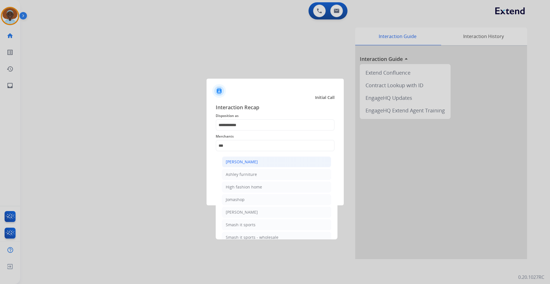
click at [261, 162] on li "[PERSON_NAME]" at bounding box center [276, 162] width 109 height 11
type input "**********"
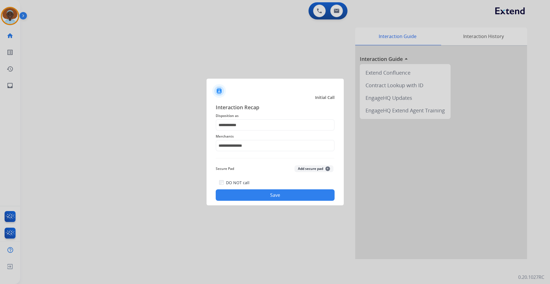
click at [266, 195] on button "Save" at bounding box center [275, 195] width 119 height 11
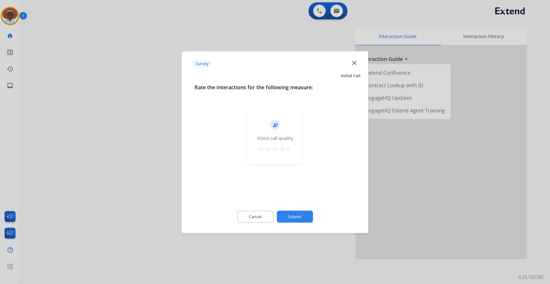
click at [290, 148] on mat-icon "star" at bounding box center [288, 148] width 7 height 7
click at [295, 218] on button "Submit" at bounding box center [295, 217] width 36 height 12
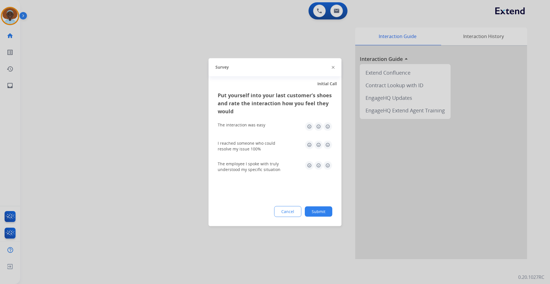
click at [329, 164] on img at bounding box center [327, 165] width 9 height 9
click at [326, 125] on img at bounding box center [327, 126] width 9 height 9
click at [329, 144] on img at bounding box center [327, 144] width 9 height 9
click at [315, 211] on button "Submit" at bounding box center [318, 211] width 27 height 10
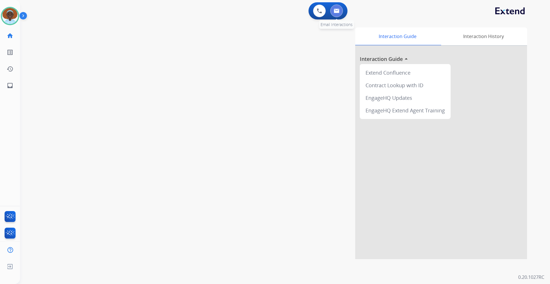
click at [335, 12] on img at bounding box center [336, 11] width 6 height 5
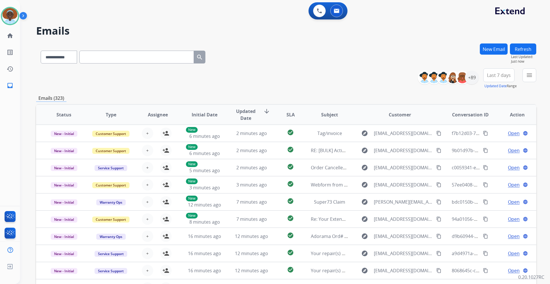
click at [490, 74] on span "Last 7 days" at bounding box center [499, 75] width 24 height 2
click at [492, 146] on div "Last 90 days" at bounding box center [496, 145] width 31 height 9
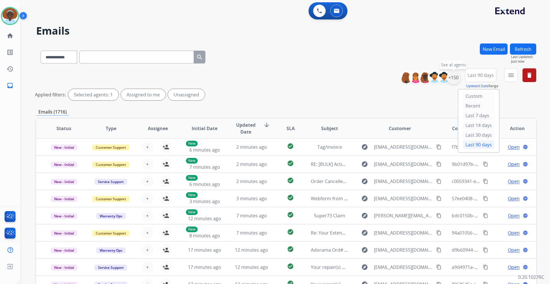
click at [451, 78] on div "+150" at bounding box center [453, 78] width 14 height 14
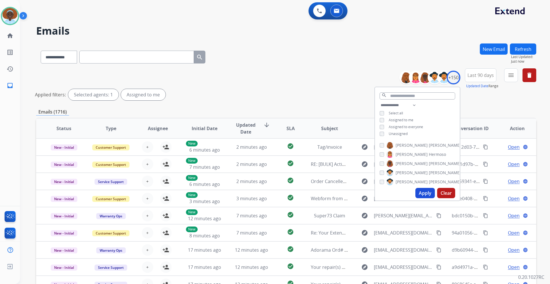
click at [428, 193] on button "Apply" at bounding box center [424, 193] width 19 height 10
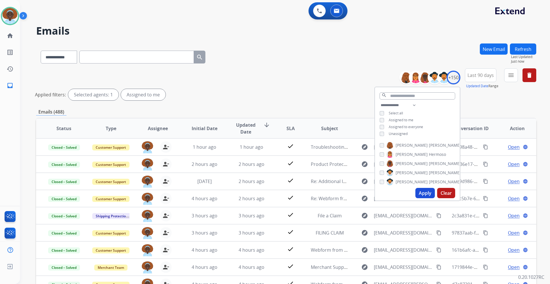
click at [334, 93] on div "Applied filters: Selected agents: 1 Assigned to me" at bounding box center [285, 94] width 500 height 11
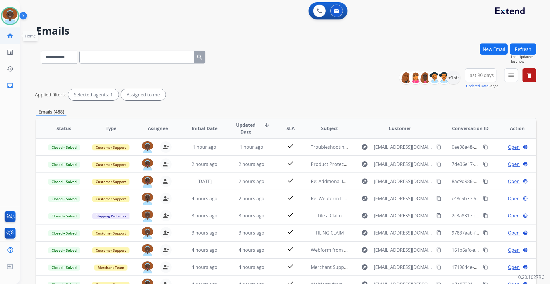
click at [12, 35] on mat-icon "home" at bounding box center [10, 35] width 7 height 7
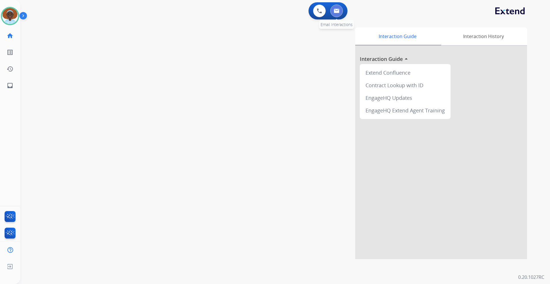
click at [338, 13] on img at bounding box center [336, 11] width 6 height 5
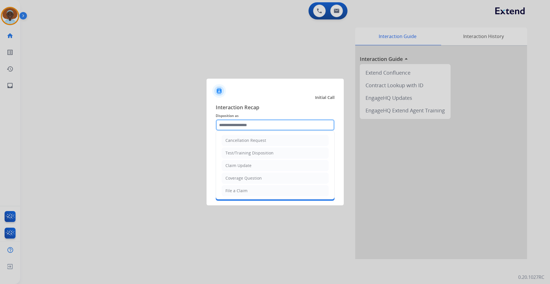
click at [283, 124] on input "text" at bounding box center [275, 124] width 119 height 11
click at [279, 142] on li "Cancellation Request" at bounding box center [275, 140] width 107 height 11
type input "**********"
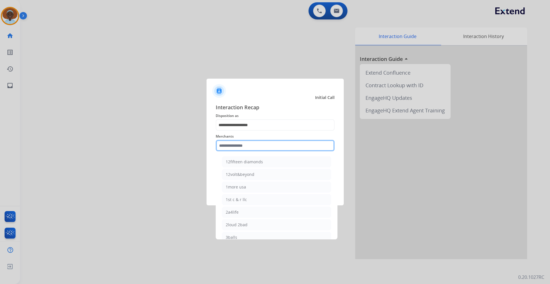
click at [259, 145] on input "text" at bounding box center [275, 145] width 119 height 11
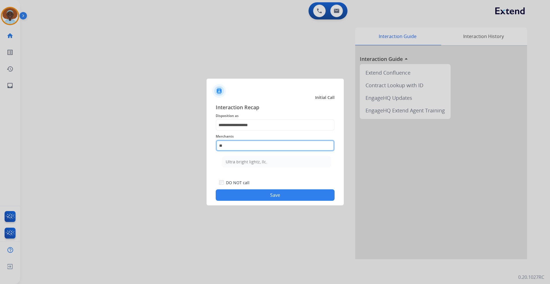
type input "*"
click at [253, 164] on li "Not found" at bounding box center [276, 162] width 109 height 11
type input "*********"
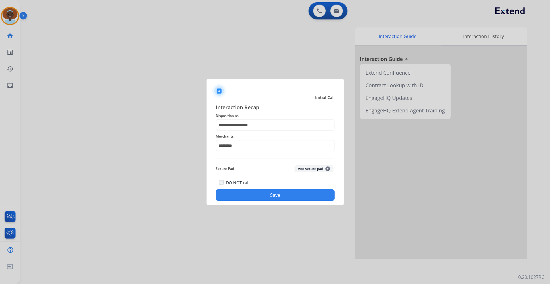
click at [272, 198] on button "Save" at bounding box center [275, 195] width 119 height 11
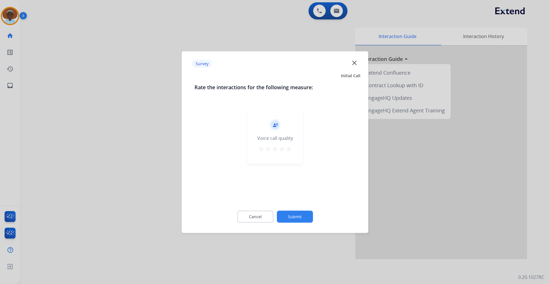
click at [289, 149] on mat-icon "star" at bounding box center [288, 148] width 7 height 7
click at [295, 217] on button "Submit" at bounding box center [295, 217] width 36 height 12
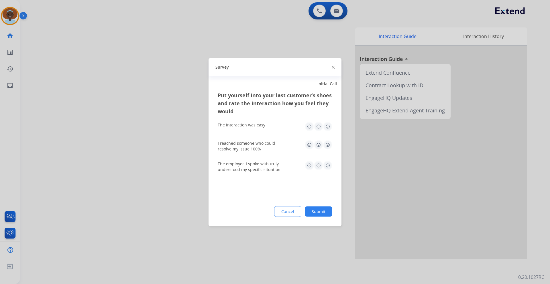
click at [327, 143] on img at bounding box center [327, 144] width 9 height 9
click at [327, 129] on img at bounding box center [327, 126] width 9 height 9
click at [324, 167] on img at bounding box center [327, 165] width 9 height 9
click at [316, 215] on button "Submit" at bounding box center [318, 211] width 27 height 10
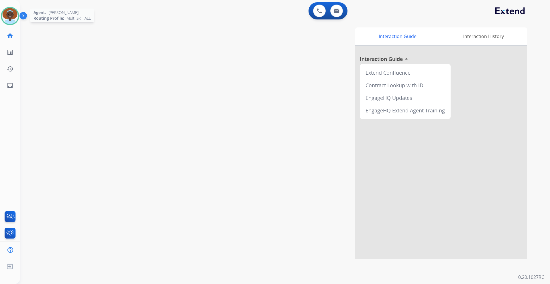
click at [9, 13] on img at bounding box center [10, 16] width 16 height 16
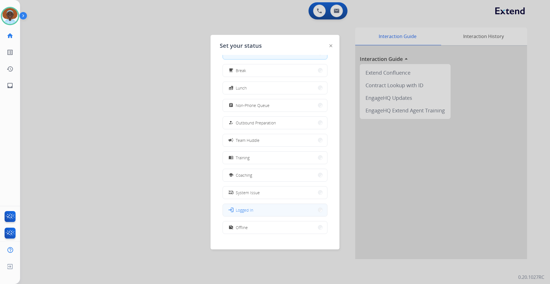
scroll to position [19, 0]
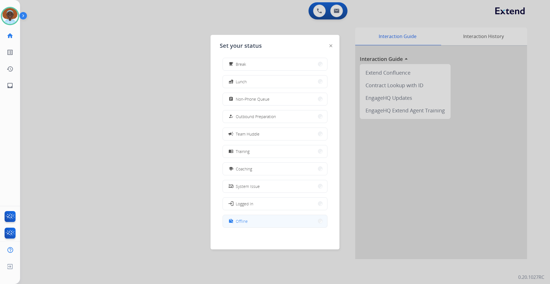
click at [251, 222] on button "work_off Offline" at bounding box center [275, 221] width 104 height 12
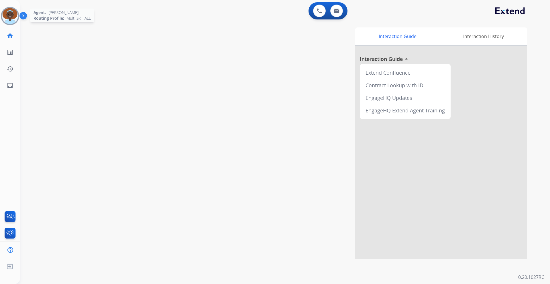
click at [13, 12] on img at bounding box center [10, 16] width 16 height 16
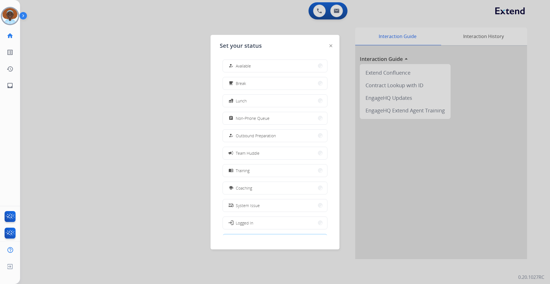
drag, startPoint x: 240, startPoint y: 67, endPoint x: 239, endPoint y: 63, distance: 3.8
click at [239, 63] on span "Available" at bounding box center [243, 66] width 15 height 6
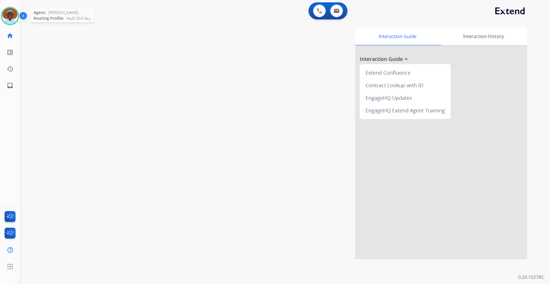
click at [12, 19] on img at bounding box center [10, 16] width 16 height 16
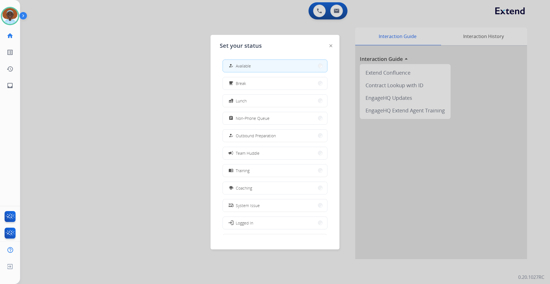
click at [149, 43] on div at bounding box center [275, 142] width 550 height 284
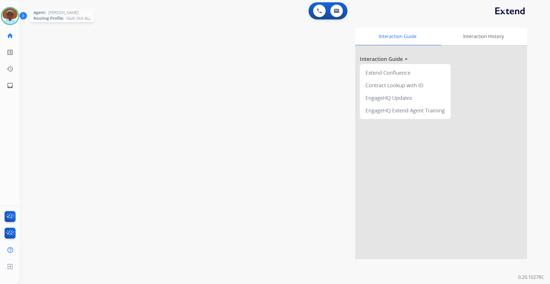
click at [6, 19] on img at bounding box center [10, 16] width 16 height 16
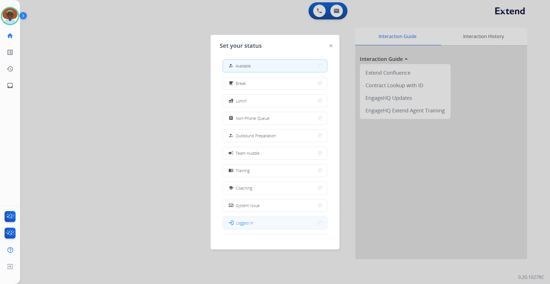
click at [266, 219] on button "login Logged In" at bounding box center [275, 223] width 104 height 12
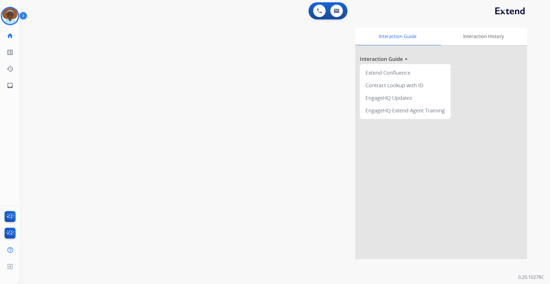
click at [23, 15] on img at bounding box center [24, 16] width 10 height 11
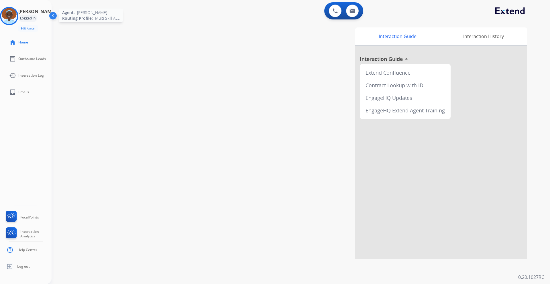
click at [11, 16] on img at bounding box center [9, 16] width 16 height 16
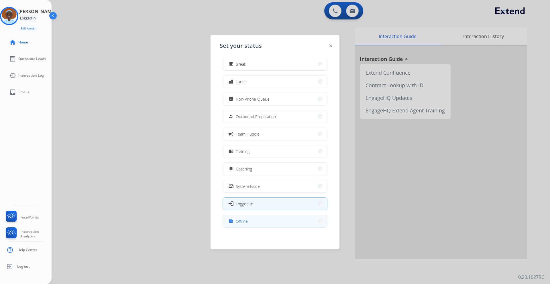
click at [259, 222] on button "work_off Offline" at bounding box center [275, 221] width 104 height 12
